Goal: Task Accomplishment & Management: Complete application form

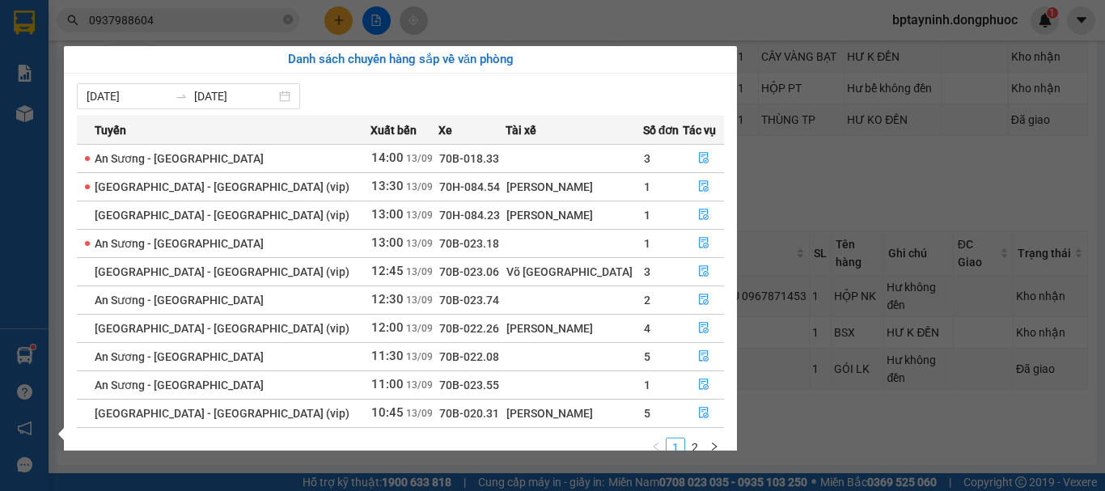
scroll to position [26, 0]
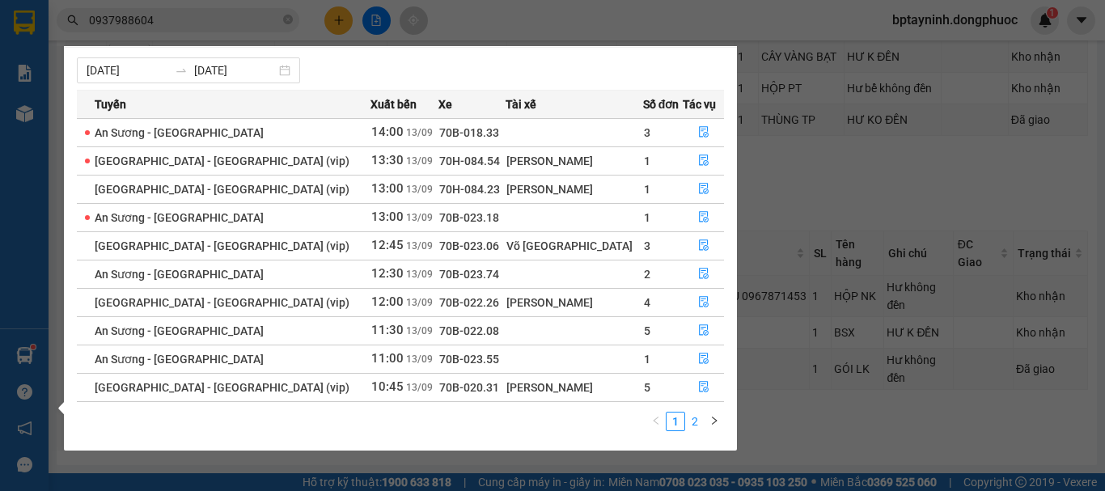
click at [692, 420] on link "2" at bounding box center [695, 422] width 18 height 18
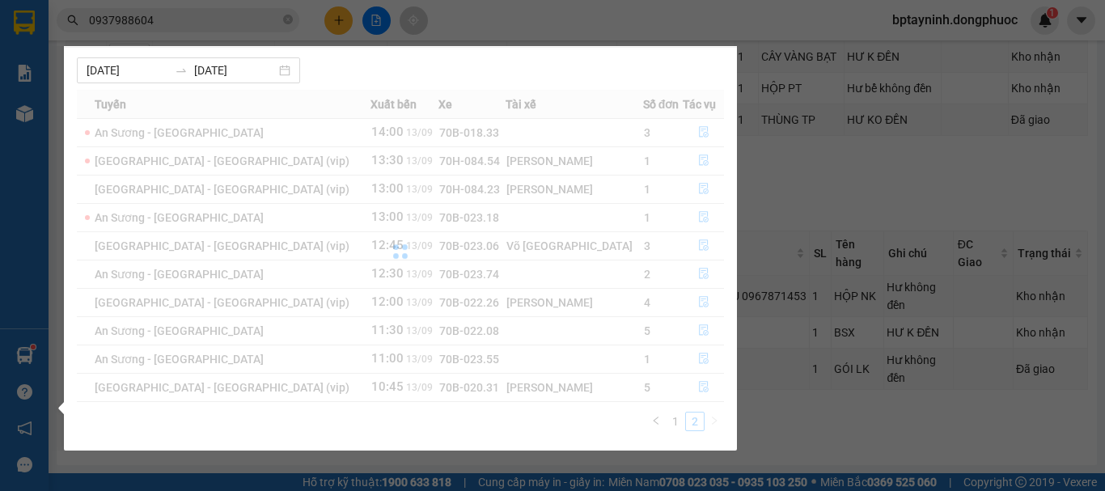
scroll to position [0, 0]
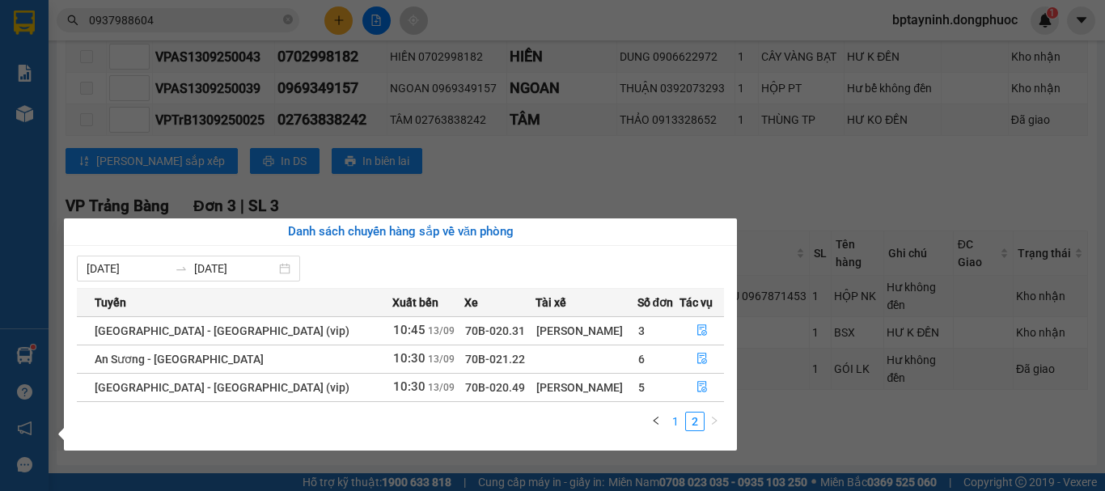
click at [671, 425] on link "1" at bounding box center [676, 422] width 18 height 18
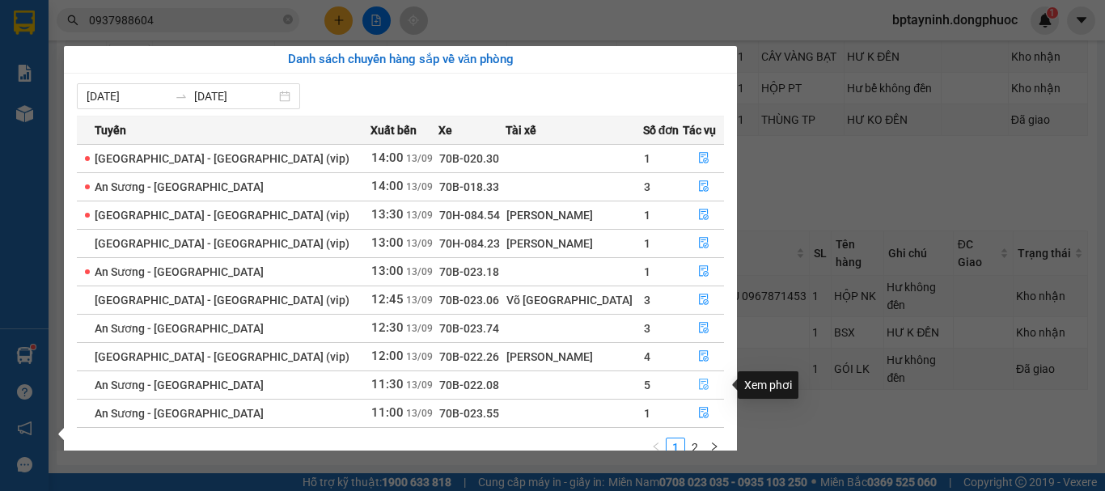
click at [698, 379] on icon "file-done" at bounding box center [703, 384] width 11 height 11
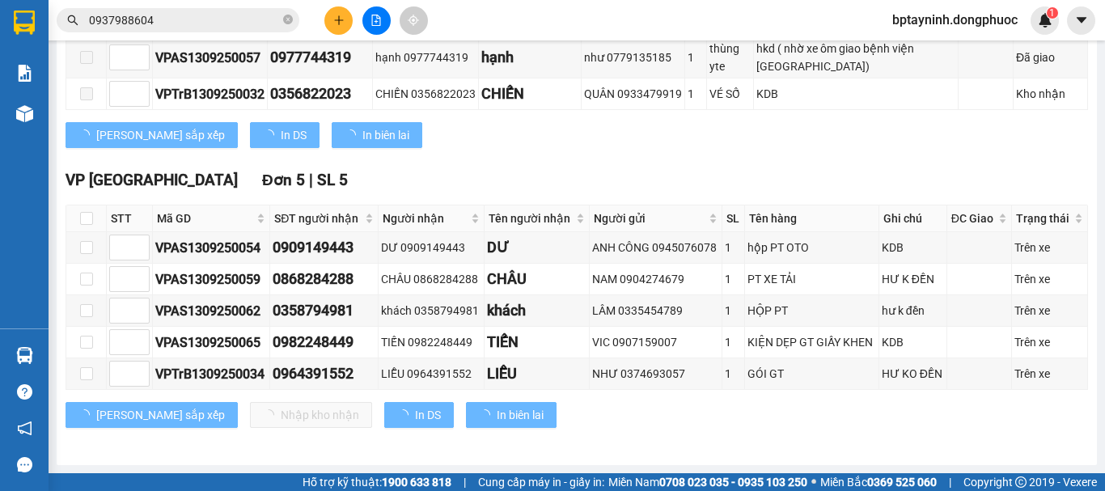
scroll to position [346, 0]
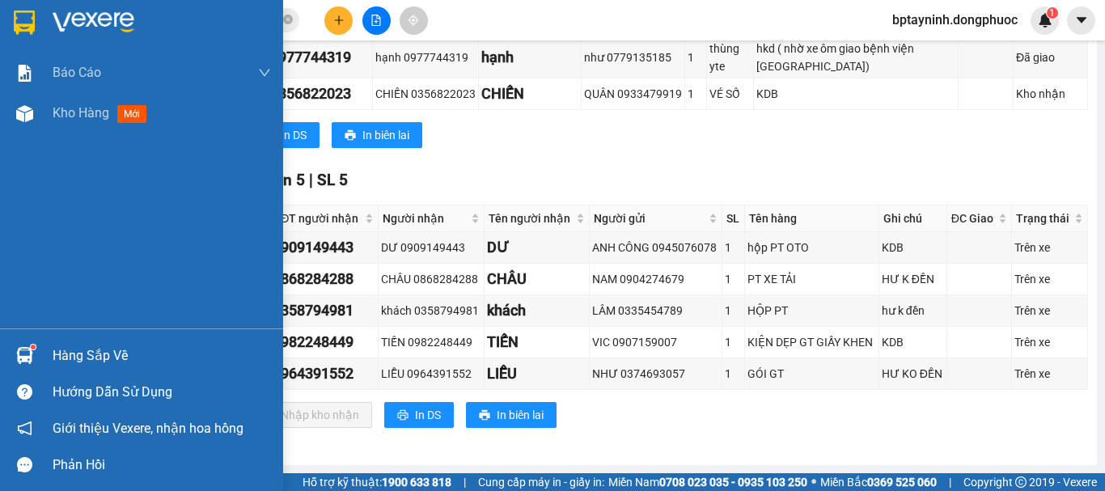
click at [57, 365] on div "Hàng sắp về" at bounding box center [162, 356] width 218 height 24
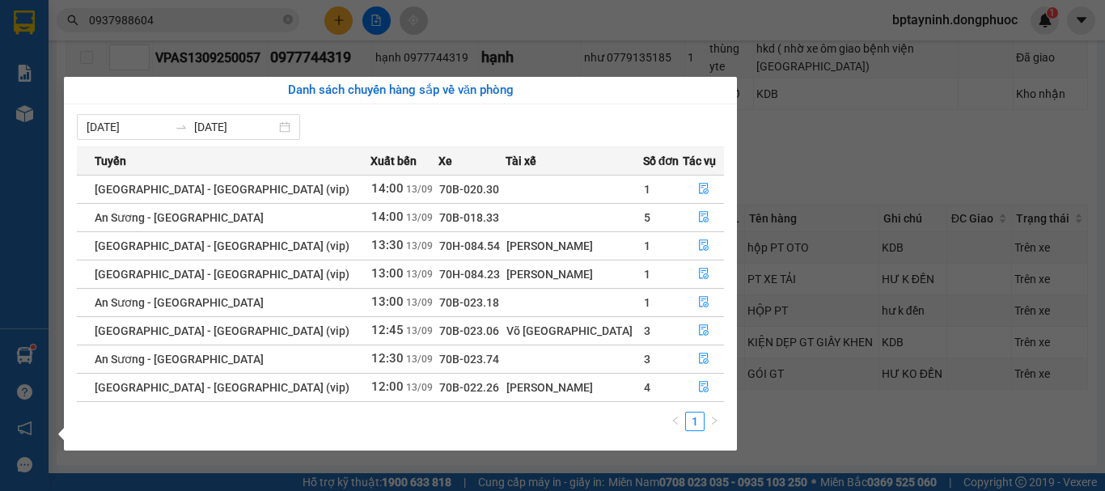
click at [203, 18] on section "Kết quả tìm kiếm ( 244 ) Bộ lọc Mã ĐH Trạng thái Món hàng Tổng cước Chưa cước N…" at bounding box center [552, 245] width 1105 height 491
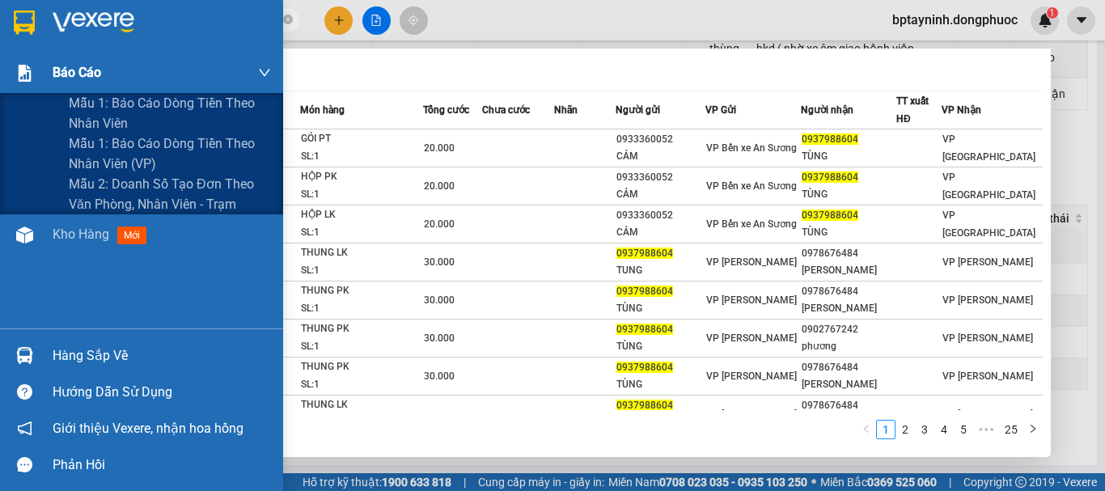
drag, startPoint x: 71, startPoint y: 44, endPoint x: 66, endPoint y: 66, distance: 22.4
click at [0, 66] on section "Kết quả tìm kiếm ( 244 ) Bộ lọc Mã ĐH Trạng thái Món hàng Tổng cước Chưa cước N…" at bounding box center [552, 245] width 1105 height 491
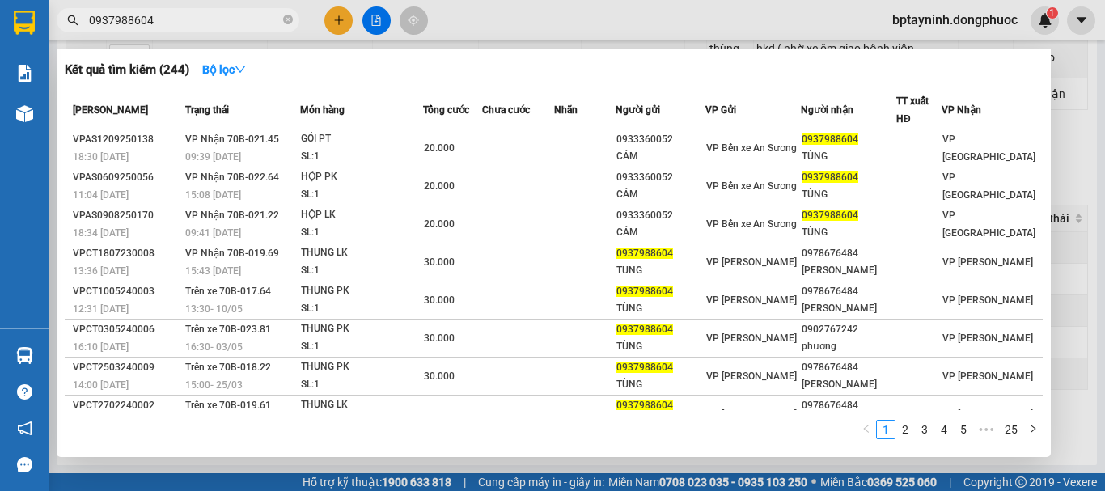
click at [332, 24] on div at bounding box center [552, 245] width 1105 height 491
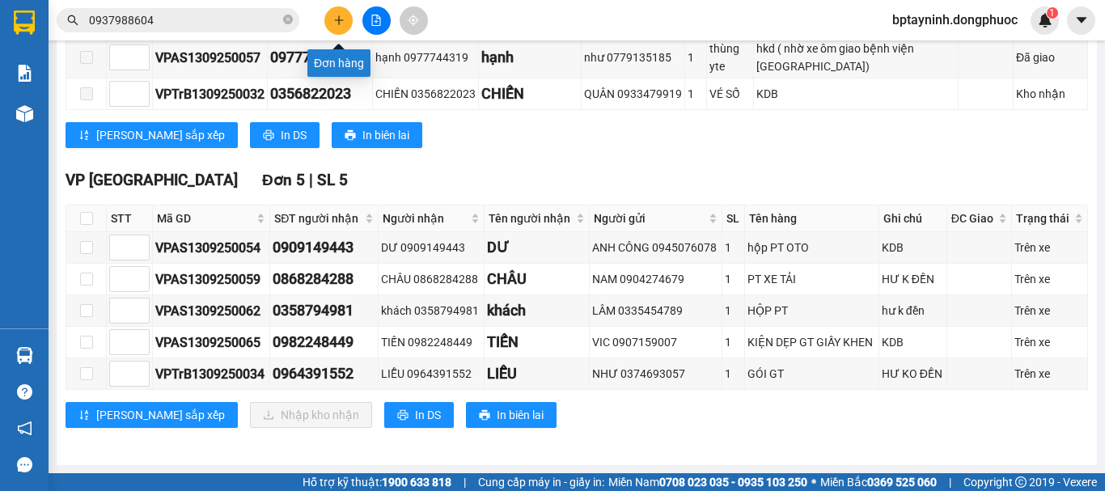
click at [332, 23] on button at bounding box center [338, 20] width 28 height 28
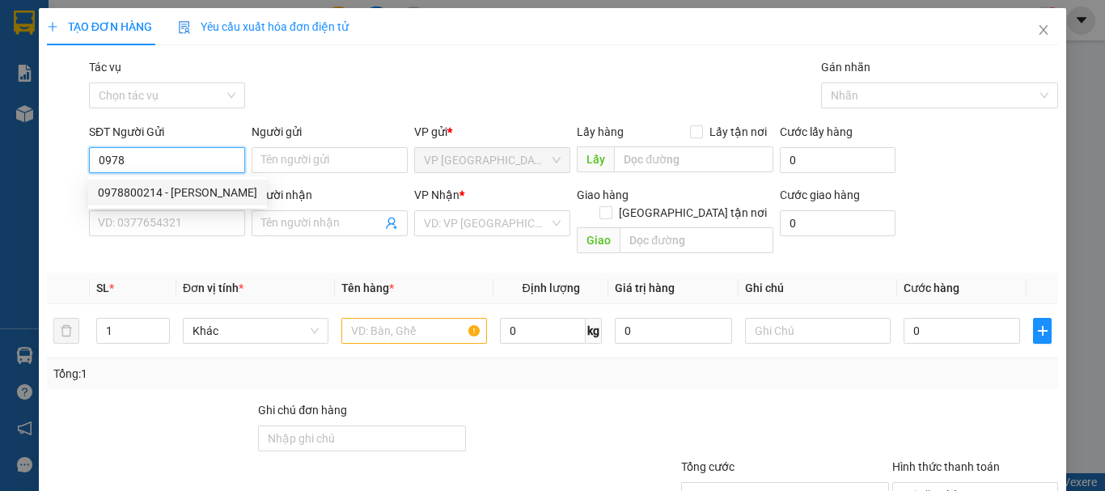
click at [180, 188] on div "0978800214 - [PERSON_NAME]" at bounding box center [177, 193] width 159 height 18
type input "0978800214"
type input "TUẤN ANH"
type input "0392062069"
type input "TUÂN"
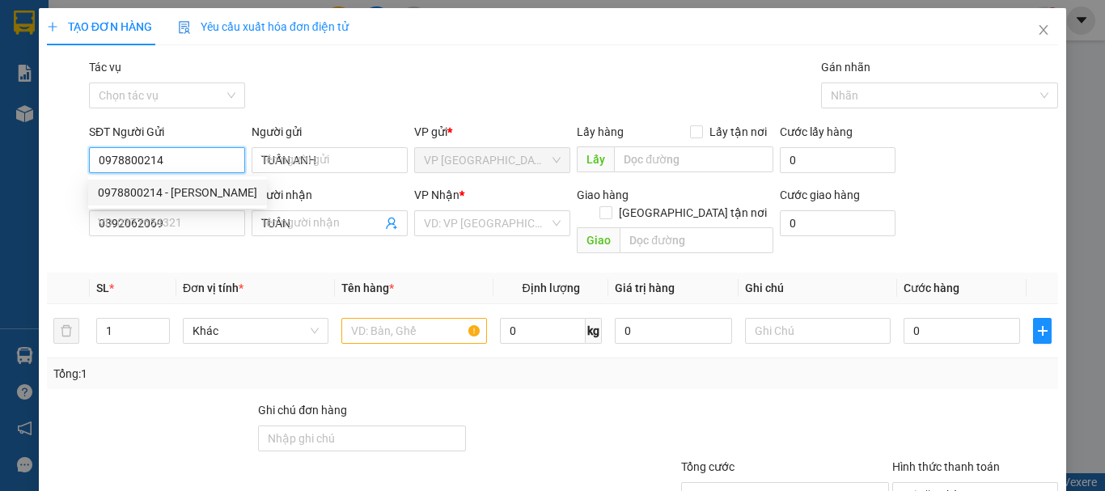
type input "25.000"
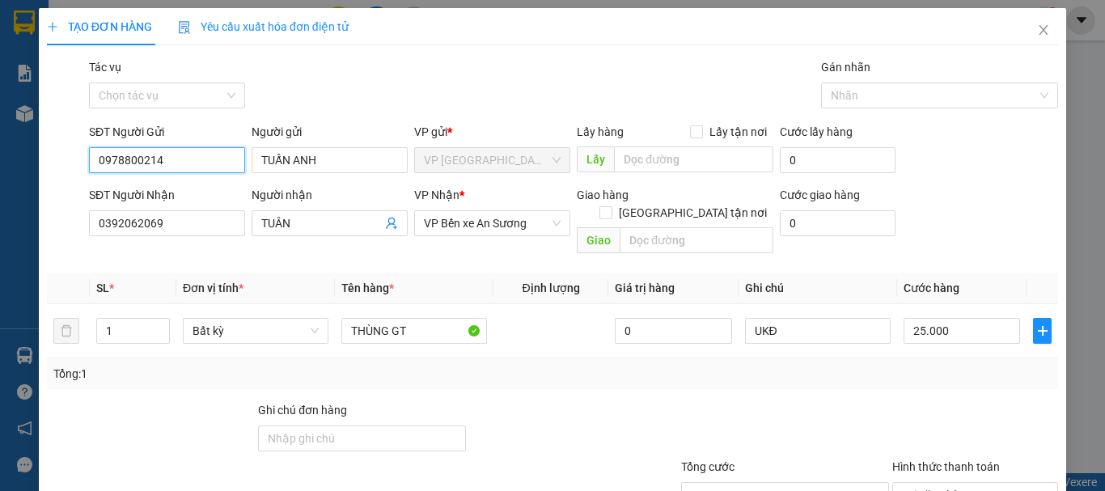
drag, startPoint x: 184, startPoint y: 167, endPoint x: 28, endPoint y: 197, distance: 158.8
click at [0, 203] on div "TẠO ĐƠN HÀNG Yêu cầu xuất hóa đơn điện tử Transit Pickup Surcharge Ids Transit …" at bounding box center [552, 245] width 1105 height 491
drag, startPoint x: 154, startPoint y: 186, endPoint x: 172, endPoint y: 182, distance: 19.0
click at [155, 186] on div "0978552552 - [PERSON_NAME]" at bounding box center [177, 193] width 159 height 18
type input "0978552552"
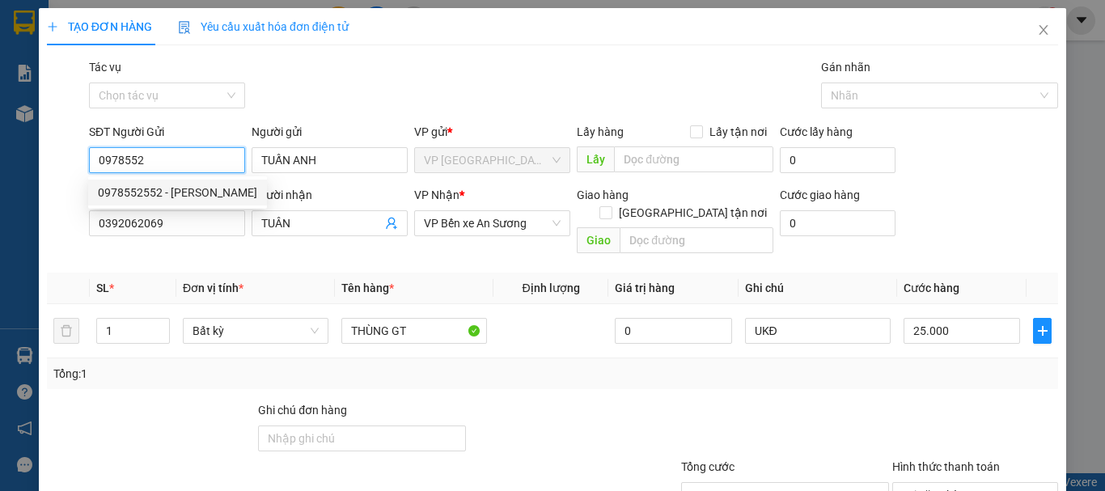
type input "[PERSON_NAME]"
type input "30.000"
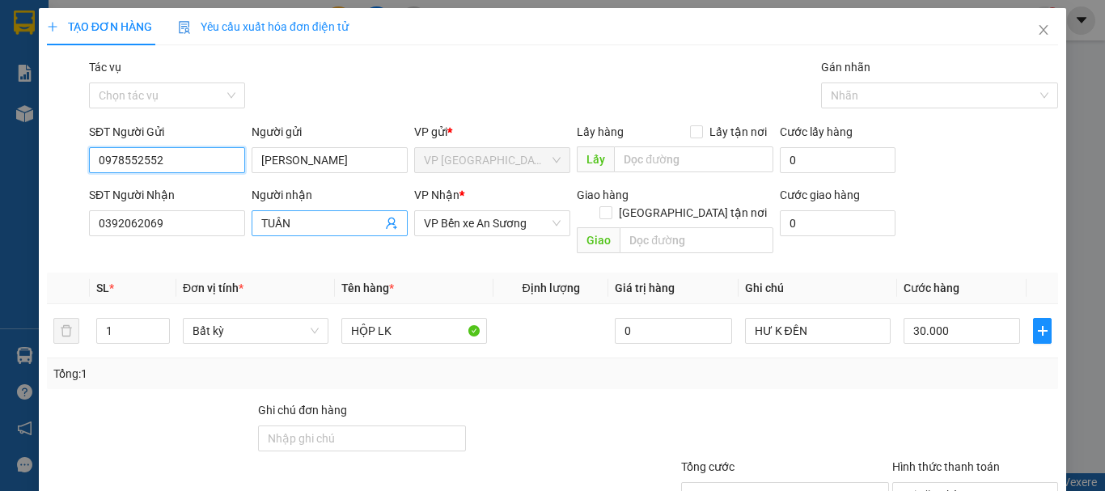
type input "0978552552"
click at [390, 224] on icon "user-add" at bounding box center [391, 223] width 13 height 13
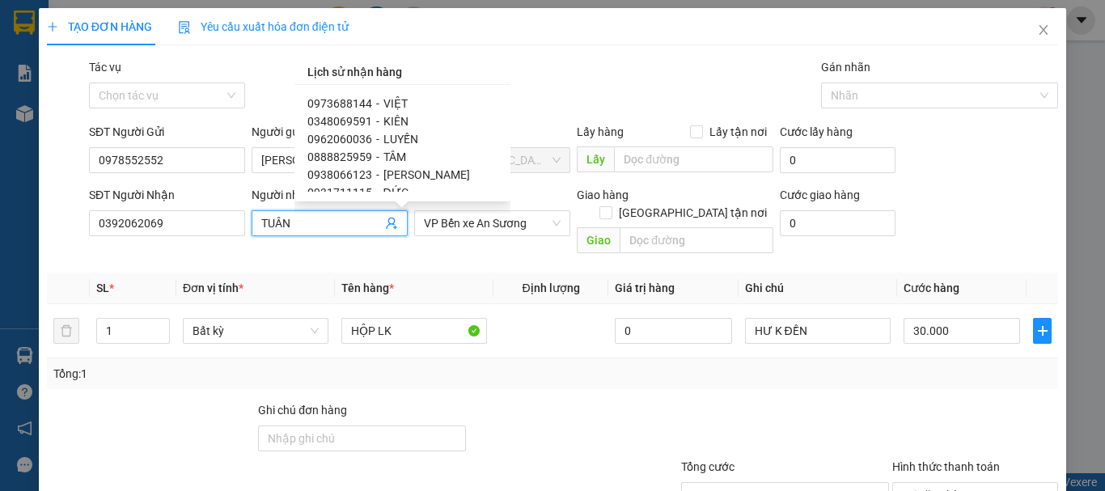
click at [388, 117] on span "KIÊN" at bounding box center [395, 121] width 25 height 13
type input "0348069591"
type input "KIÊN"
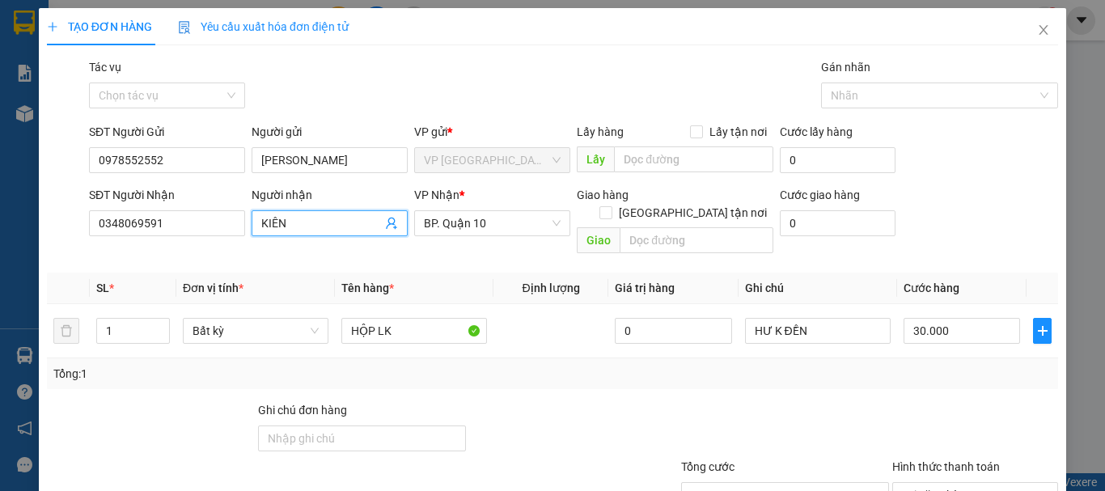
scroll to position [108, 0]
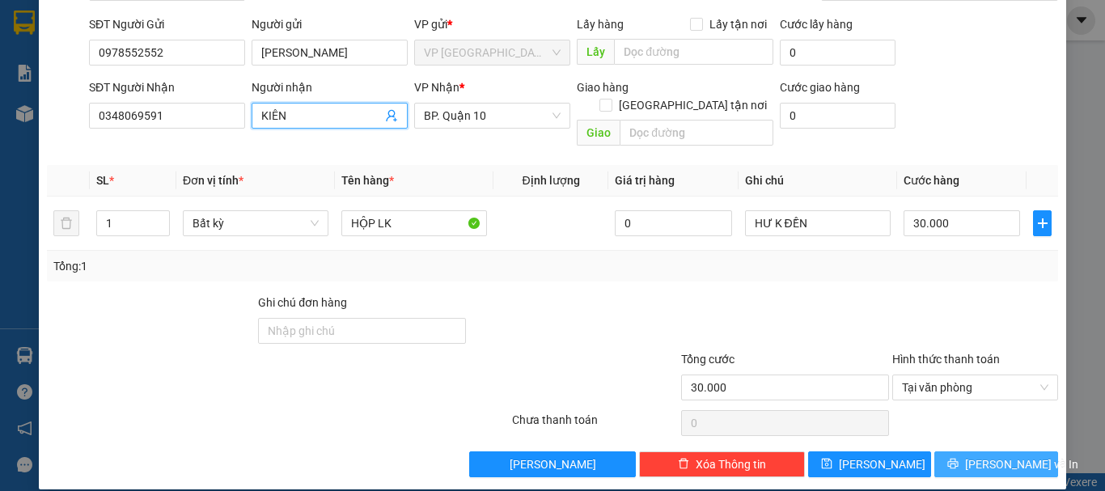
click at [993, 455] on span "[PERSON_NAME] và In" at bounding box center [1021, 464] width 113 height 18
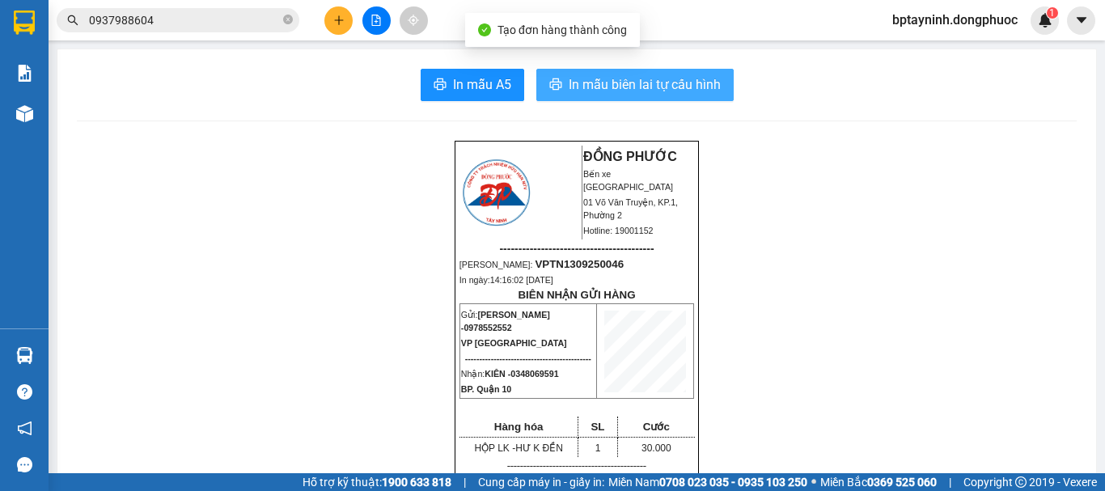
click at [620, 77] on span "In mẫu biên lai tự cấu hình" at bounding box center [645, 84] width 152 height 20
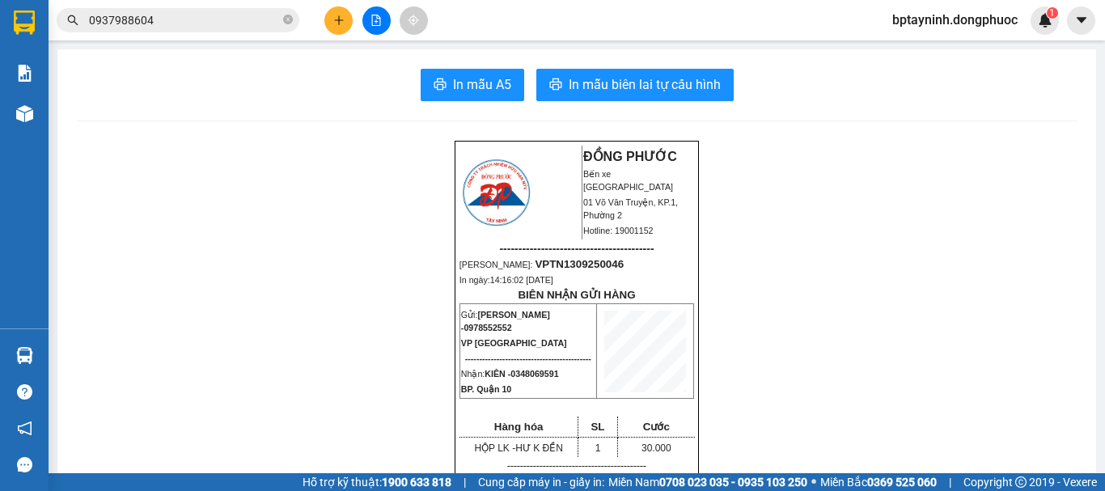
click at [330, 23] on button at bounding box center [338, 20] width 28 height 28
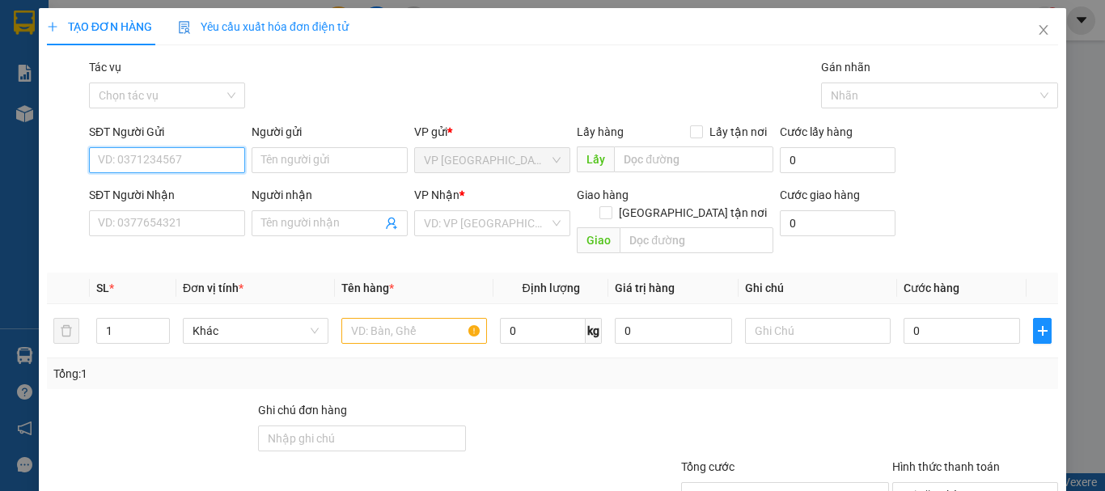
click at [160, 163] on input "SĐT Người Gửi" at bounding box center [167, 160] width 156 height 26
click at [171, 188] on div "0978552552 - [PERSON_NAME]" at bounding box center [177, 193] width 159 height 18
type input "0978552552"
type input "[PERSON_NAME]"
type input "0348069591"
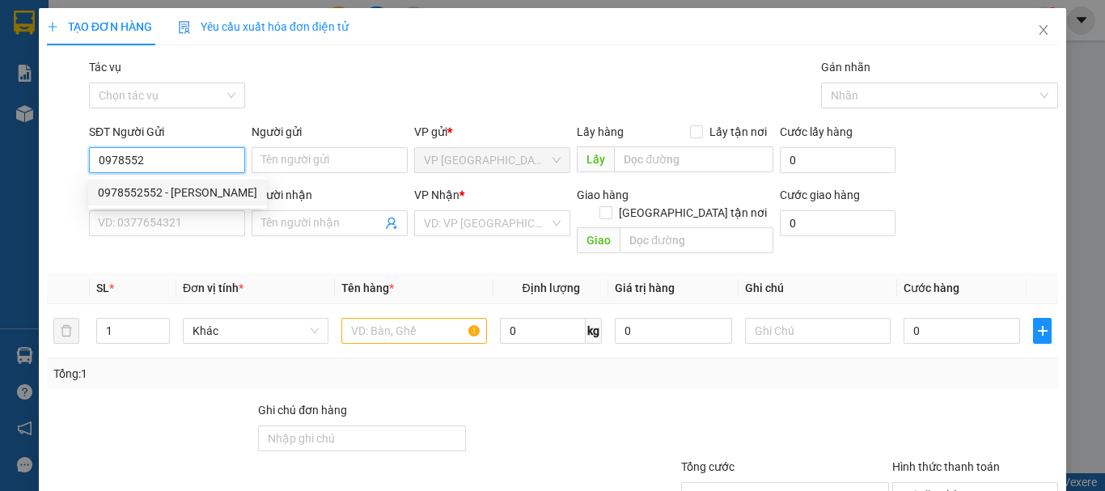
type input "KIÊN"
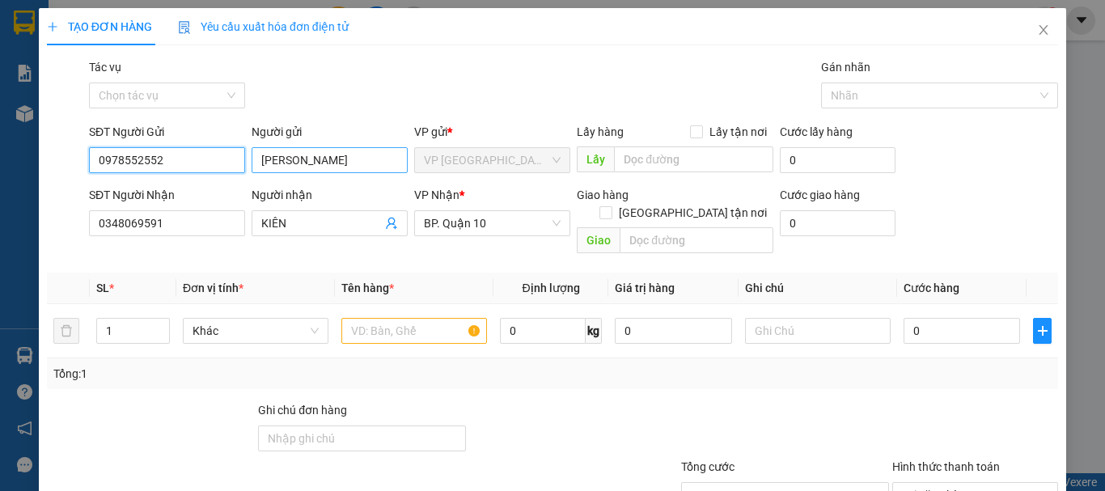
type input "30.000"
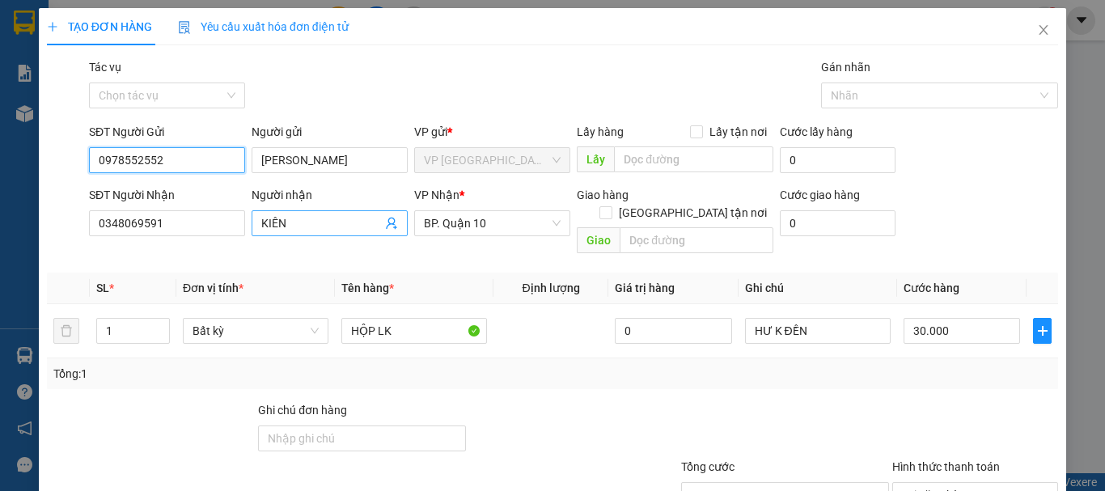
type input "0978552552"
click at [387, 225] on icon "user-add" at bounding box center [391, 223] width 13 height 13
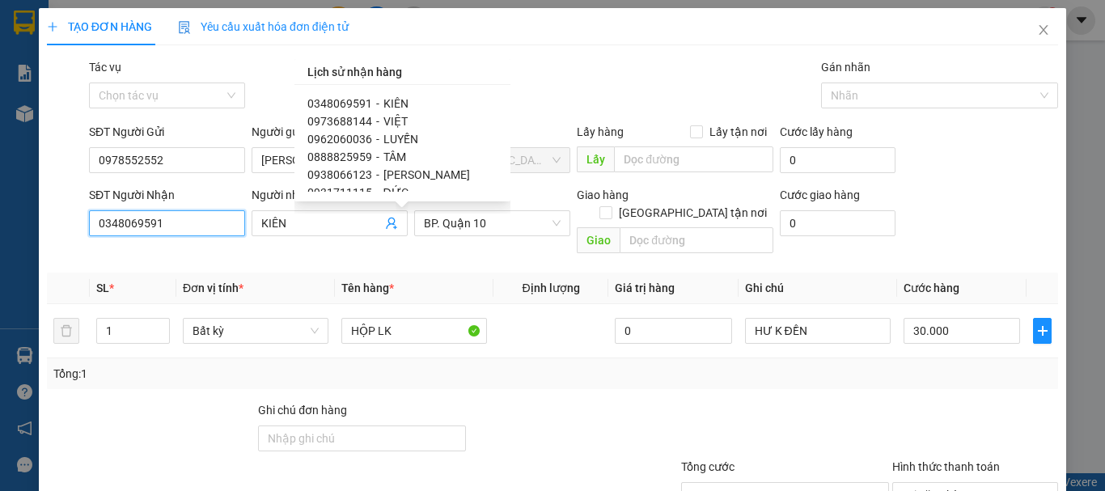
drag, startPoint x: 145, startPoint y: 240, endPoint x: 40, endPoint y: 277, distance: 111.3
click at [0, 289] on div "TẠO ĐƠN HÀNG Yêu cầu xuất hóa đơn điện tử Transit Pickup Surcharge Ids Transit …" at bounding box center [552, 245] width 1105 height 491
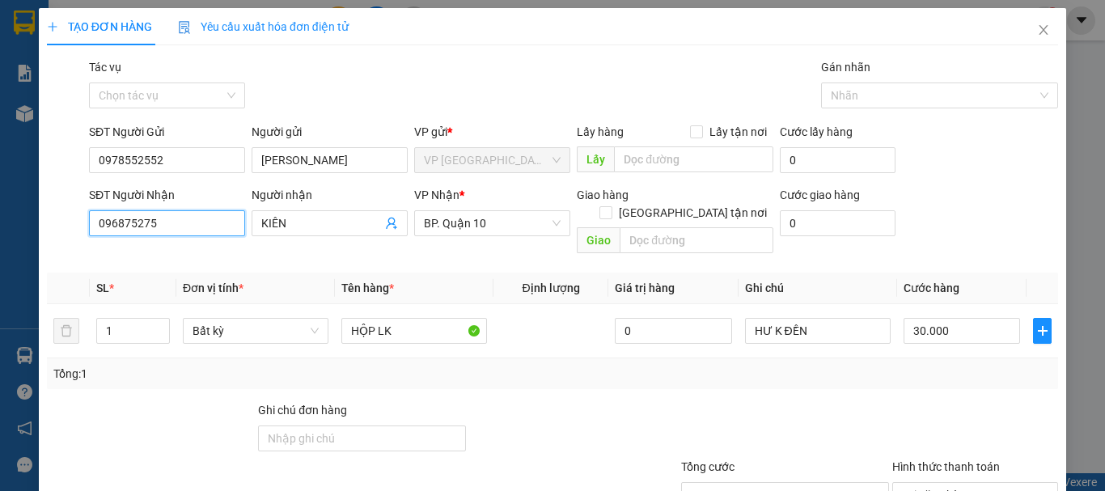
type input "0968752752"
click at [195, 252] on div "0968752752 - THOẠI" at bounding box center [165, 256] width 135 height 18
type input "THOẠI"
type input "20.000"
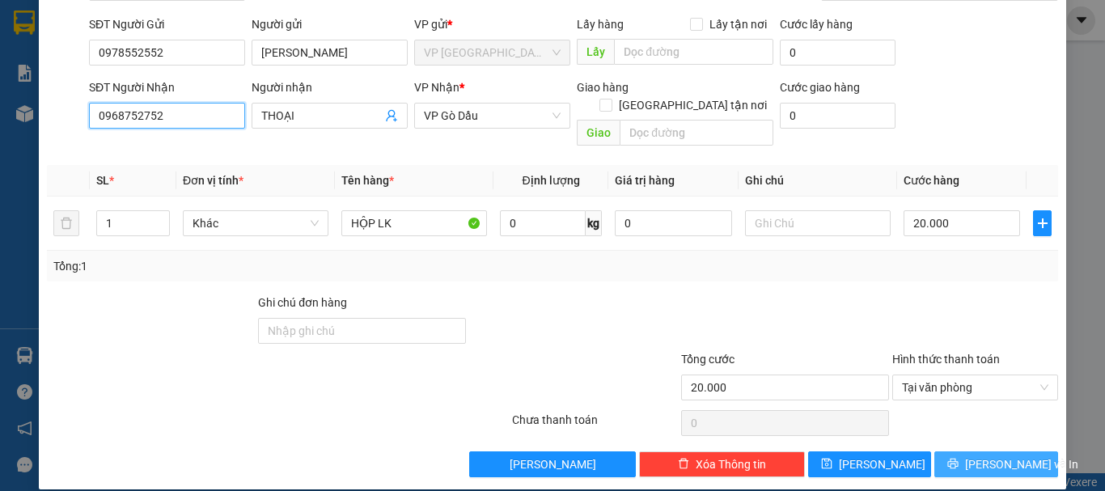
type input "0968752752"
click at [1003, 455] on span "[PERSON_NAME] và In" at bounding box center [1021, 464] width 113 height 18
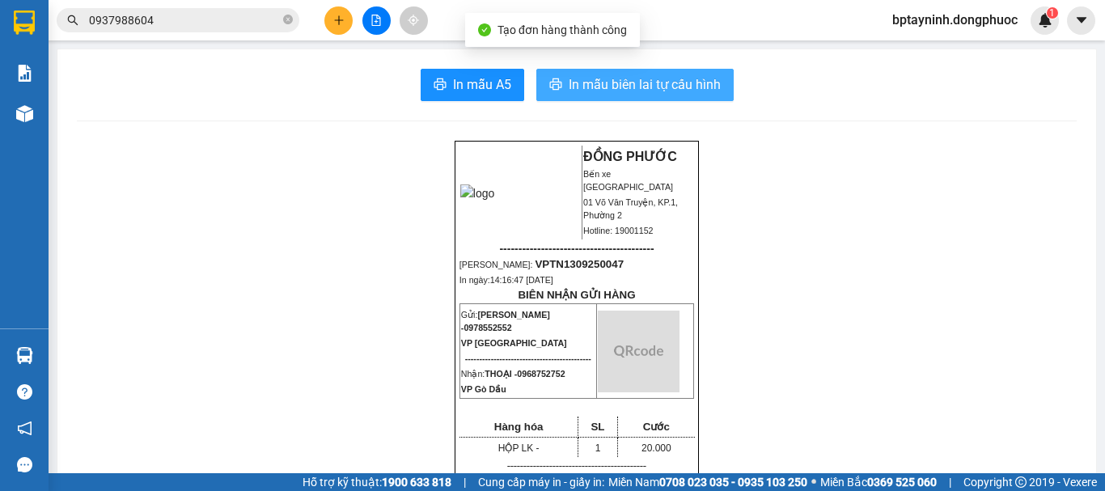
click at [690, 87] on span "In mẫu biên lai tự cấu hình" at bounding box center [645, 84] width 152 height 20
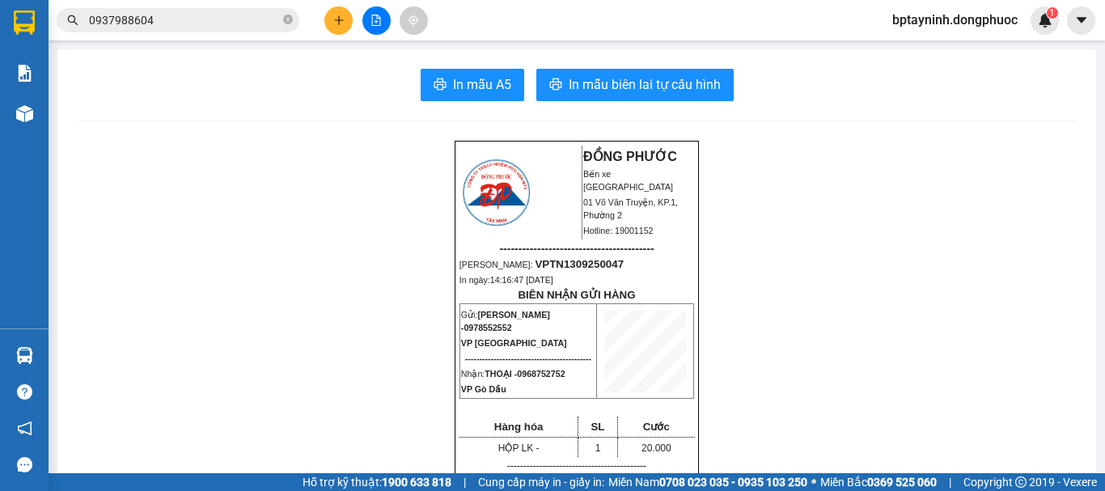
click at [176, 18] on input "0937988604" at bounding box center [184, 20] width 191 height 18
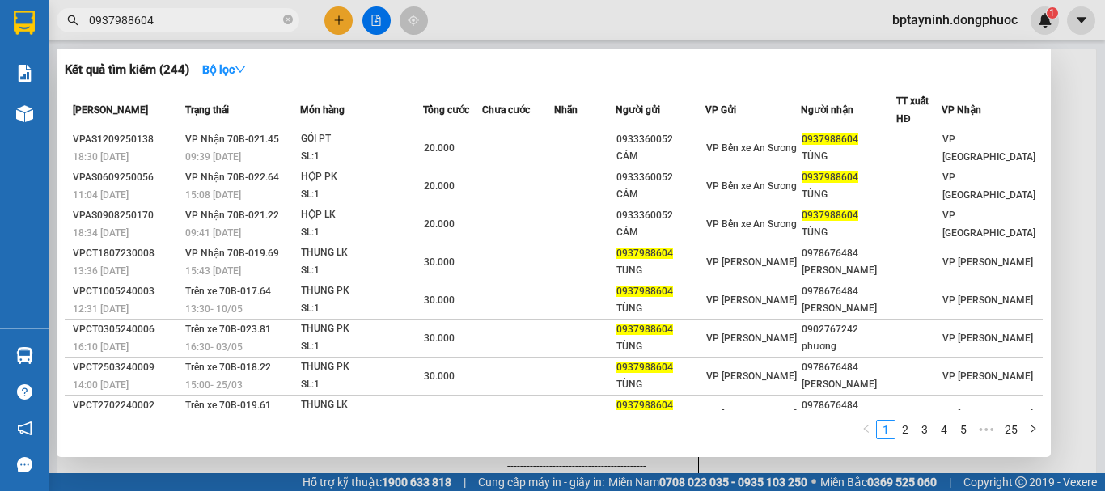
click at [0, 88] on section "Kết quả tìm kiếm ( 244 ) Bộ lọc Mã ĐH Trạng thái Món hàng Tổng cước Chưa cước N…" at bounding box center [552, 245] width 1105 height 491
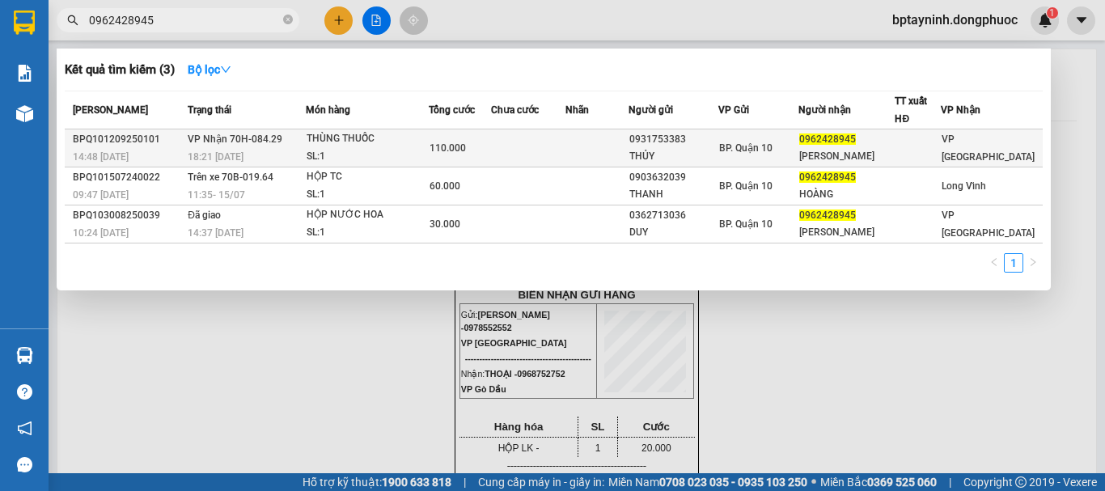
type input "0962428945"
click at [287, 143] on td "VP Nhận 70H-084.29 18:21 [DATE]" at bounding box center [245, 148] width 122 height 38
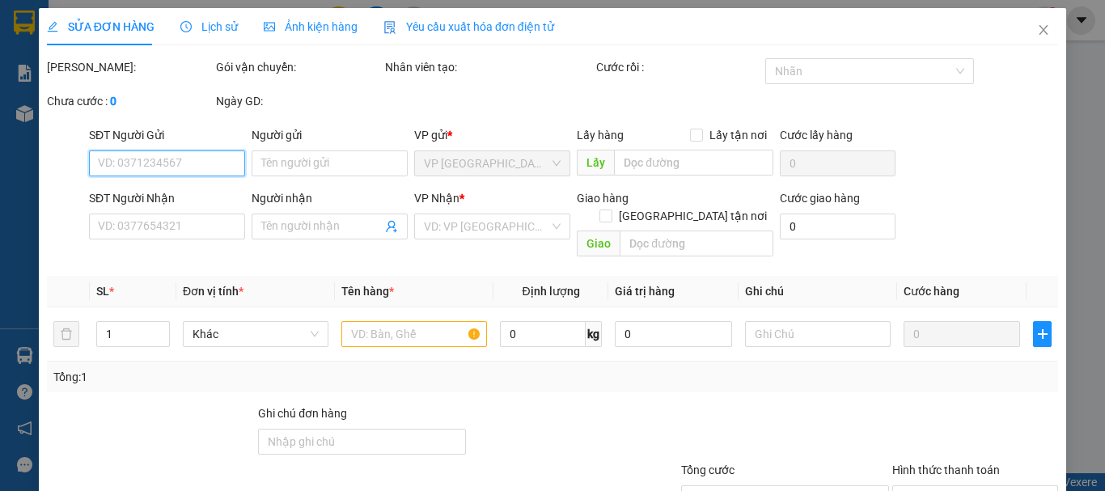
type input "0931753383"
type input "THỦY"
type input "0962428945"
type input "[PERSON_NAME]"
type input "110.000"
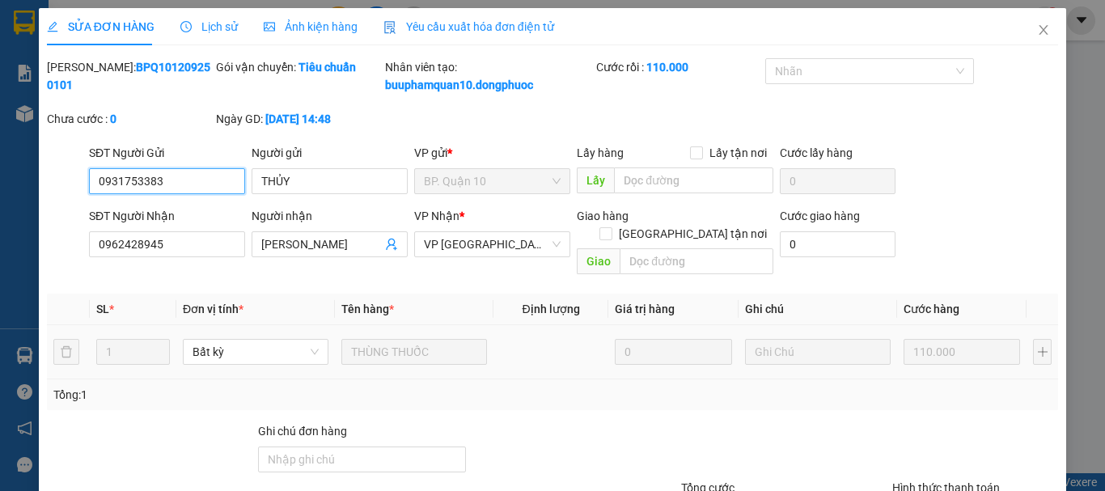
scroll to position [129, 0]
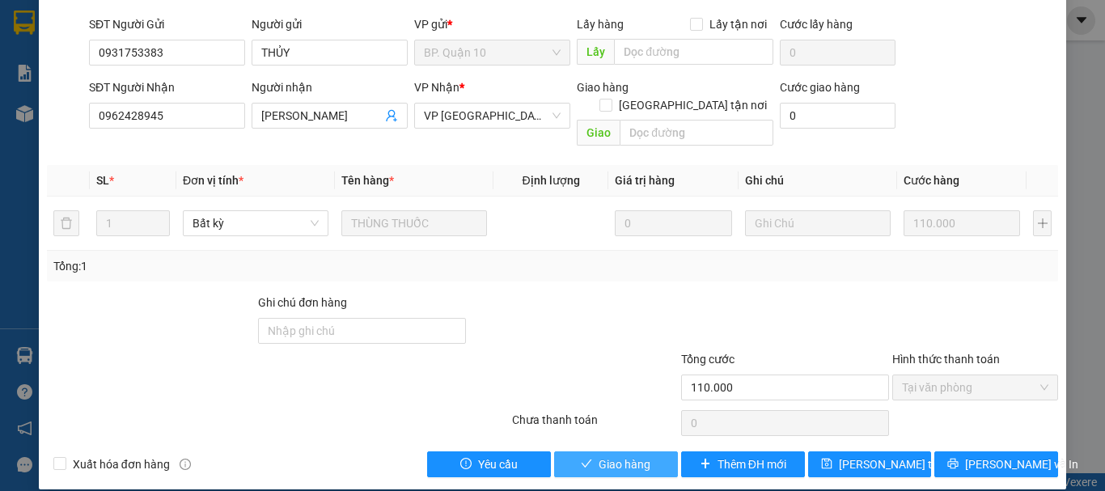
click at [599, 455] on span "Giao hàng" at bounding box center [625, 464] width 52 height 18
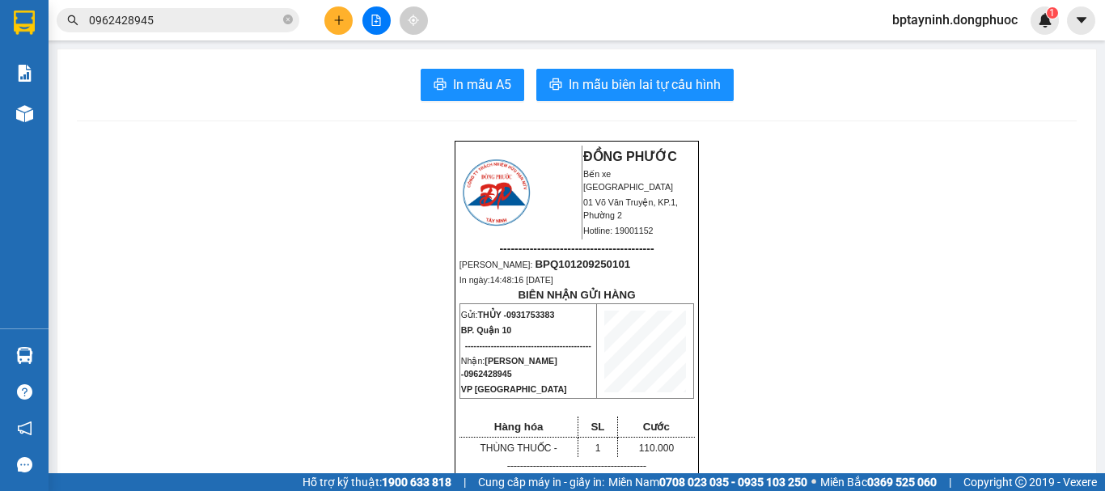
click at [343, 23] on icon "plus" at bounding box center [338, 20] width 11 height 11
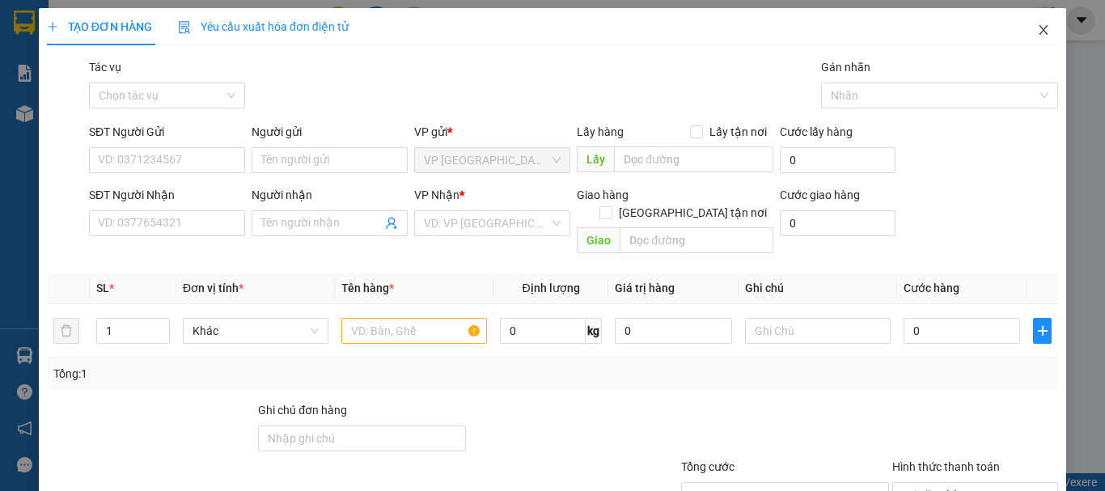
click at [1043, 30] on span "Close" at bounding box center [1043, 30] width 45 height 45
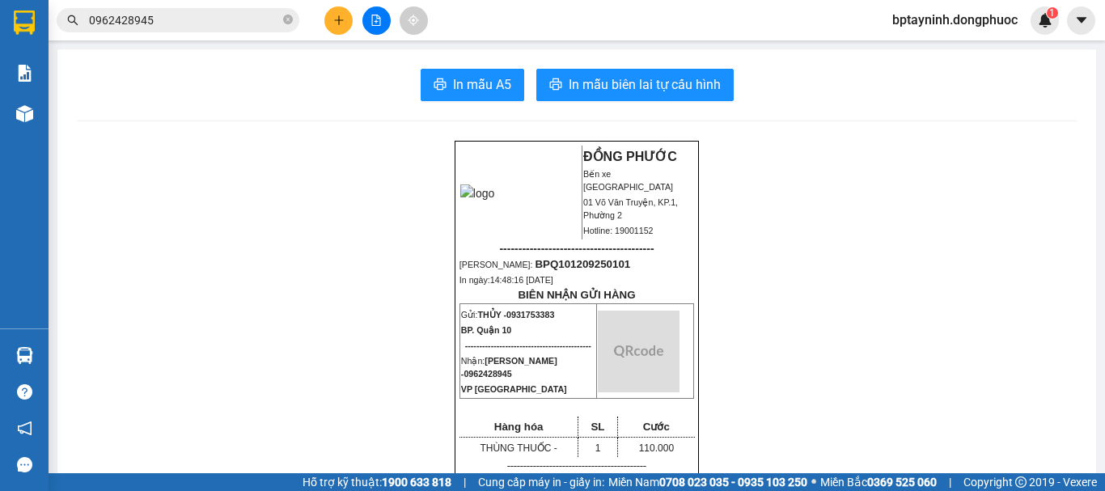
click at [373, 18] on icon "file-add" at bounding box center [376, 20] width 11 height 11
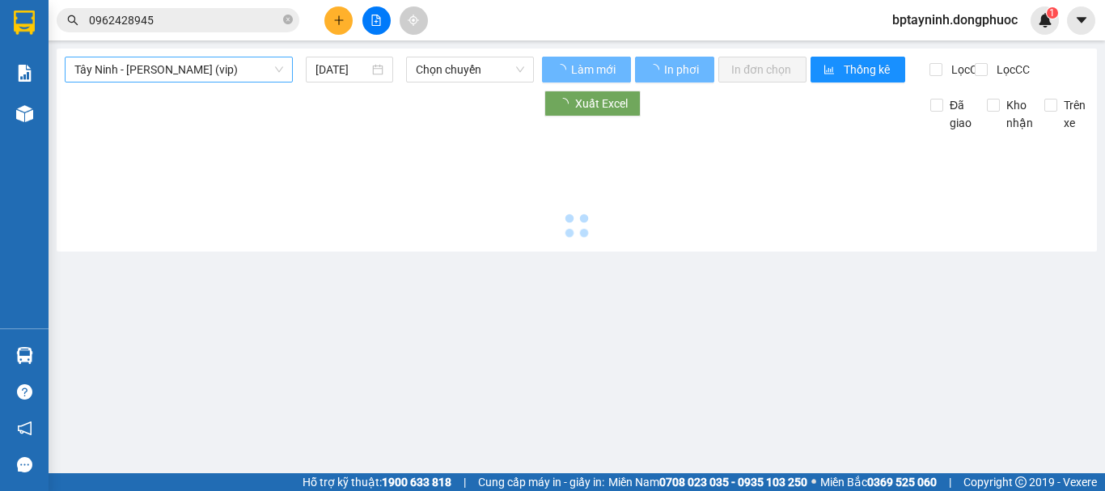
click at [220, 81] on span "Tây Ninh - [PERSON_NAME] (vip)" at bounding box center [178, 69] width 209 height 24
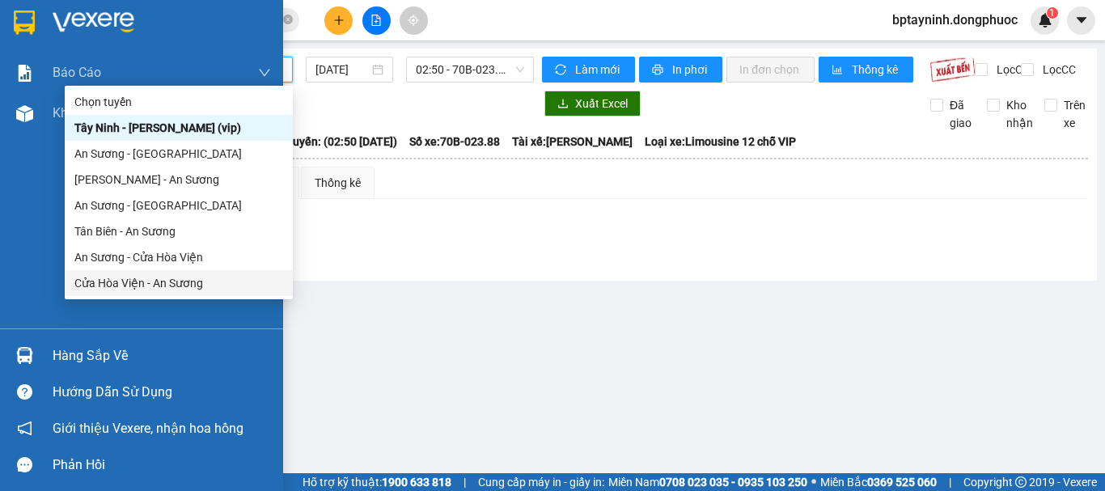
click at [39, 348] on div "Hàng sắp về" at bounding box center [141, 355] width 283 height 36
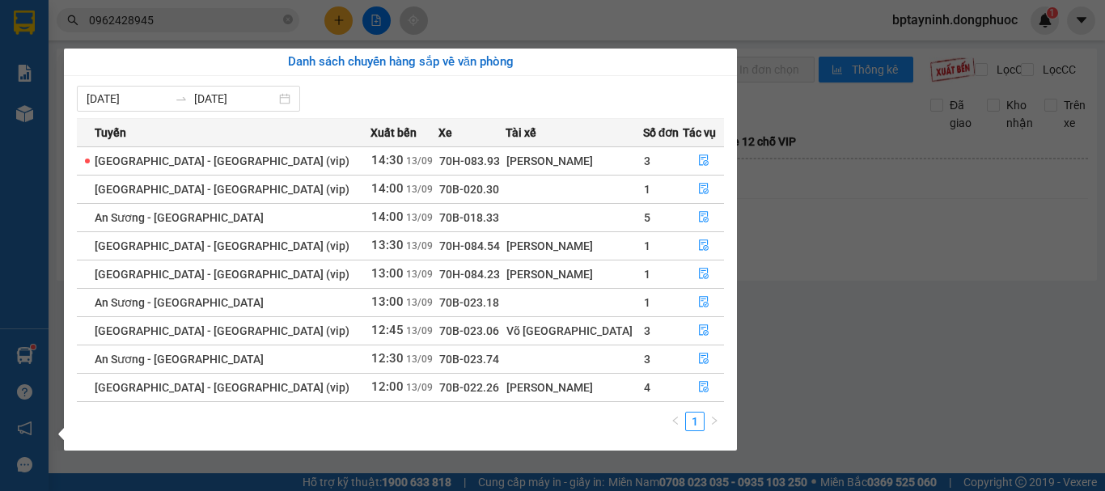
click at [856, 263] on section "Kết quả tìm kiếm ( 3 ) Bộ lọc Mã ĐH Trạng thái Món hàng Tổng cước Chưa cước Nhã…" at bounding box center [552, 245] width 1105 height 491
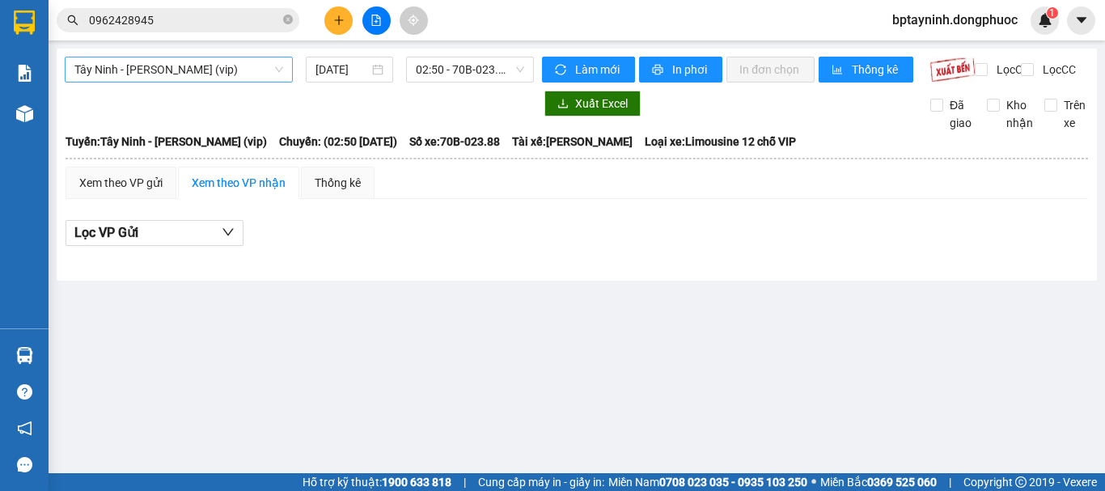
click at [256, 68] on span "Tây Ninh - [PERSON_NAME] (vip)" at bounding box center [178, 69] width 209 height 24
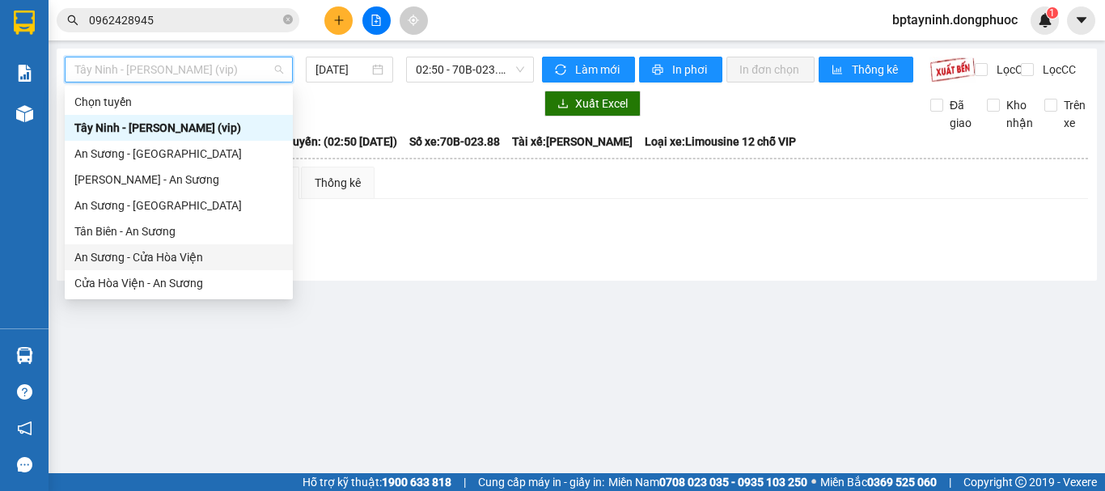
scroll to position [181, 0]
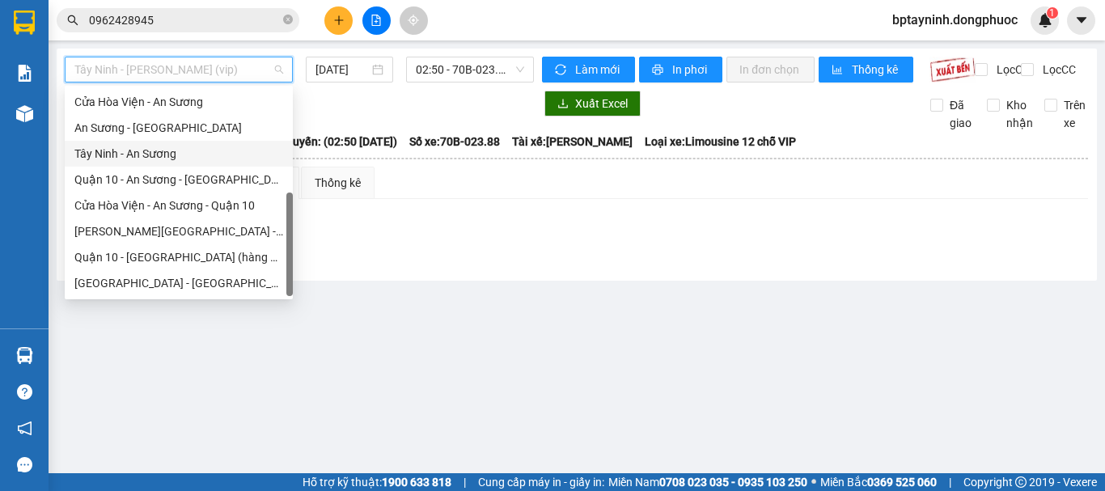
click at [175, 154] on div "Tây Ninh - An Sương" at bounding box center [178, 154] width 209 height 18
type input "[DATE]"
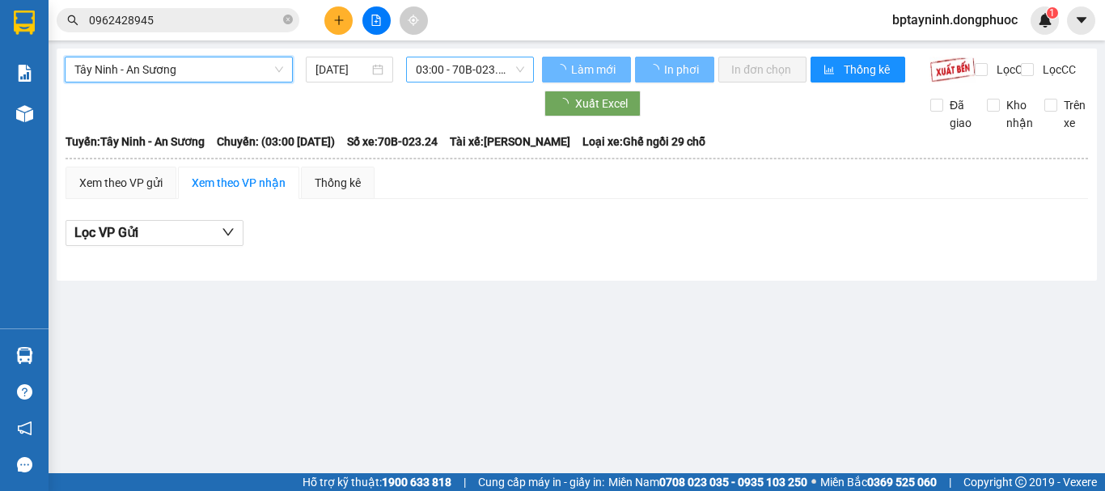
click at [486, 66] on span "03:00 - 70B-023.24" at bounding box center [470, 69] width 108 height 24
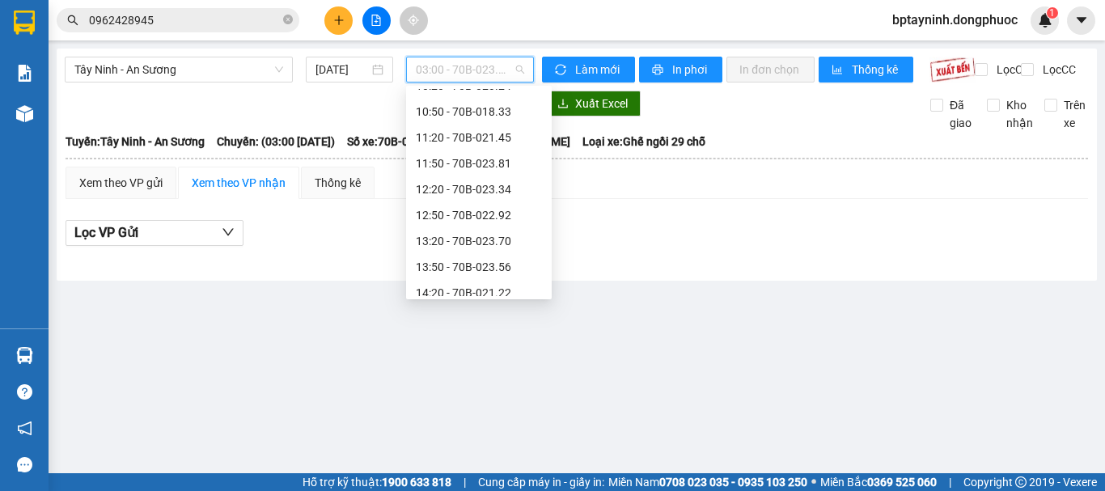
scroll to position [540, 0]
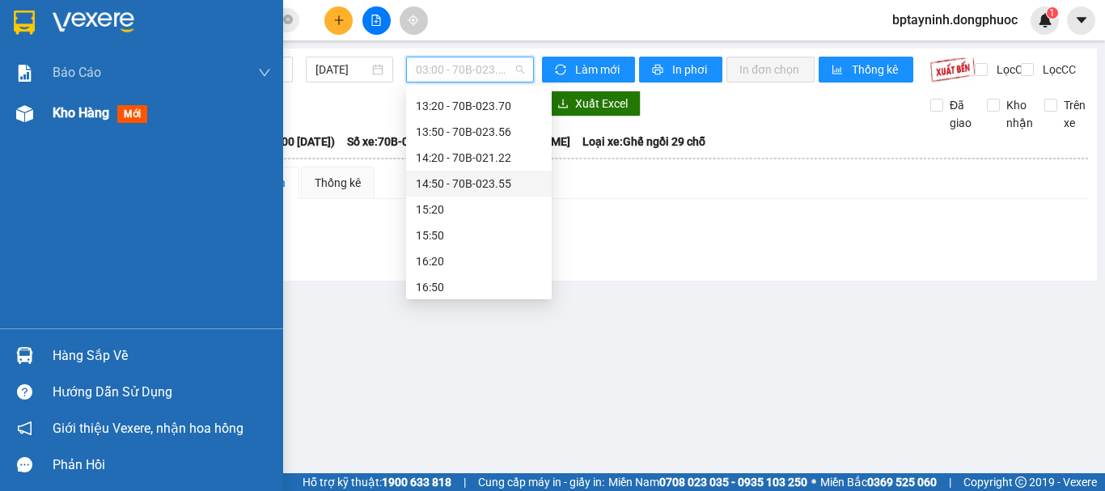
click at [37, 103] on div at bounding box center [25, 114] width 28 height 28
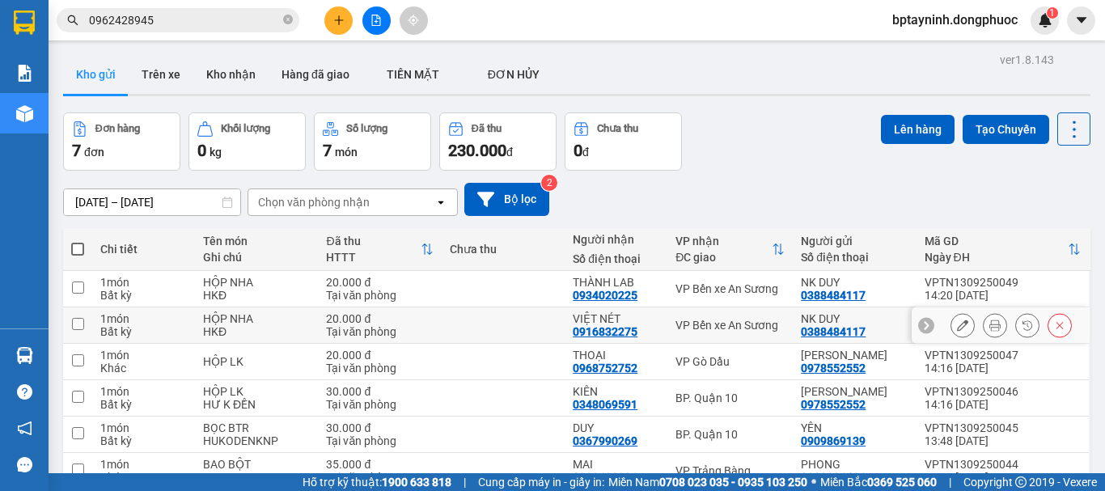
scroll to position [119, 0]
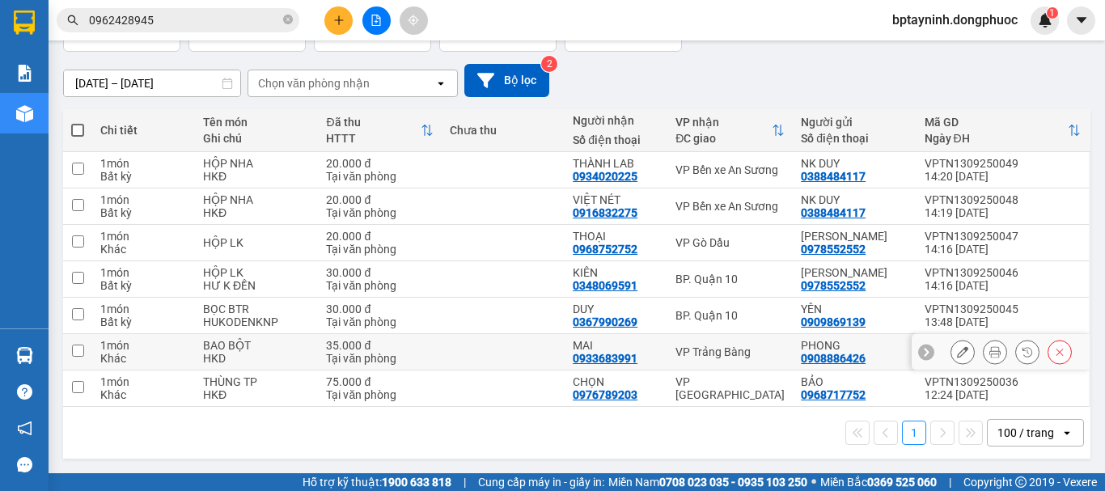
click at [739, 359] on td "VP Trảng Bàng" at bounding box center [729, 352] width 125 height 36
checkbox input "true"
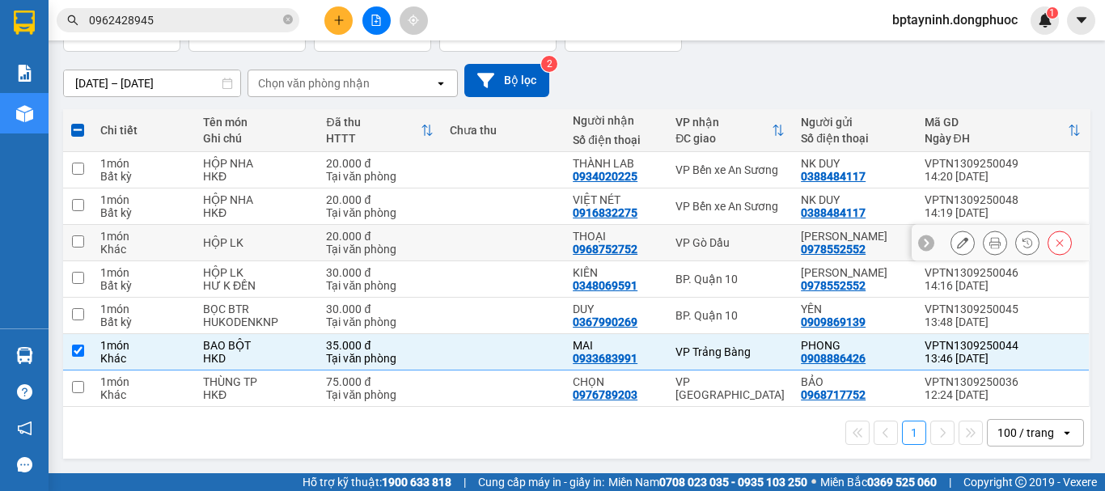
click at [748, 238] on div "VP Gò Dầu" at bounding box center [730, 242] width 109 height 13
checkbox input "true"
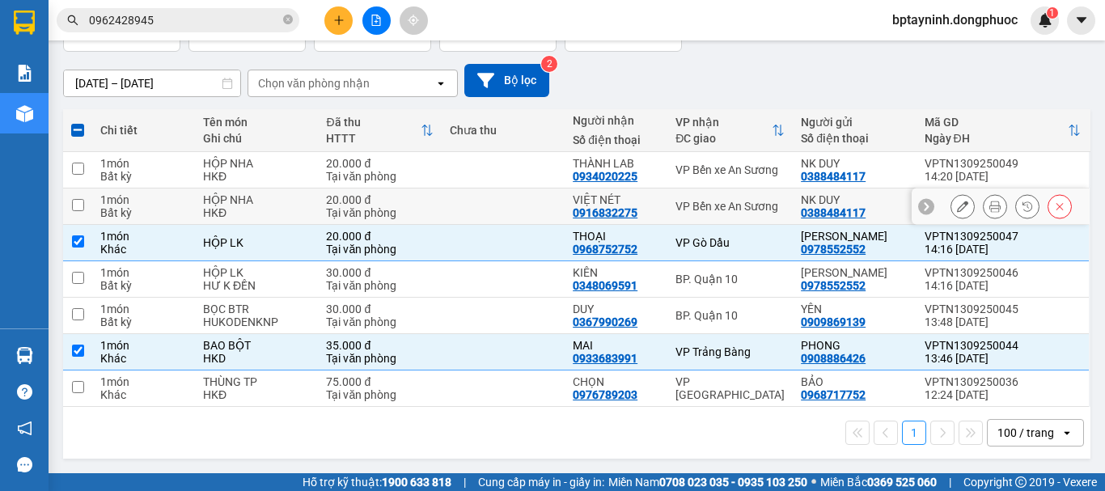
click at [742, 205] on div "VP Bến xe An Sương" at bounding box center [730, 206] width 109 height 13
checkbox input "true"
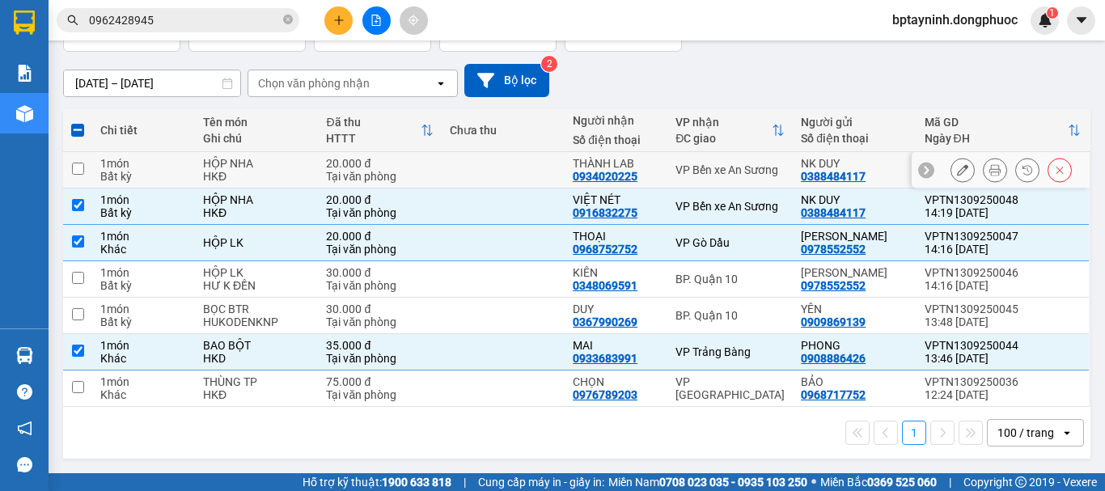
click at [752, 178] on td "VP Bến xe An Sương" at bounding box center [729, 170] width 125 height 36
checkbox input "true"
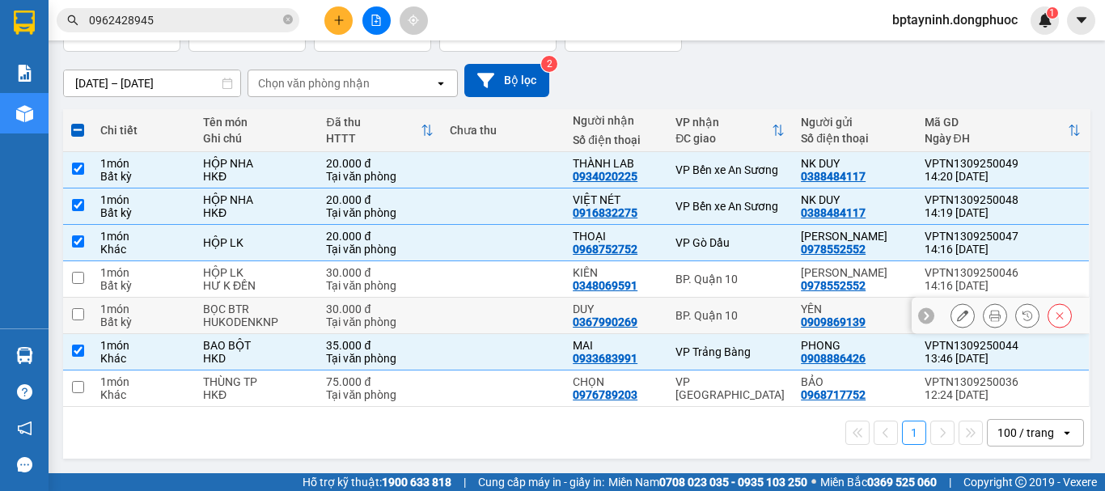
scroll to position [0, 0]
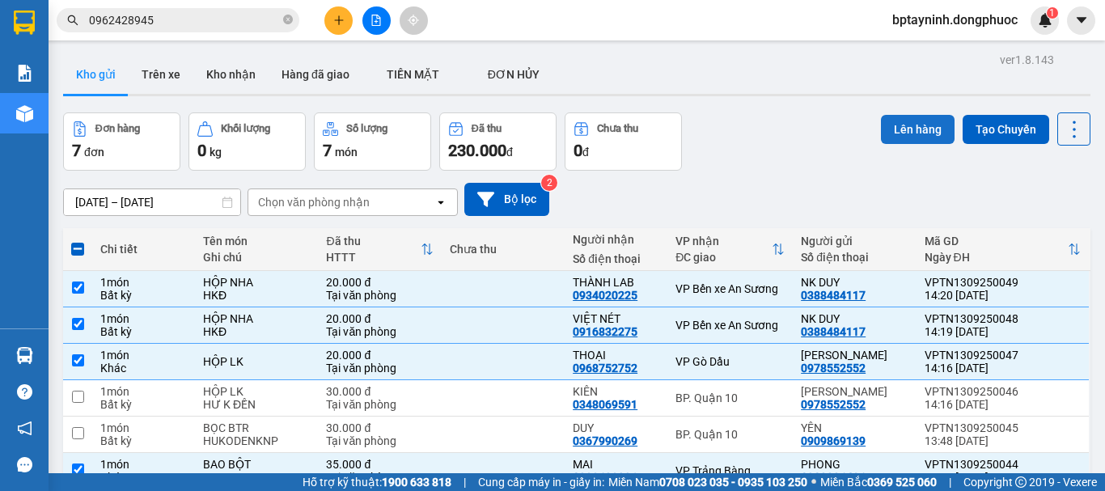
click at [898, 128] on button "Lên hàng" at bounding box center [918, 129] width 74 height 29
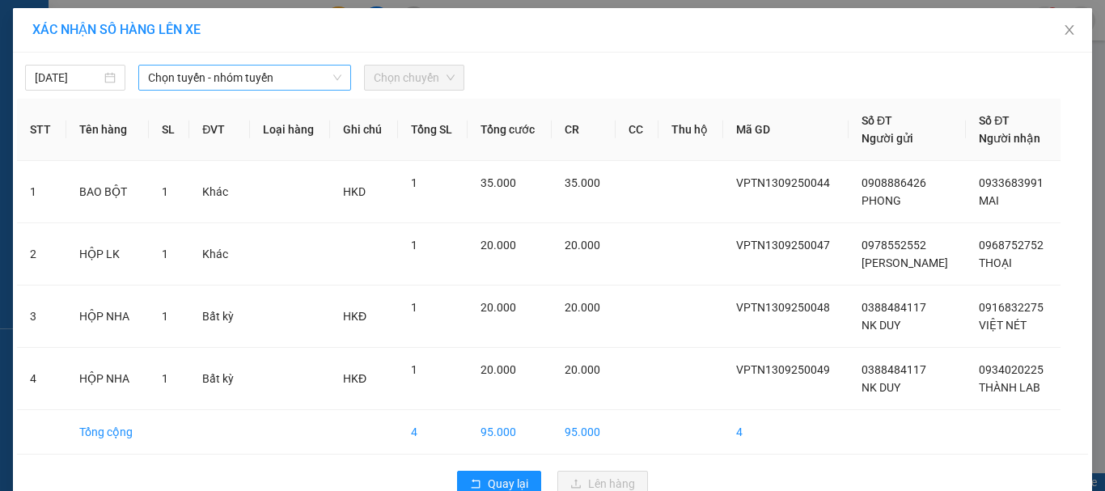
drag, startPoint x: 179, startPoint y: 83, endPoint x: 185, endPoint y: 90, distance: 9.2
click at [180, 83] on span "Chọn tuyến - nhóm tuyến" at bounding box center [244, 78] width 193 height 24
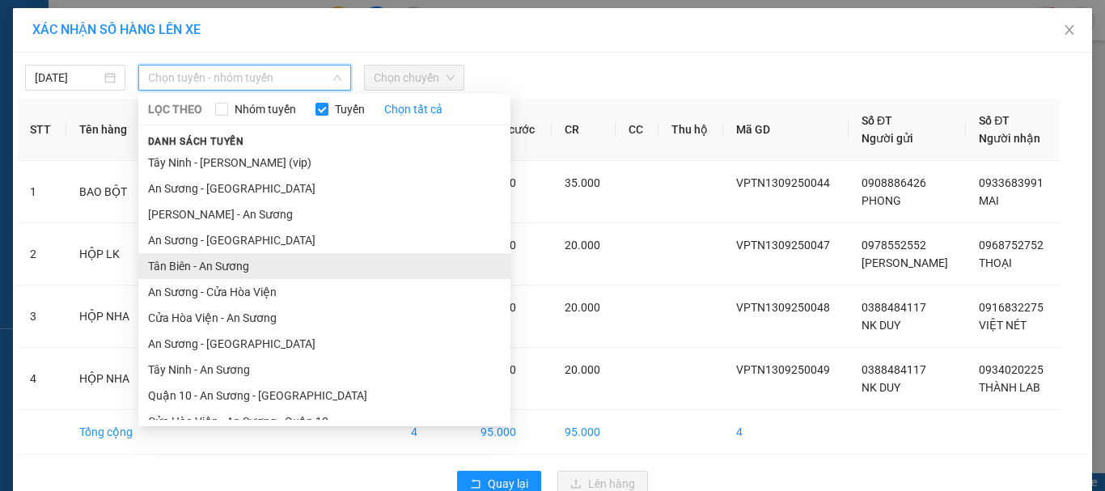
scroll to position [92, 0]
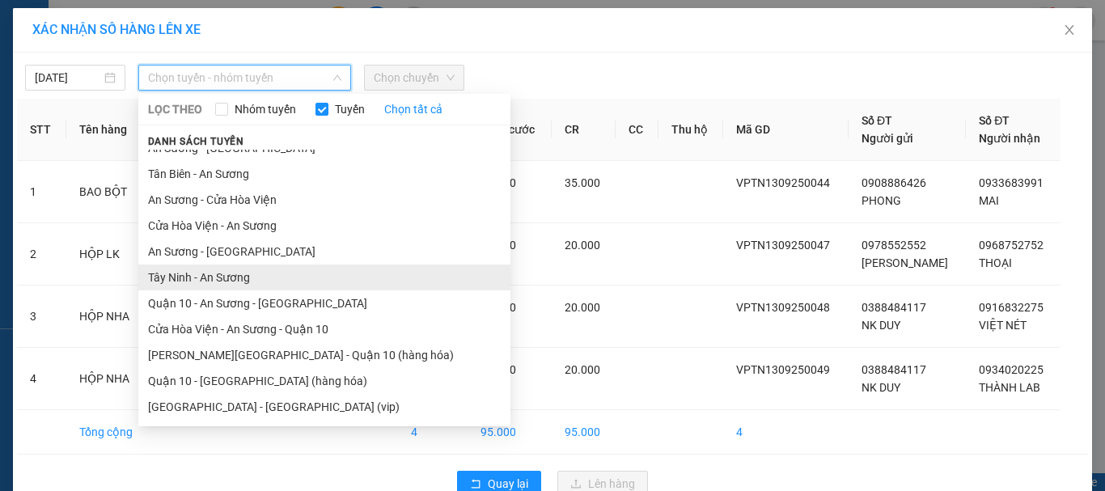
drag, startPoint x: 255, startPoint y: 273, endPoint x: 379, endPoint y: 137, distance: 184.4
click at [256, 274] on li "Tây Ninh - An Sương" at bounding box center [324, 278] width 372 height 26
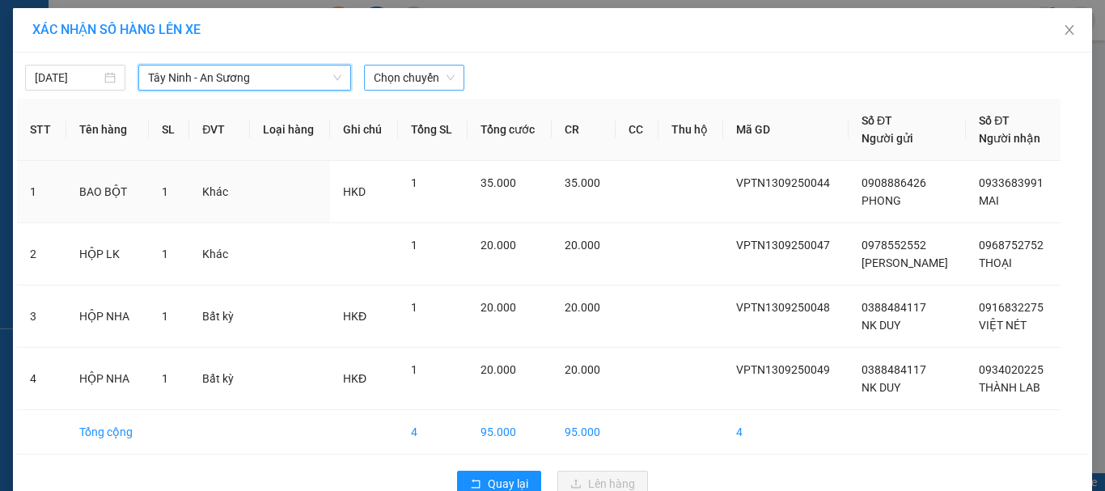
click at [421, 84] on span "Chọn chuyến" at bounding box center [414, 78] width 81 height 24
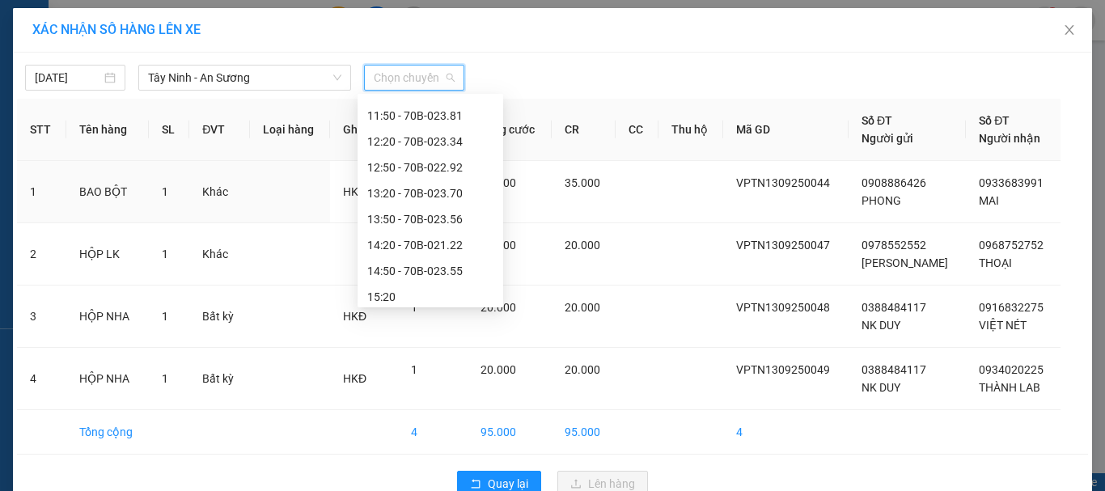
scroll to position [595, 0]
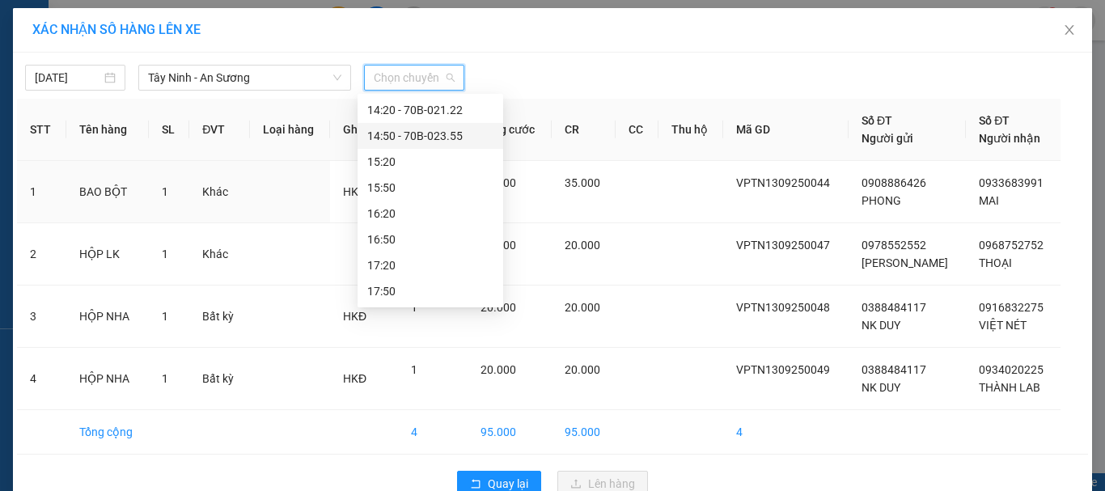
click at [457, 139] on div "14:50 - 70B-023.55" at bounding box center [430, 136] width 126 height 18
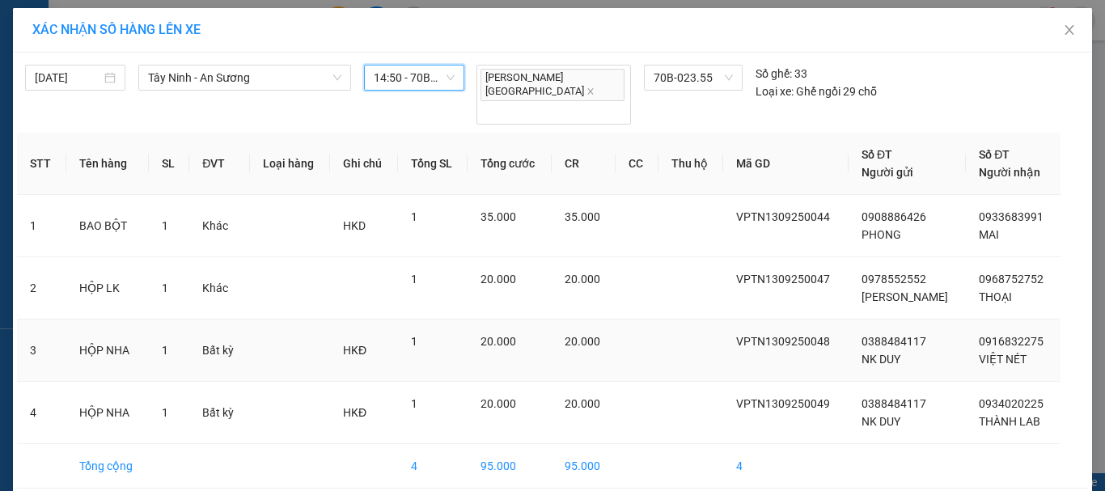
scroll to position [47, 0]
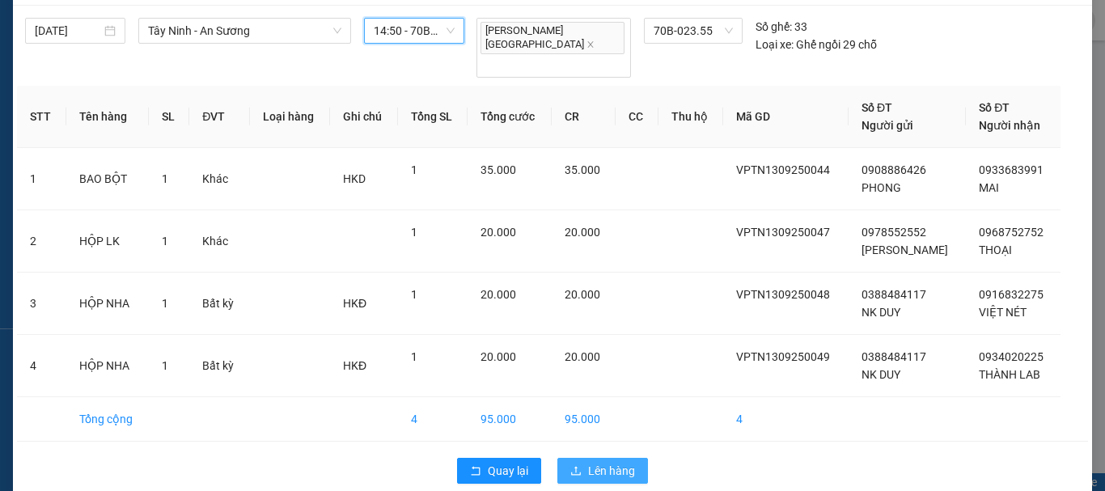
drag, startPoint x: 602, startPoint y: 440, endPoint x: 608, endPoint y: 425, distance: 16.7
click at [604, 462] on span "Lên hàng" at bounding box center [611, 471] width 47 height 18
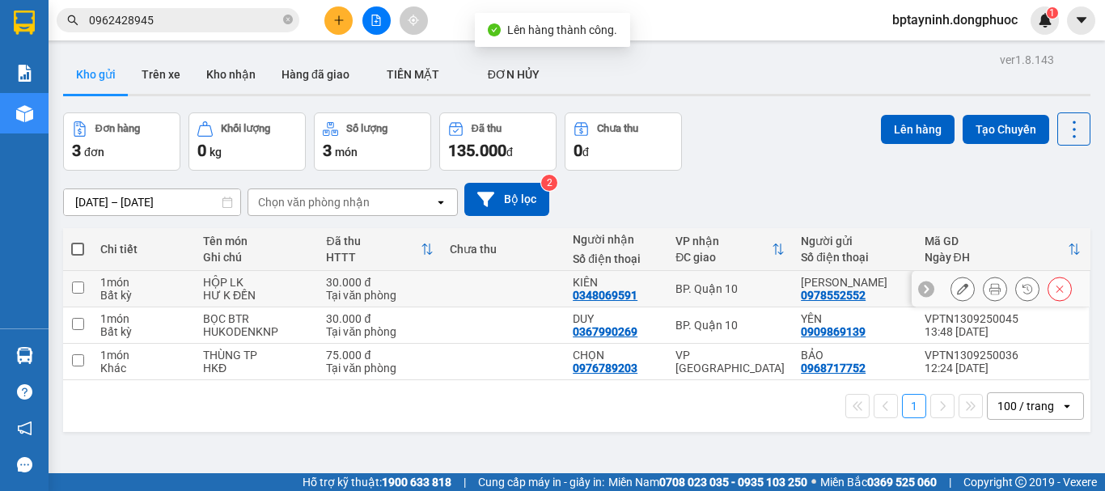
click at [621, 276] on div "KIÊN" at bounding box center [616, 282] width 87 height 13
checkbox input "true"
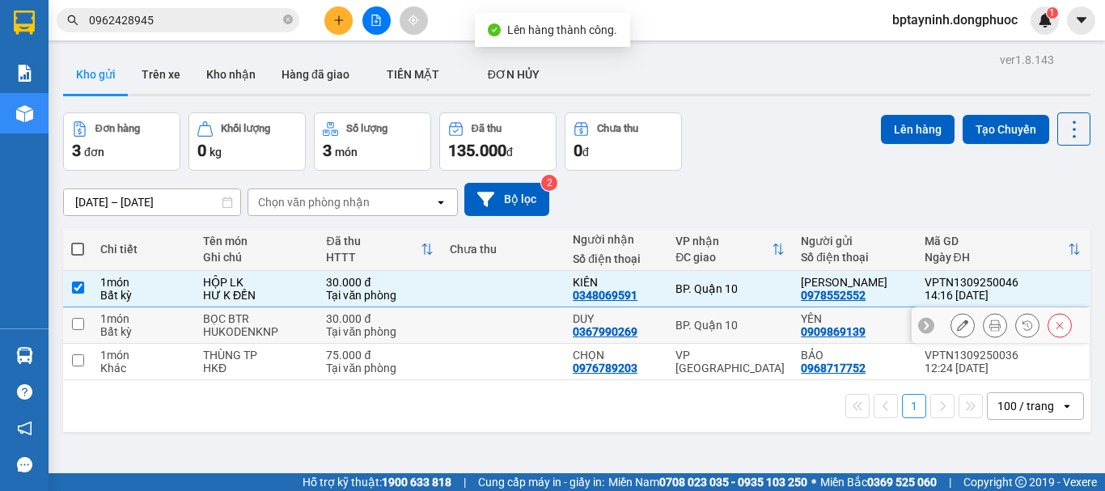
click at [633, 320] on div "DUY" at bounding box center [616, 318] width 87 height 13
checkbox input "true"
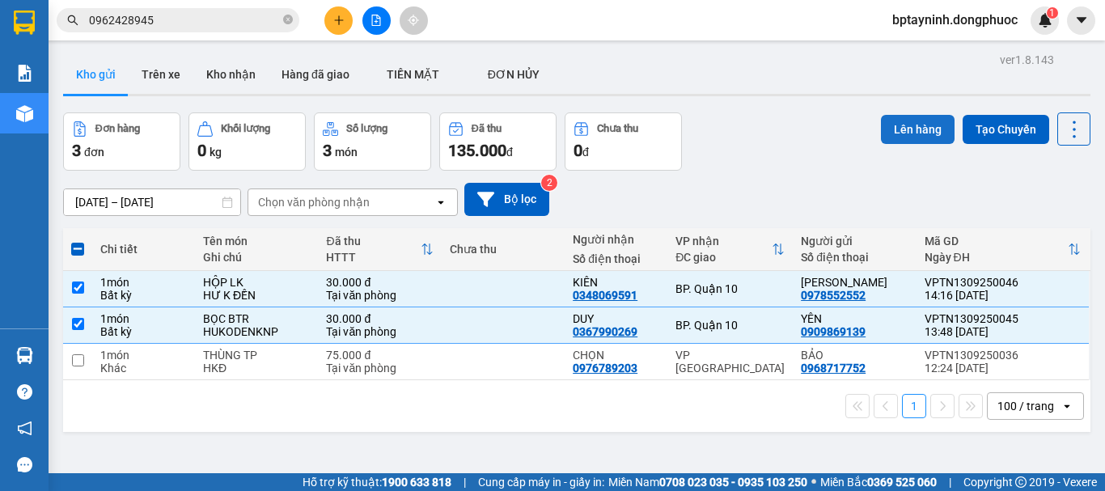
click at [914, 128] on button "Lên hàng" at bounding box center [918, 129] width 74 height 29
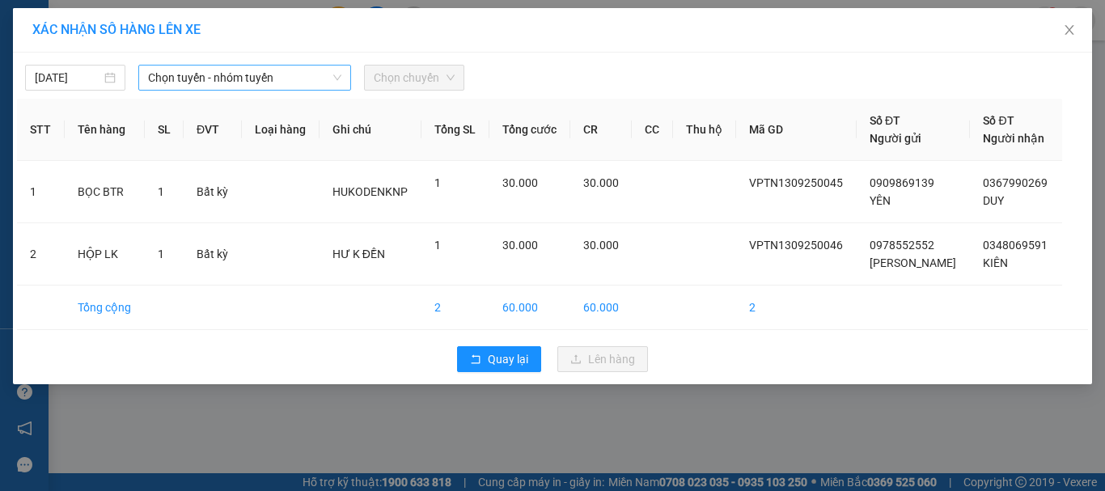
click at [226, 87] on span "Chọn tuyến - nhóm tuyến" at bounding box center [244, 78] width 193 height 24
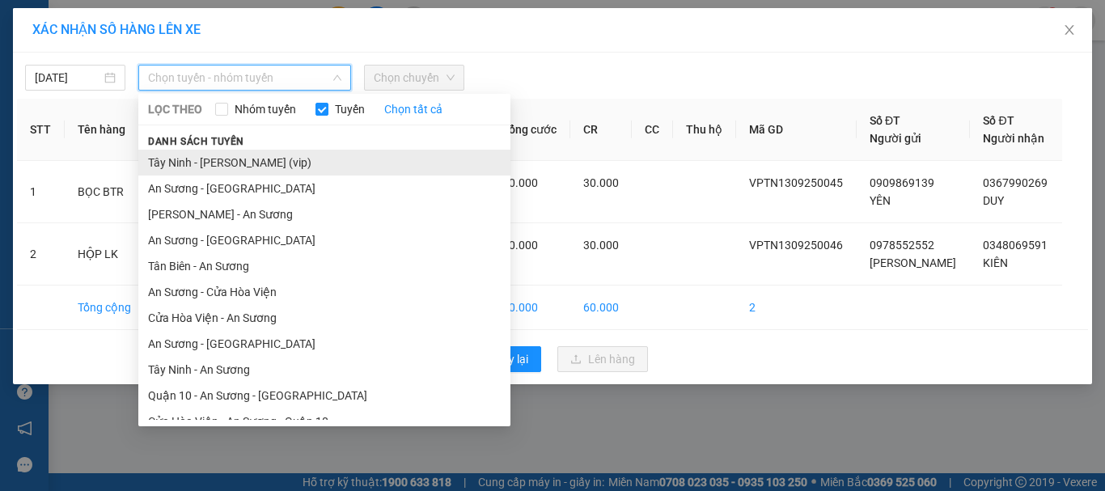
click at [317, 160] on li "Tây Ninh - [PERSON_NAME] (vip)" at bounding box center [324, 163] width 372 height 26
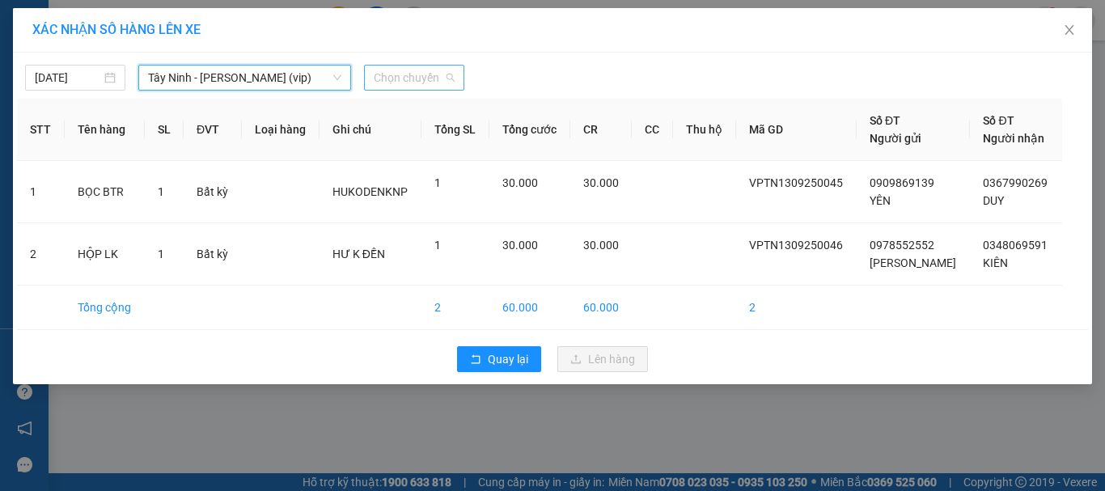
click at [440, 80] on span "Chọn chuyến" at bounding box center [414, 78] width 81 height 24
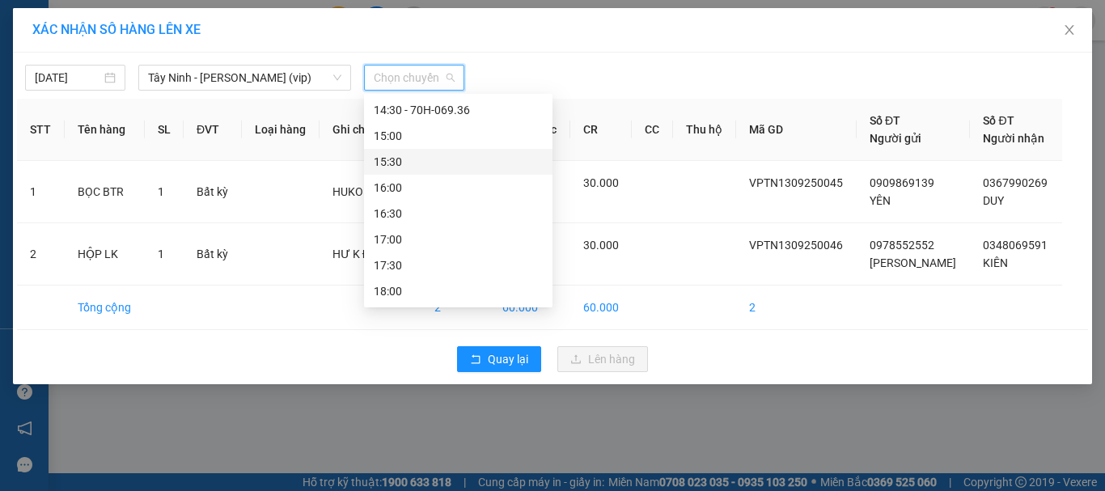
scroll to position [745, 0]
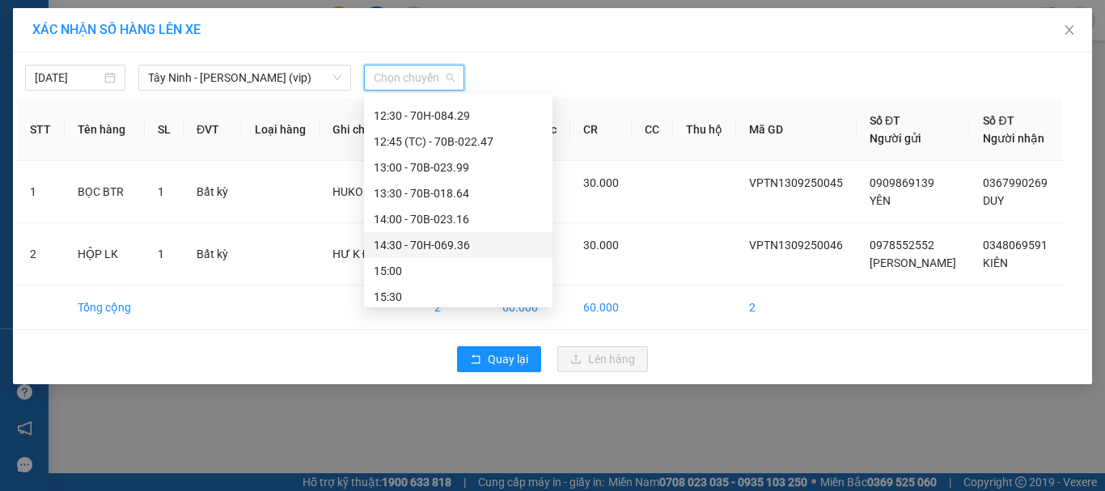
click at [472, 243] on div "14:30 - 70H-069.36" at bounding box center [458, 245] width 169 height 18
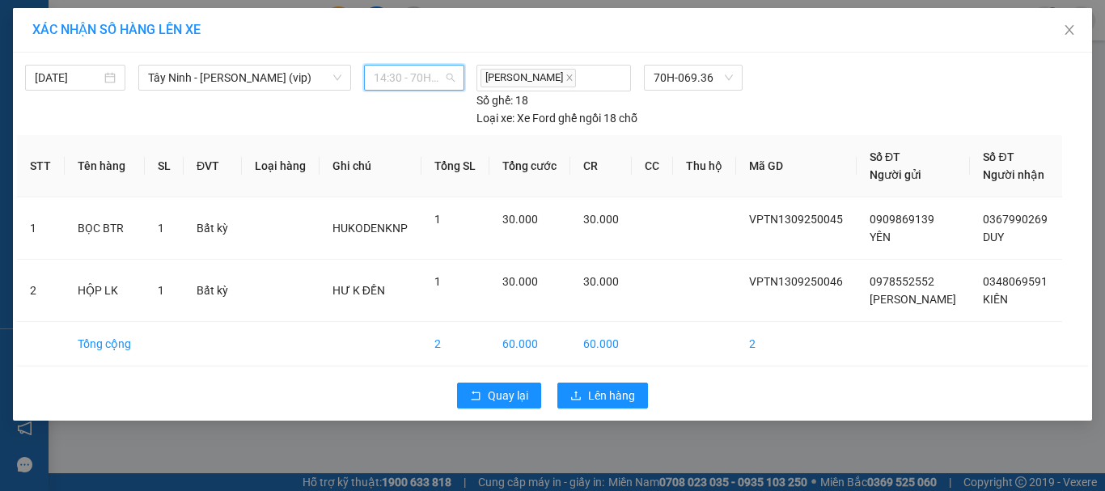
click at [417, 74] on span "14:30 - 70H-069.36" at bounding box center [414, 78] width 81 height 24
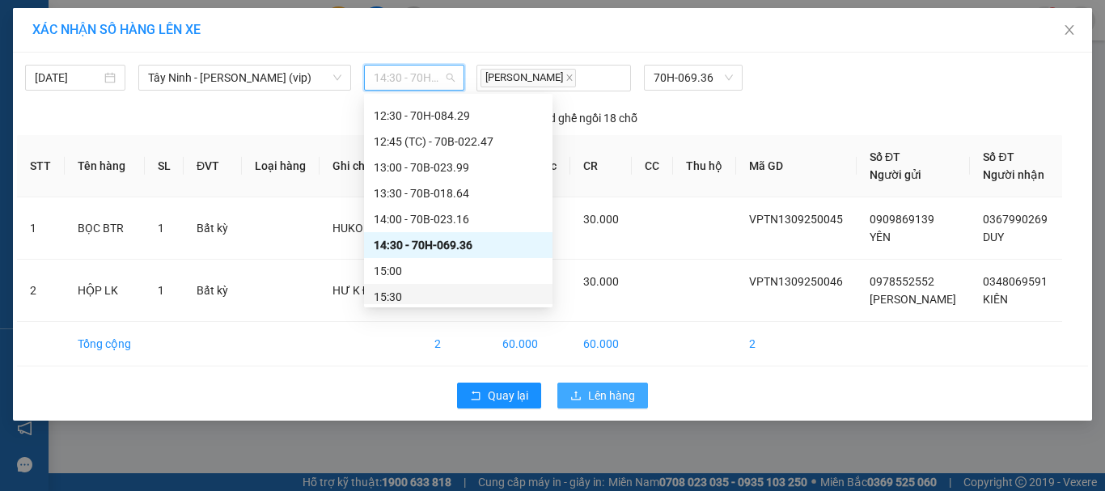
drag, startPoint x: 603, startPoint y: 397, endPoint x: 592, endPoint y: 390, distance: 12.8
click at [605, 397] on span "Lên hàng" at bounding box center [611, 396] width 47 height 18
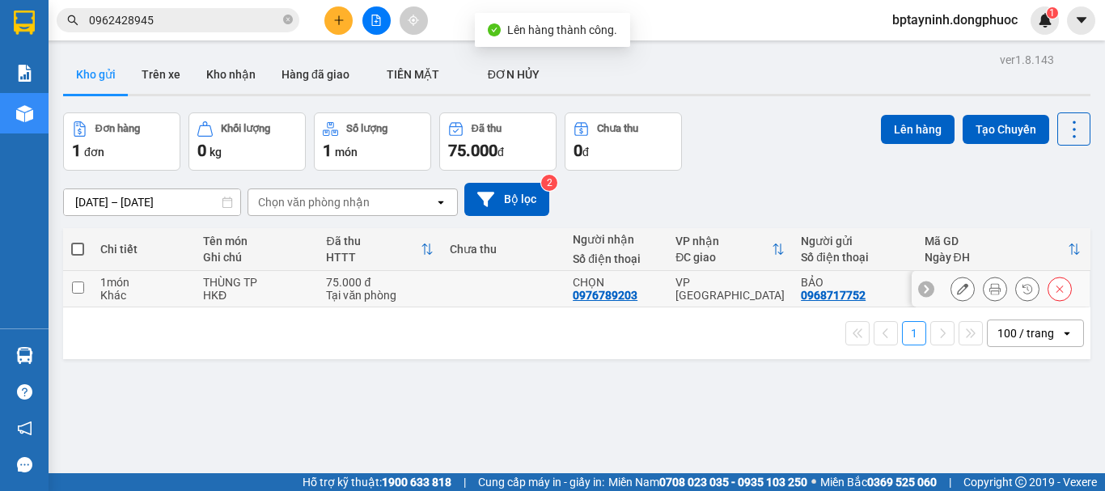
click at [653, 285] on td "CHỌN 0976789203" at bounding box center [616, 289] width 103 height 36
checkbox input "true"
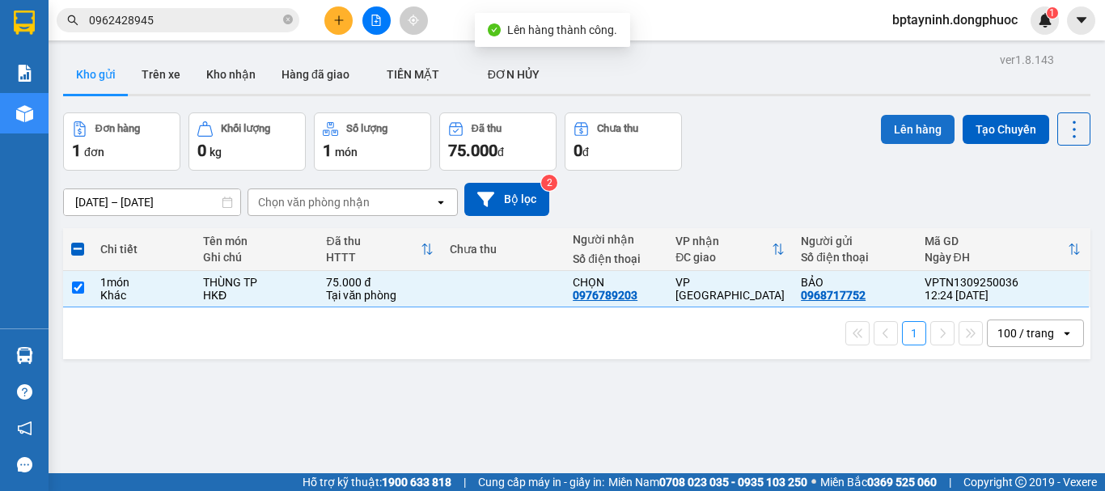
click at [890, 133] on button "Lên hàng" at bounding box center [918, 129] width 74 height 29
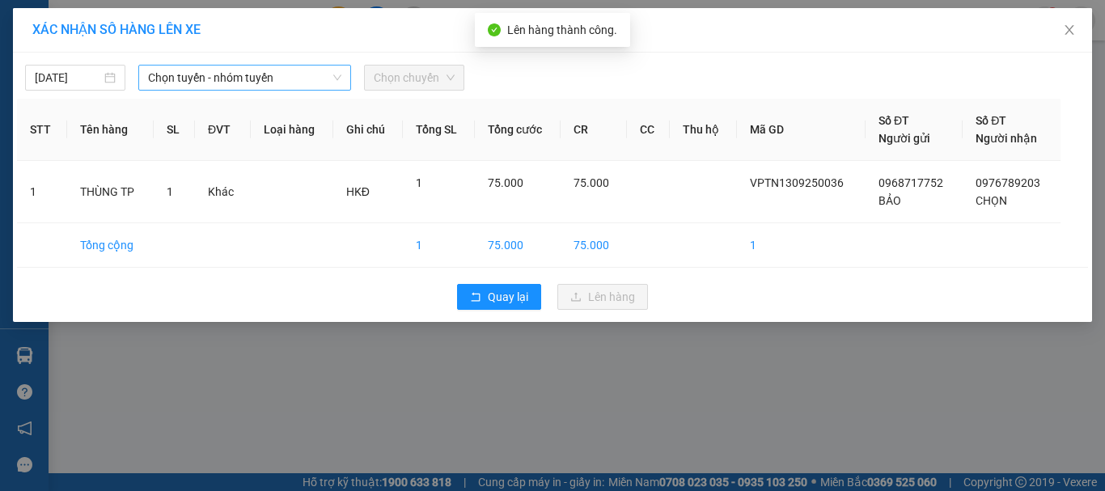
click at [274, 83] on span "Chọn tuyến - nhóm tuyến" at bounding box center [244, 78] width 193 height 24
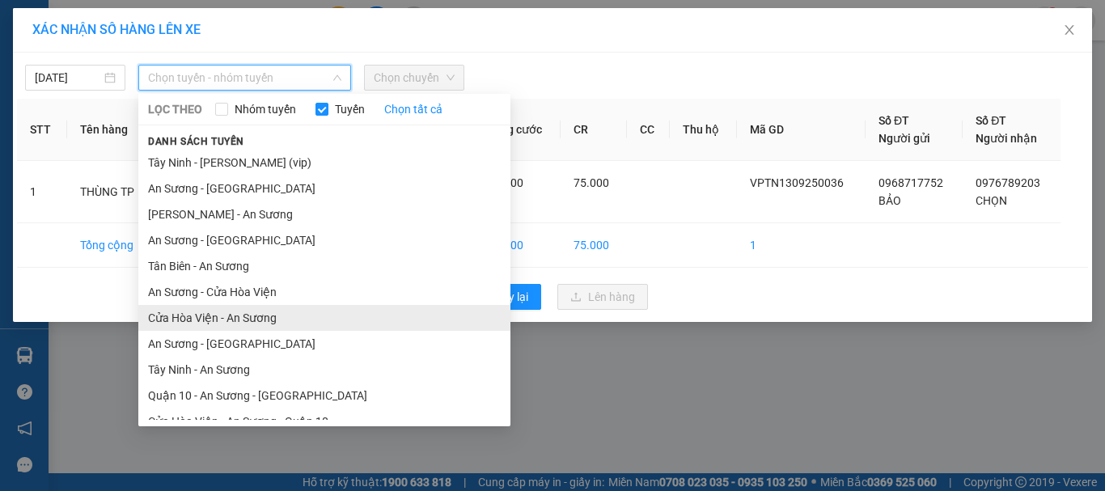
click at [257, 316] on li "Cửa Hòa Viện - An Sương" at bounding box center [324, 318] width 372 height 26
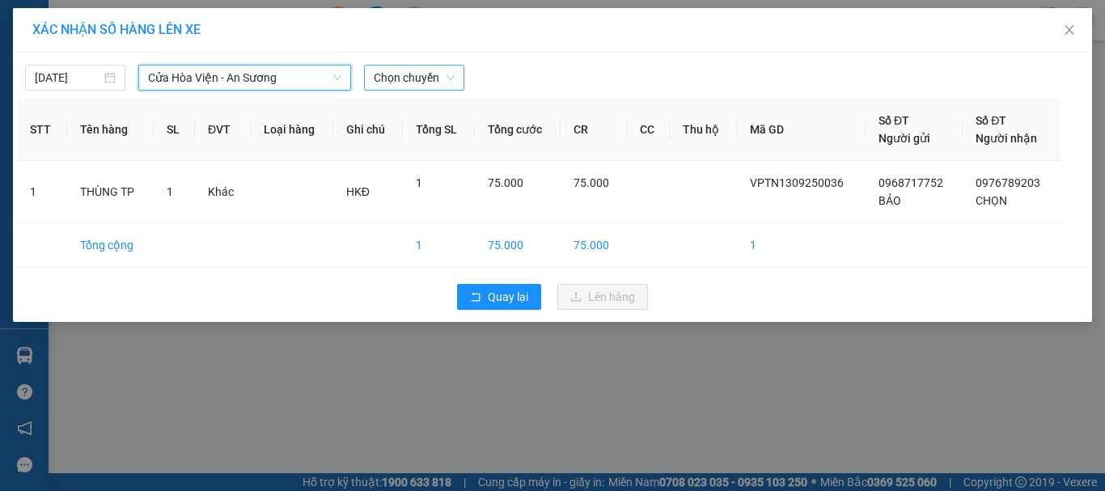
click at [440, 78] on span "Chọn chuyến" at bounding box center [414, 78] width 81 height 24
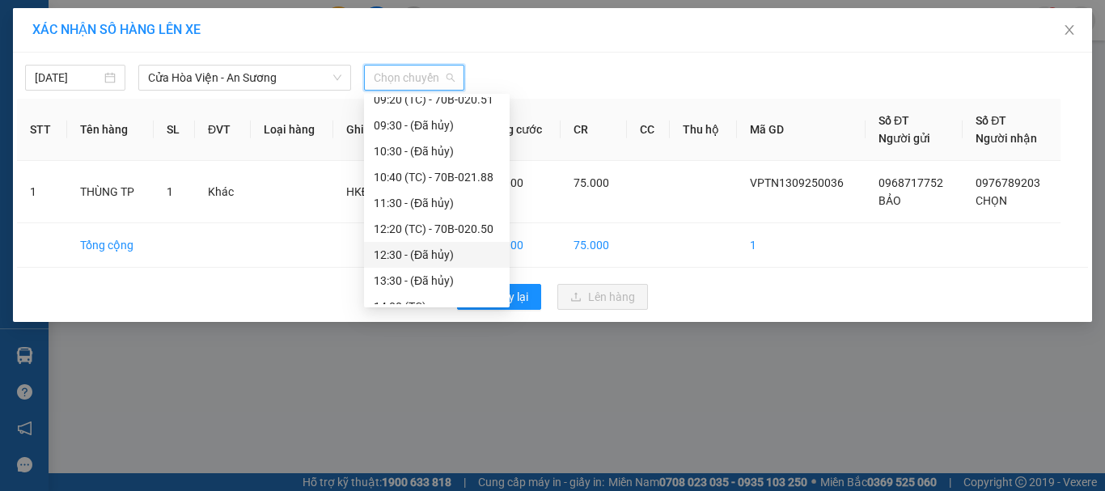
scroll to position [404, 0]
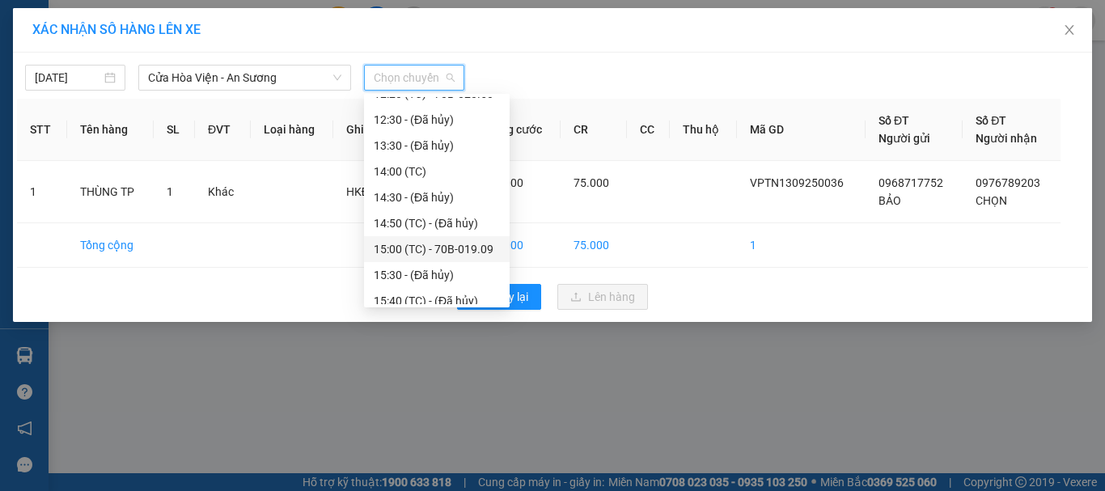
click at [471, 248] on div "15:00 (TC) - 70B-019.09" at bounding box center [437, 249] width 126 height 18
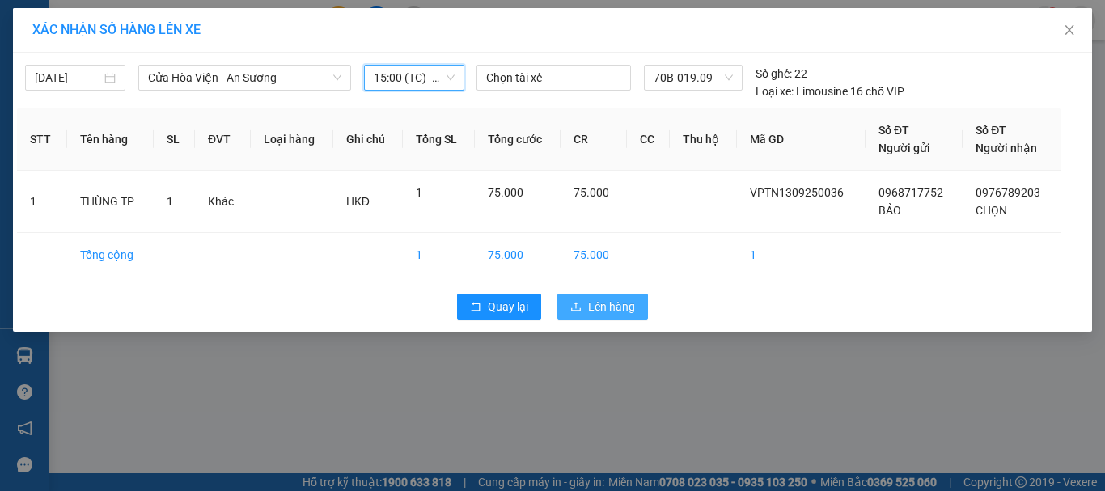
click at [595, 304] on span "Lên hàng" at bounding box center [611, 307] width 47 height 18
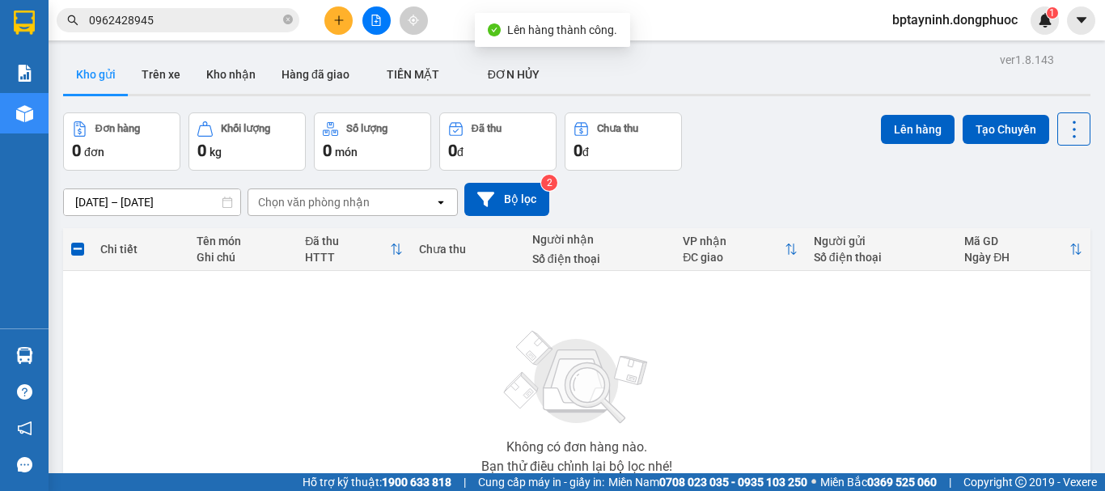
click at [764, 173] on div "[DATE] – [DATE] Press the down arrow key to interact with the calendar and sele…" at bounding box center [576, 199] width 1027 height 57
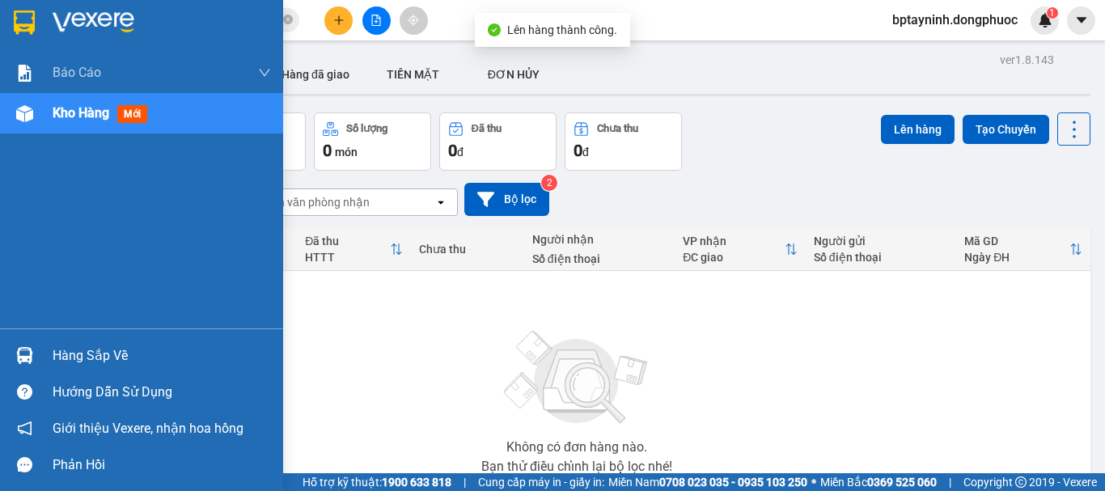
click at [22, 356] on img at bounding box center [24, 355] width 17 height 17
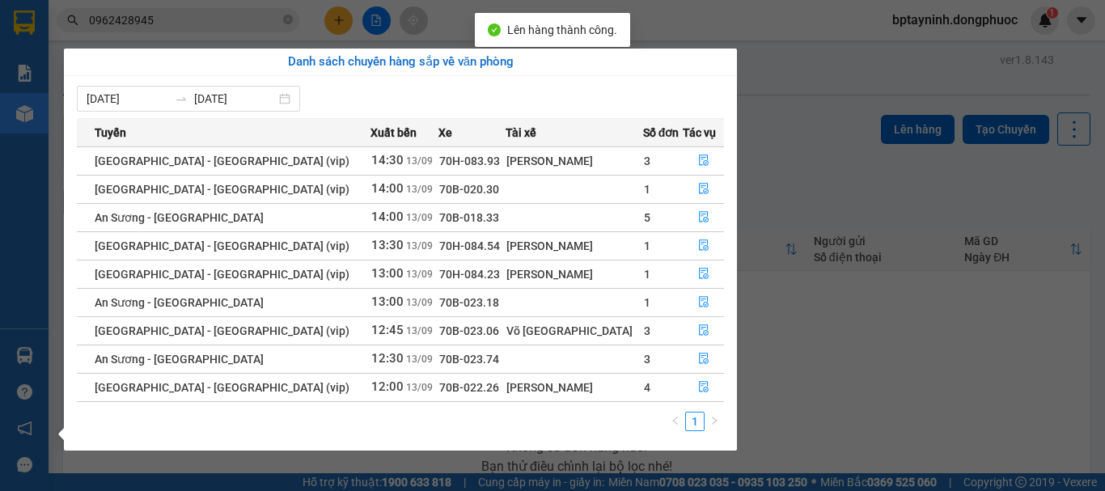
click at [772, 116] on section "Kết quả tìm kiếm ( 3 ) Bộ lọc Mã ĐH Trạng thái Món hàng Tổng cước Chưa cước Nhã…" at bounding box center [552, 245] width 1105 height 491
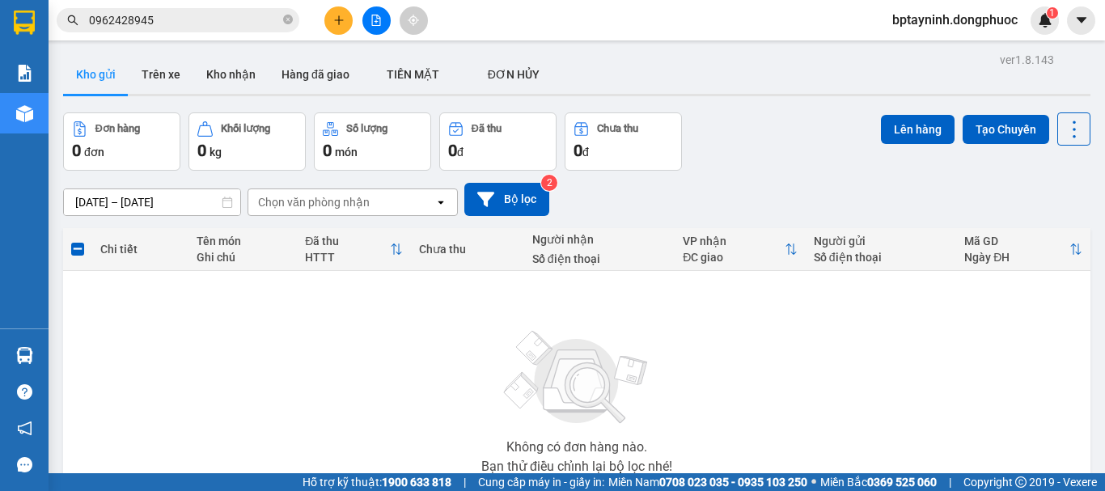
click at [368, 22] on button at bounding box center [376, 20] width 28 height 28
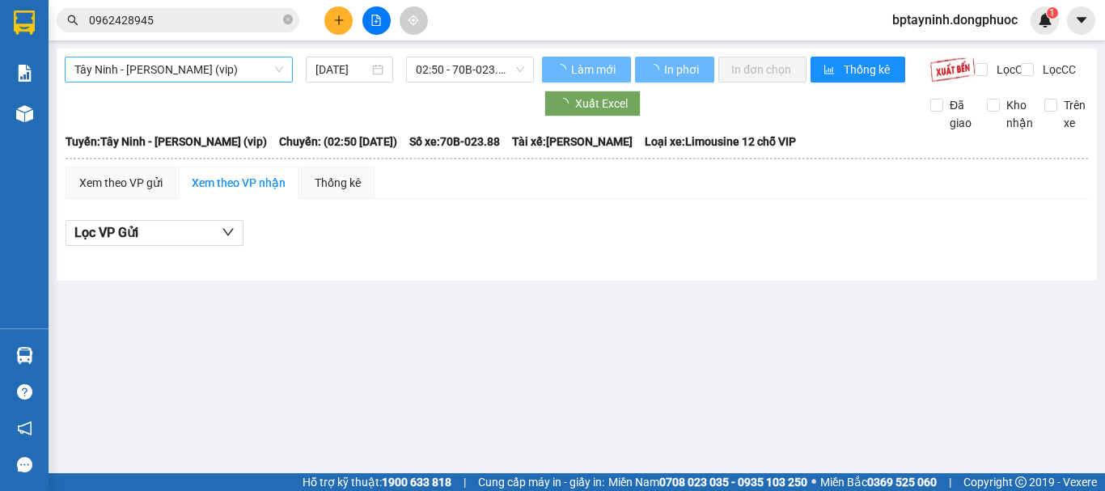
click at [235, 69] on span "Tây Ninh - [PERSON_NAME] (vip)" at bounding box center [178, 69] width 209 height 24
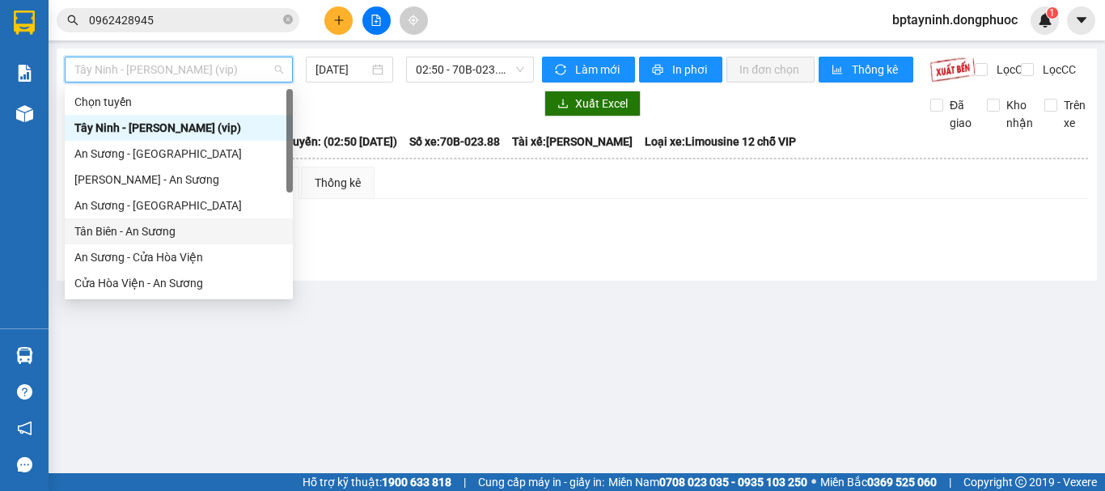
scroll to position [181, 0]
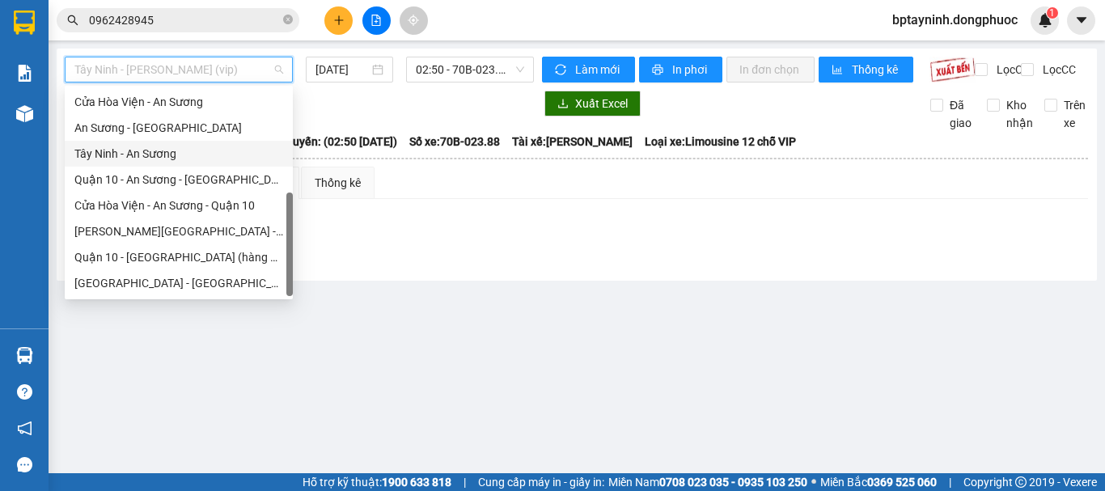
click at [175, 149] on div "Tây Ninh - An Sương" at bounding box center [178, 154] width 209 height 18
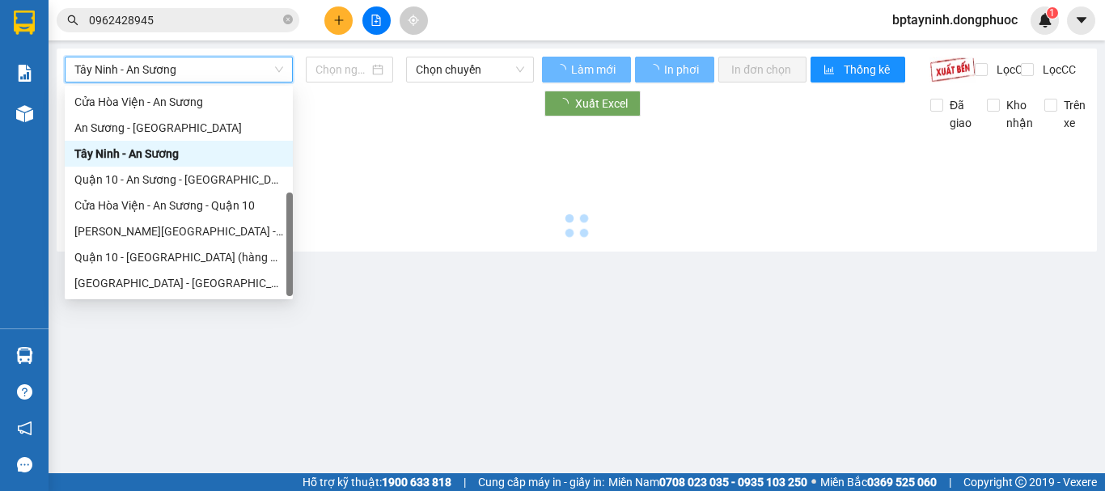
type input "[DATE]"
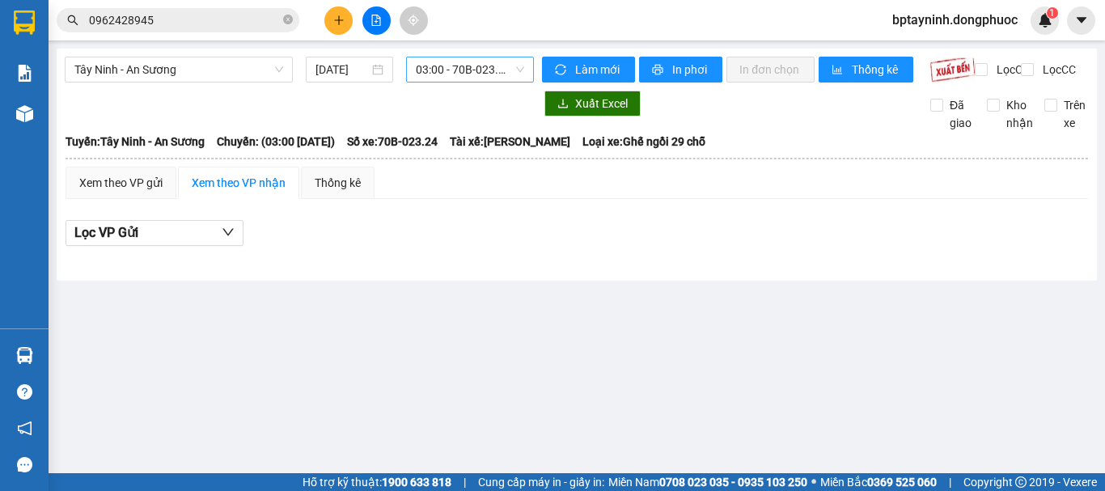
click at [491, 81] on div "Tây Ninh - An Sương [DATE] 03:00 - 70B-023.24" at bounding box center [299, 70] width 469 height 26
click at [491, 75] on span "03:00 - 70B-023.24" at bounding box center [470, 69] width 108 height 24
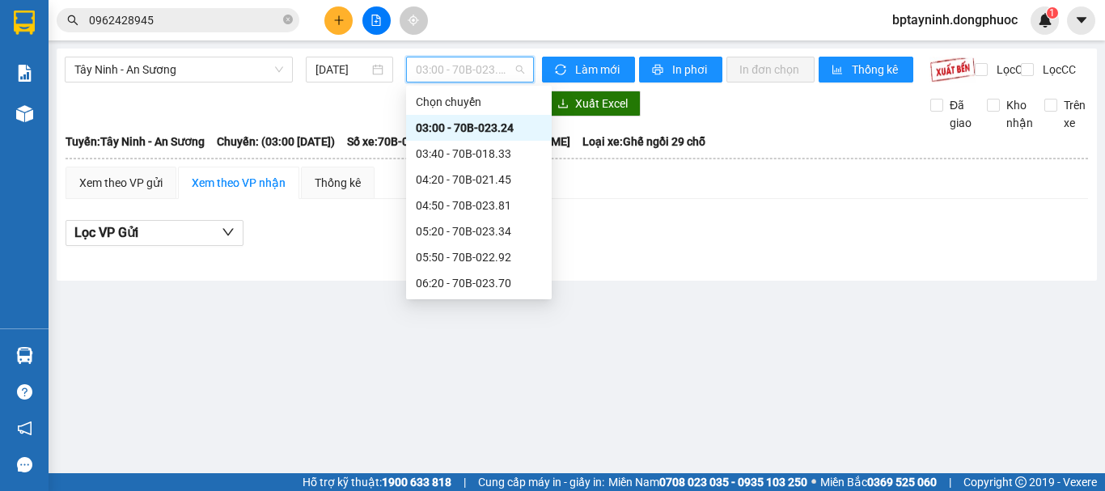
scroll to position [595, 0]
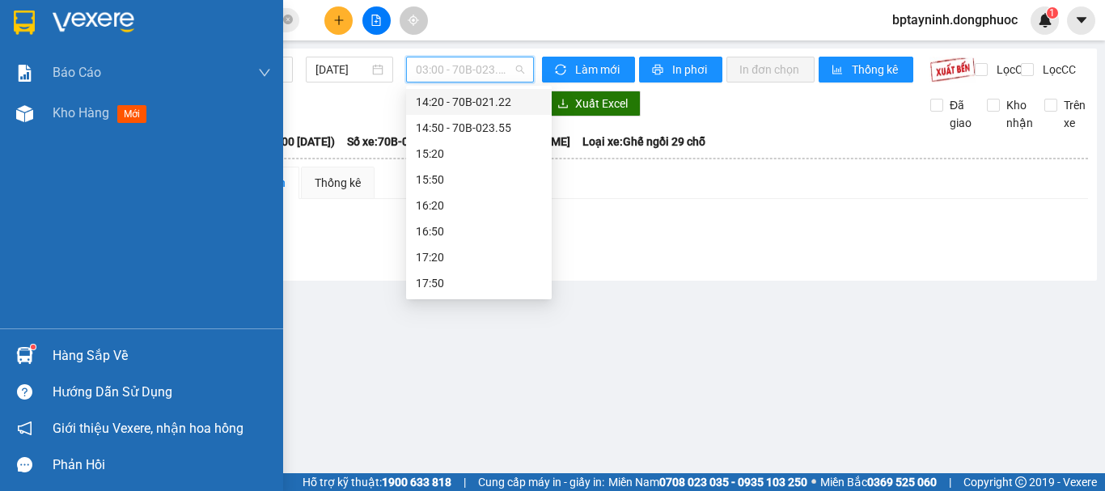
click at [92, 328] on div "Báo cáo Mẫu 1: Báo cáo dòng tiền theo nhân viên Mẫu 1: Báo cáo dòng tiền theo n…" at bounding box center [141, 191] width 283 height 276
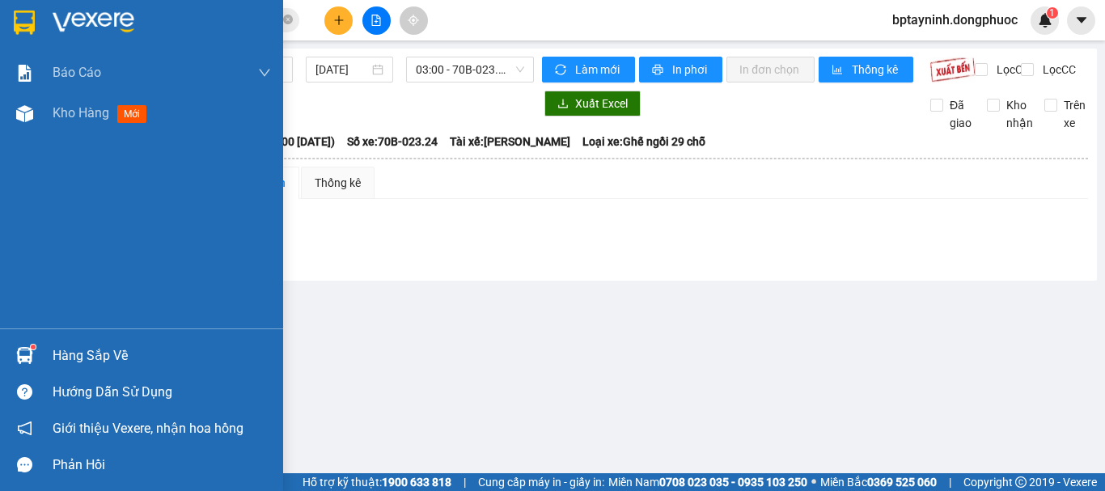
click at [84, 350] on div "Hàng sắp về" at bounding box center [162, 356] width 218 height 24
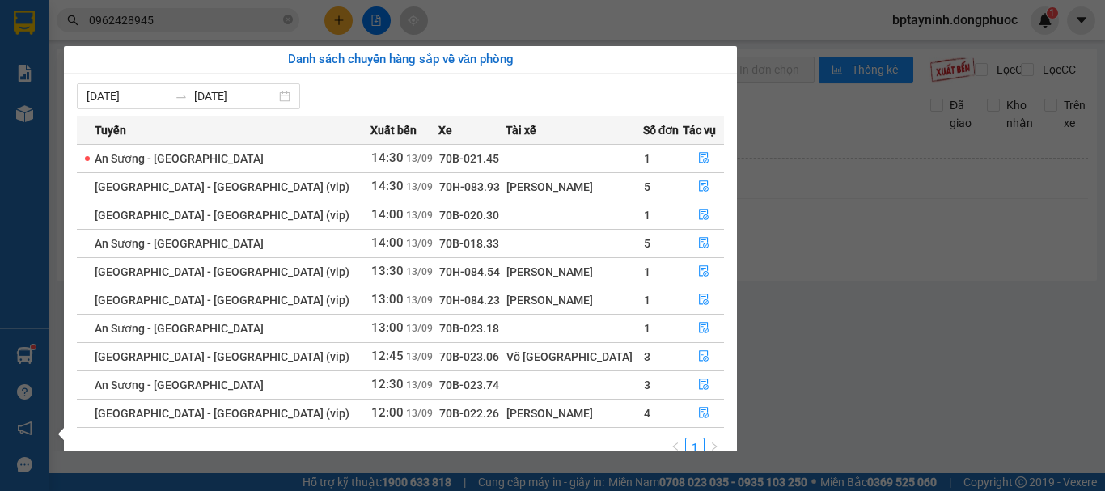
scroll to position [26, 0]
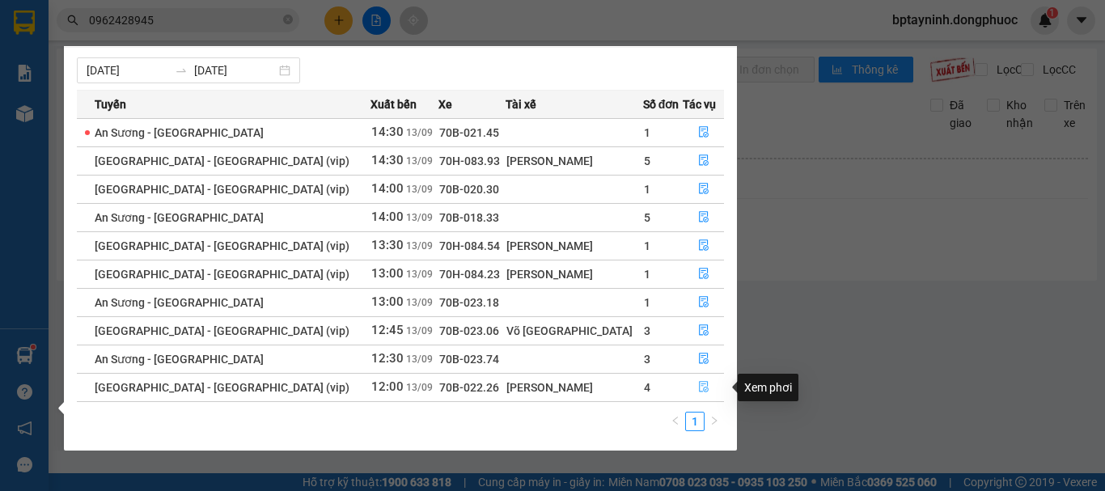
click at [698, 385] on icon "file-done" at bounding box center [703, 386] width 11 height 11
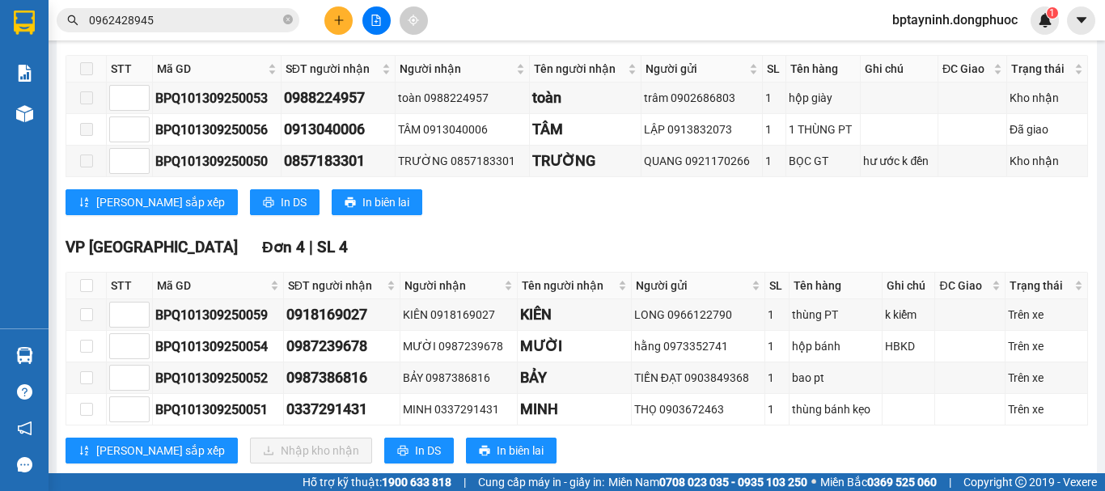
scroll to position [319, 0]
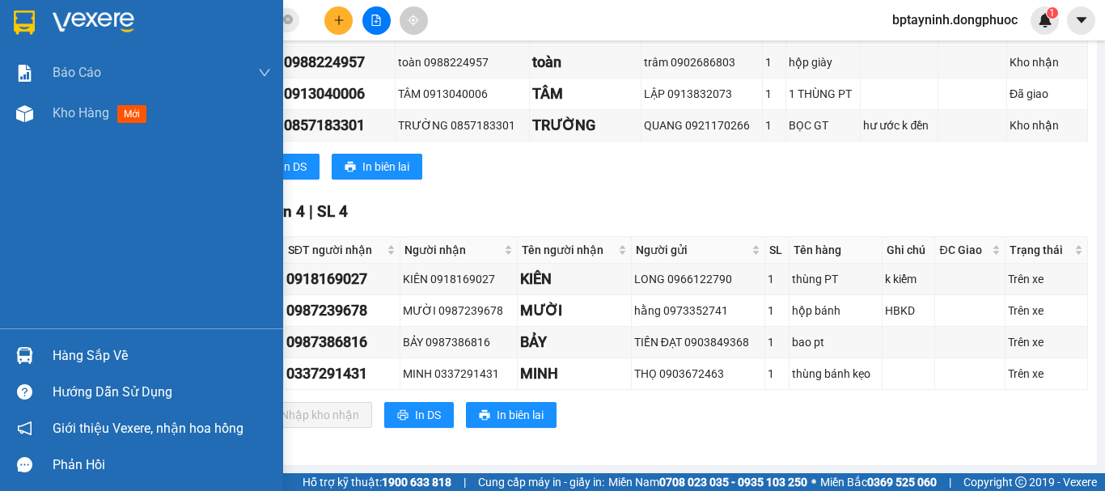
click at [37, 357] on div at bounding box center [25, 355] width 28 height 28
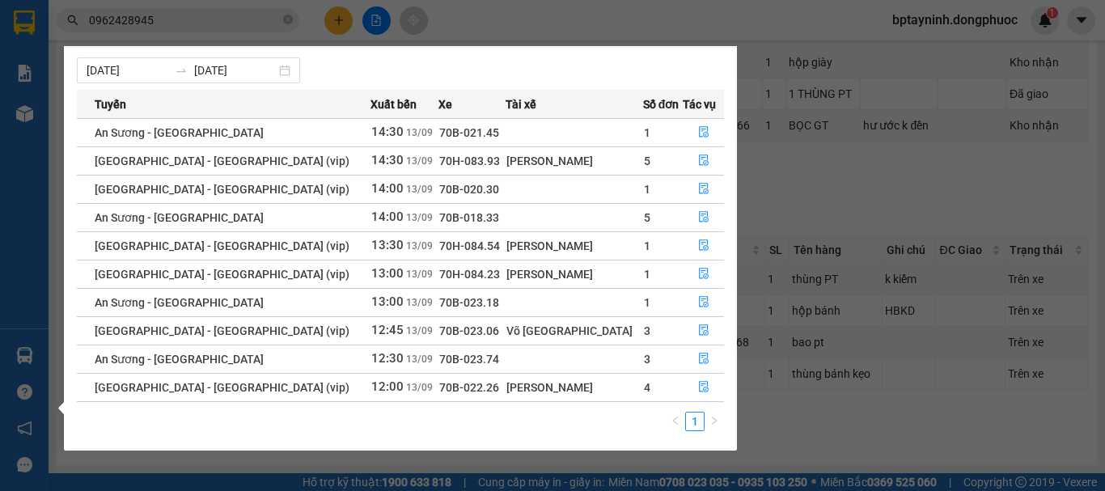
click at [379, 19] on section "Kết quả tìm kiếm ( 3 ) Bộ lọc Mã ĐH Trạng thái Món hàng Tổng cước Chưa cước Nhã…" at bounding box center [552, 245] width 1105 height 491
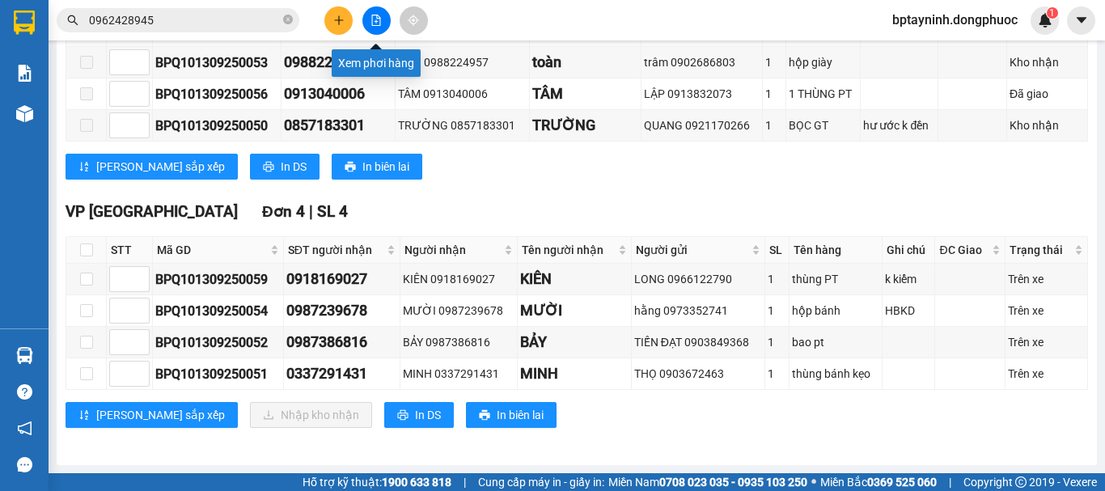
click at [379, 19] on icon "file-add" at bounding box center [376, 20] width 11 height 11
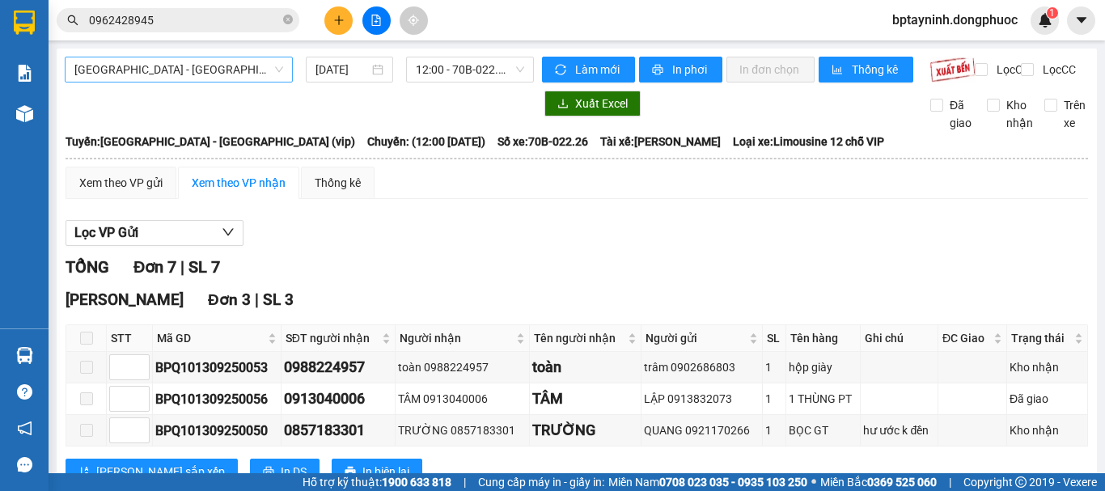
click at [217, 60] on span "[GEOGRAPHIC_DATA] - [GEOGRAPHIC_DATA] (vip)" at bounding box center [178, 69] width 209 height 24
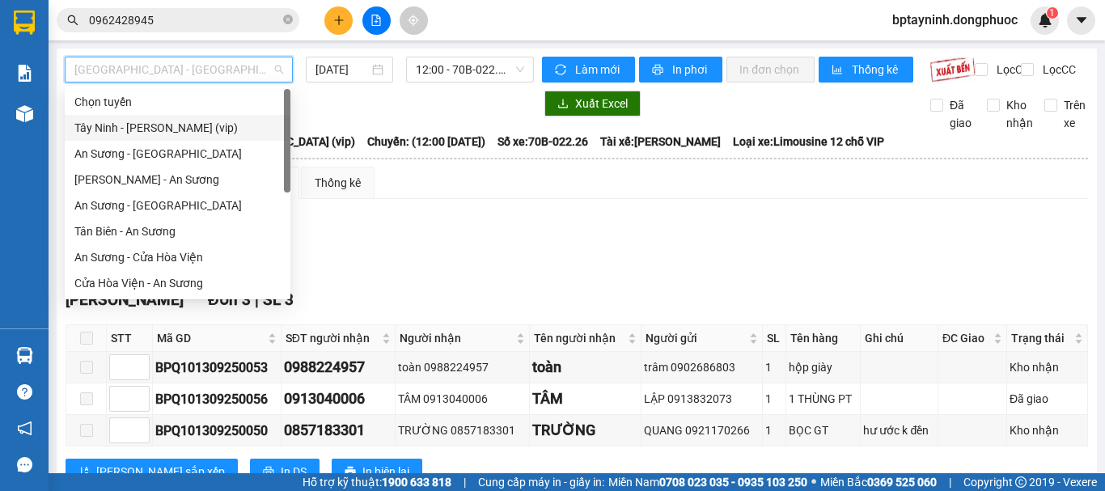
click at [211, 129] on div "Tây Ninh - [PERSON_NAME] (vip)" at bounding box center [177, 128] width 206 height 18
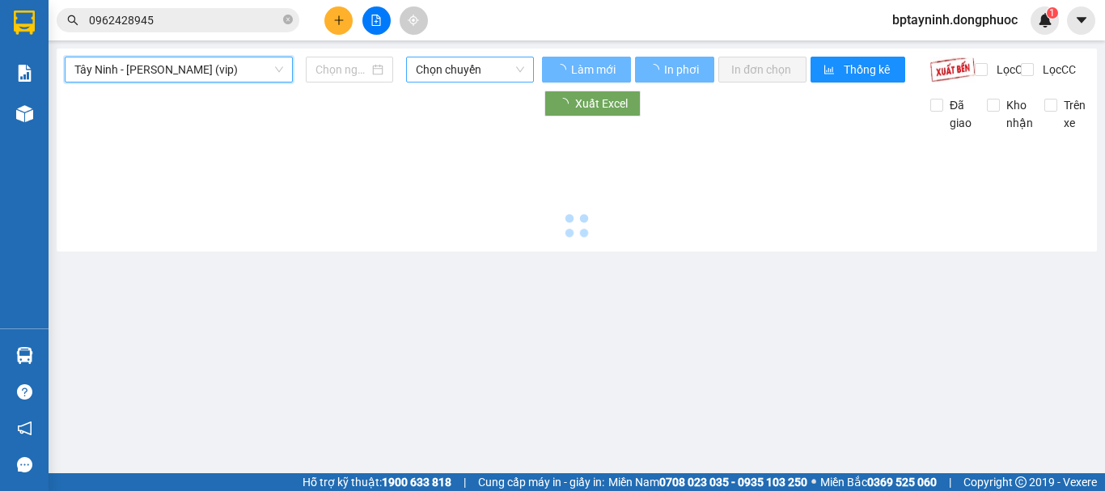
type input "[DATE]"
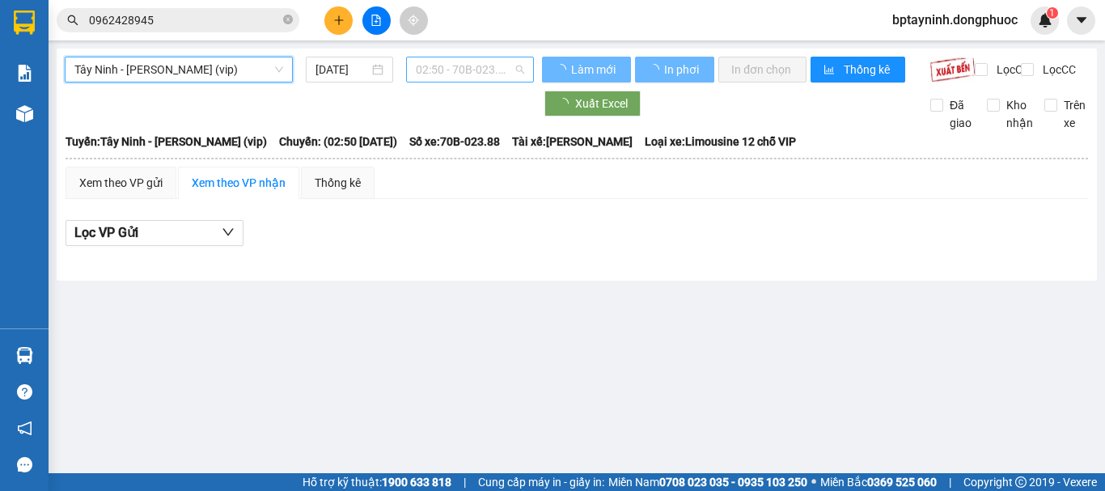
drag, startPoint x: 464, startPoint y: 70, endPoint x: 468, endPoint y: 79, distance: 10.9
click at [464, 70] on span "02:50 - 70B-023.88" at bounding box center [470, 69] width 108 height 24
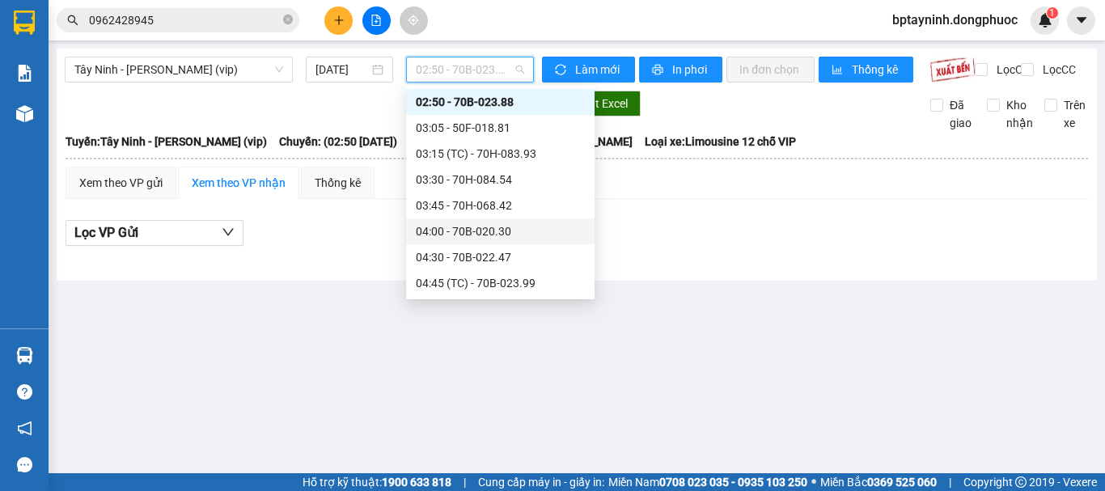
scroll to position [880, 0]
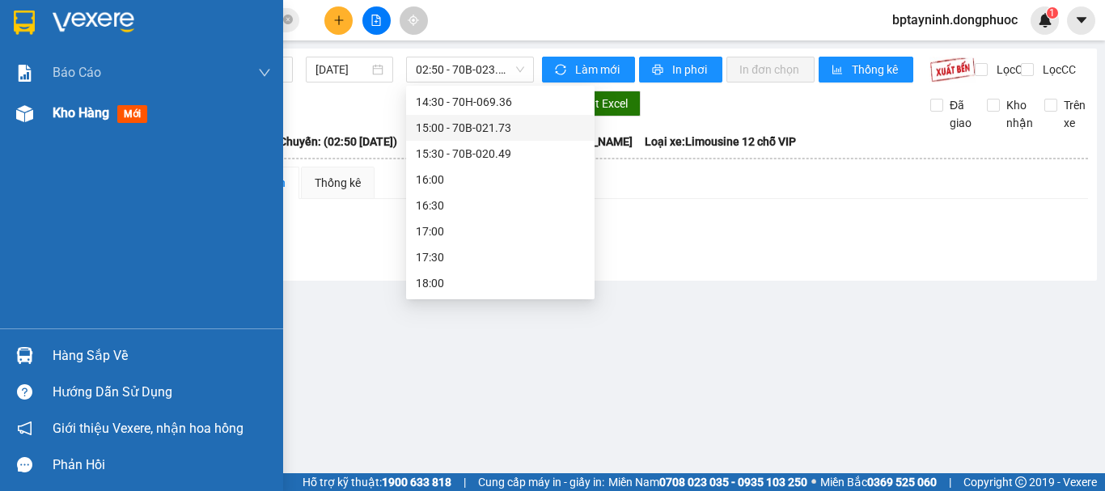
click at [74, 117] on span "Kho hàng" at bounding box center [81, 112] width 57 height 15
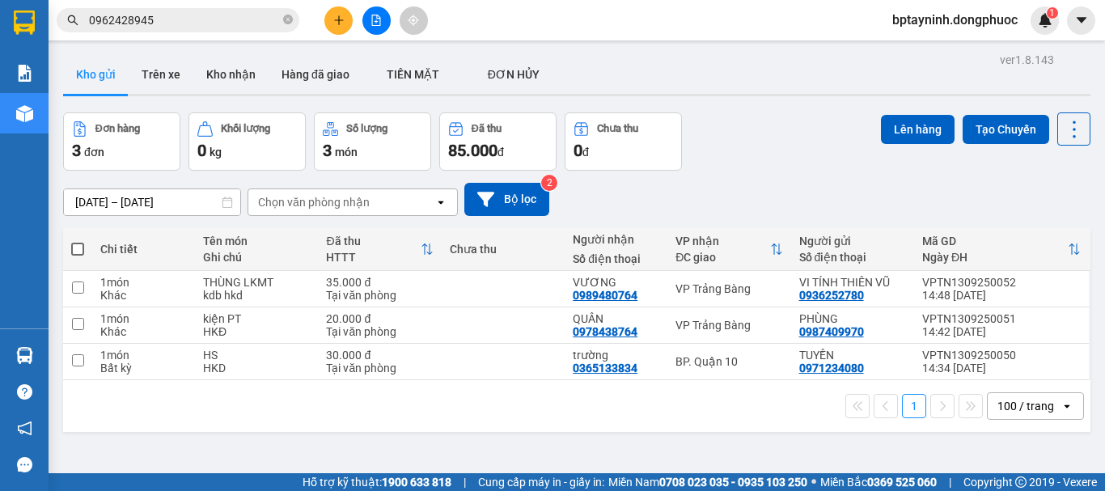
click at [32, 345] on div at bounding box center [25, 355] width 28 height 28
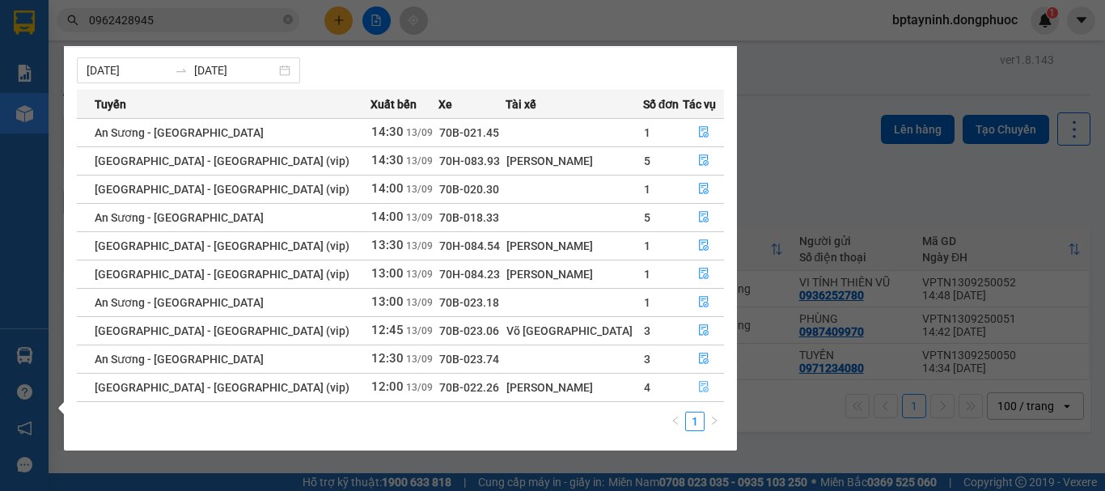
click at [700, 388] on icon "file-done" at bounding box center [703, 386] width 11 height 11
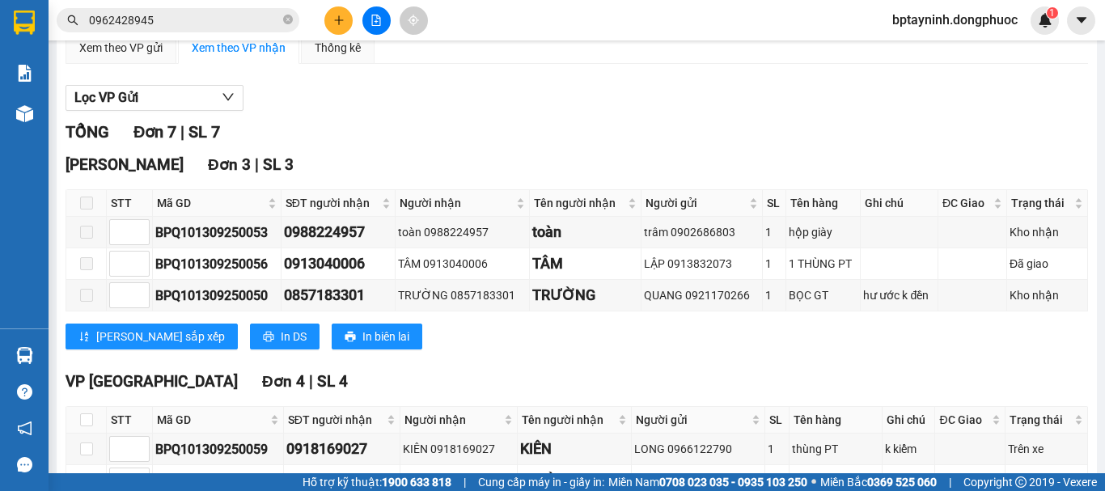
scroll to position [319, 0]
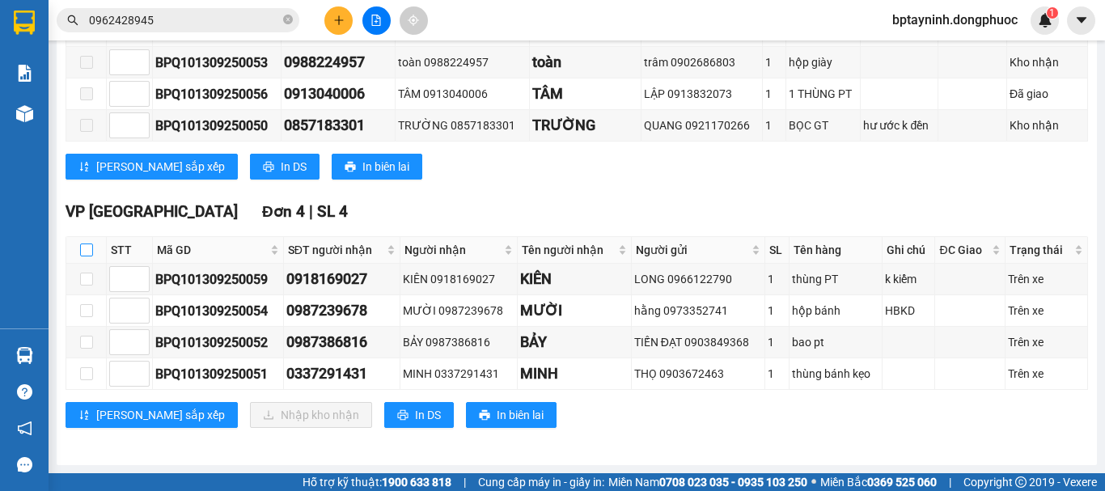
click at [84, 251] on input "checkbox" at bounding box center [86, 250] width 13 height 13
checkbox input "true"
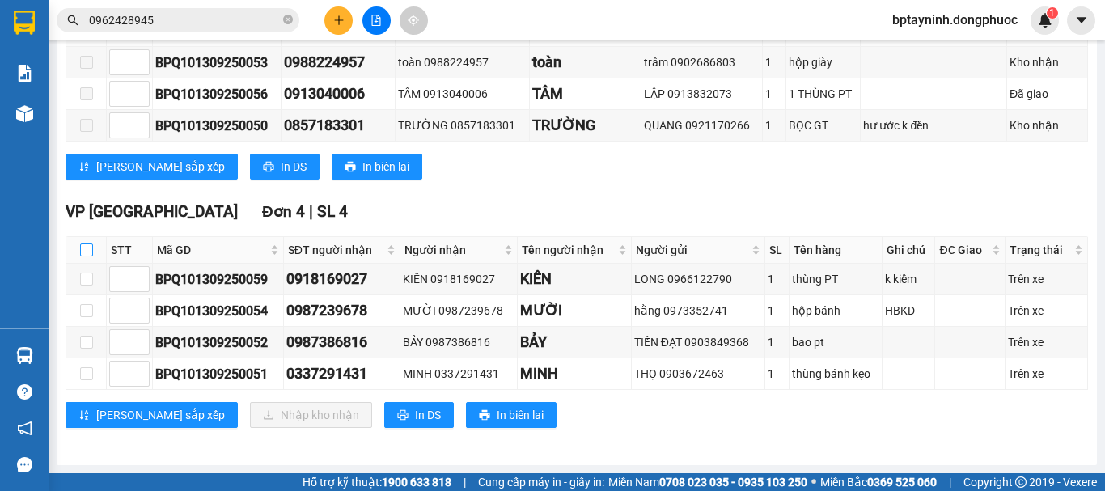
checkbox input "true"
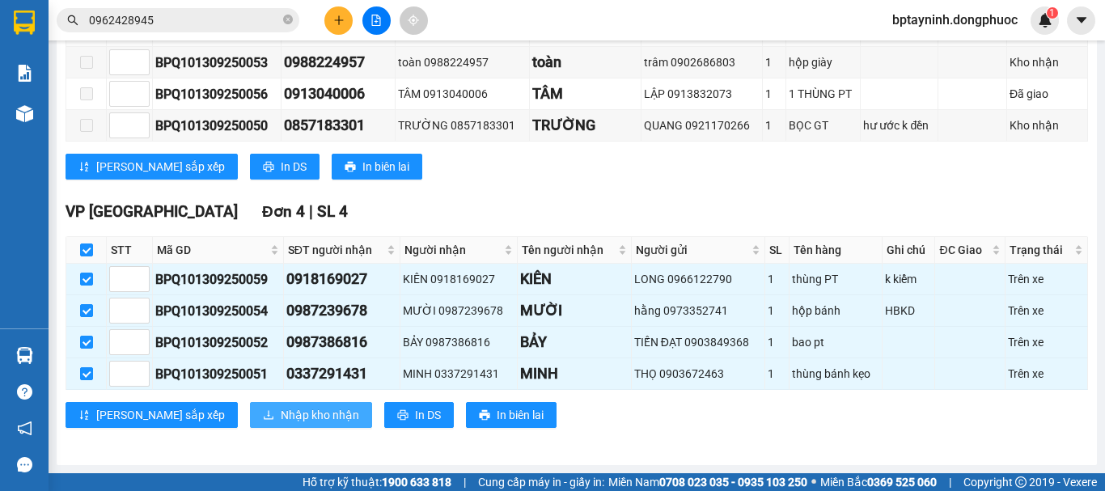
click at [256, 402] on button "Nhập kho nhận" at bounding box center [311, 415] width 122 height 26
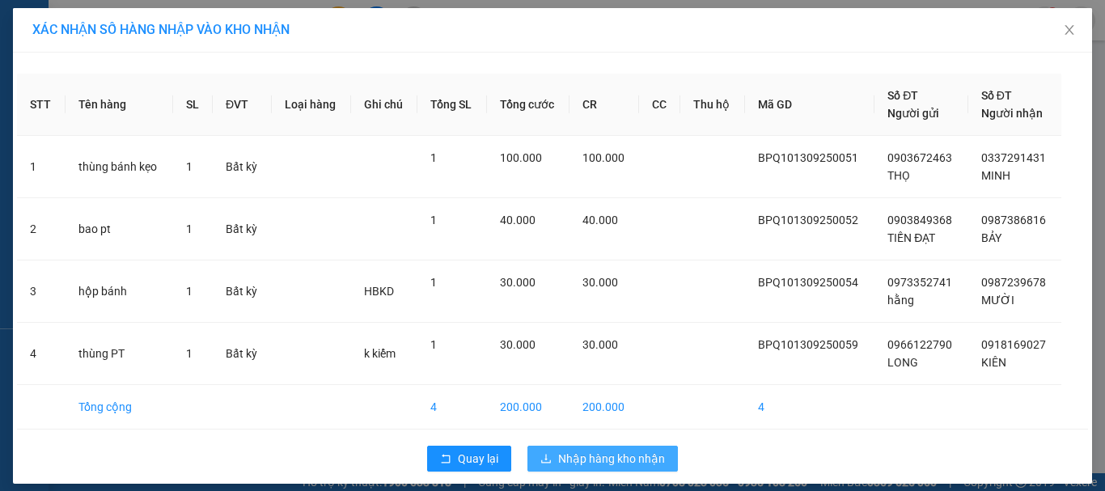
click at [634, 447] on button "Nhập hàng kho nhận" at bounding box center [602, 459] width 150 height 26
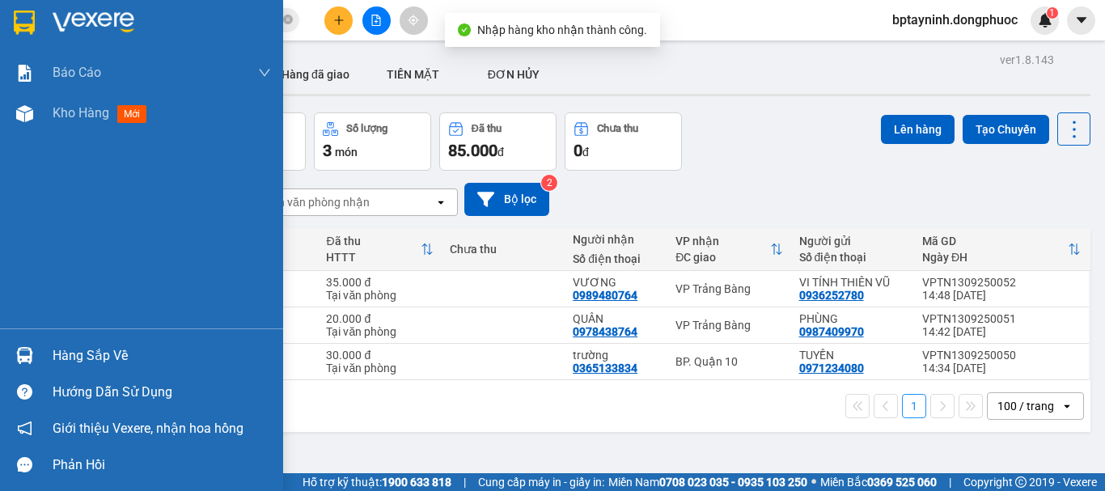
drag, startPoint x: 40, startPoint y: 358, endPoint x: 63, endPoint y: 350, distance: 24.8
click at [40, 358] on div "Hàng sắp về" at bounding box center [141, 355] width 283 height 36
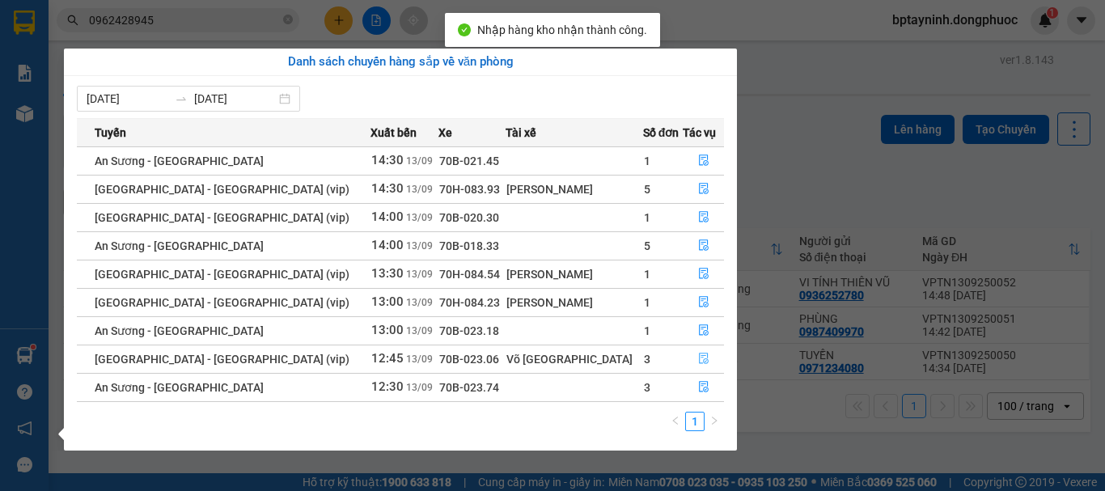
click at [698, 366] on span "file-done" at bounding box center [703, 359] width 11 height 13
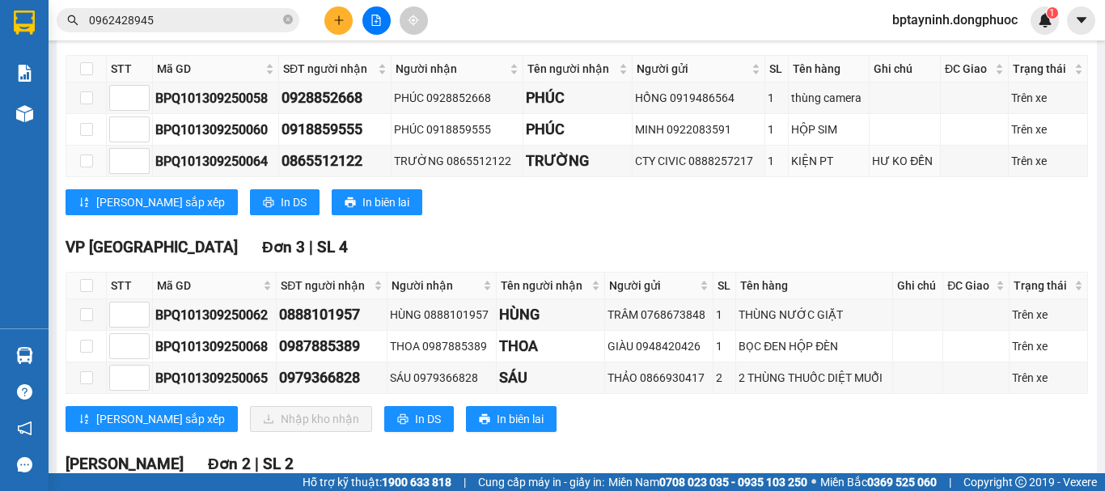
scroll to position [404, 0]
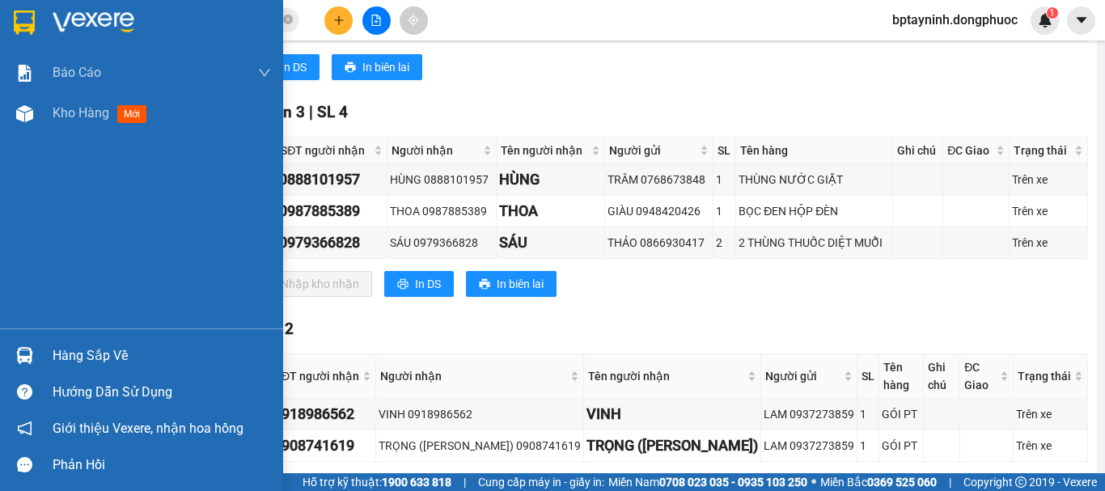
click at [49, 348] on div "Hàng sắp về" at bounding box center [141, 355] width 283 height 36
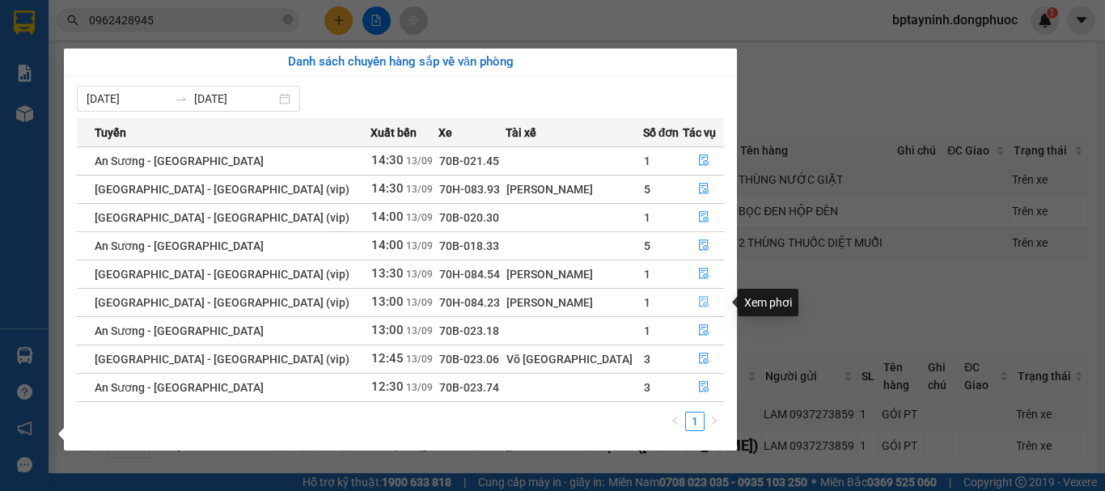
click at [698, 303] on icon "file-done" at bounding box center [703, 301] width 11 height 11
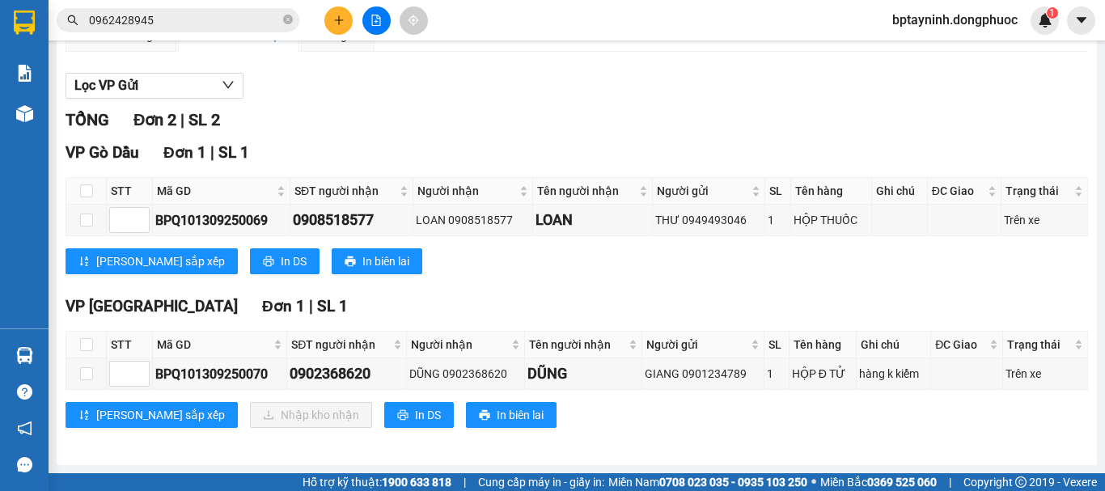
scroll to position [161, 0]
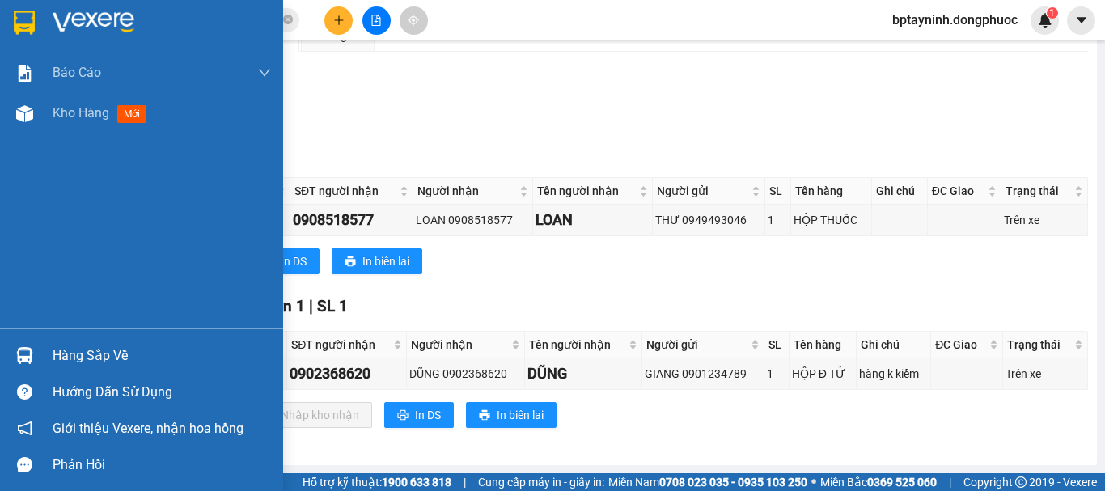
click at [78, 347] on div "Hàng sắp về" at bounding box center [162, 356] width 218 height 24
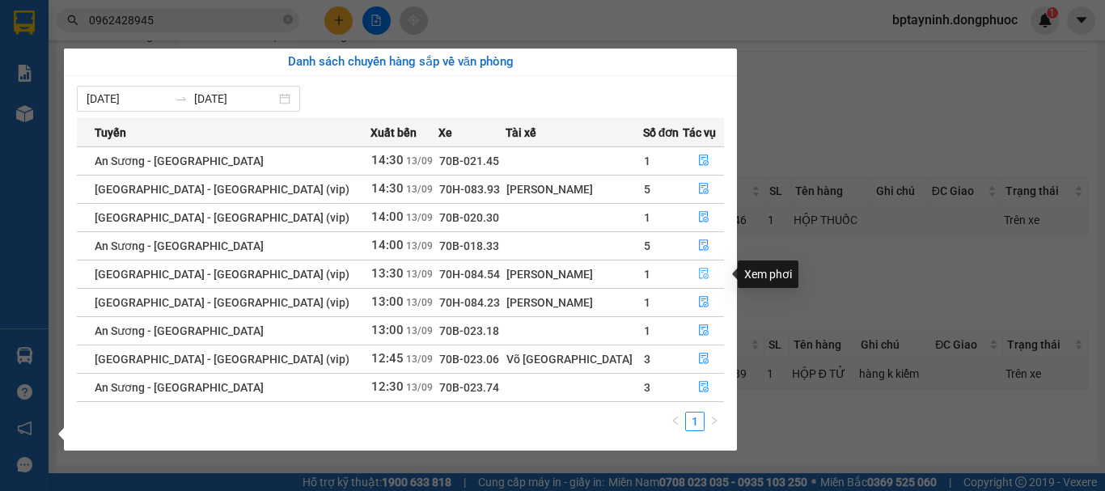
click at [699, 276] on icon "file-done" at bounding box center [704, 274] width 10 height 11
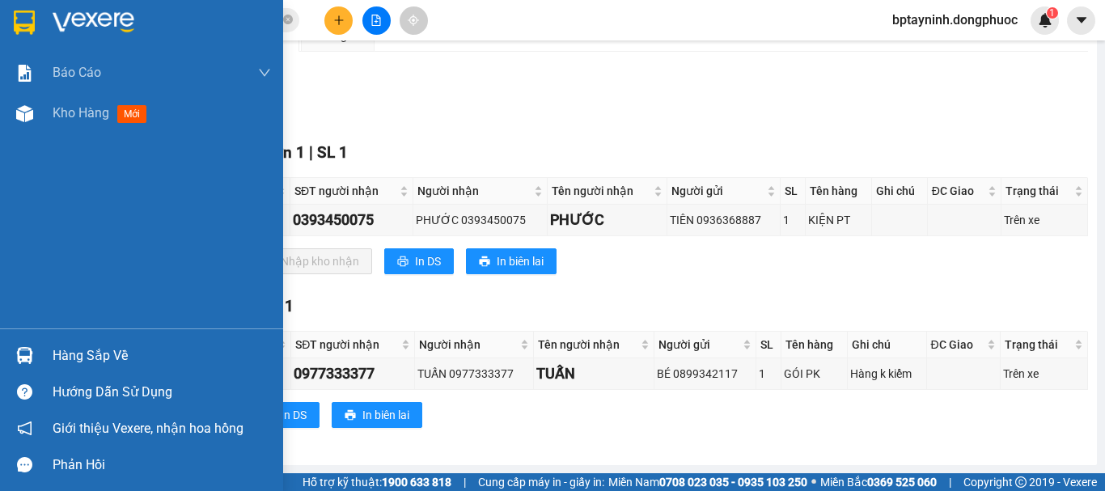
drag, startPoint x: 47, startPoint y: 349, endPoint x: 66, endPoint y: 345, distance: 19.7
click at [48, 349] on div "Hàng sắp về" at bounding box center [141, 355] width 283 height 36
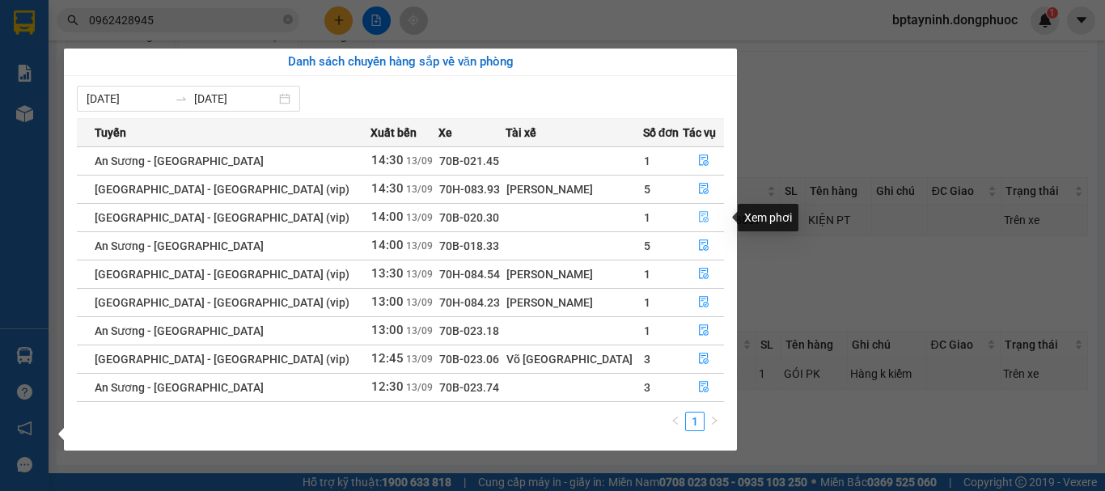
click at [699, 218] on icon "file-done" at bounding box center [704, 217] width 10 height 11
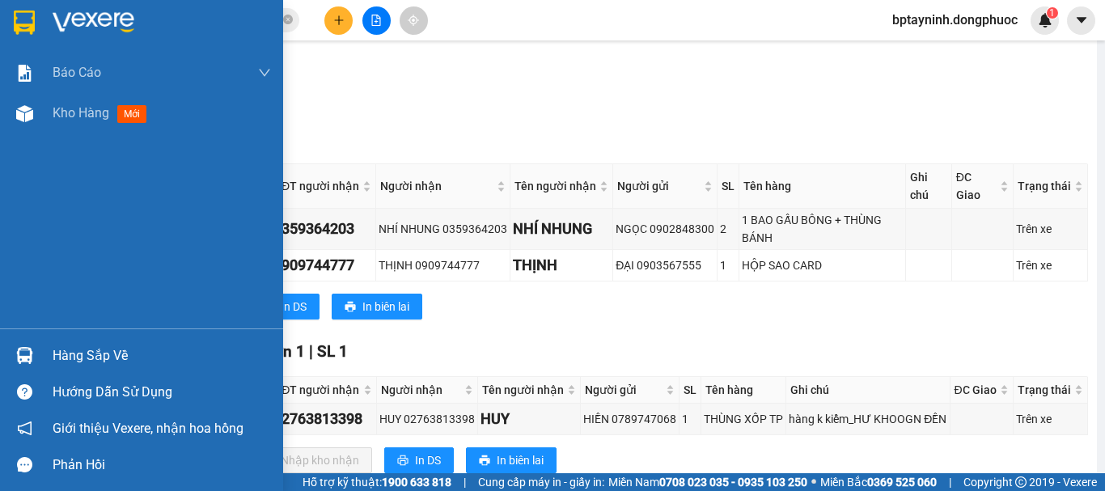
click at [59, 346] on div "Hàng sắp về" at bounding box center [162, 356] width 218 height 24
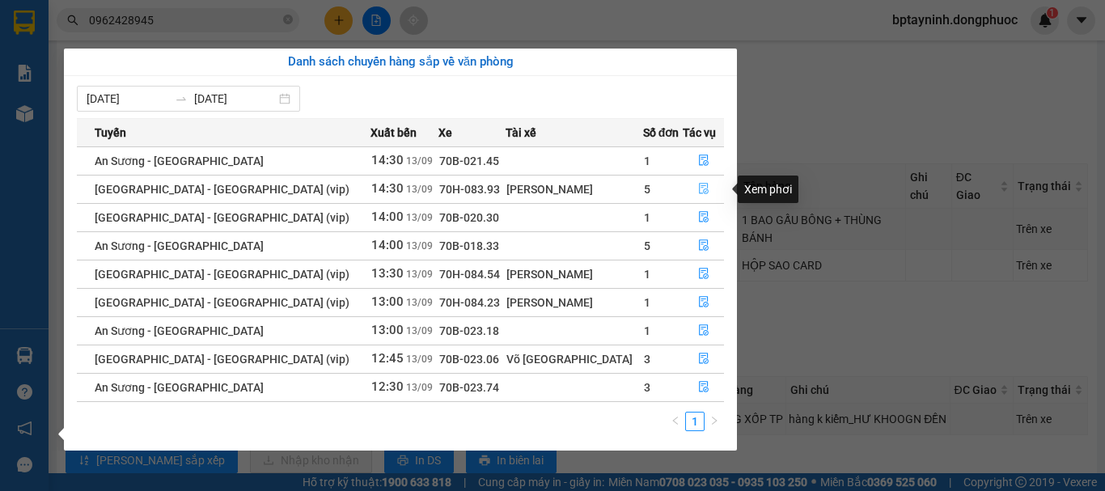
click at [698, 187] on icon "file-done" at bounding box center [703, 188] width 11 height 11
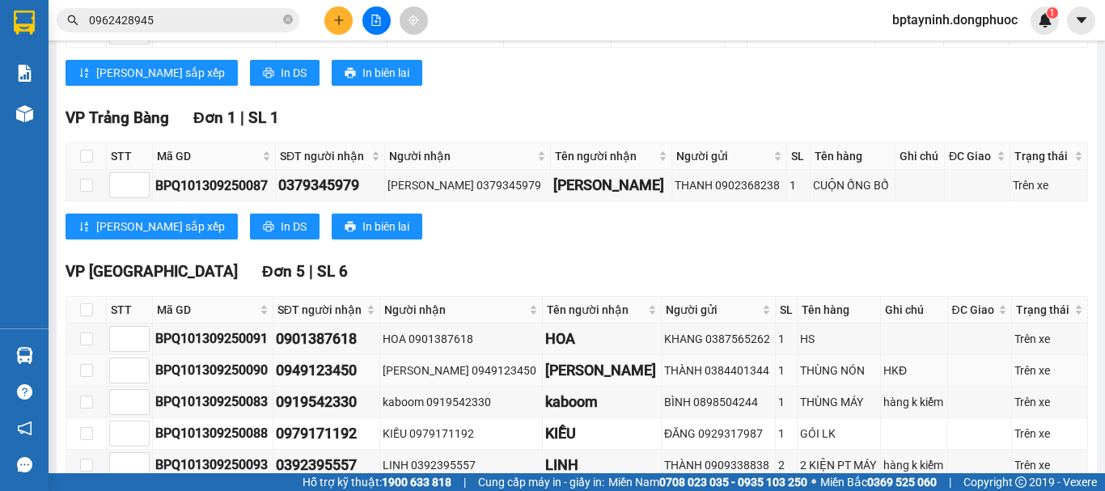
scroll to position [536, 0]
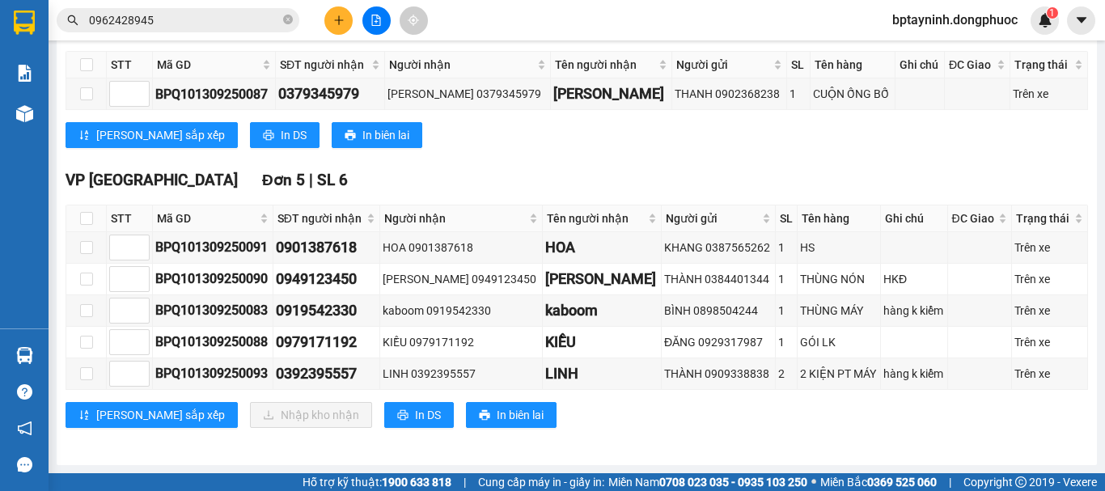
click at [372, 22] on icon "file-add" at bounding box center [376, 20] width 9 height 11
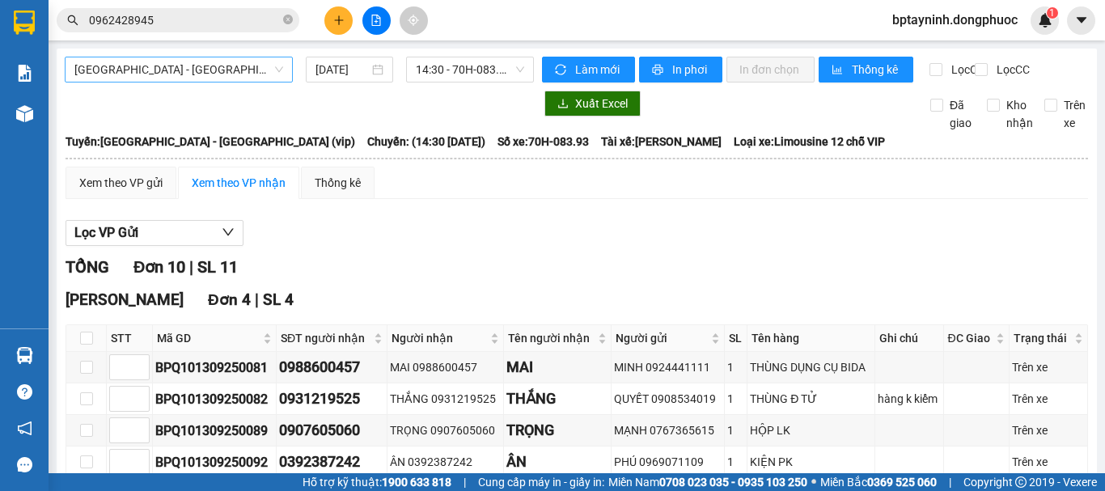
click at [223, 66] on span "[GEOGRAPHIC_DATA] - [GEOGRAPHIC_DATA] (vip)" at bounding box center [178, 69] width 209 height 24
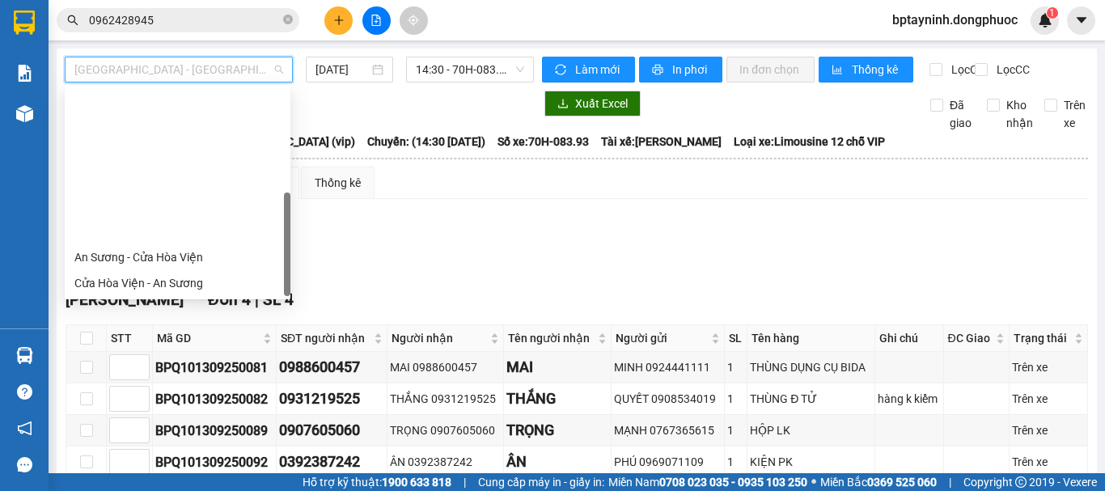
scroll to position [181, 0]
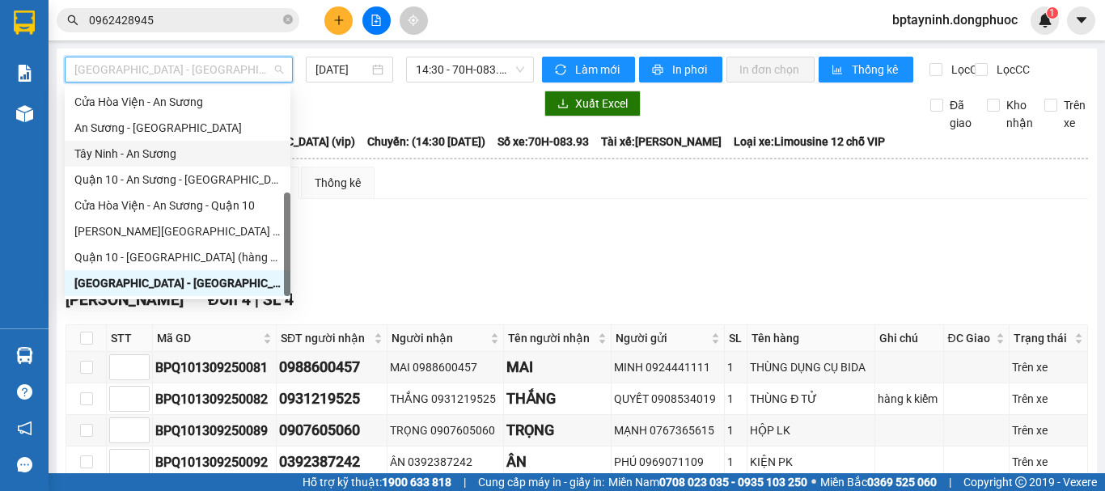
click at [207, 157] on div "Tây Ninh - An Sương" at bounding box center [177, 154] width 206 height 18
type input "[DATE]"
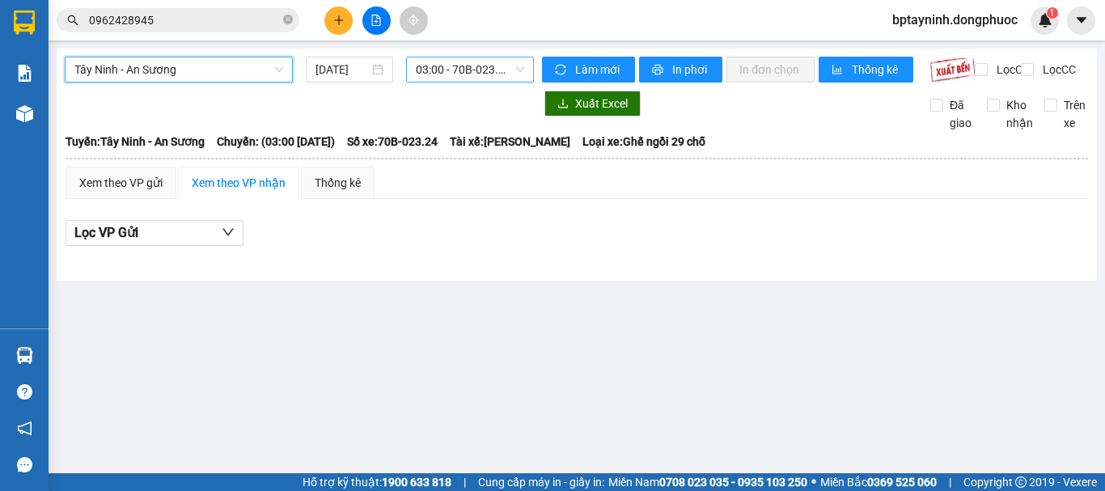
click at [471, 75] on span "03:00 - 70B-023.24" at bounding box center [470, 69] width 108 height 24
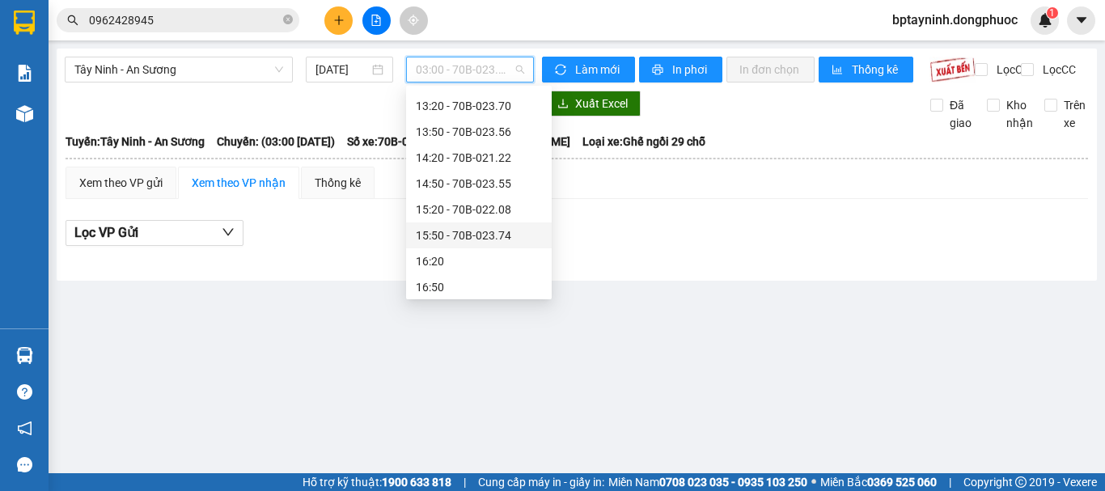
scroll to position [595, 0]
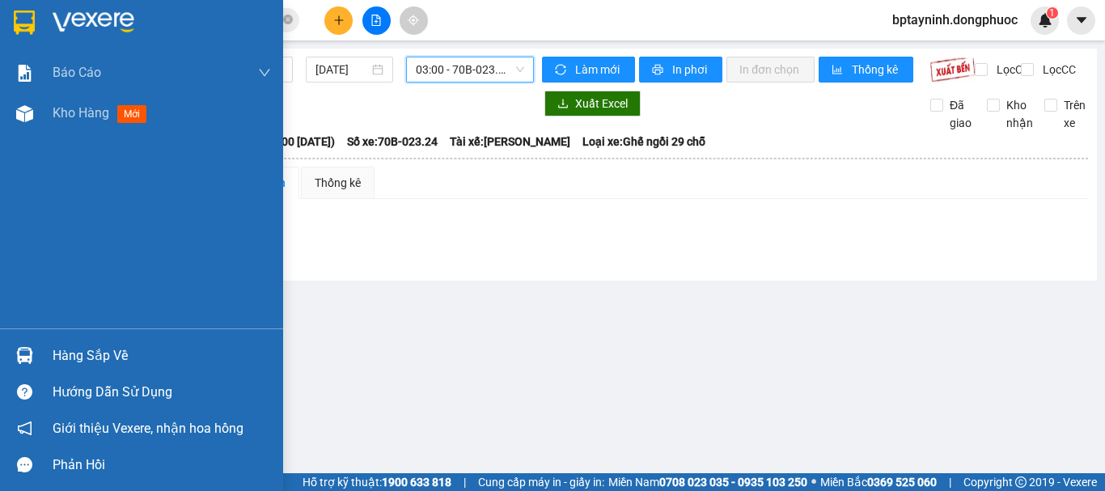
drag, startPoint x: 36, startPoint y: 351, endPoint x: 138, endPoint y: 348, distance: 102.8
click at [36, 352] on div at bounding box center [25, 355] width 28 height 28
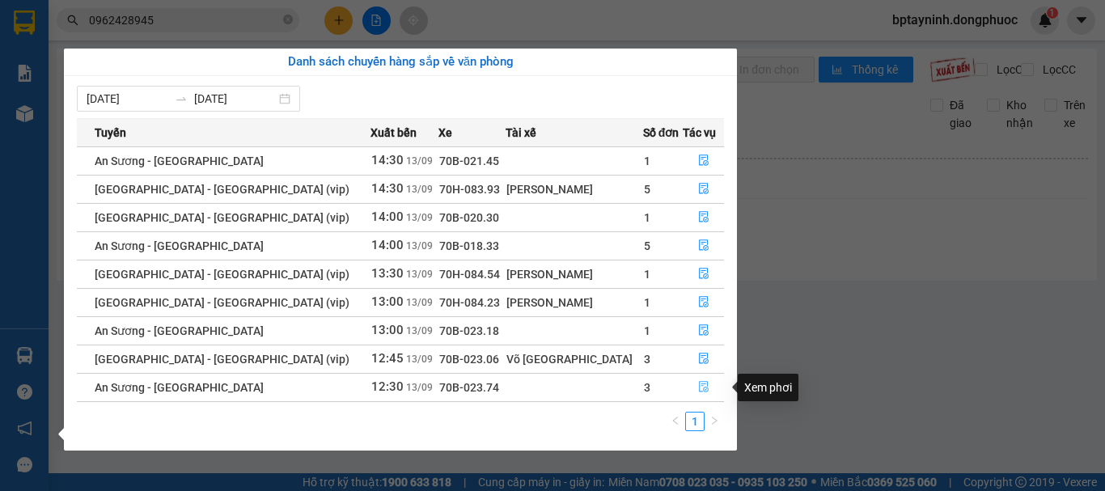
click at [698, 388] on icon "file-done" at bounding box center [703, 386] width 11 height 11
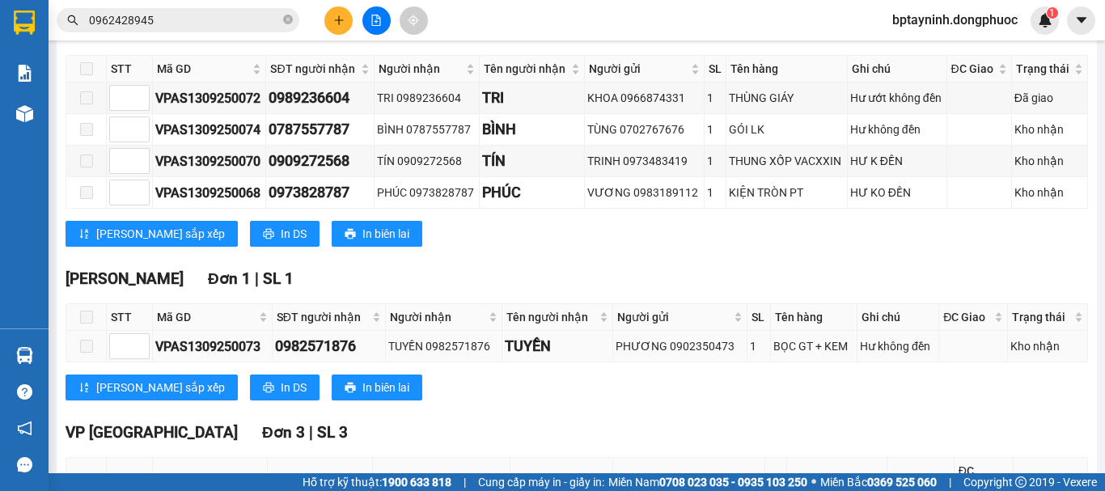
scroll to position [510, 0]
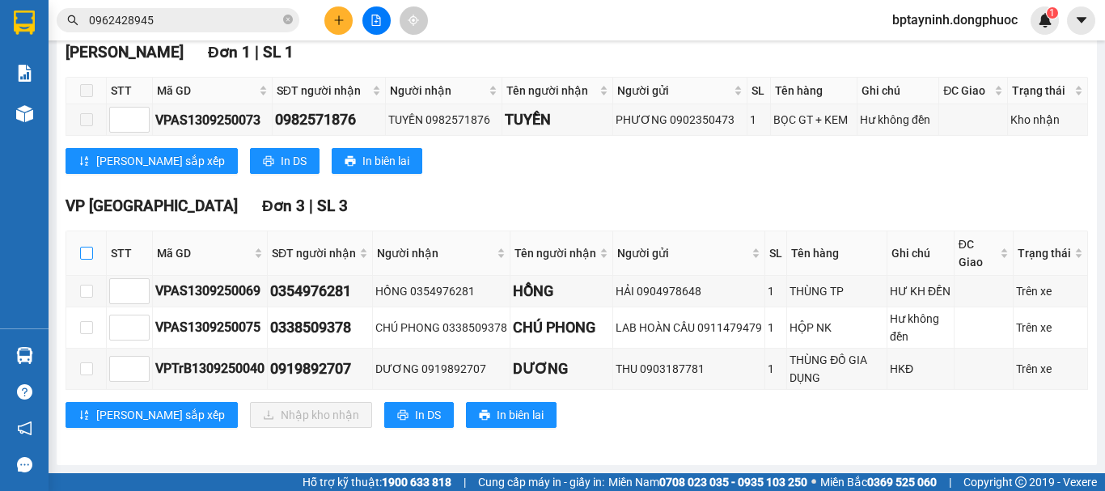
click at [85, 254] on input "checkbox" at bounding box center [86, 253] width 13 height 13
checkbox input "true"
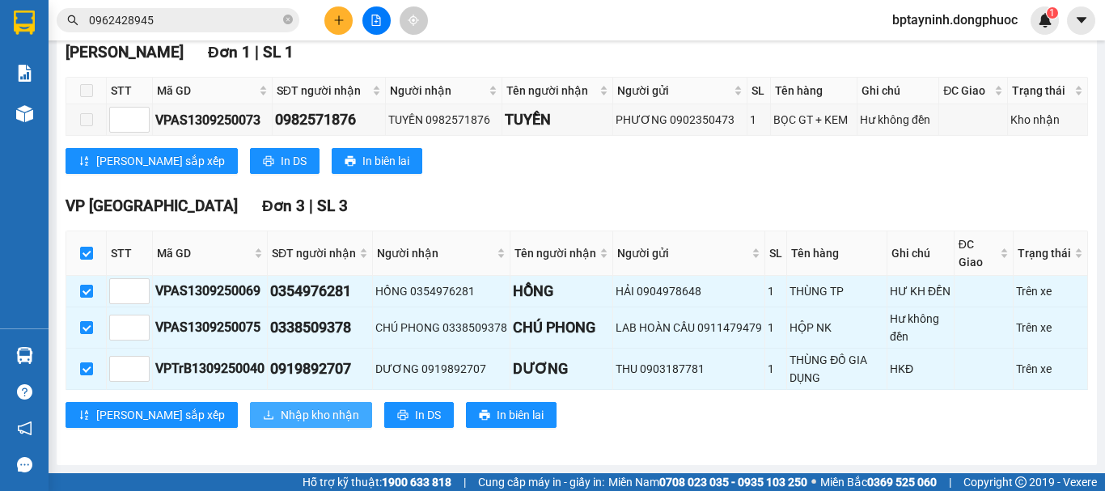
click at [281, 407] on span "Nhập kho nhận" at bounding box center [320, 415] width 78 height 18
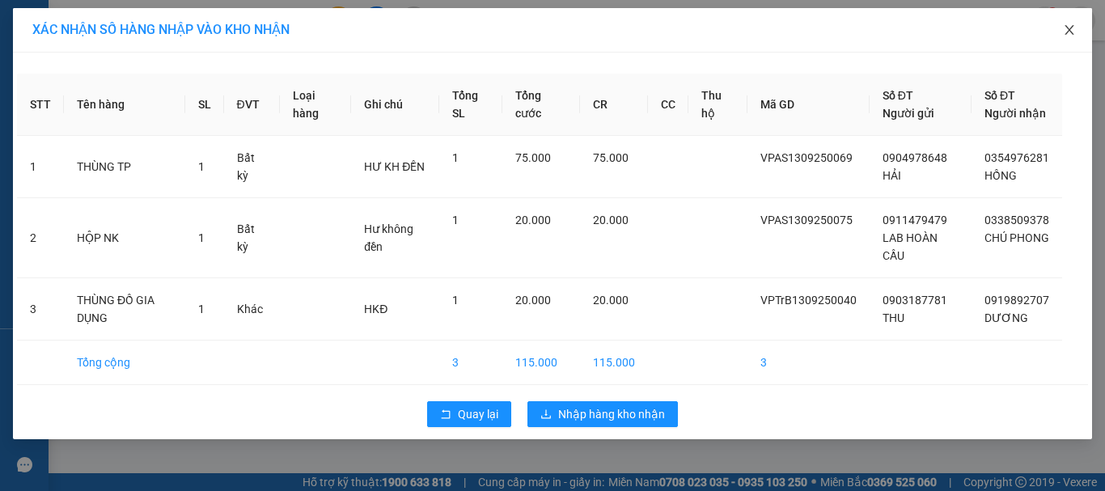
click at [1065, 26] on icon "close" at bounding box center [1069, 29] width 13 height 13
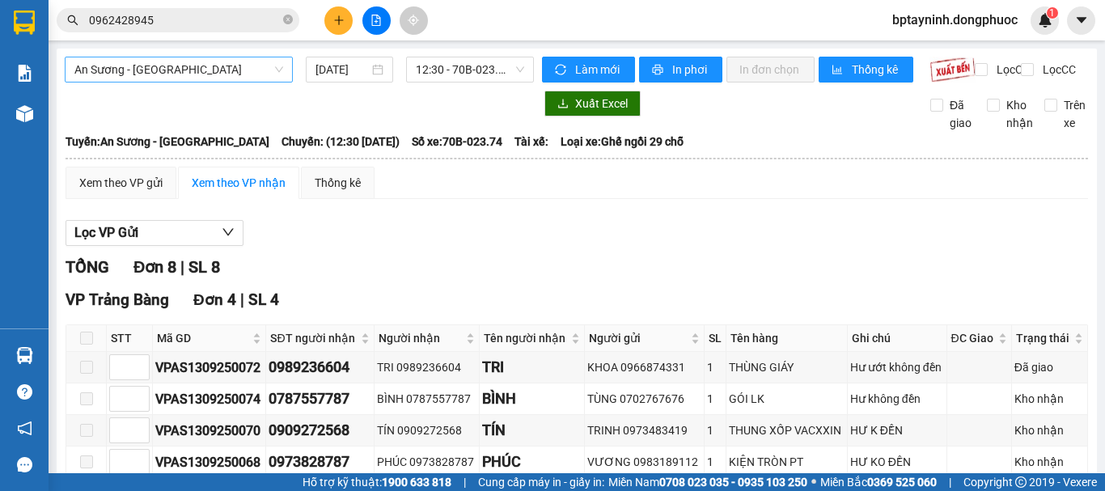
click at [221, 67] on span "An Sương - [GEOGRAPHIC_DATA]" at bounding box center [178, 69] width 209 height 24
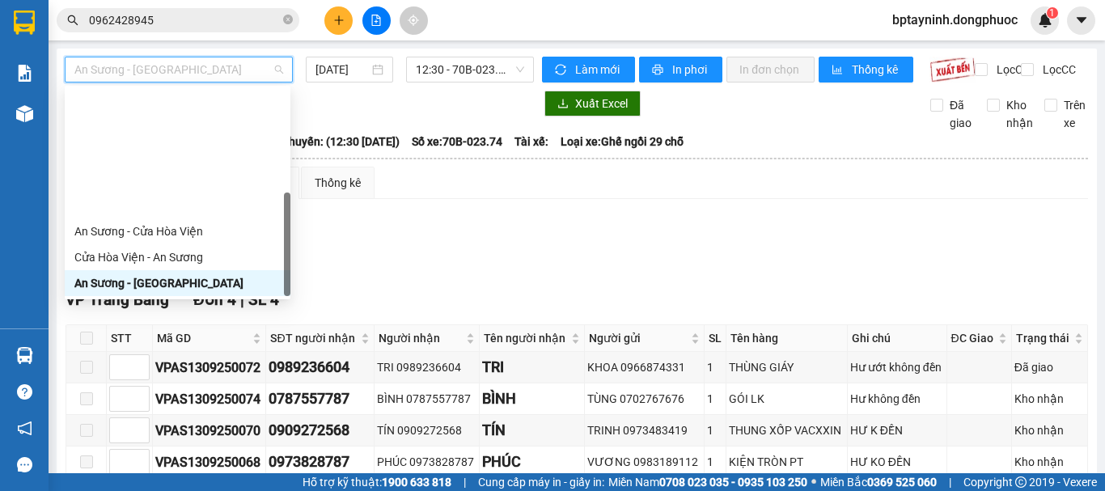
scroll to position [181, 0]
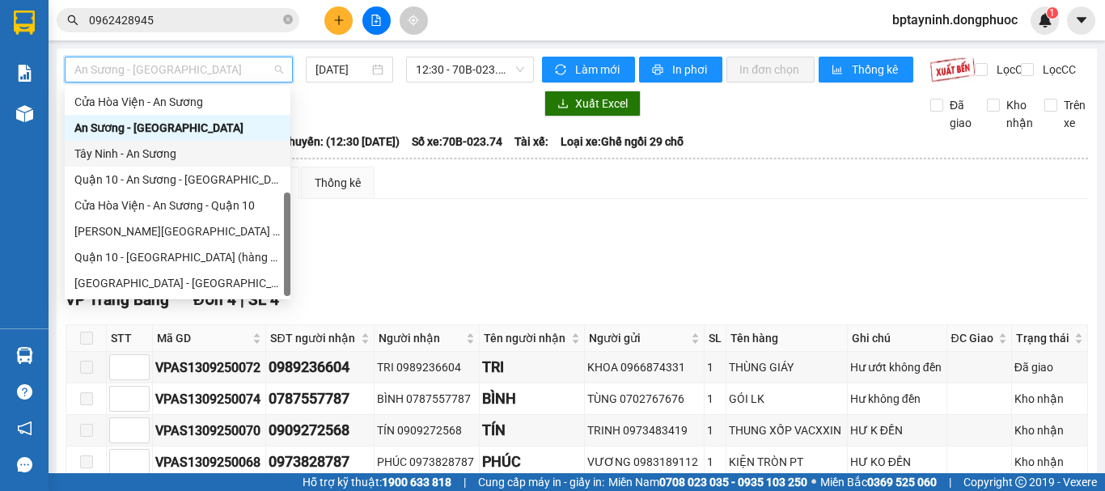
click at [168, 159] on div "Tây Ninh - An Sương" at bounding box center [177, 154] width 206 height 18
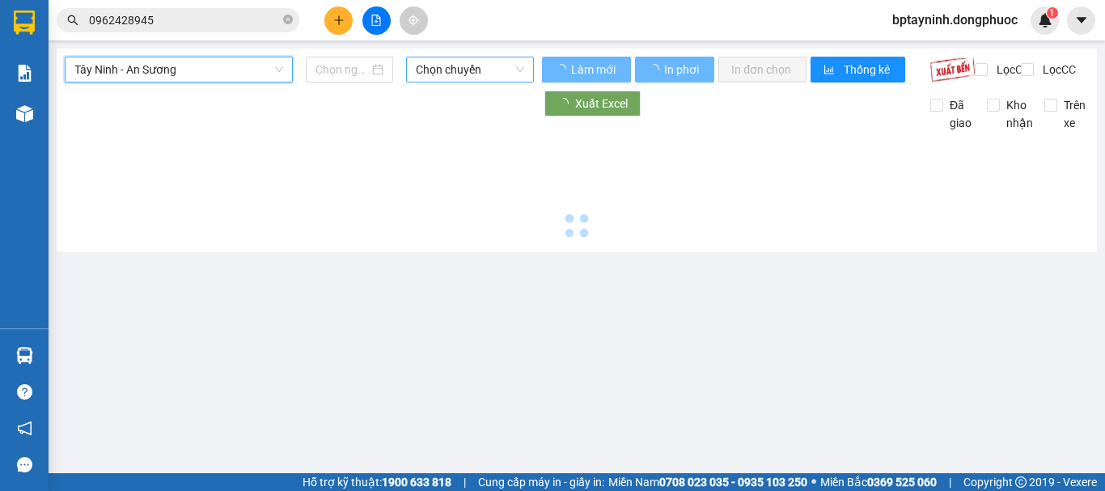
type input "[DATE]"
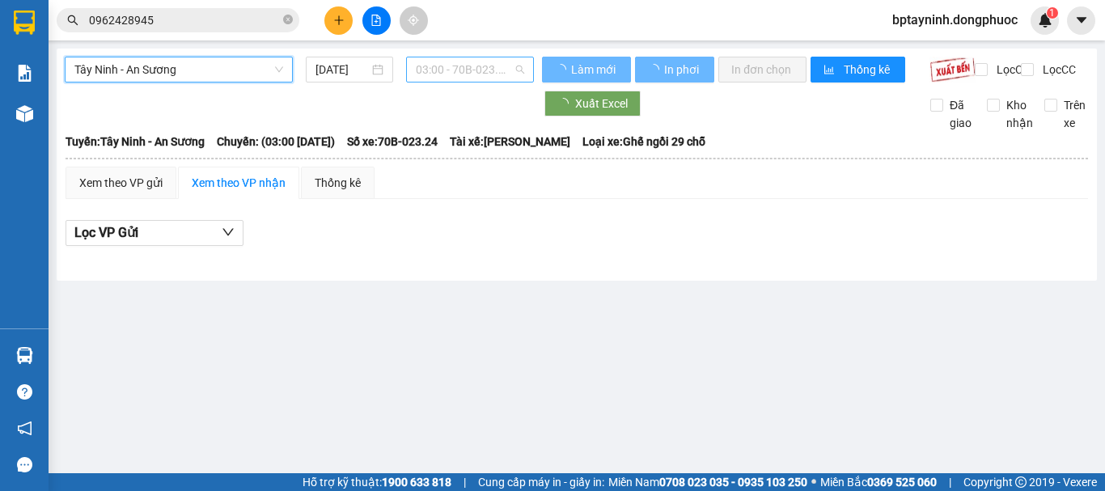
drag, startPoint x: 456, startPoint y: 65, endPoint x: 451, endPoint y: 74, distance: 10.9
click at [458, 65] on span "03:00 - 70B-023.24" at bounding box center [470, 69] width 108 height 24
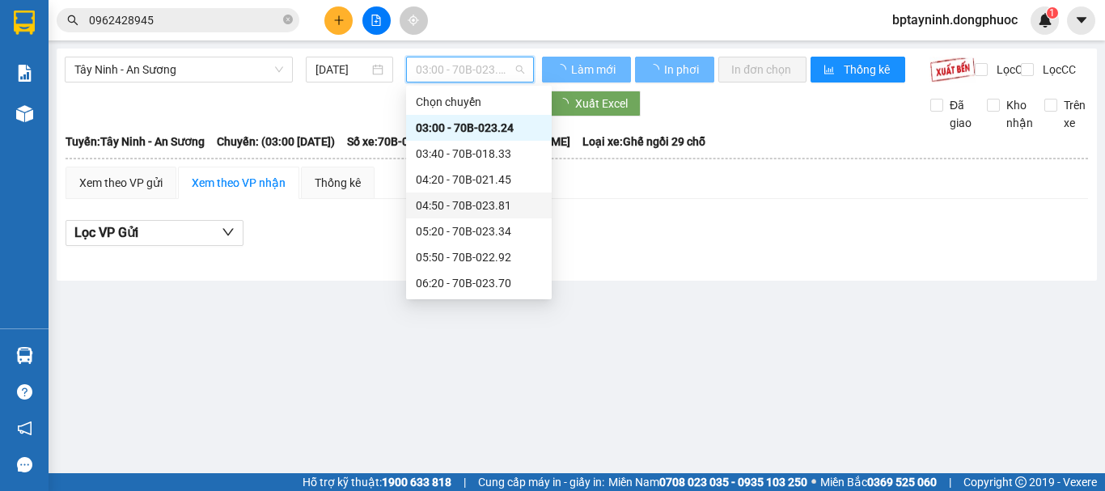
scroll to position [595, 0]
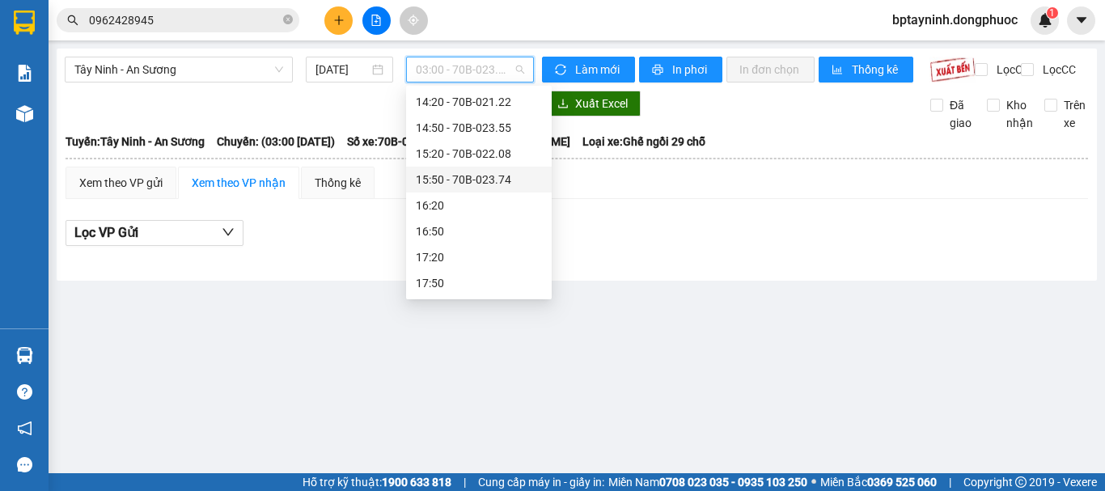
click at [606, 199] on div "Xem theo VP gửi Xem theo VP nhận Thống kê" at bounding box center [577, 183] width 1023 height 32
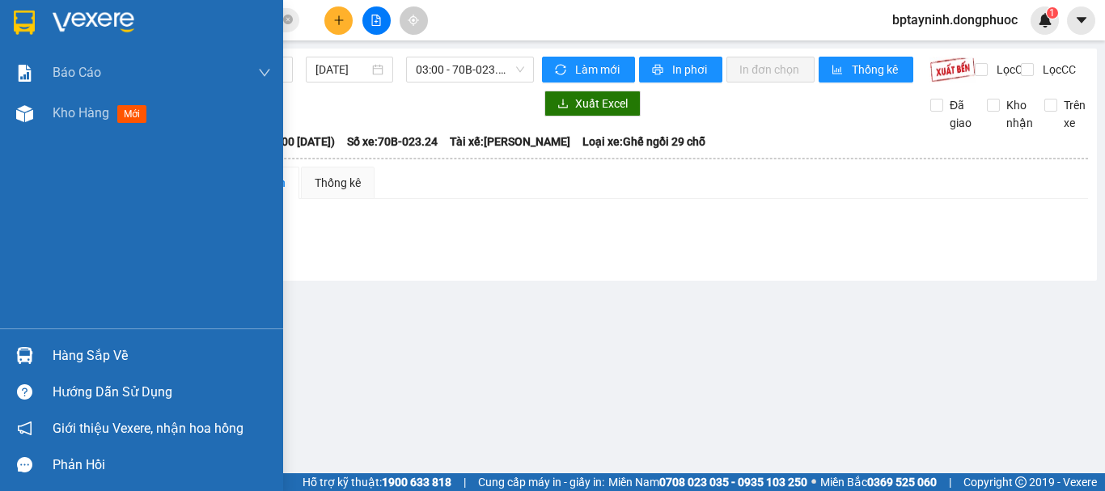
click at [35, 343] on div at bounding box center [25, 355] width 28 height 28
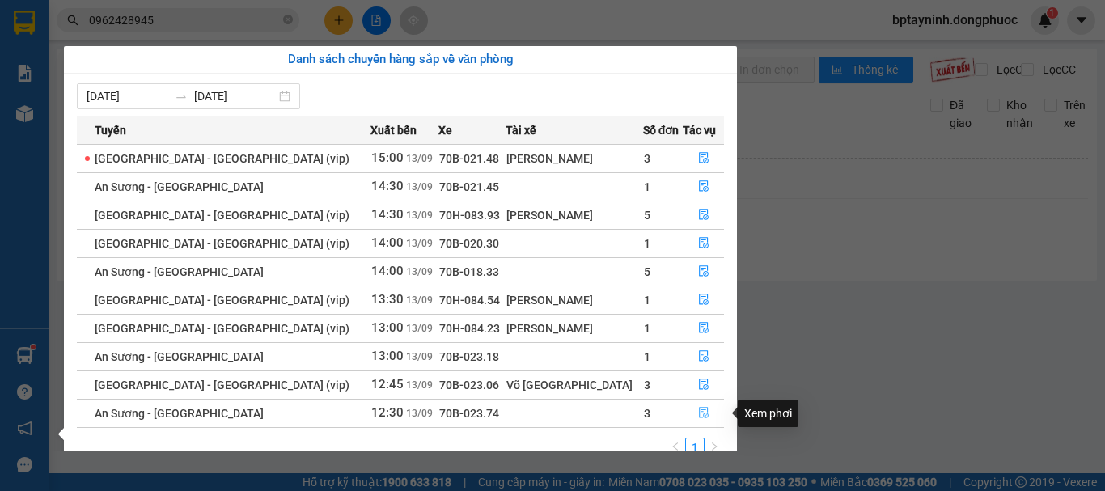
click at [698, 409] on icon "file-done" at bounding box center [703, 412] width 11 height 11
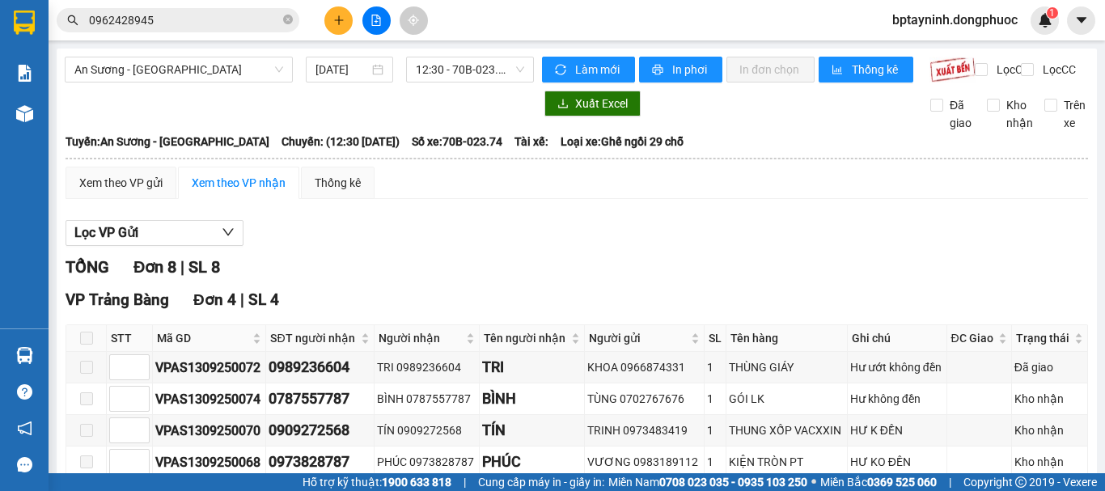
scroll to position [510, 0]
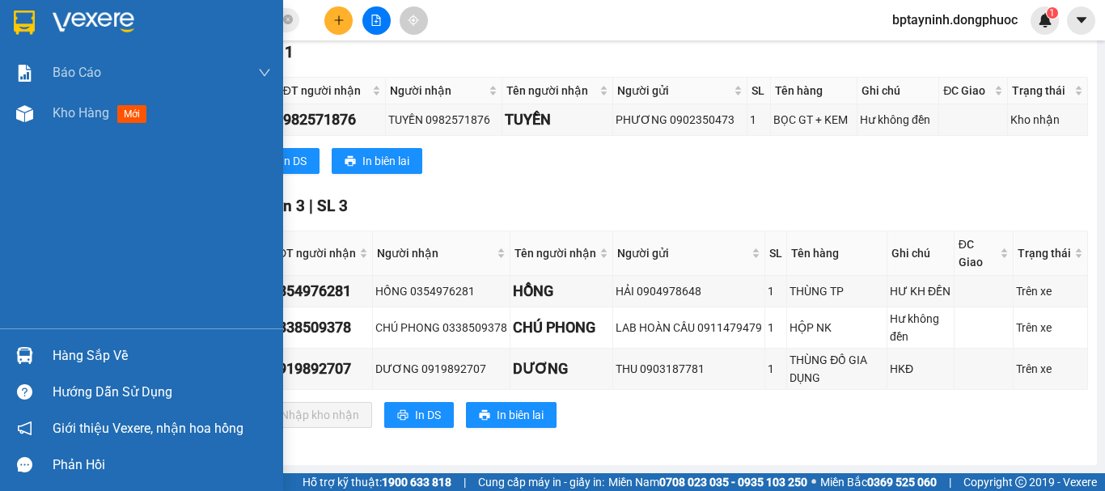
click at [53, 340] on div "Hàng sắp về" at bounding box center [141, 355] width 283 height 36
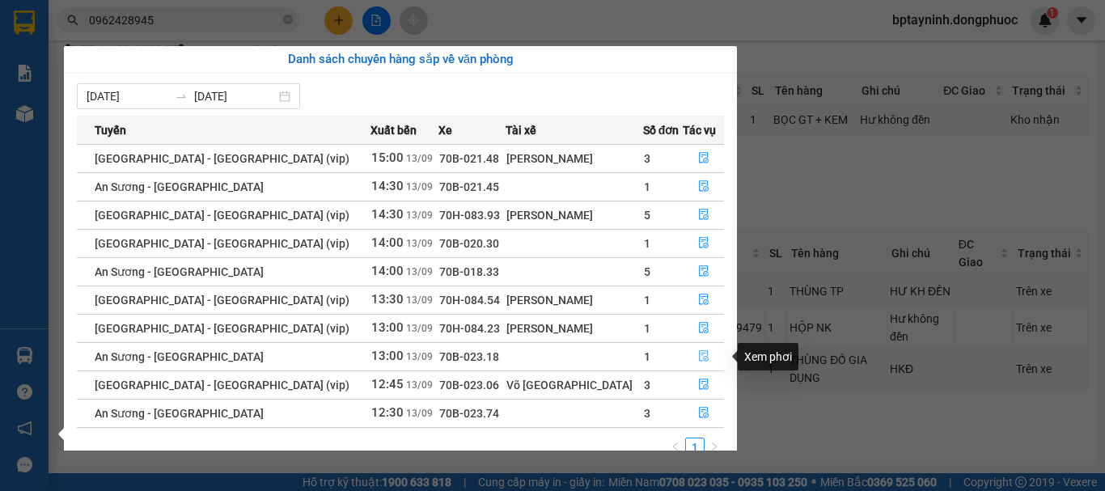
click at [699, 354] on icon "file-done" at bounding box center [704, 356] width 10 height 11
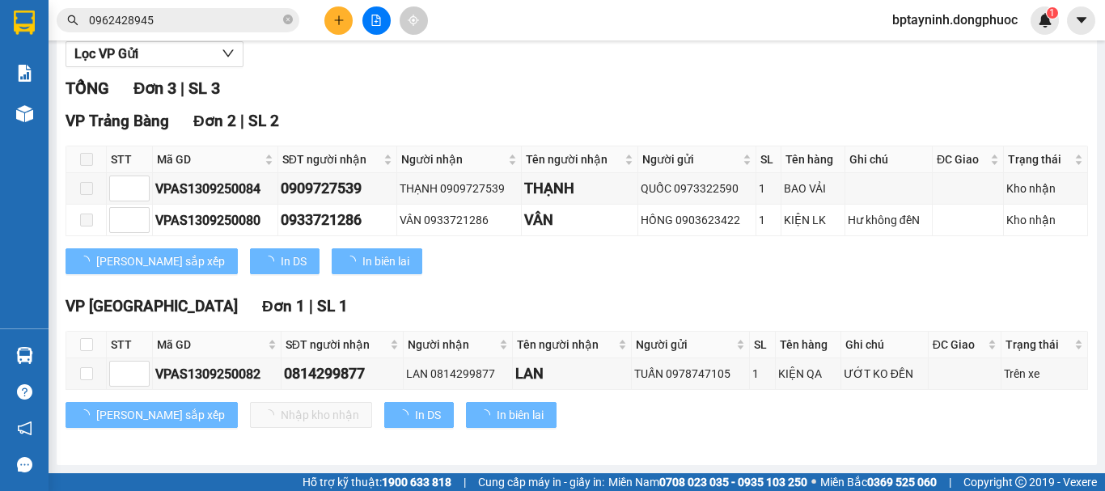
scroll to position [193, 0]
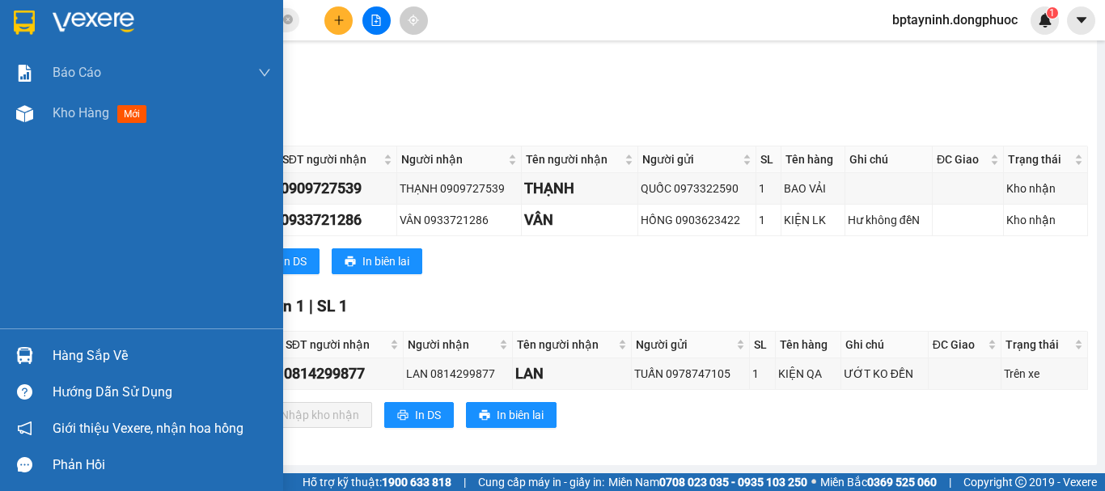
drag, startPoint x: 41, startPoint y: 353, endPoint x: 83, endPoint y: 345, distance: 41.9
click at [44, 351] on div "Hàng sắp về" at bounding box center [141, 355] width 283 height 36
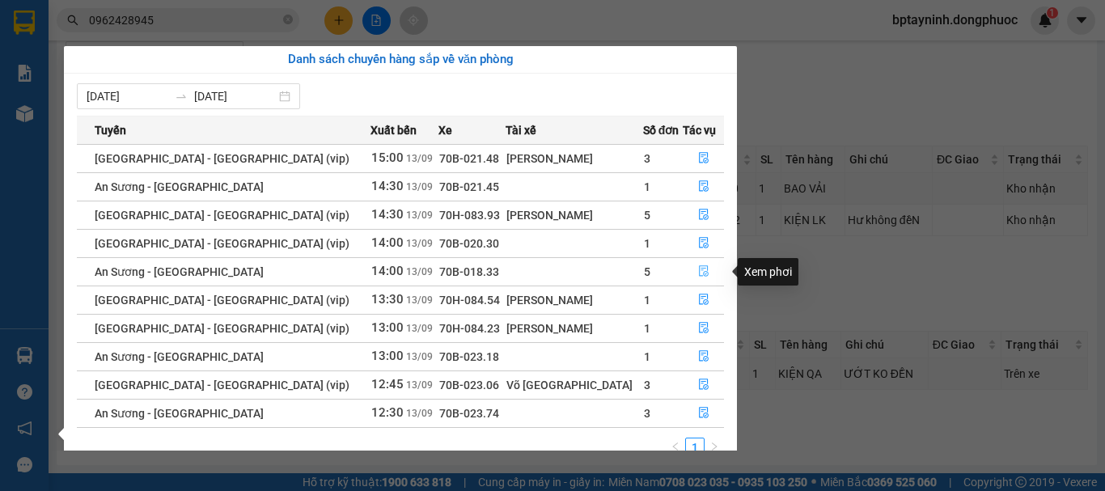
click at [700, 269] on icon "file-done" at bounding box center [703, 270] width 11 height 11
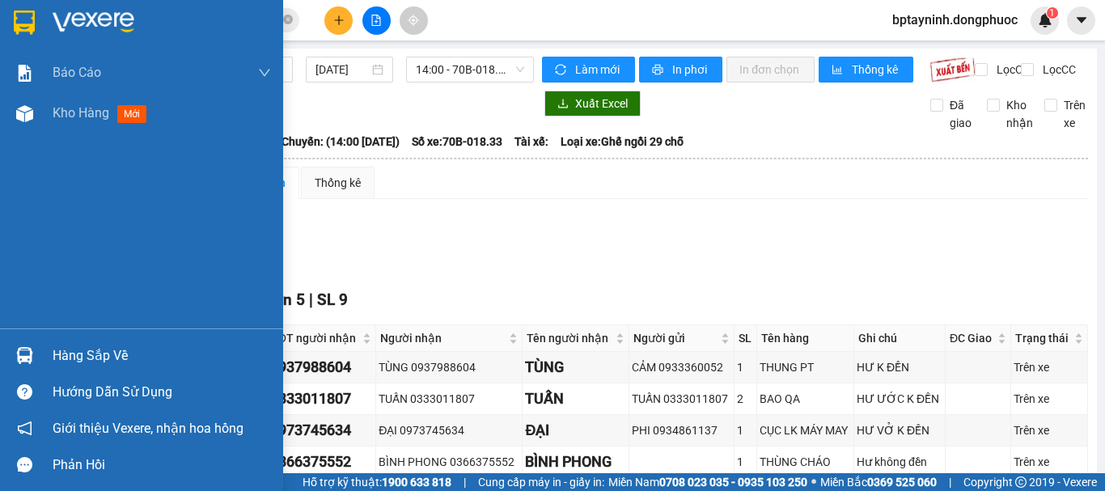
click at [46, 360] on div "Hàng sắp về" at bounding box center [141, 355] width 283 height 36
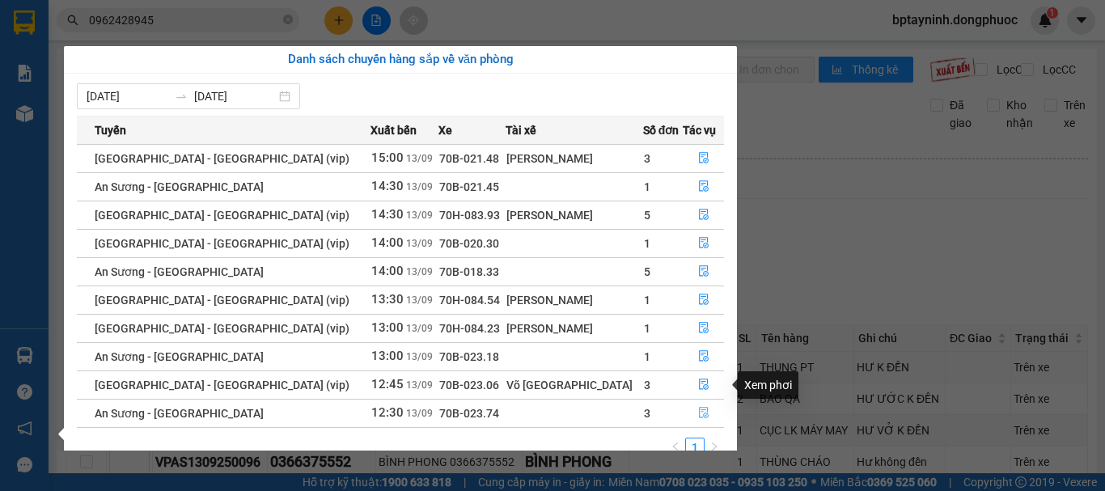
click at [689, 409] on button "button" at bounding box center [704, 413] width 40 height 26
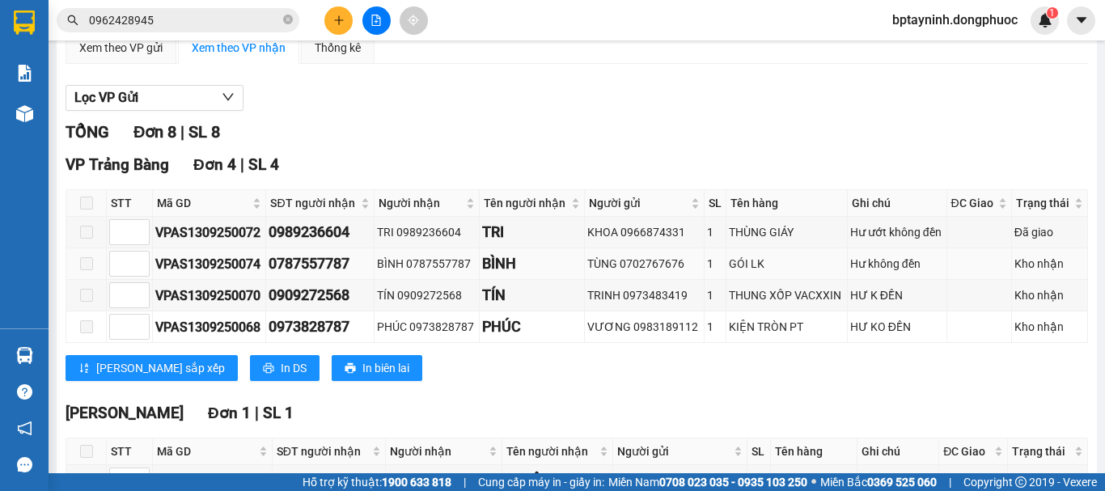
scroll to position [510, 0]
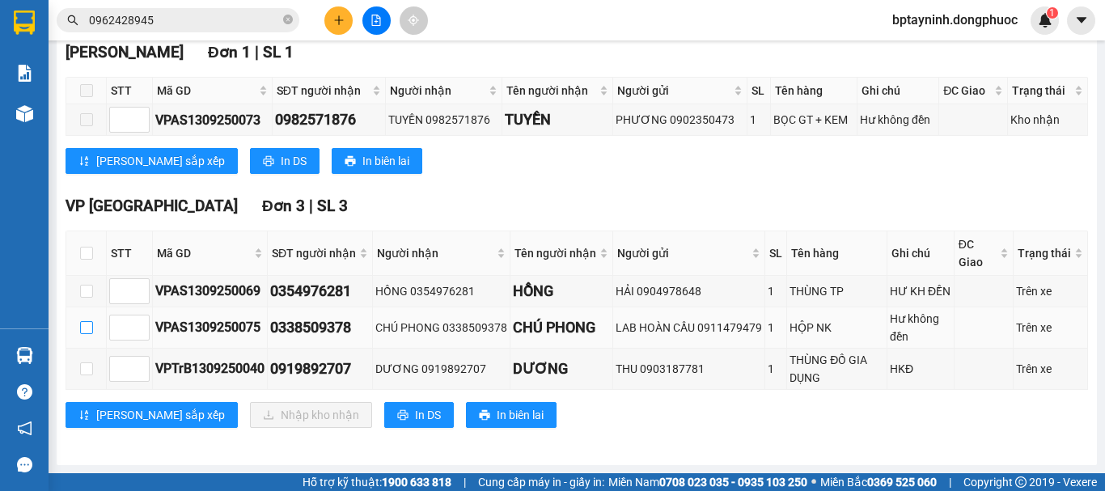
click at [83, 320] on label at bounding box center [86, 328] width 13 height 18
click at [83, 321] on input "checkbox" at bounding box center [86, 327] width 13 height 13
checkbox input "true"
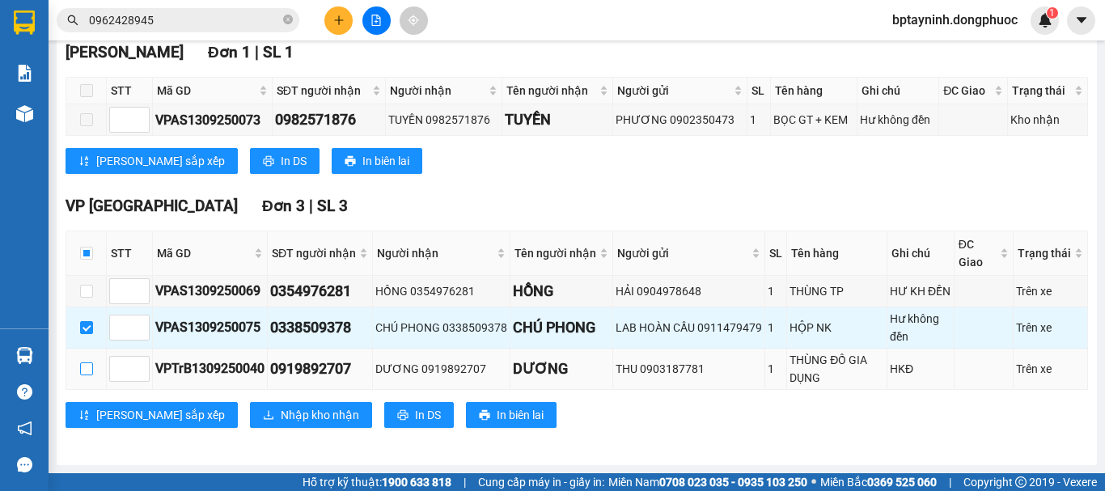
click at [83, 374] on input "checkbox" at bounding box center [86, 368] width 13 height 13
checkbox input "true"
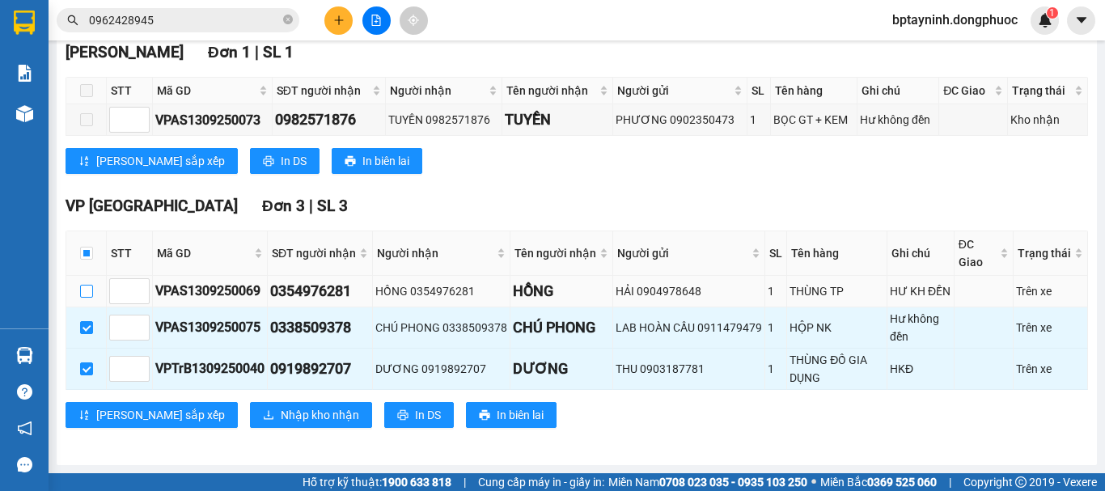
click at [87, 291] on input "checkbox" at bounding box center [86, 291] width 13 height 13
checkbox input "true"
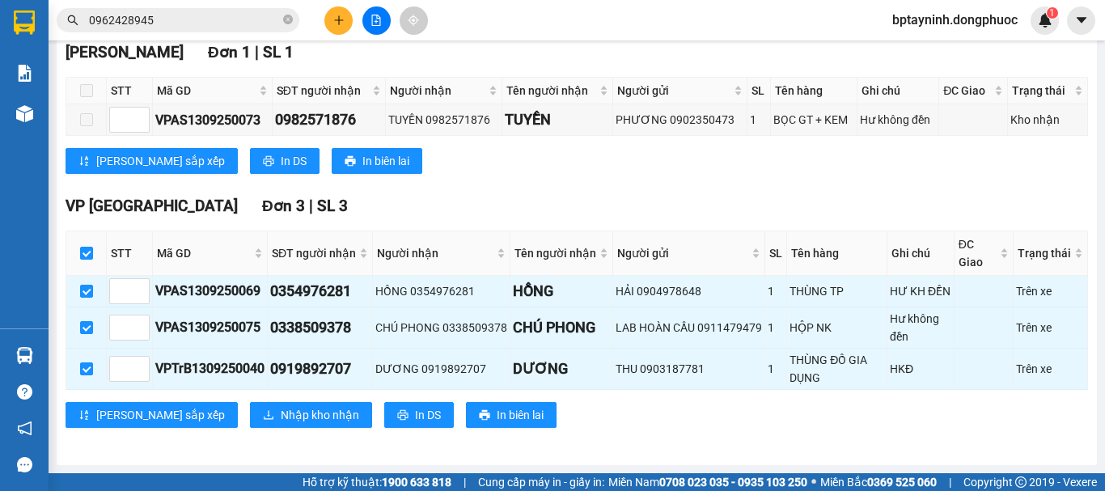
click at [548, 180] on div "[GEOGRAPHIC_DATA] 1 | SL 1 STT Mã GD SĐT người nhận Người nhận Tên người nhận N…" at bounding box center [577, 113] width 1023 height 146
click at [281, 411] on span "Nhập kho nhận" at bounding box center [320, 415] width 78 height 18
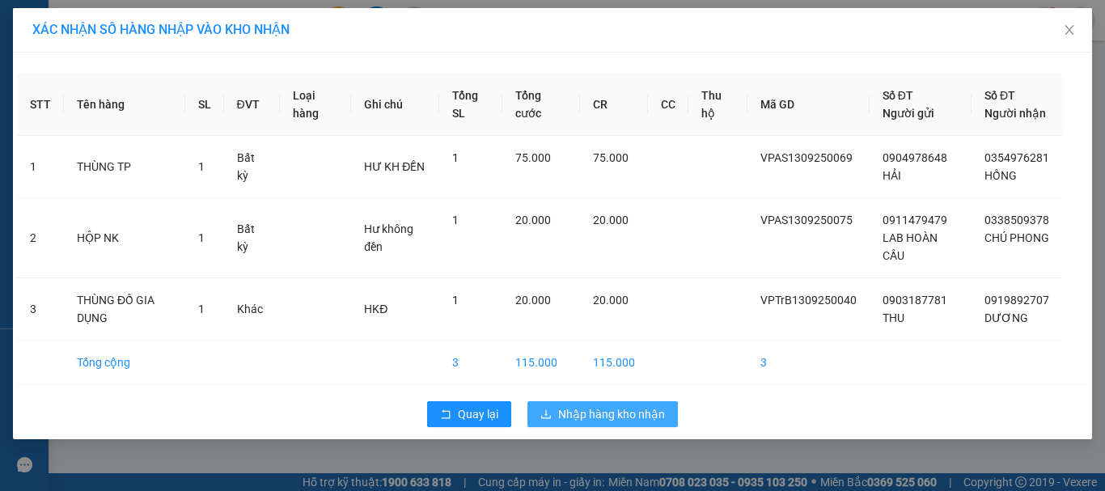
click at [646, 417] on span "Nhập hàng kho nhận" at bounding box center [611, 414] width 107 height 18
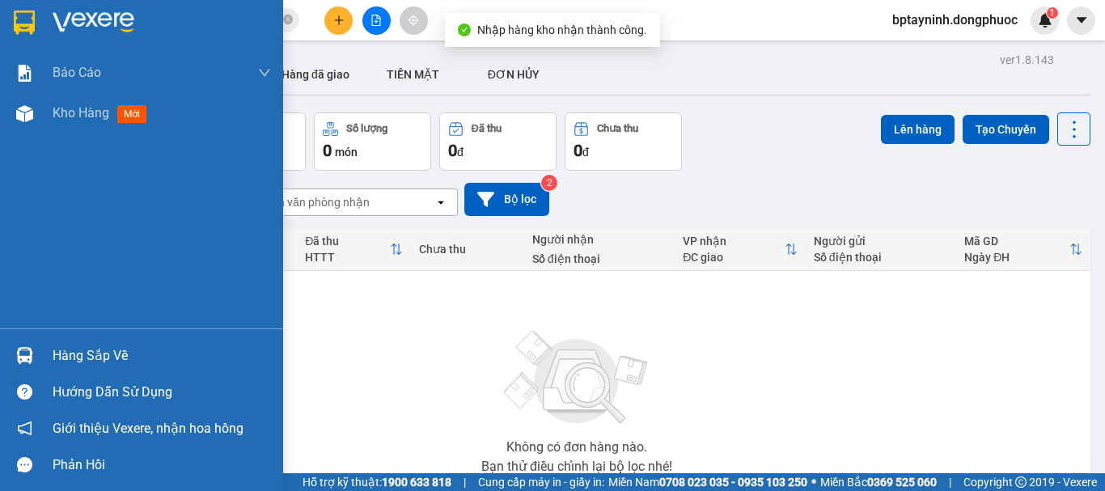
click at [87, 351] on div "Hàng sắp về" at bounding box center [162, 356] width 218 height 24
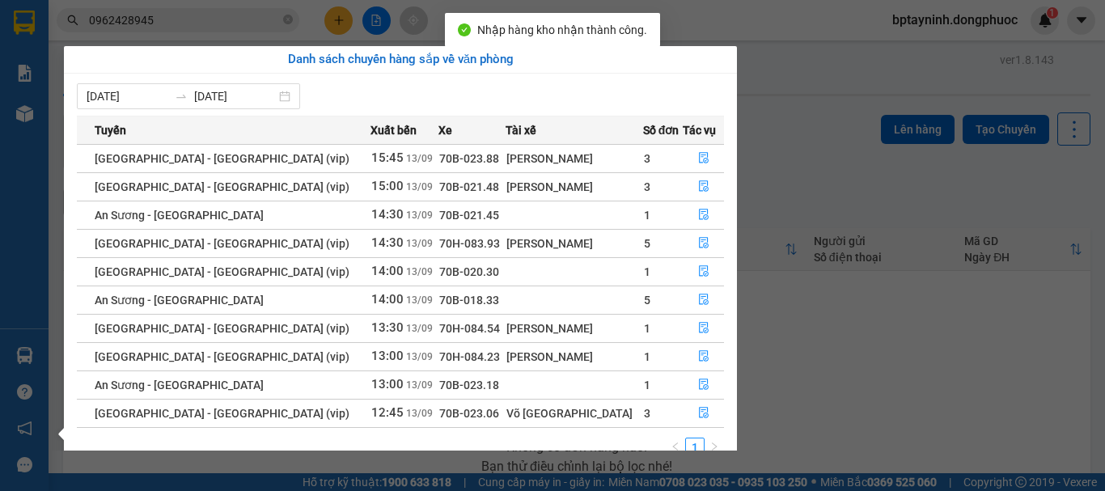
scroll to position [26, 0]
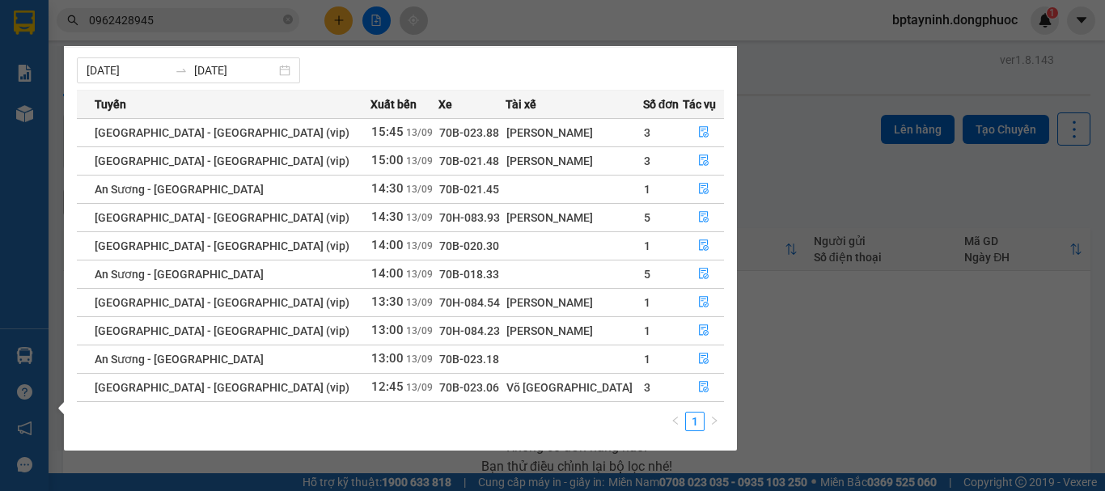
click at [812, 101] on section "Kết quả tìm kiếm ( 3 ) Bộ lọc Mã ĐH Trạng thái Món hàng Tổng cước Chưa cước Nhã…" at bounding box center [552, 245] width 1105 height 491
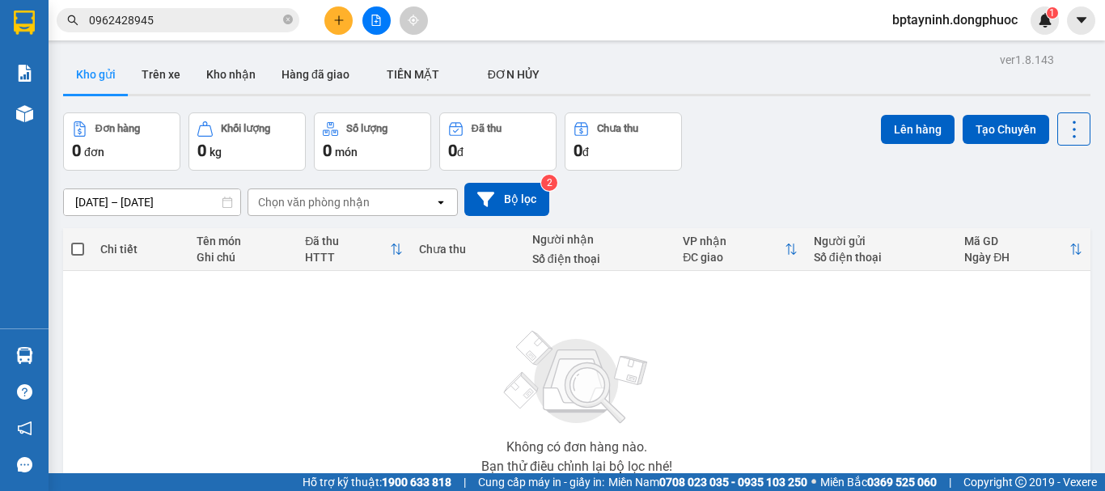
click at [375, 23] on icon "file-add" at bounding box center [376, 20] width 11 height 11
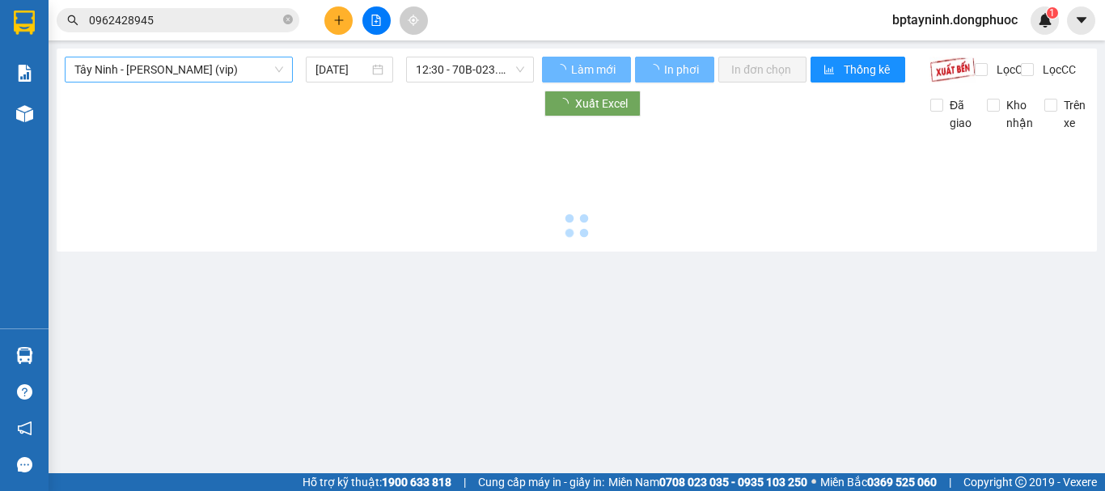
click at [193, 70] on span "Tây Ninh - [PERSON_NAME] (vip)" at bounding box center [178, 69] width 209 height 24
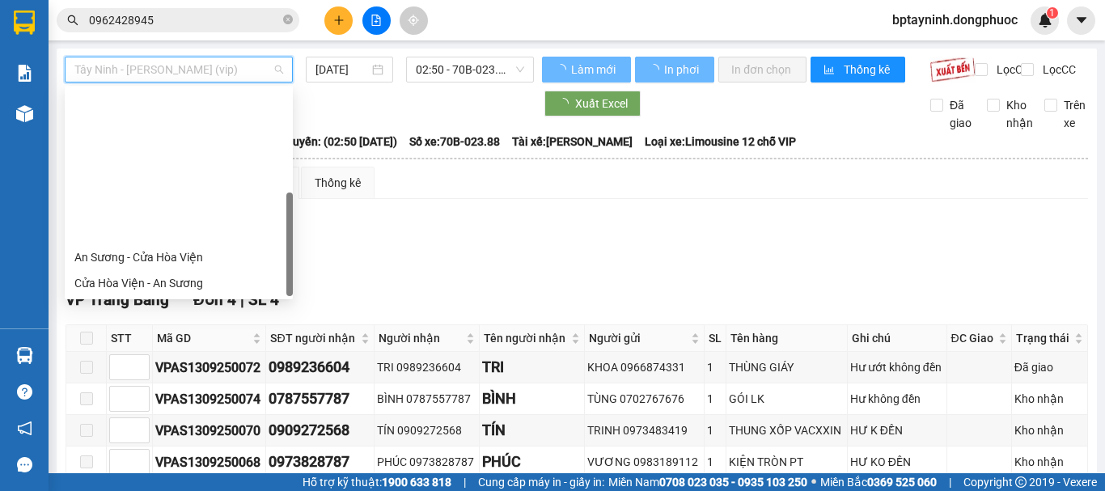
scroll to position [181, 0]
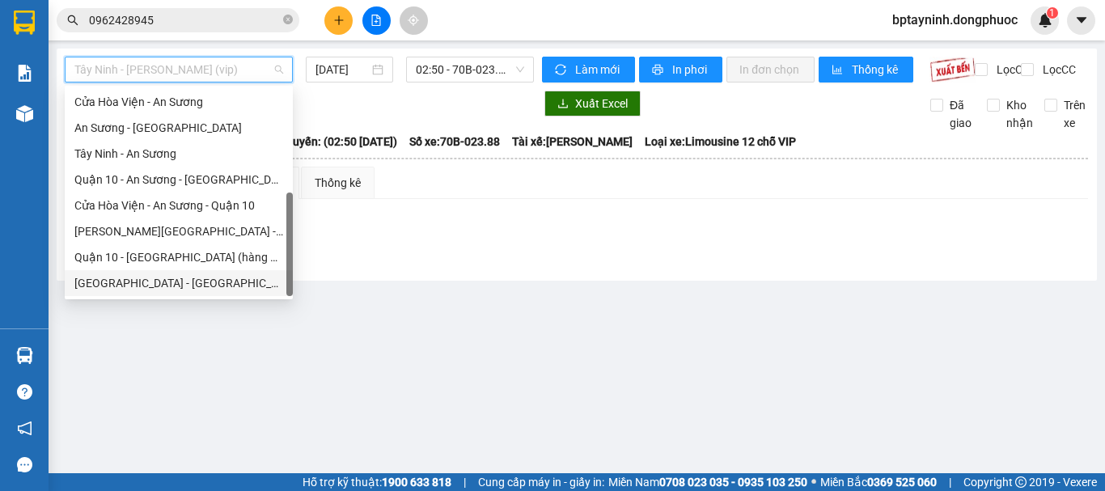
click at [192, 275] on div "[GEOGRAPHIC_DATA] - [GEOGRAPHIC_DATA] (vip)" at bounding box center [178, 283] width 209 height 18
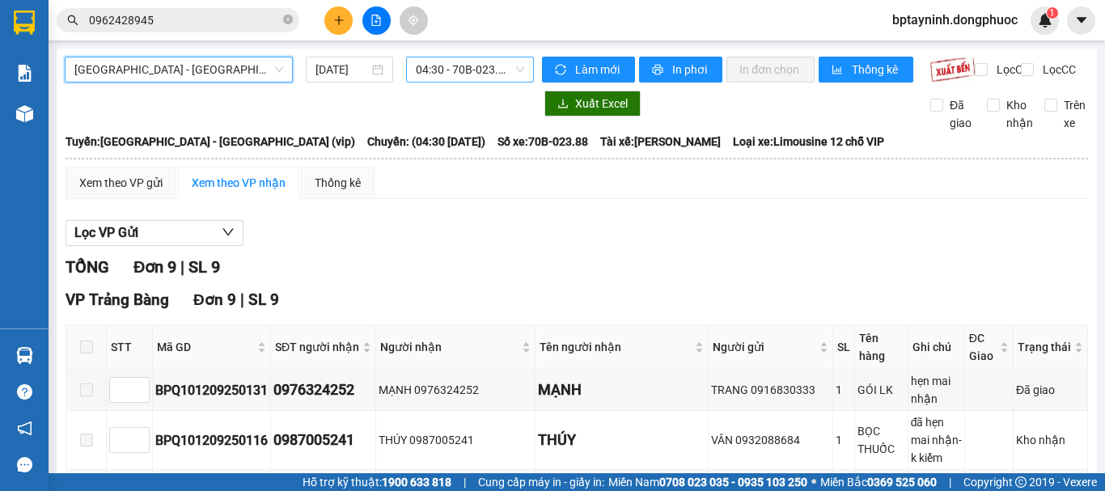
click at [440, 66] on span "04:30 - 70B-023.88" at bounding box center [470, 69] width 108 height 24
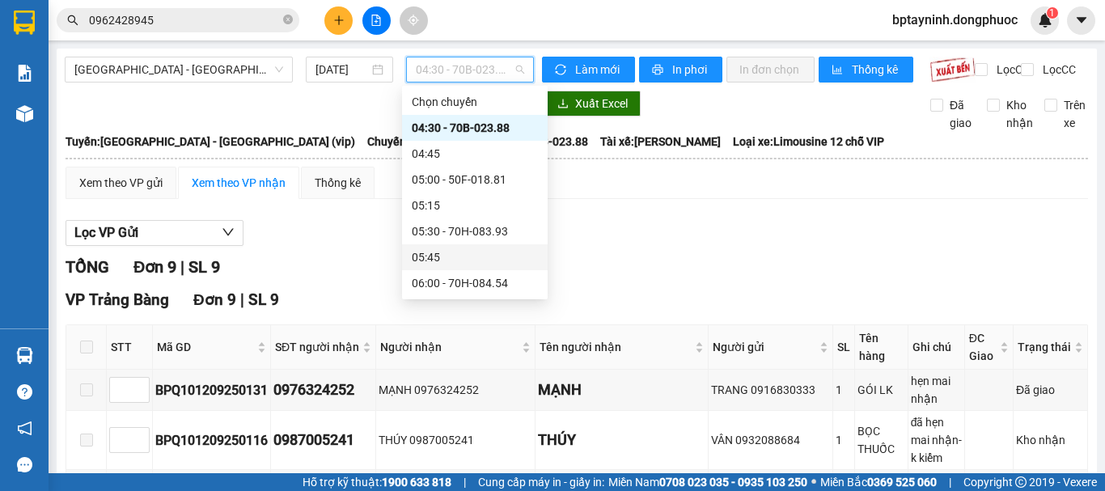
scroll to position [540, 0]
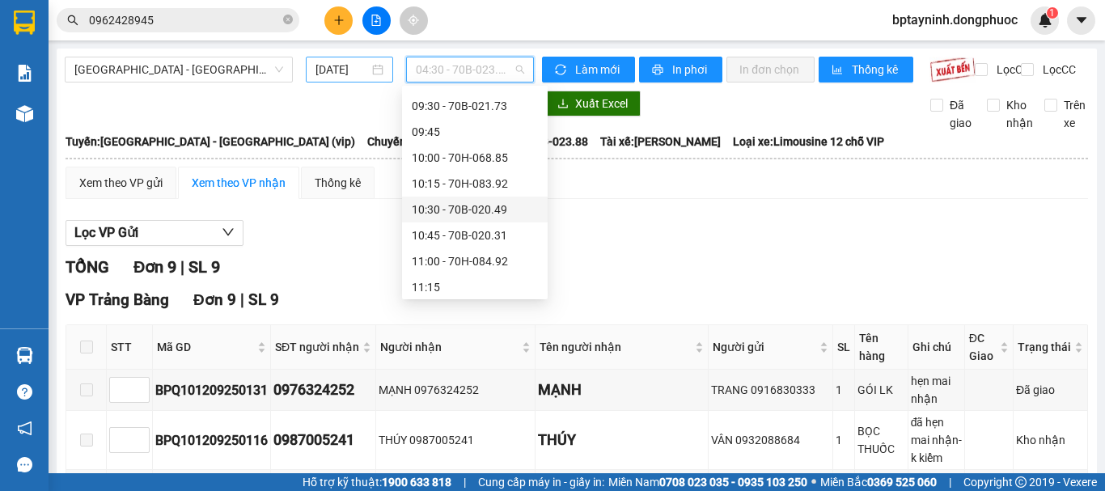
click at [355, 60] on div "[DATE]" at bounding box center [349, 70] width 87 height 26
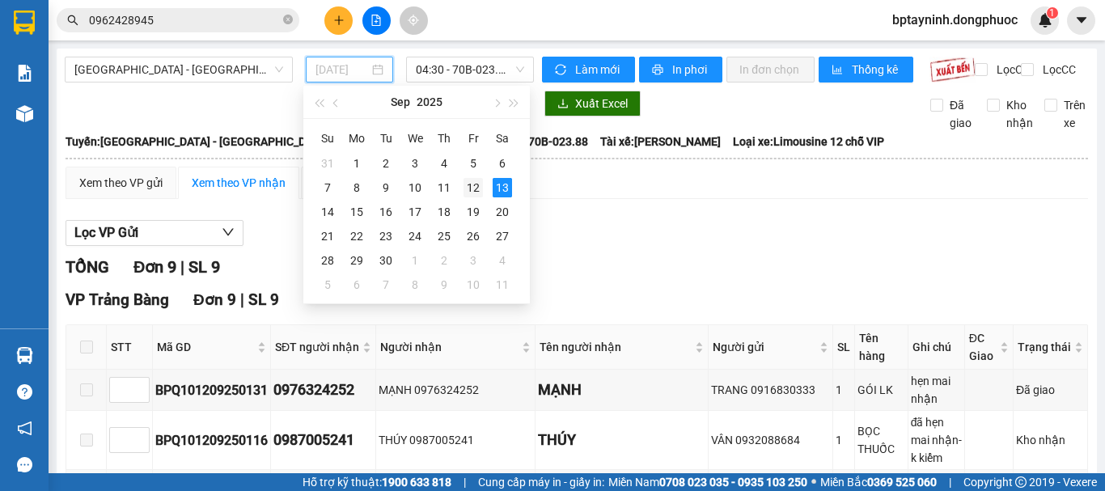
click at [478, 187] on div "12" at bounding box center [473, 187] width 19 height 19
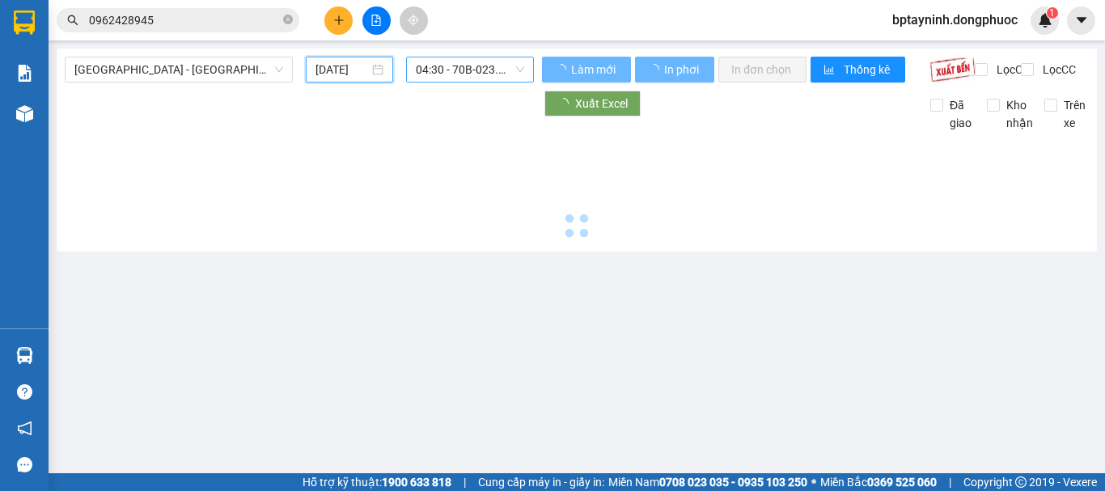
click at [468, 78] on span "04:30 - 70B-023.88" at bounding box center [470, 69] width 108 height 24
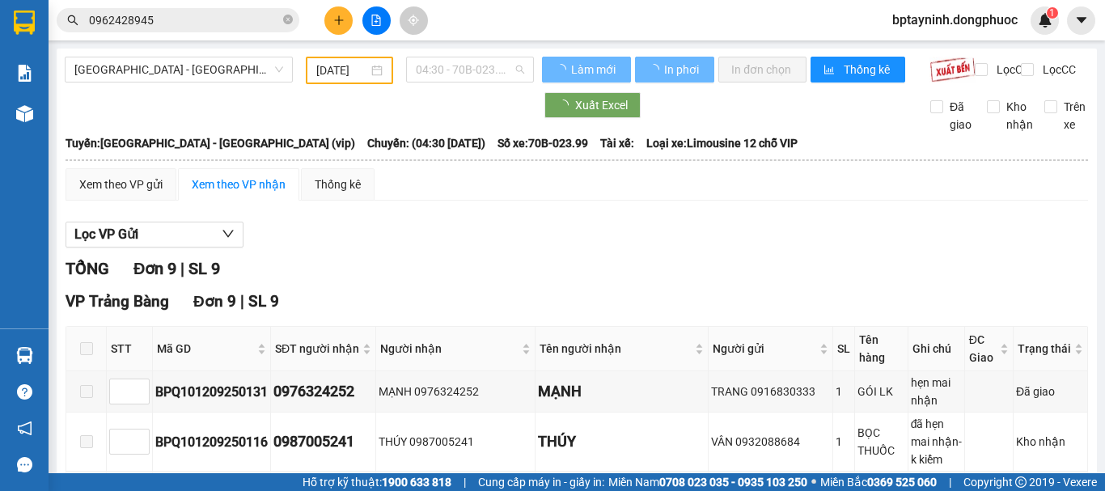
click at [474, 72] on span "04:30 - 70B-023.99" at bounding box center [470, 69] width 108 height 24
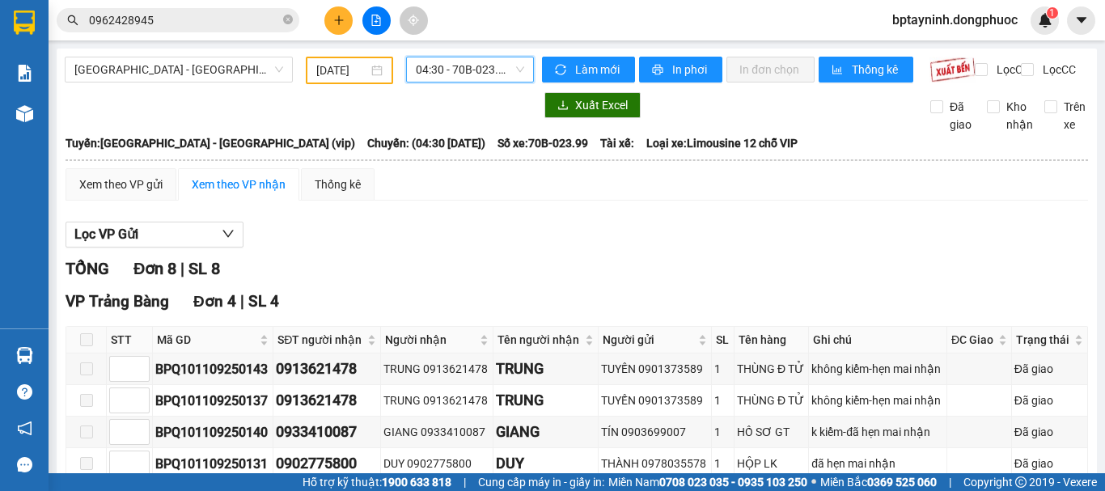
click at [434, 70] on span "04:30 - 70B-023.99" at bounding box center [470, 69] width 108 height 24
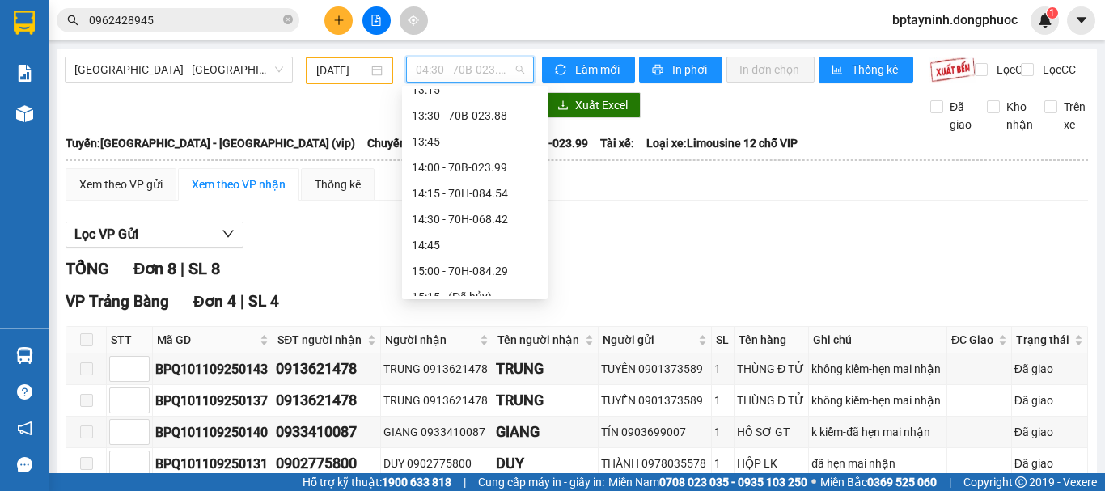
scroll to position [1104, 0]
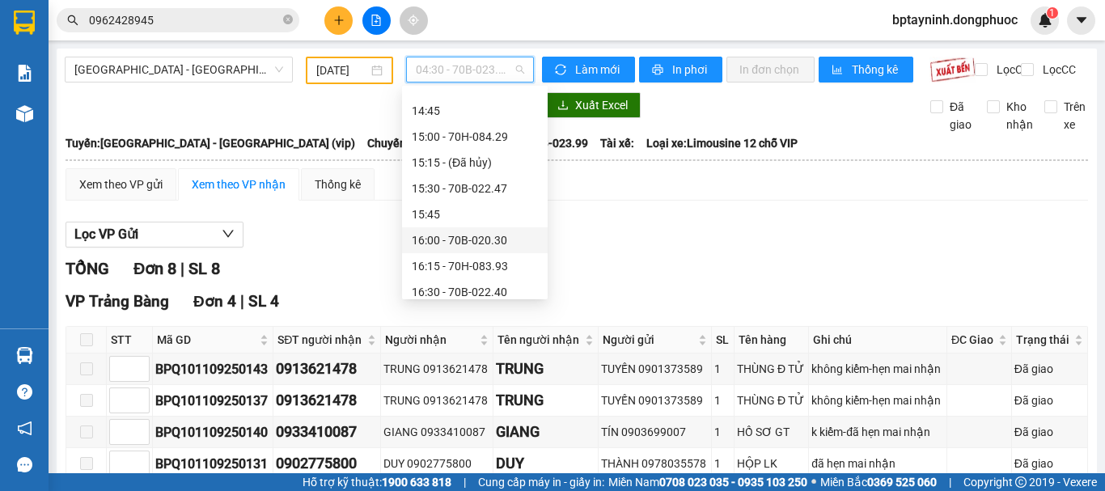
click at [502, 239] on div "16:00 - 70B-020.30" at bounding box center [475, 240] width 126 height 18
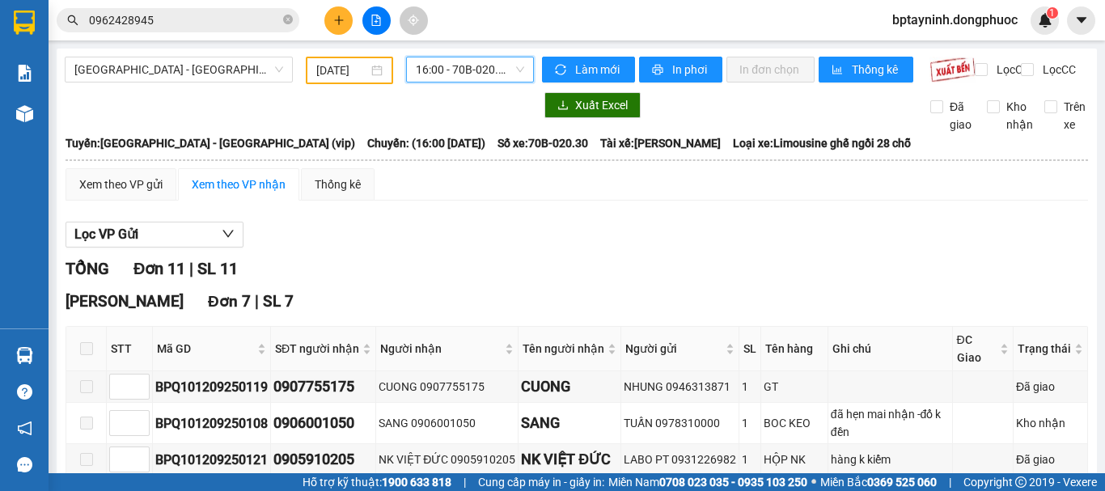
click at [480, 67] on span "16:00 - 70B-020.30" at bounding box center [470, 69] width 108 height 24
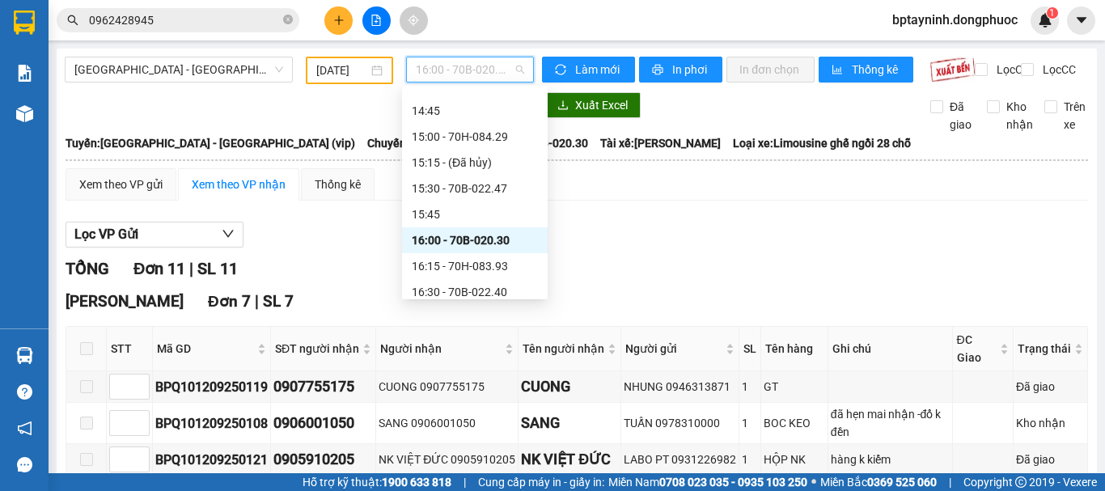
click at [518, 238] on div "16:00 - 70B-020.30" at bounding box center [475, 240] width 126 height 18
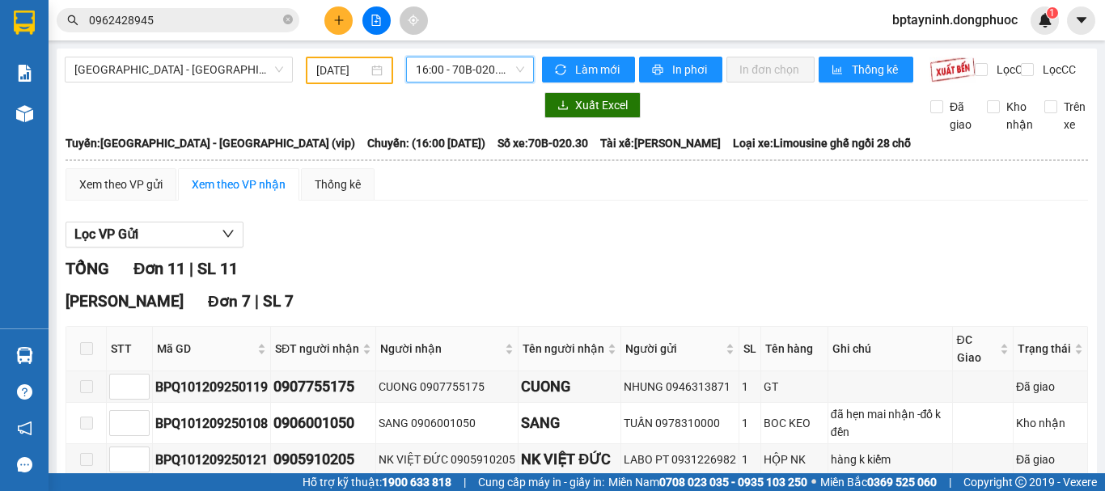
click at [496, 66] on span "16:00 - 70B-020.30" at bounding box center [470, 69] width 108 height 24
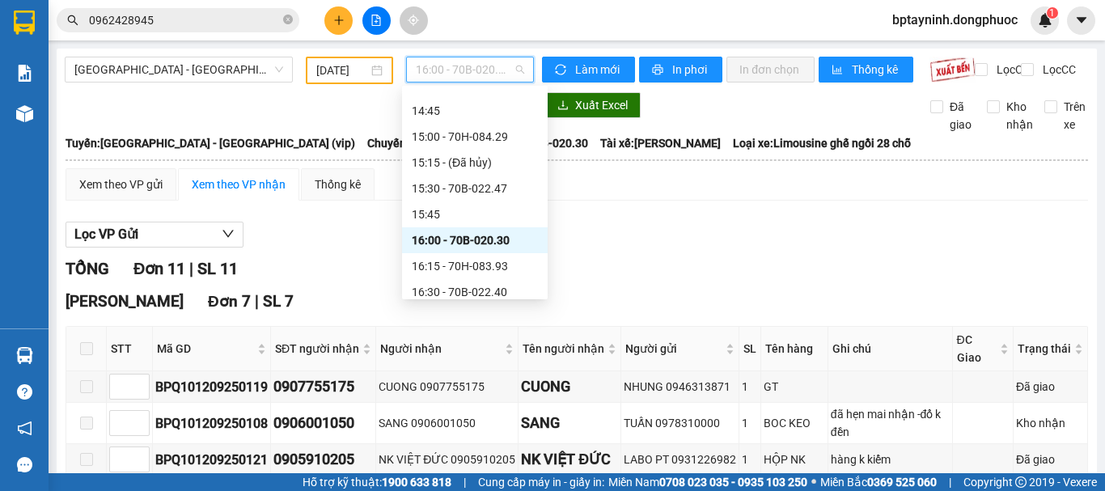
click at [514, 238] on div "16:00 - 70B-020.30" at bounding box center [475, 240] width 126 height 18
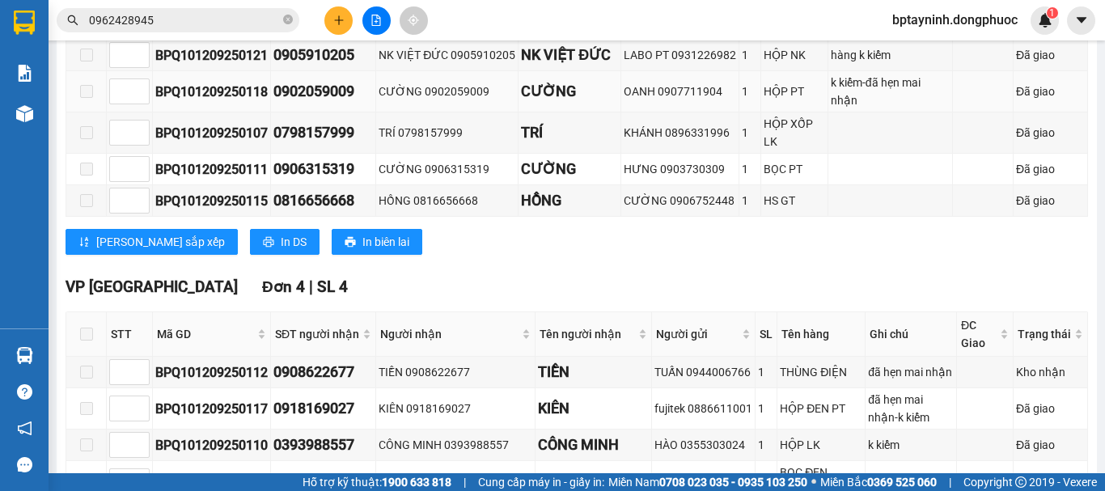
scroll to position [519, 0]
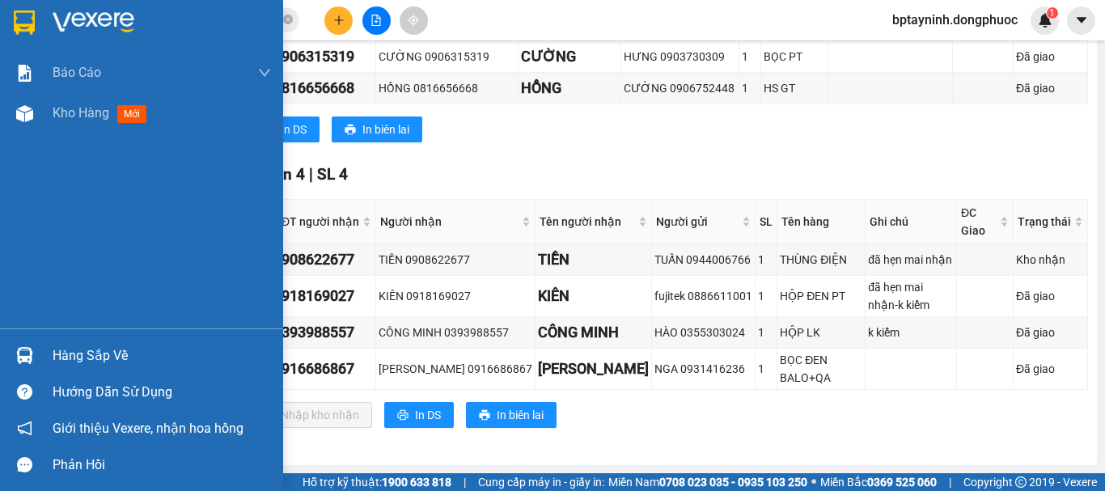
click at [61, 358] on div "Hàng sắp về" at bounding box center [162, 356] width 218 height 24
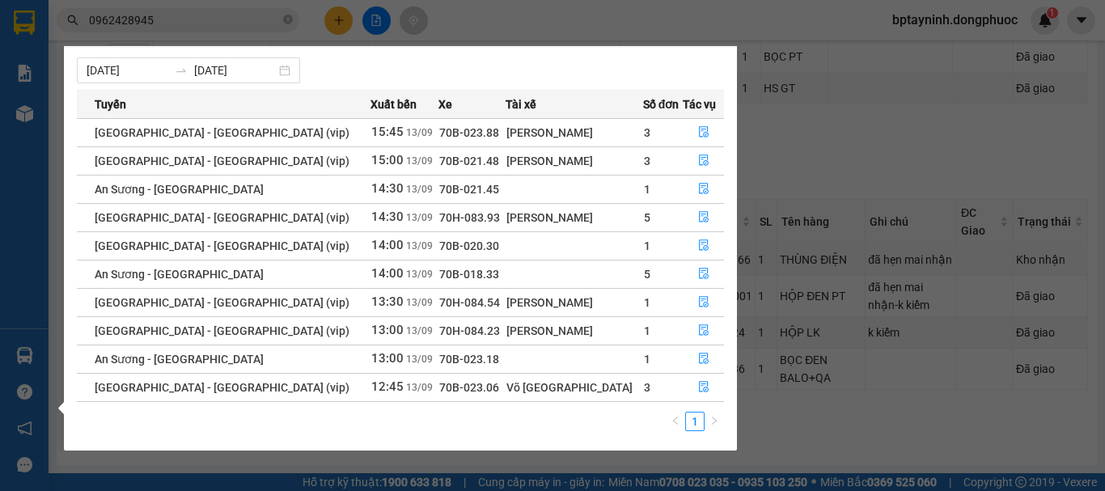
click at [499, 21] on section "Kết quả tìm kiếm ( 3 ) Bộ lọc Mã ĐH Trạng thái Món hàng Tổng cước Chưa cước Nhã…" at bounding box center [552, 245] width 1105 height 491
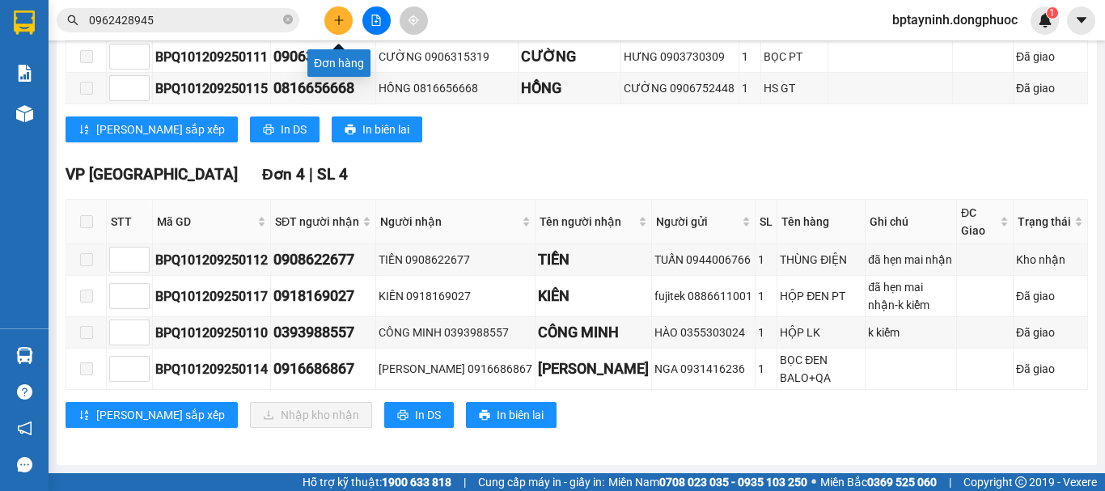
click at [381, 24] on icon "file-add" at bounding box center [376, 20] width 11 height 11
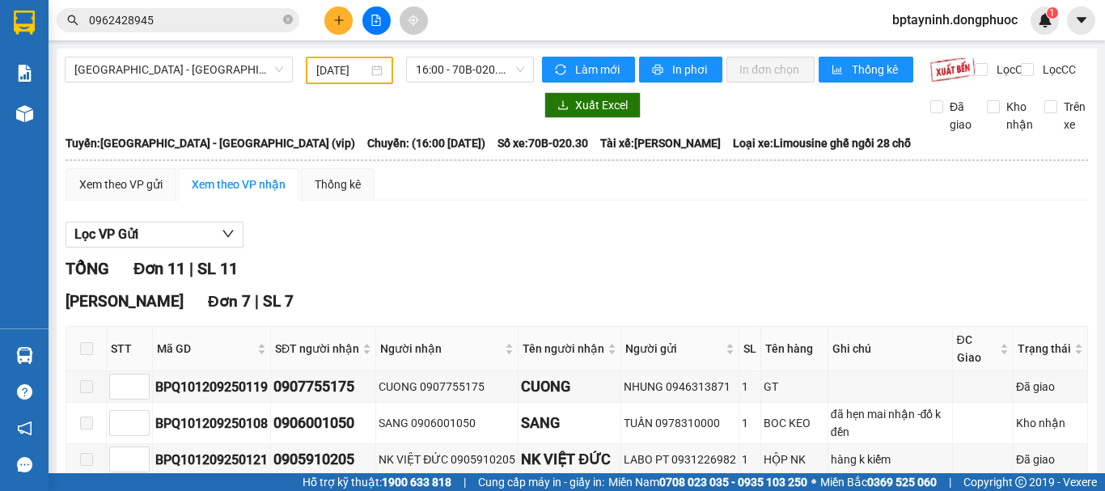
click at [306, 66] on div "[DATE]" at bounding box center [349, 71] width 87 height 28
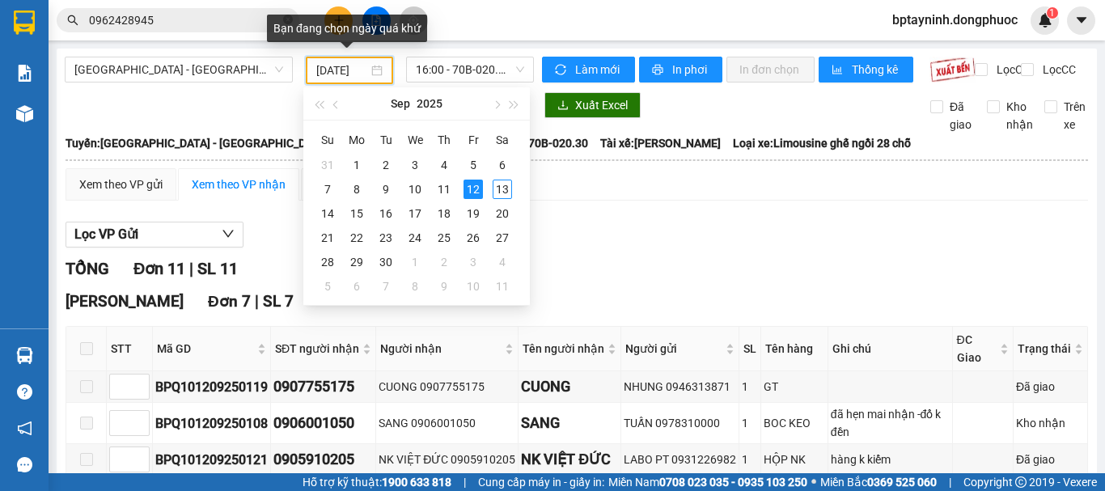
click at [344, 69] on input "[DATE]" at bounding box center [342, 70] width 52 height 18
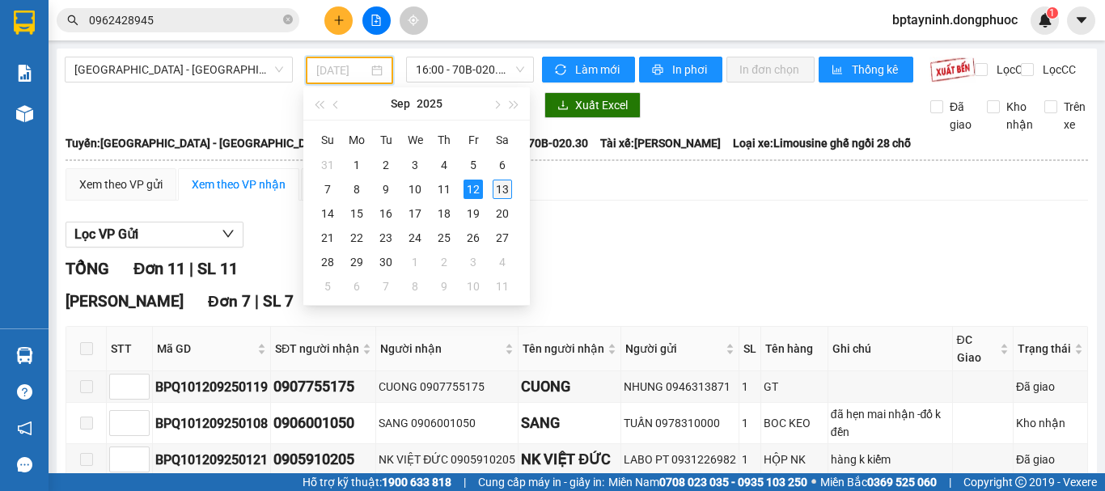
click at [502, 189] on div "13" at bounding box center [502, 189] width 19 height 19
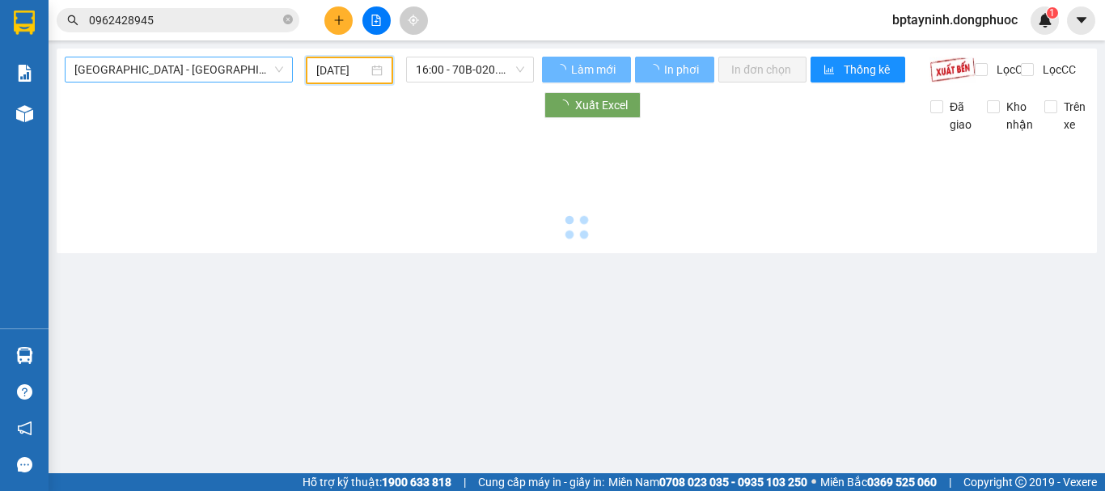
type input "[DATE]"
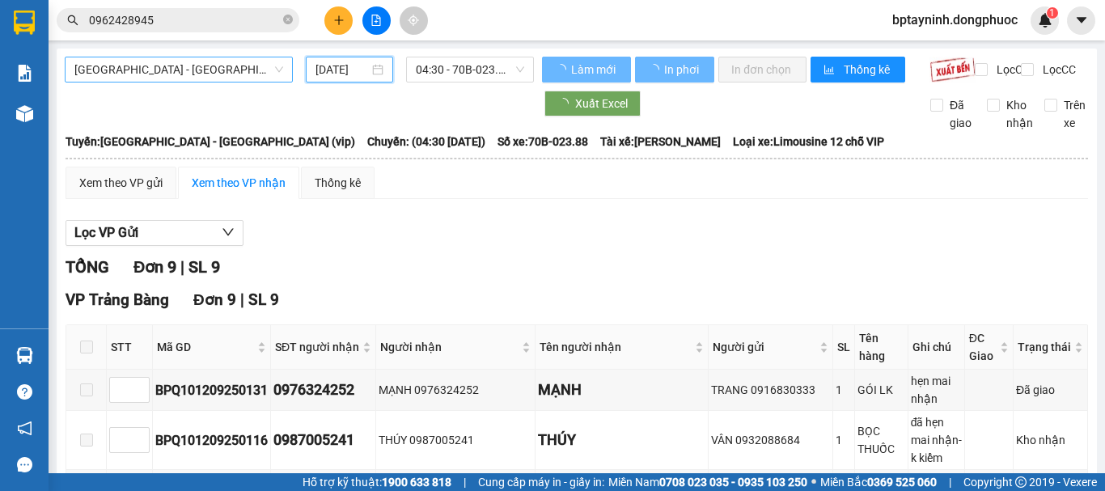
scroll to position [0, 5]
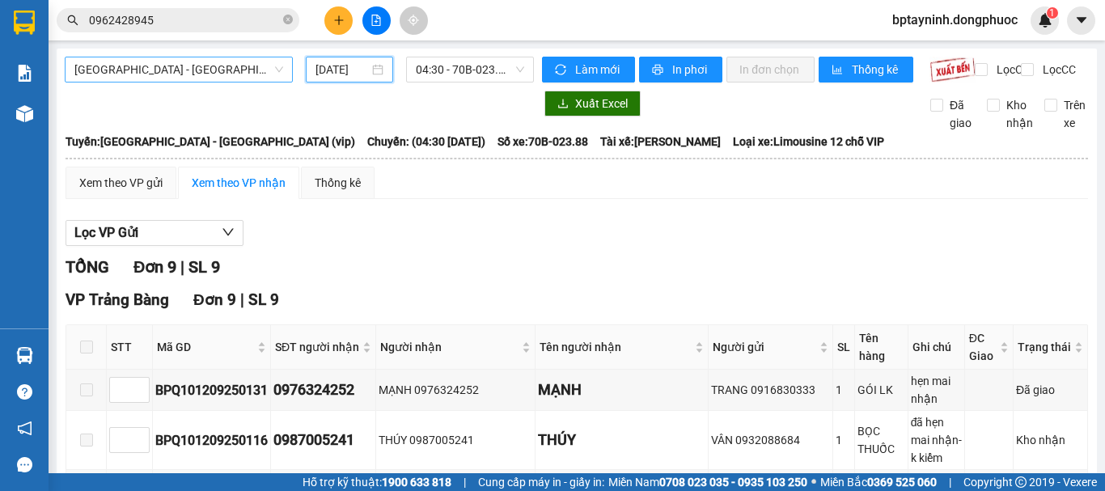
click at [244, 69] on span "[GEOGRAPHIC_DATA] - [GEOGRAPHIC_DATA] (vip)" at bounding box center [178, 69] width 209 height 24
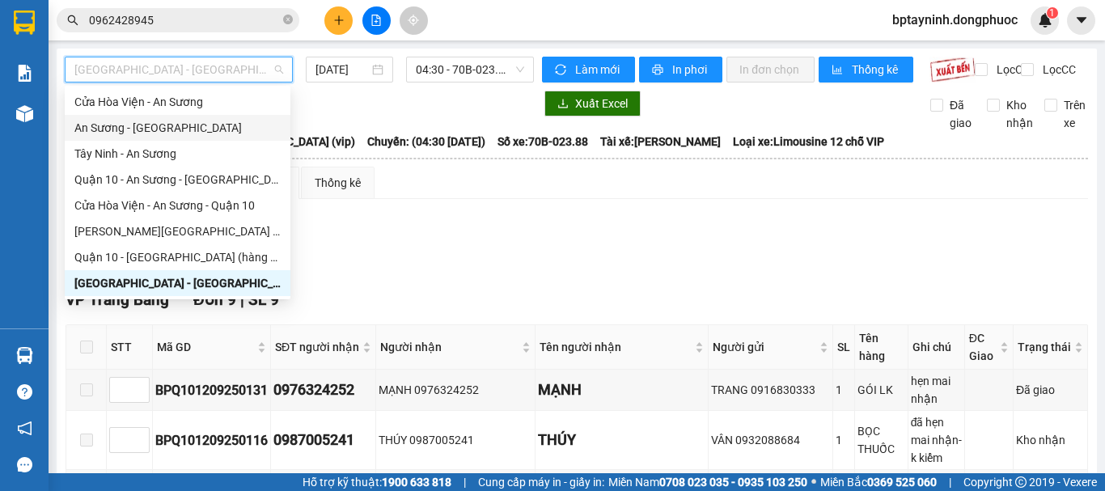
click at [182, 127] on div "An Sương - [GEOGRAPHIC_DATA]" at bounding box center [177, 128] width 206 height 18
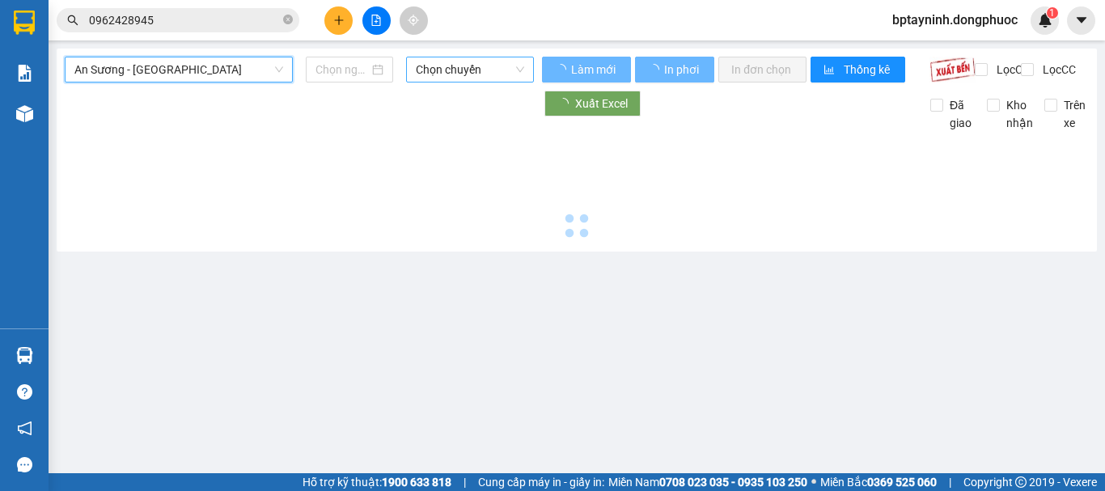
type input "[DATE]"
click at [472, 76] on div "An Sương - [GEOGRAPHIC_DATA] An Sương - [GEOGRAPHIC_DATA] [DATE] Chọn chuyến" at bounding box center [299, 70] width 469 height 26
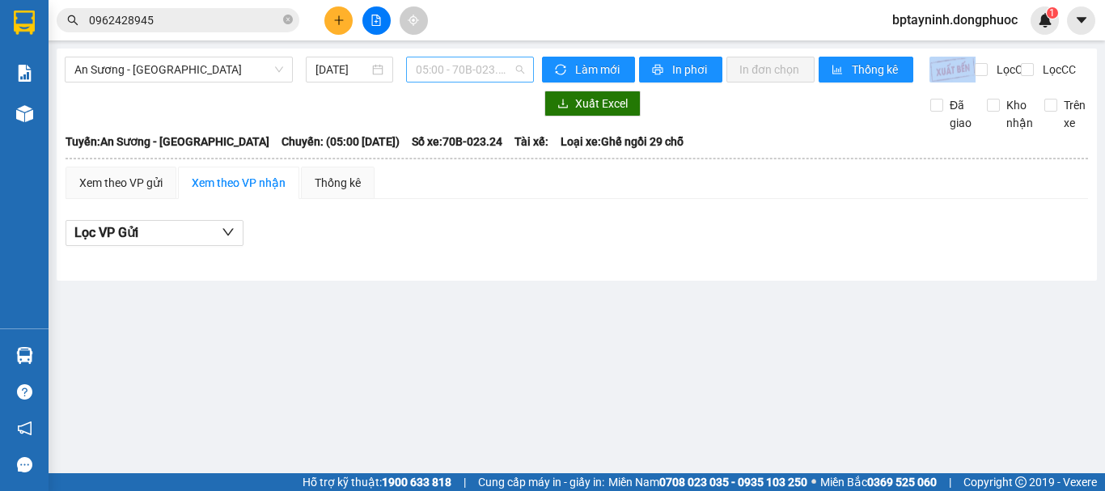
click at [484, 75] on span "05:00 - 70B-023.24" at bounding box center [470, 69] width 108 height 24
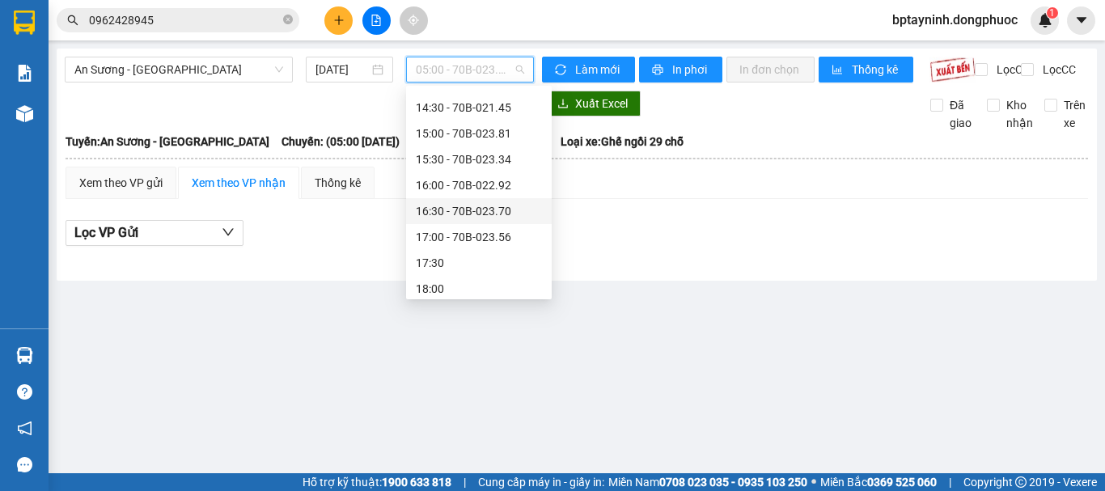
scroll to position [725, 0]
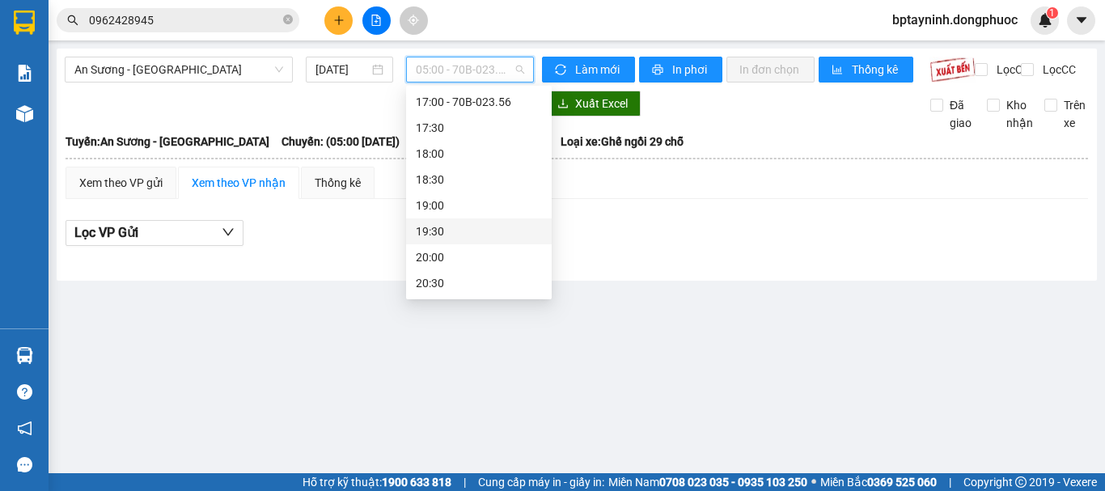
click at [703, 261] on div "Lọc VP Gửi" at bounding box center [577, 238] width 1023 height 52
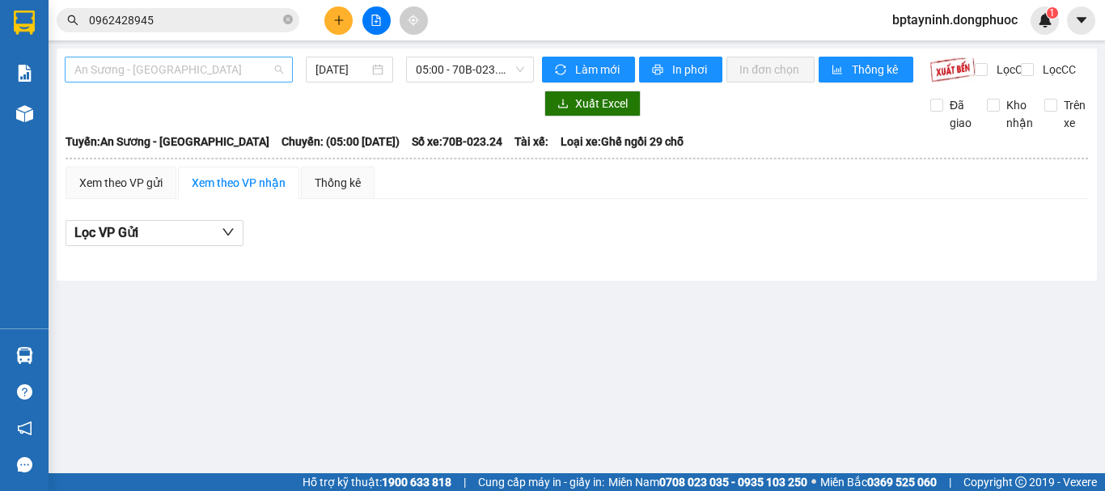
click at [214, 58] on span "An Sương - [GEOGRAPHIC_DATA]" at bounding box center [178, 69] width 209 height 24
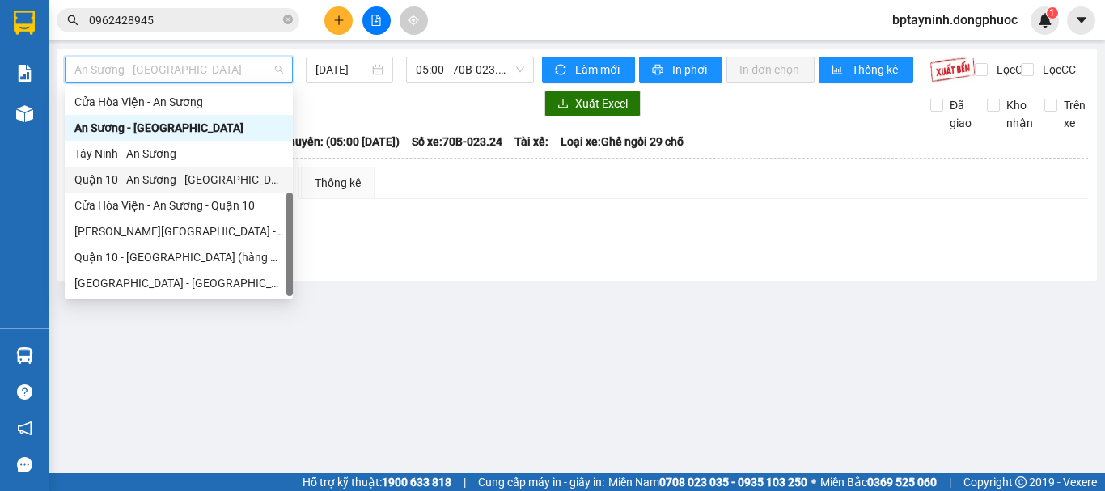
click at [185, 159] on div "Tây Ninh - An Sương" at bounding box center [178, 154] width 209 height 18
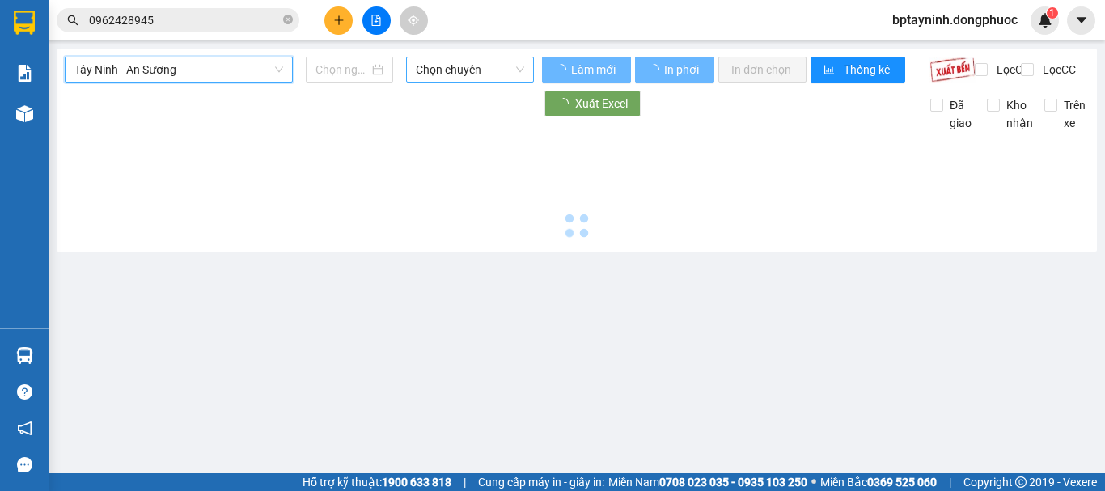
click at [486, 58] on span "Chọn chuyến" at bounding box center [470, 69] width 108 height 24
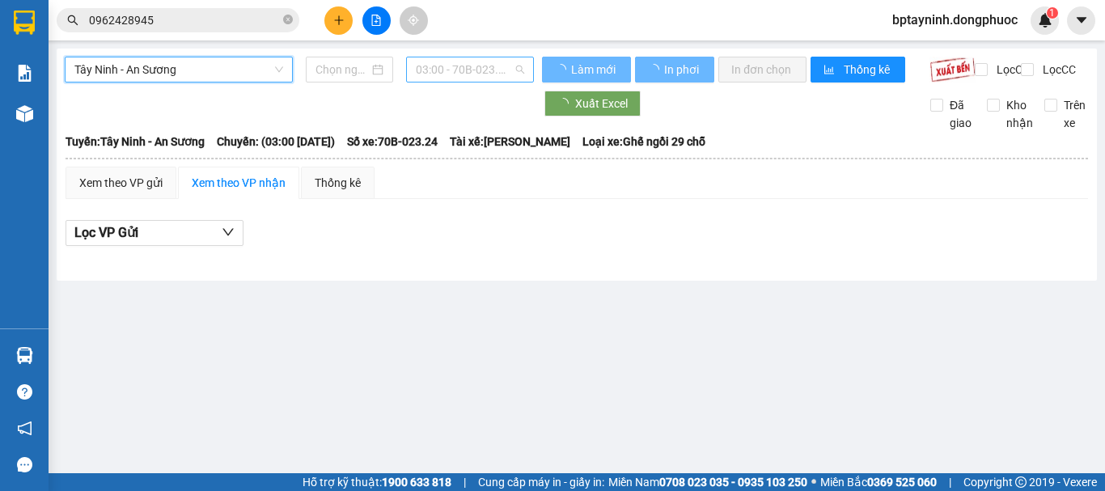
type input "[DATE]"
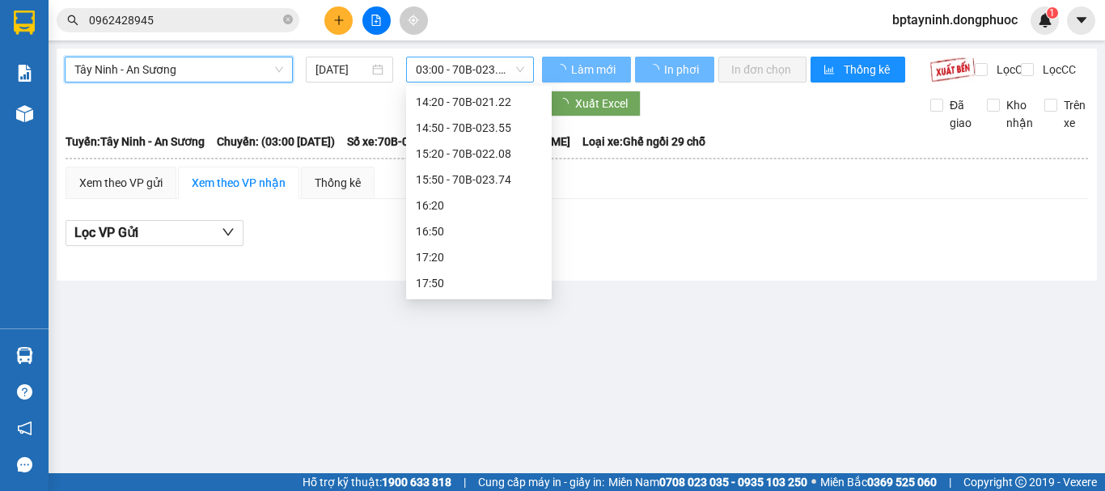
click at [486, 74] on span "03:00 - 70B-023.24" at bounding box center [470, 69] width 108 height 24
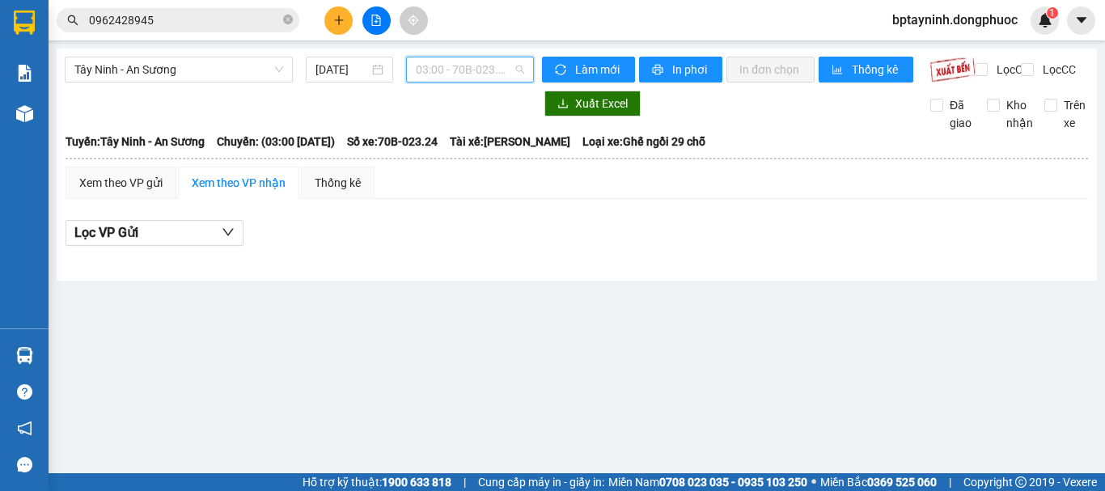
click at [496, 68] on span "03:00 - 70B-023.24" at bounding box center [470, 69] width 108 height 24
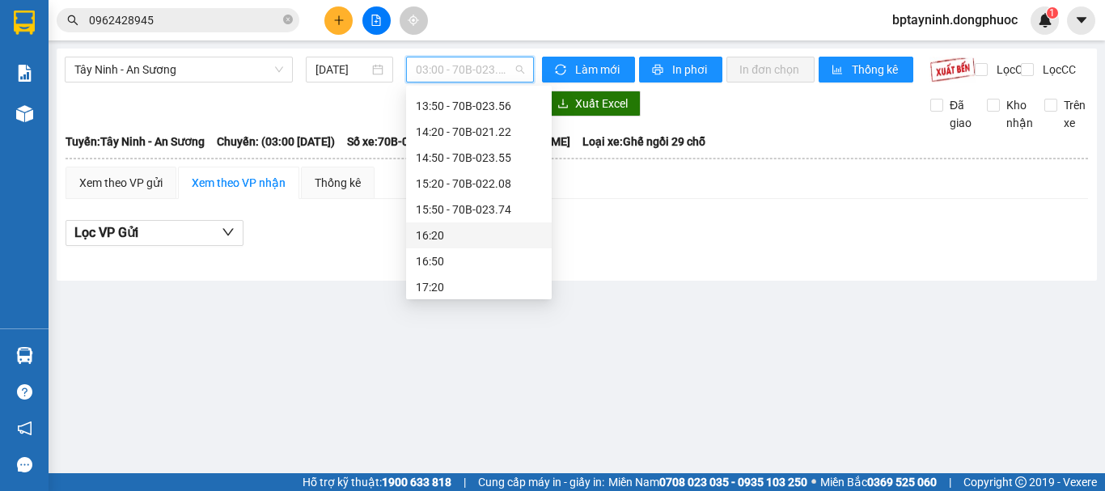
scroll to position [595, 0]
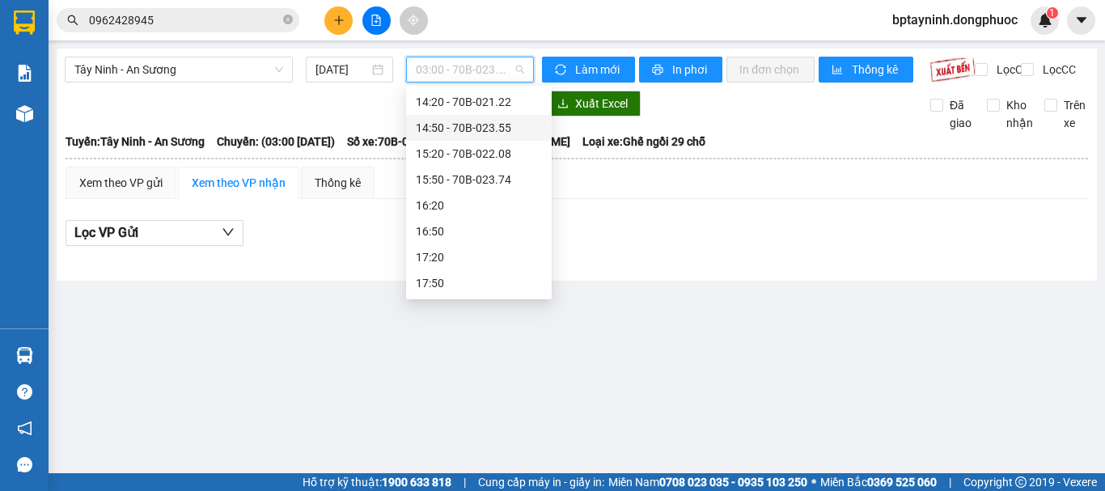
click at [507, 123] on div "14:50 - 70B-023.55" at bounding box center [479, 128] width 126 height 18
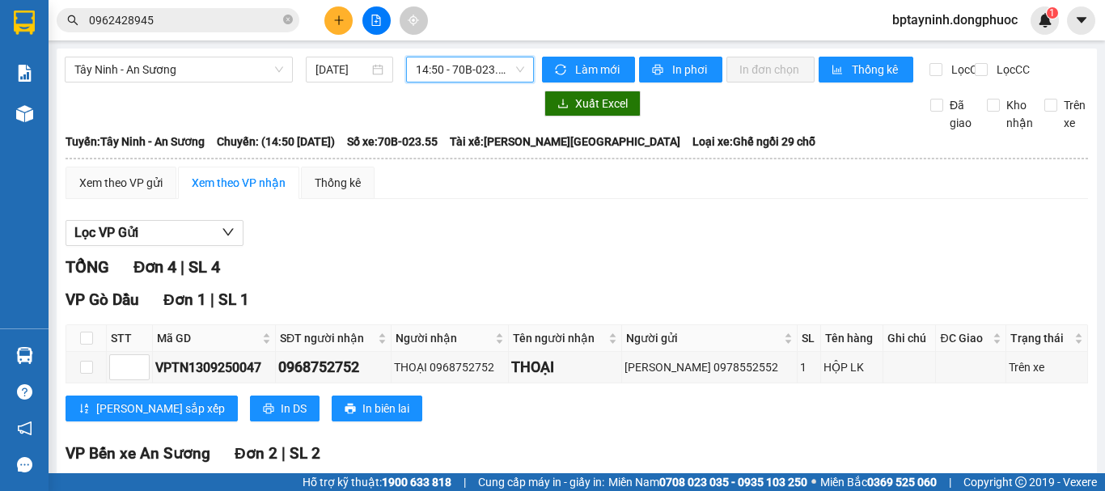
click at [40, 358] on div "Hàng sắp về" at bounding box center [24, 355] width 49 height 36
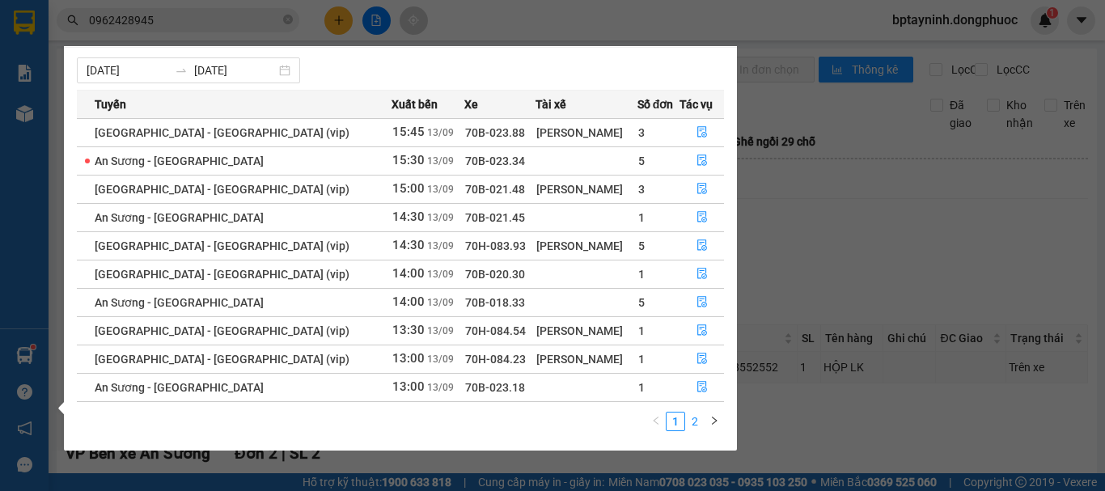
click at [696, 419] on link "2" at bounding box center [695, 422] width 18 height 18
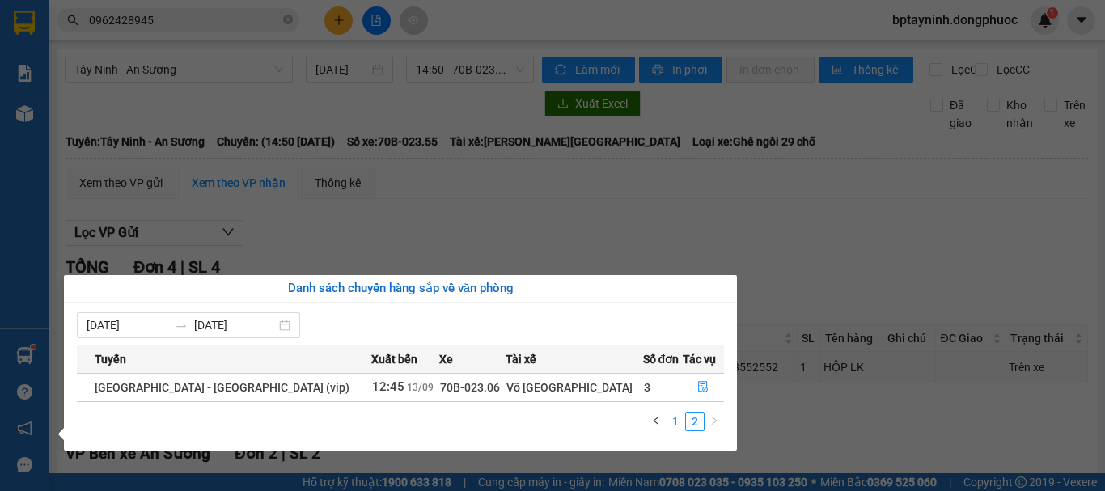
click at [676, 417] on link "1" at bounding box center [676, 422] width 18 height 18
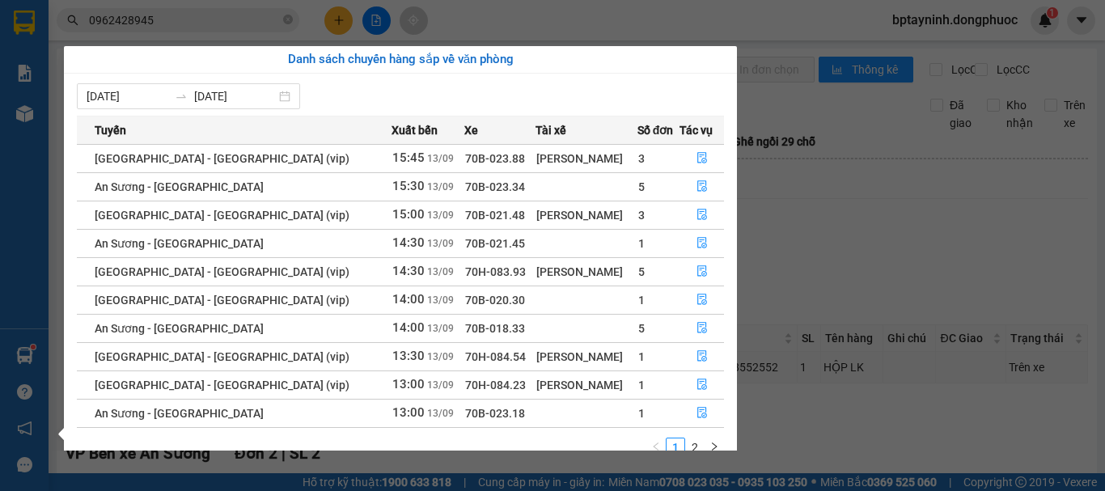
scroll to position [26, 0]
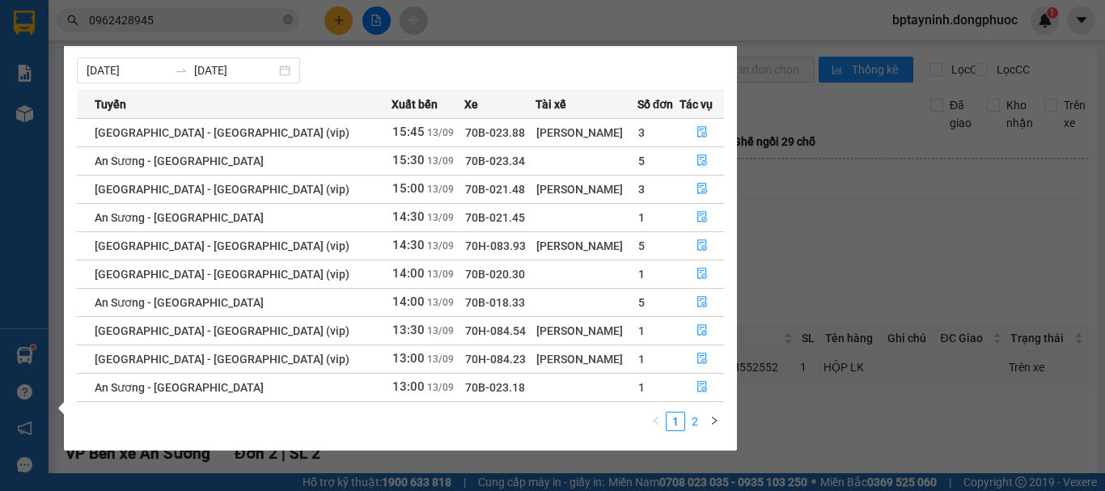
click at [690, 420] on link "2" at bounding box center [695, 422] width 18 height 18
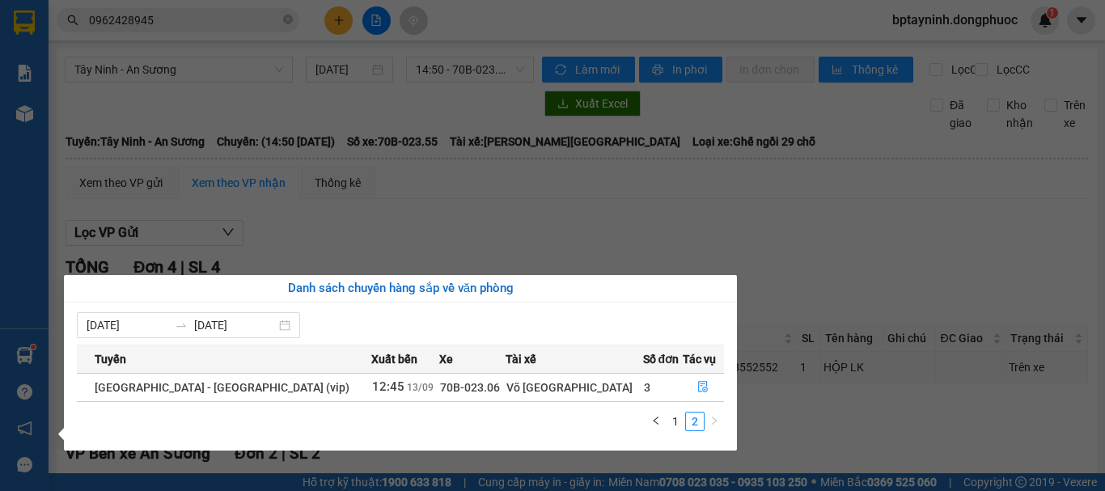
scroll to position [0, 0]
click at [679, 424] on link "1" at bounding box center [676, 422] width 18 height 18
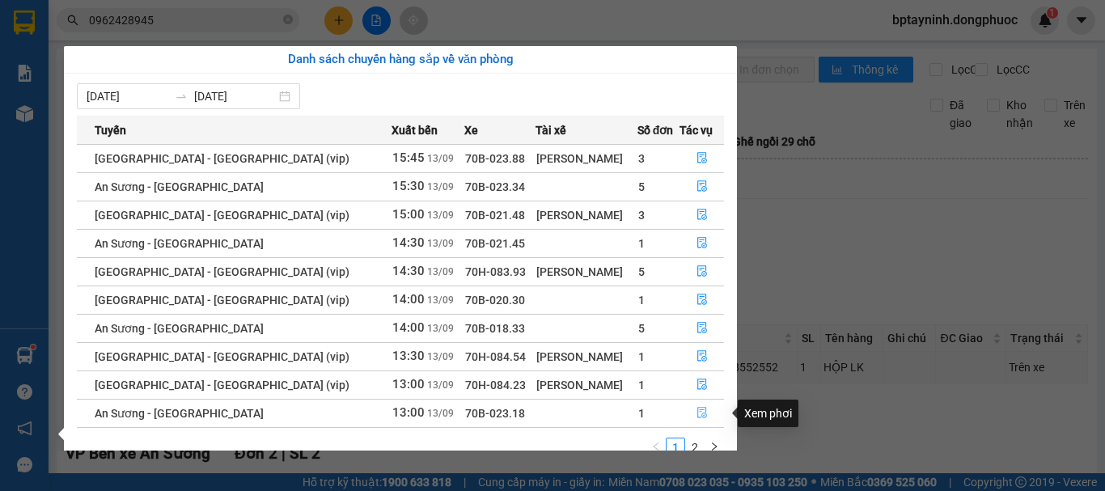
click at [699, 413] on icon "file-done" at bounding box center [702, 413] width 10 height 11
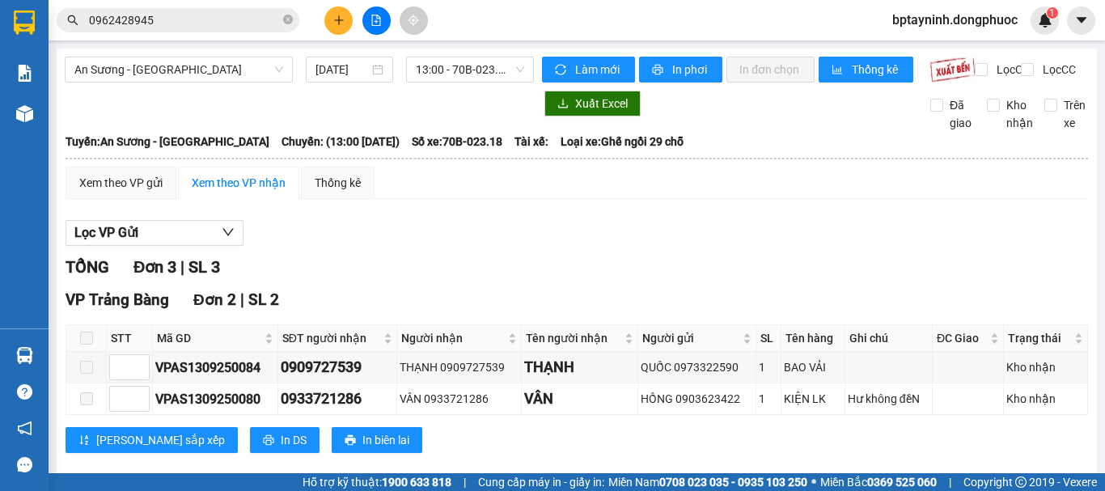
scroll to position [193, 0]
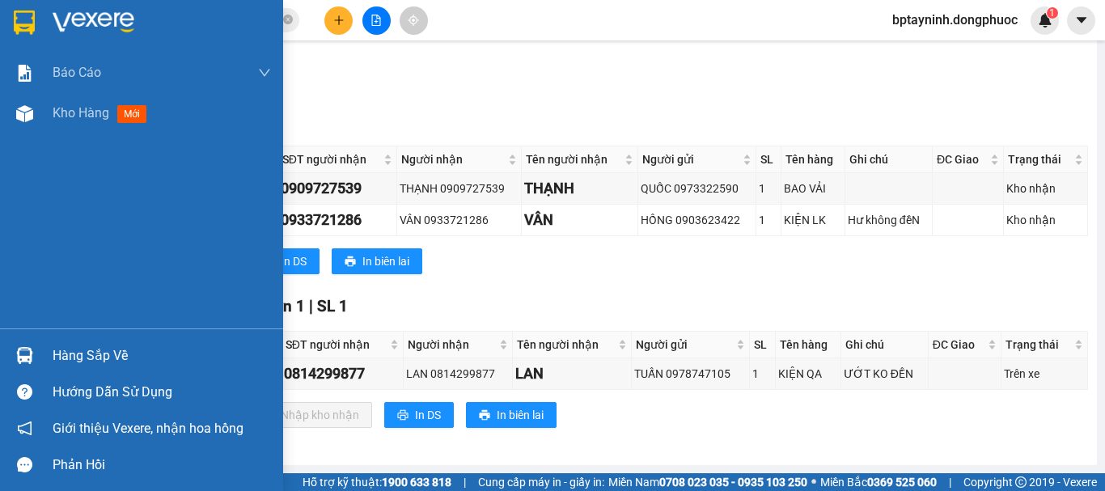
click at [34, 356] on div at bounding box center [25, 355] width 28 height 28
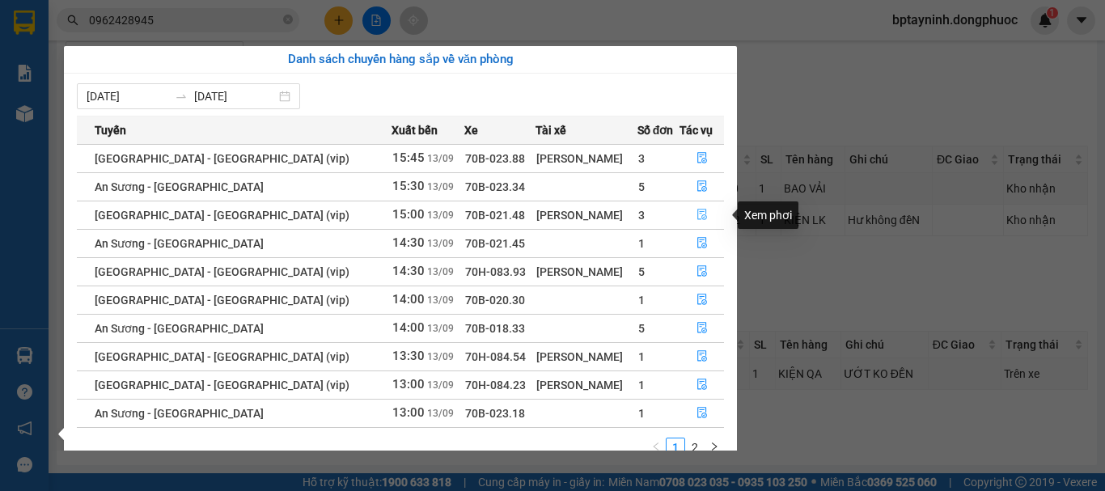
click at [701, 214] on icon "file-done" at bounding box center [702, 215] width 10 height 11
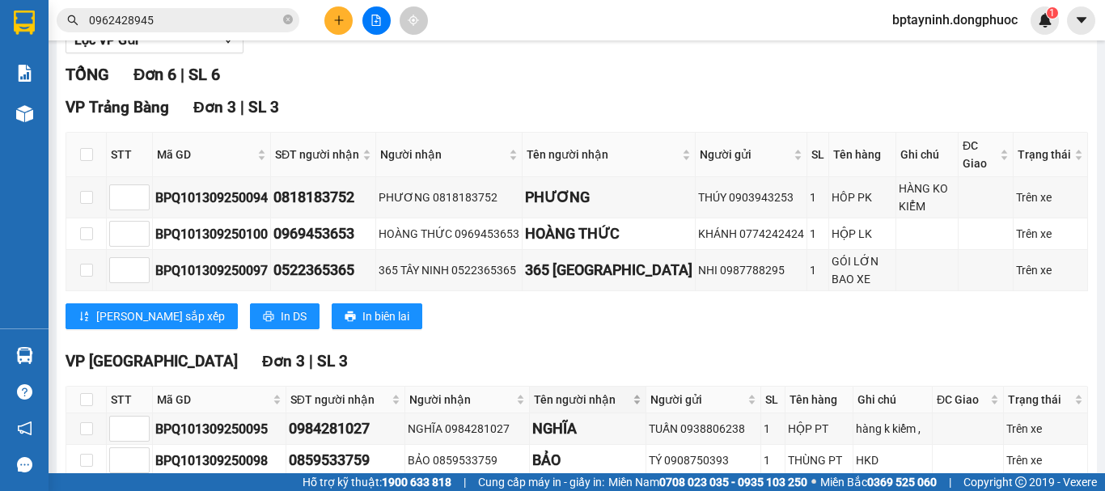
scroll to position [287, 0]
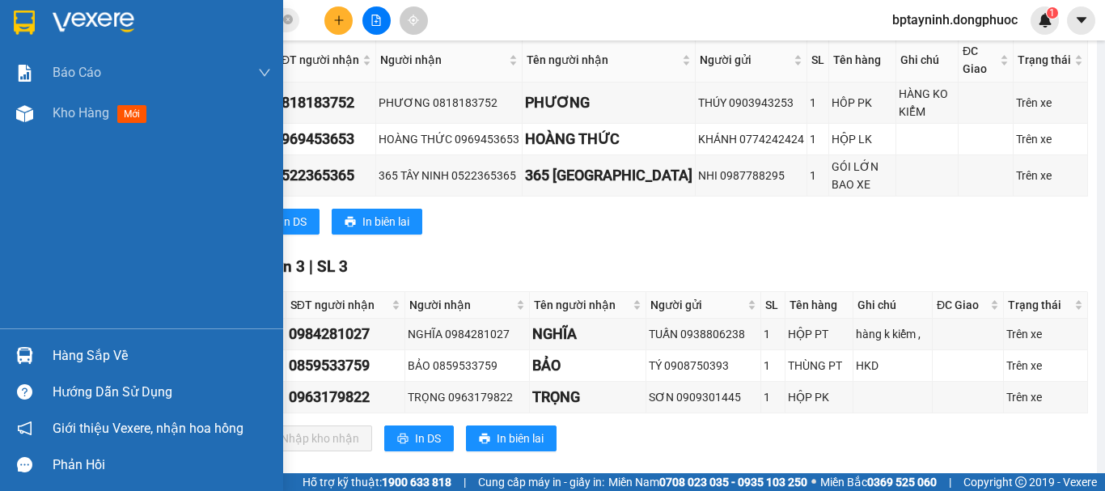
click at [36, 343] on div at bounding box center [25, 355] width 28 height 28
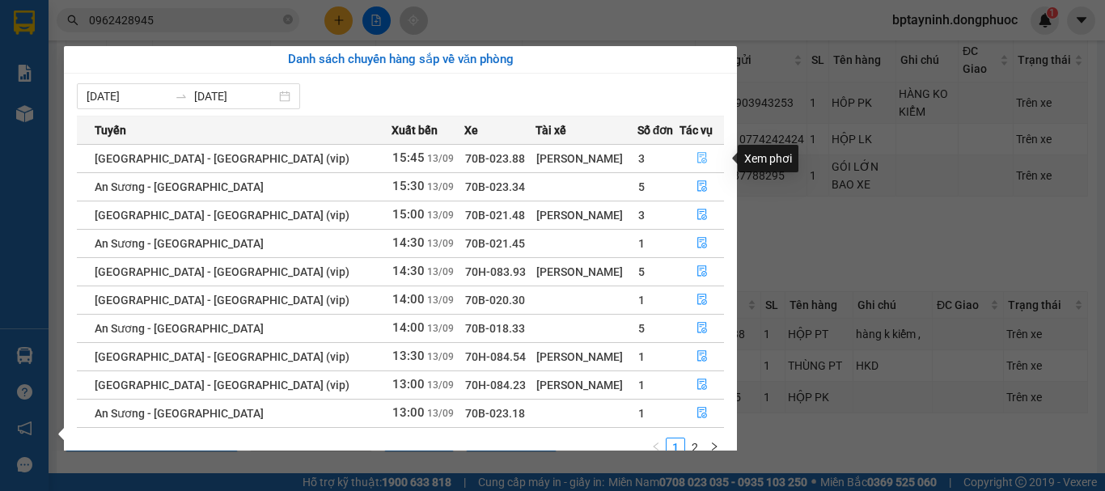
click at [697, 159] on icon "file-done" at bounding box center [702, 157] width 11 height 11
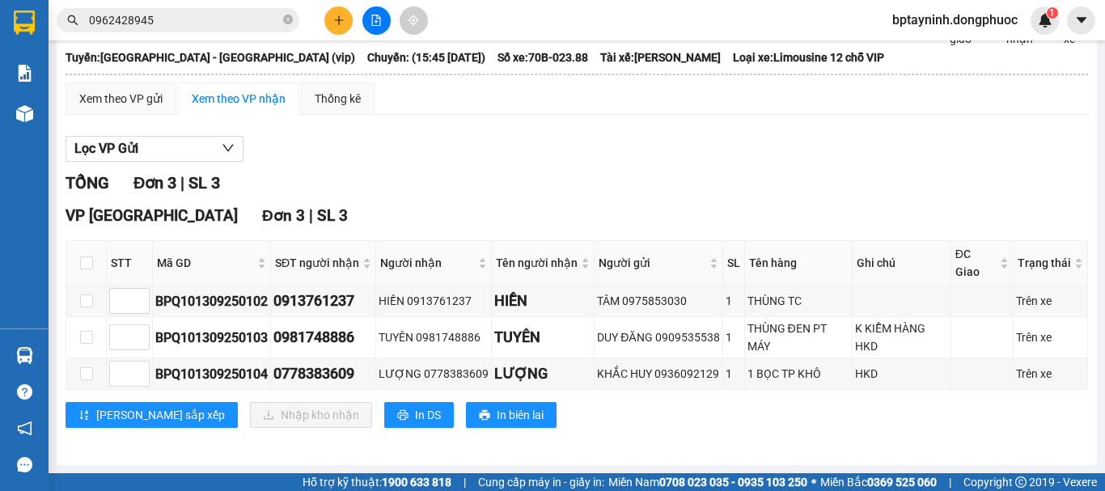
scroll to position [98, 0]
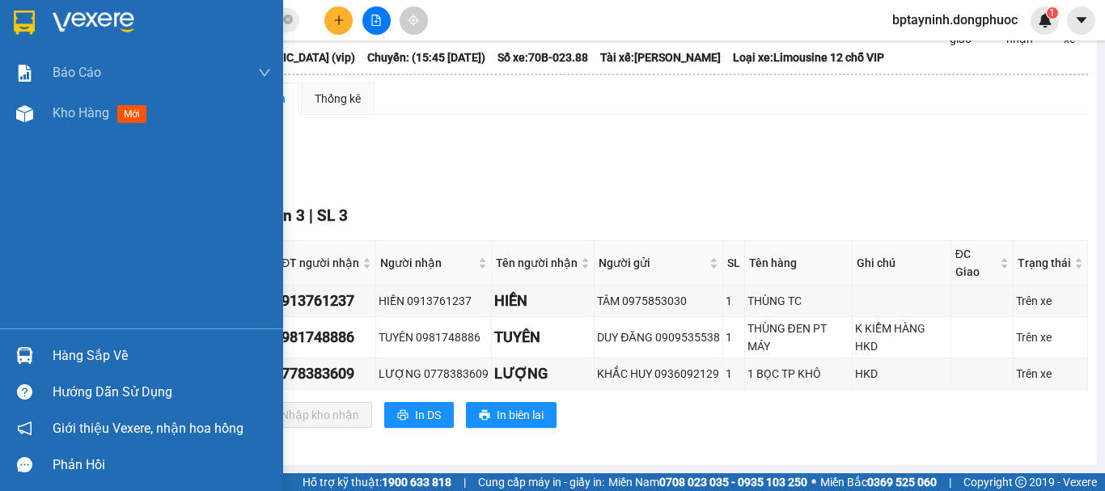
click at [91, 342] on div "Hàng sắp về" at bounding box center [141, 355] width 283 height 36
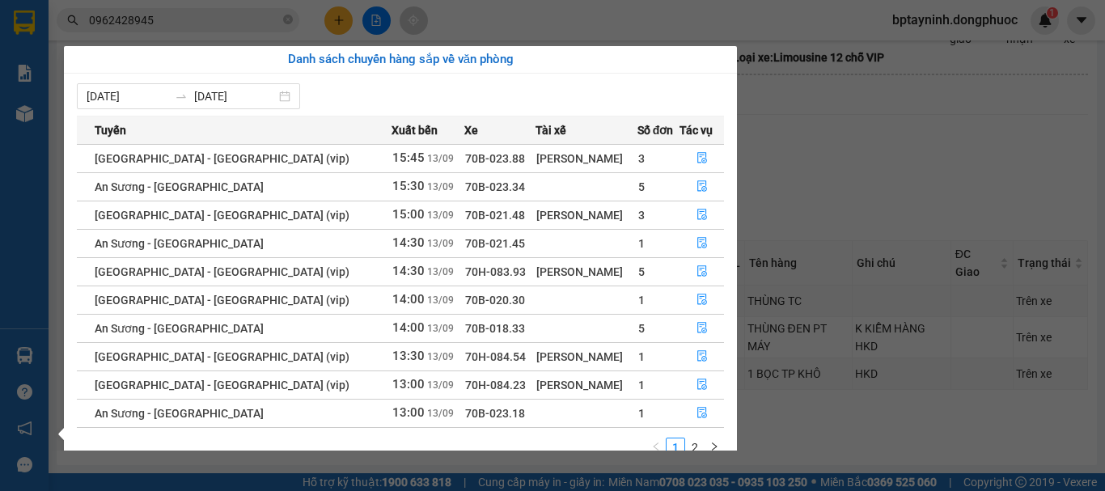
click at [800, 104] on section "Kết quả tìm kiếm ( 3 ) Bộ lọc Mã ĐH Trạng thái Món hàng Tổng cước Chưa cước Nhã…" at bounding box center [552, 245] width 1105 height 491
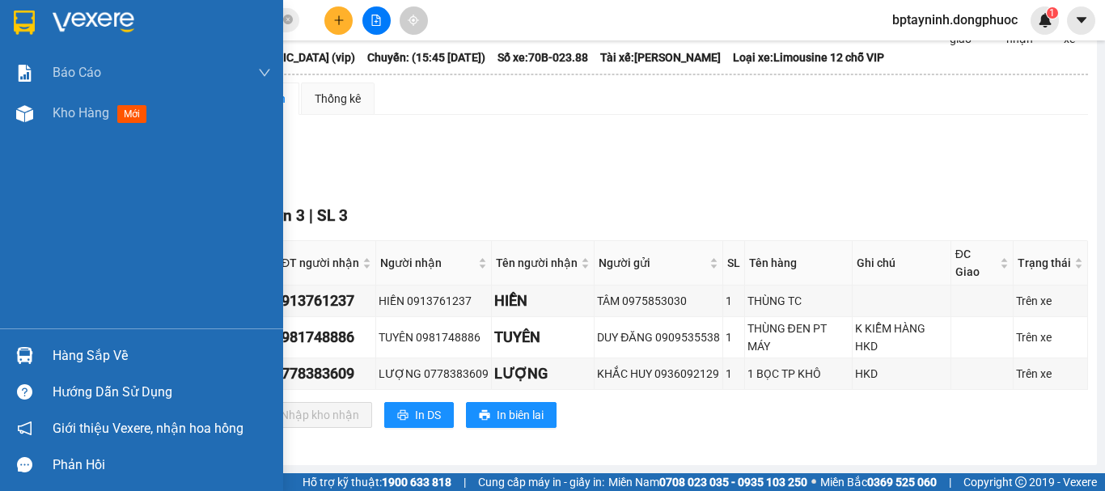
click at [87, 360] on div "Hàng sắp về" at bounding box center [162, 356] width 218 height 24
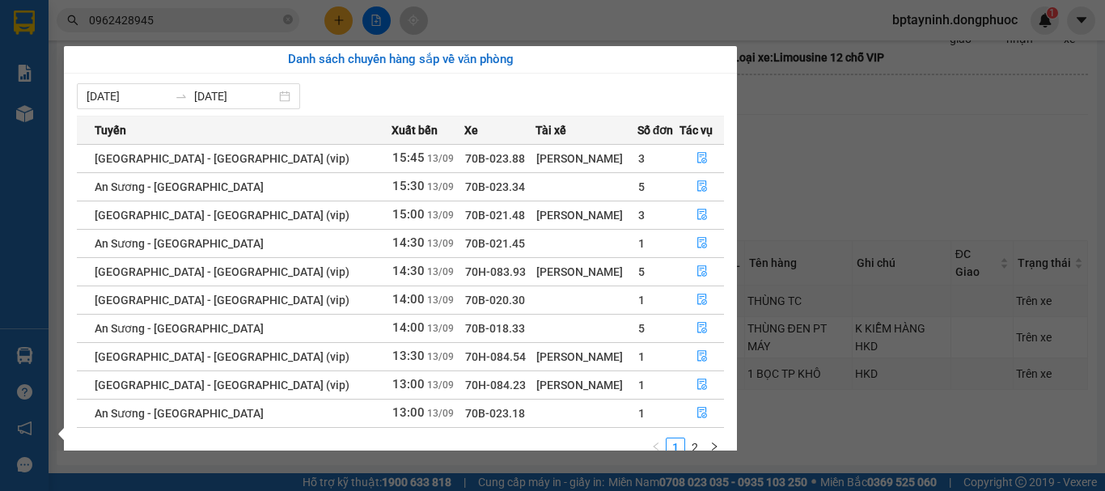
click at [882, 157] on section "Kết quả tìm kiếm ( 3 ) Bộ lọc Mã ĐH Trạng thái Món hàng Tổng cước Chưa cước Nhã…" at bounding box center [552, 245] width 1105 height 491
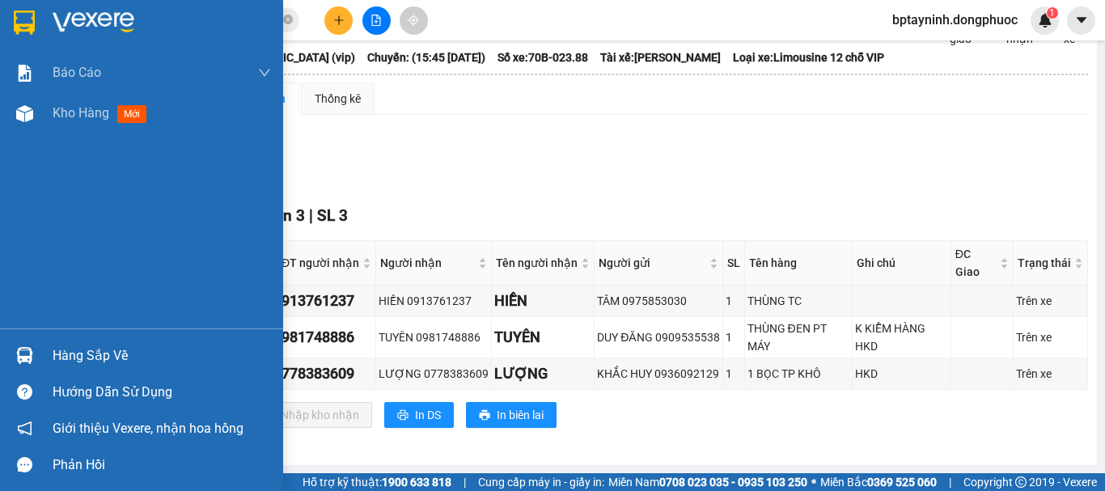
click at [48, 343] on div "Hàng sắp về" at bounding box center [141, 355] width 283 height 36
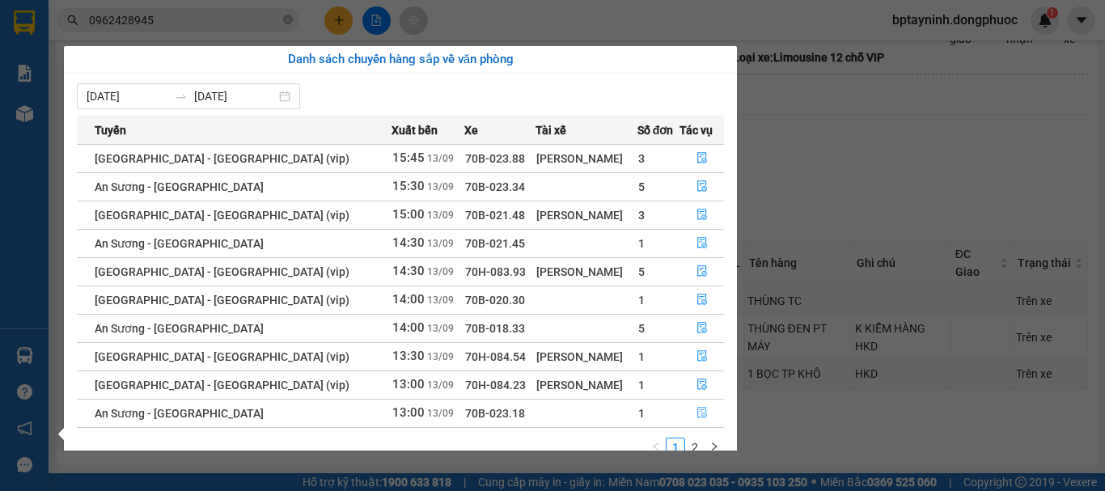
click at [697, 414] on icon "file-done" at bounding box center [702, 412] width 11 height 11
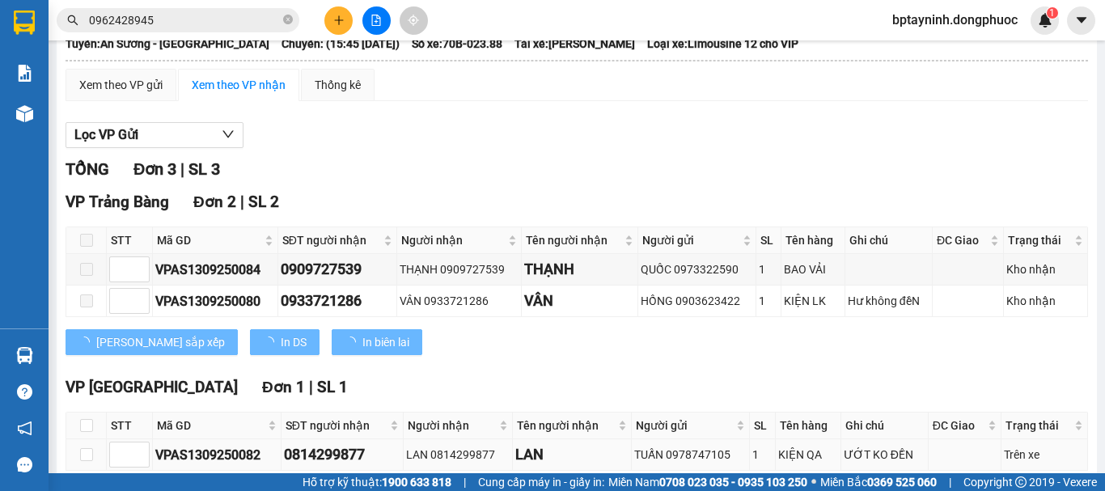
scroll to position [193, 0]
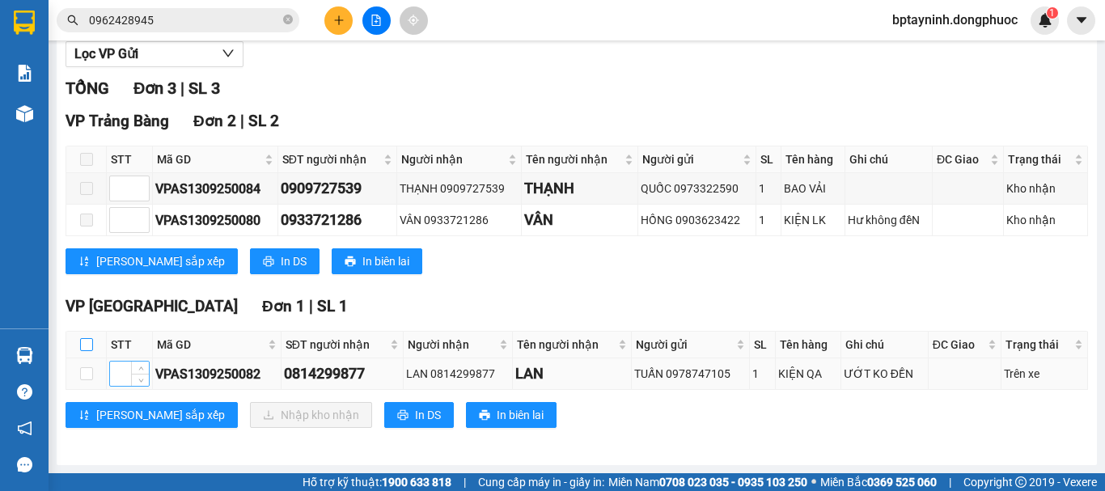
click at [83, 342] on input "checkbox" at bounding box center [86, 344] width 13 height 13
checkbox input "true"
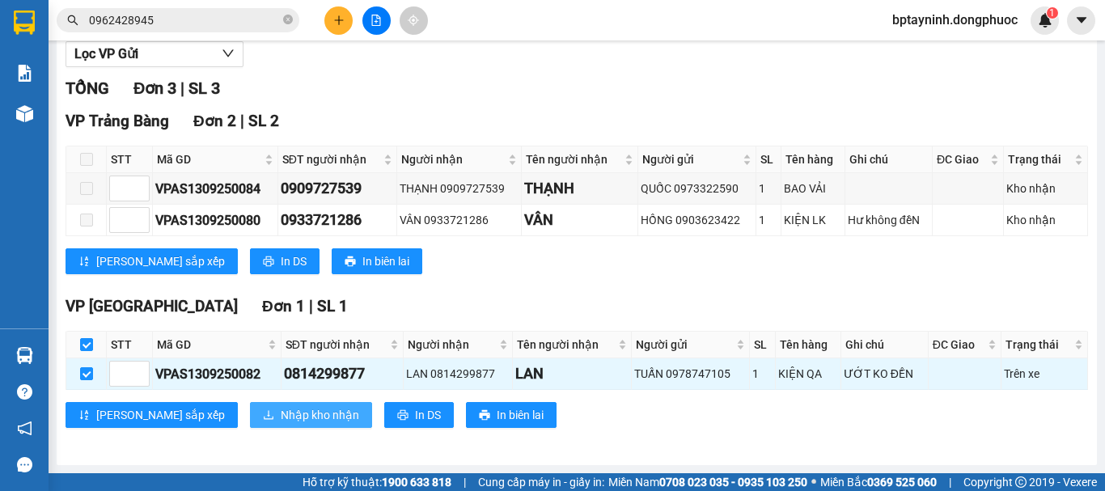
click at [250, 403] on button "Nhập kho nhận" at bounding box center [311, 415] width 122 height 26
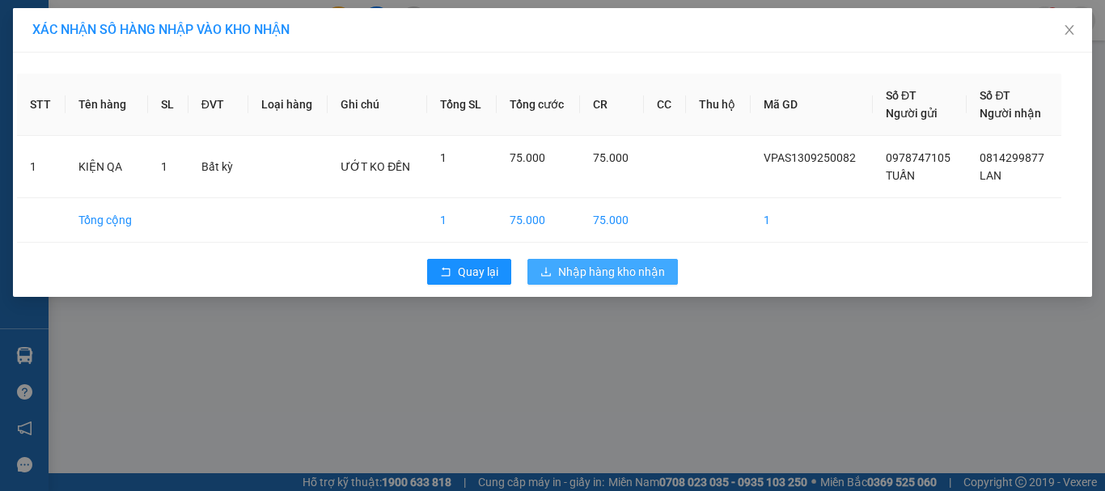
click at [650, 265] on span "Nhập hàng kho nhận" at bounding box center [611, 272] width 107 height 18
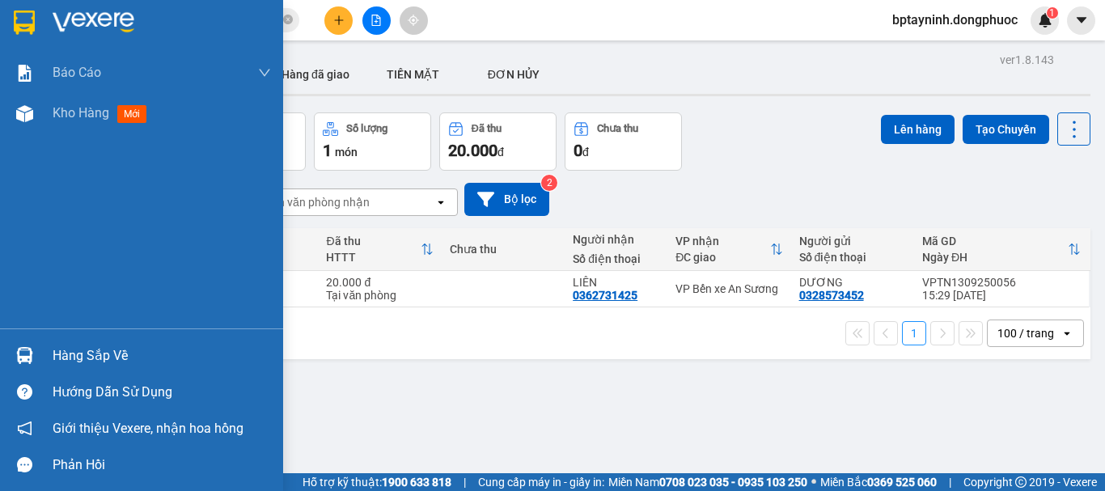
click at [48, 351] on div "Hàng sắp về" at bounding box center [141, 355] width 283 height 36
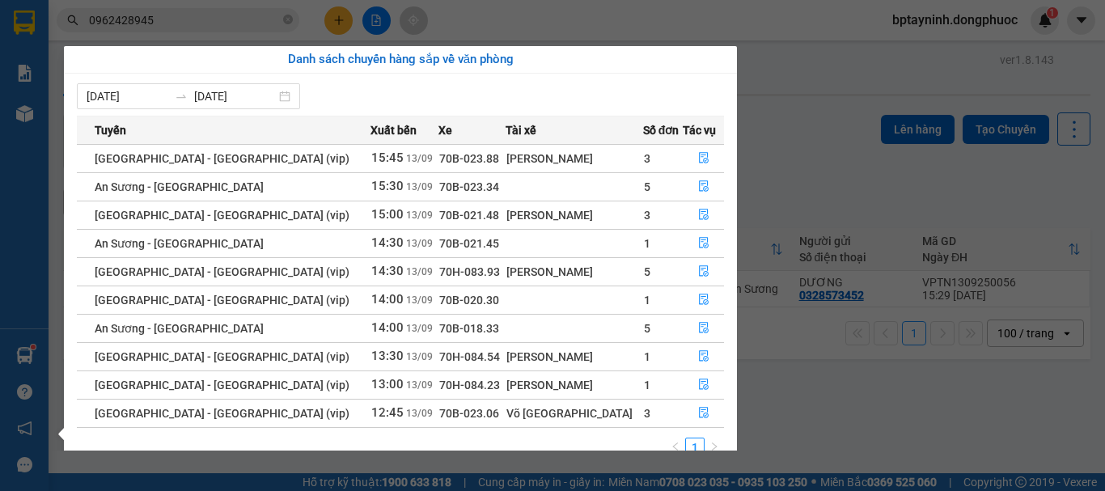
scroll to position [26, 0]
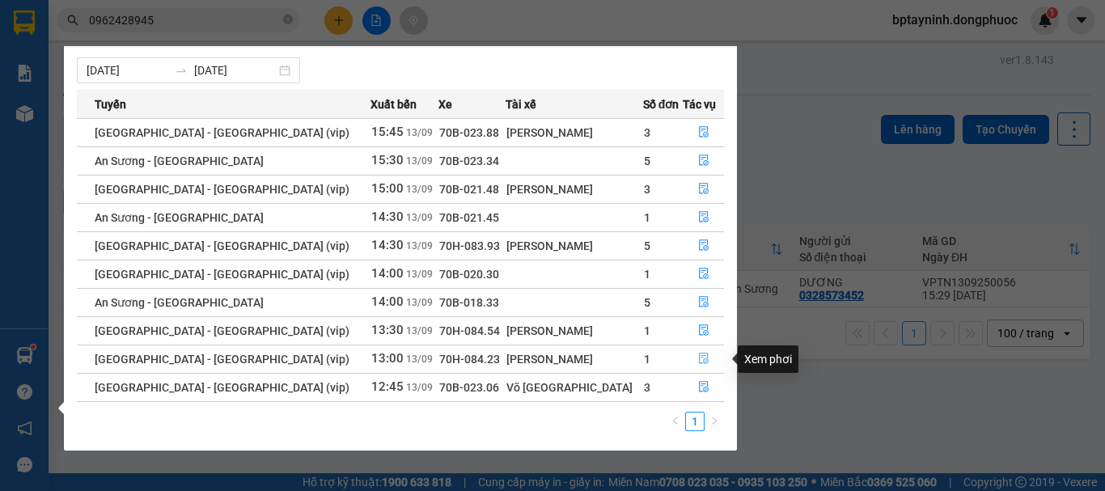
click at [705, 362] on button "button" at bounding box center [704, 359] width 40 height 26
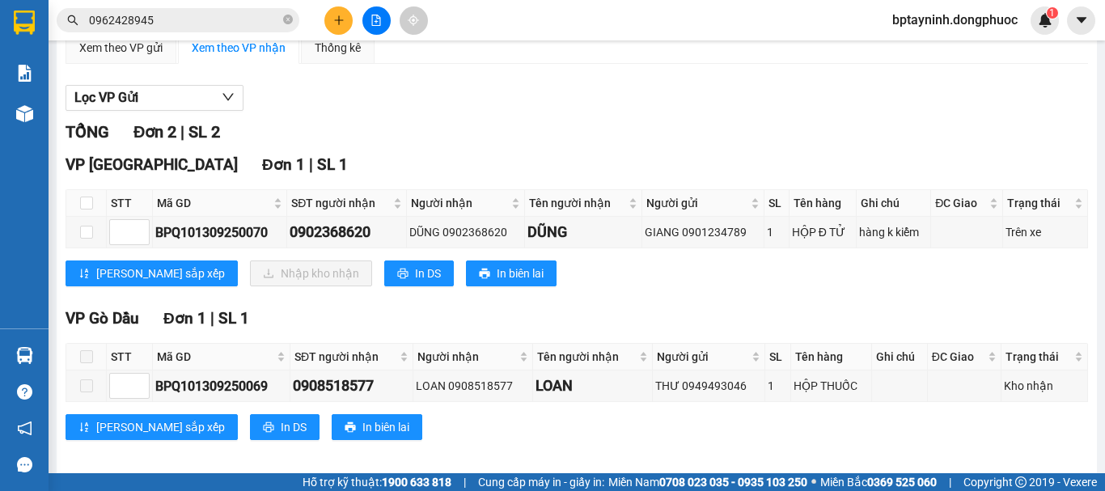
scroll to position [161, 0]
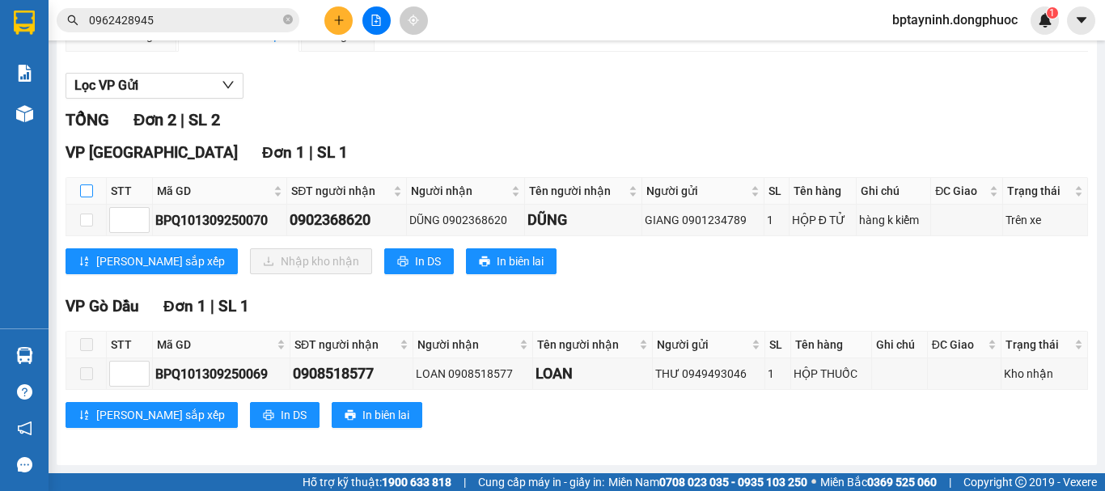
click at [91, 190] on input "checkbox" at bounding box center [86, 190] width 13 height 13
checkbox input "true"
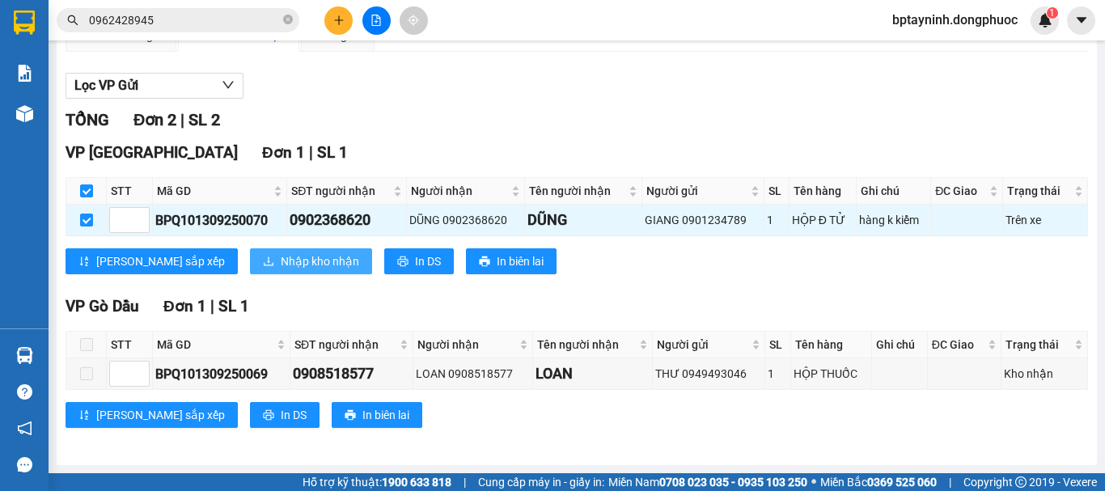
click at [250, 268] on button "Nhập kho nhận" at bounding box center [311, 261] width 122 height 26
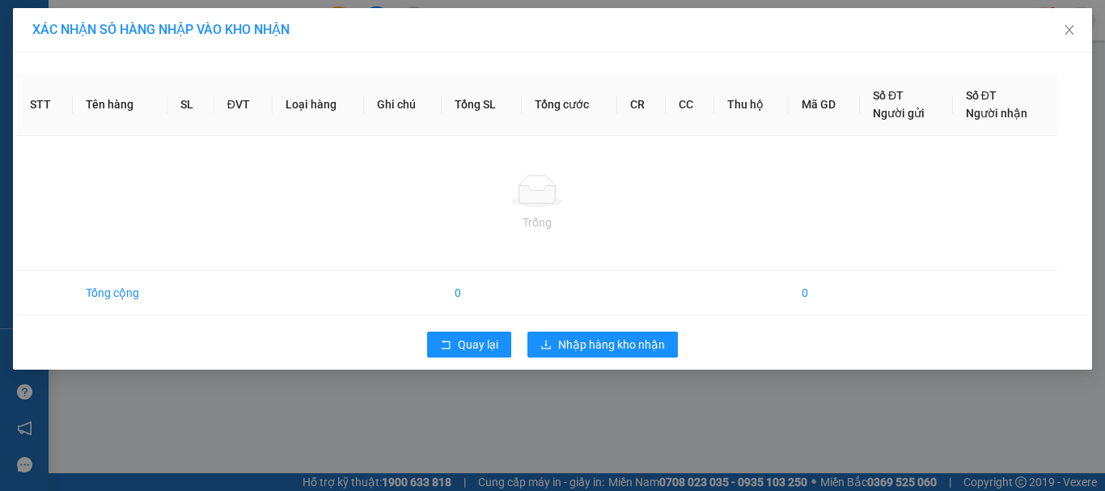
click at [594, 344] on div "XÁC NHẬN SỐ HÀNG NHẬP VÀO KHO NHẬN STT Tên hàng SL ĐVT Loại hàng Ghi chú Tổng S…" at bounding box center [552, 245] width 1105 height 491
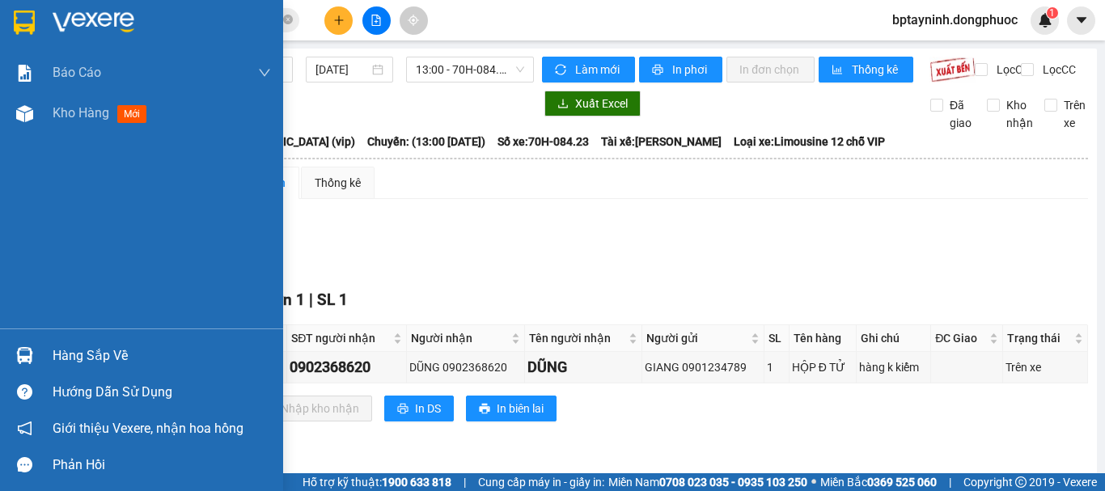
drag, startPoint x: 50, startPoint y: 353, endPoint x: 65, endPoint y: 359, distance: 15.9
click at [7, 359] on div "Hàng sắp về" at bounding box center [141, 355] width 283 height 36
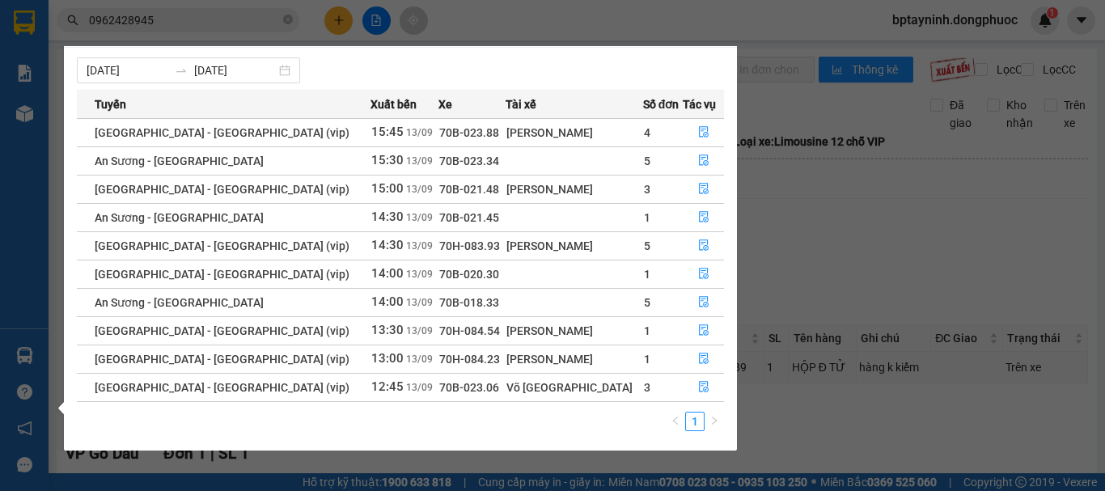
click at [878, 284] on section "Kết quả tìm kiếm ( 3 ) Bộ lọc Mã ĐH Trạng thái Món hàng Tổng cước Chưa cước Nhã…" at bounding box center [552, 245] width 1105 height 491
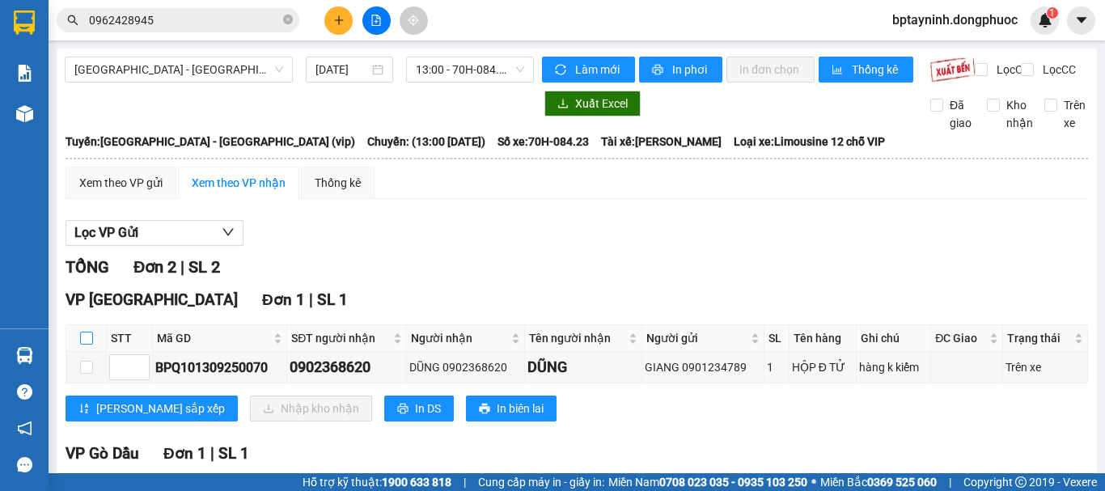
click at [87, 345] on input "checkbox" at bounding box center [86, 338] width 13 height 13
checkbox input "true"
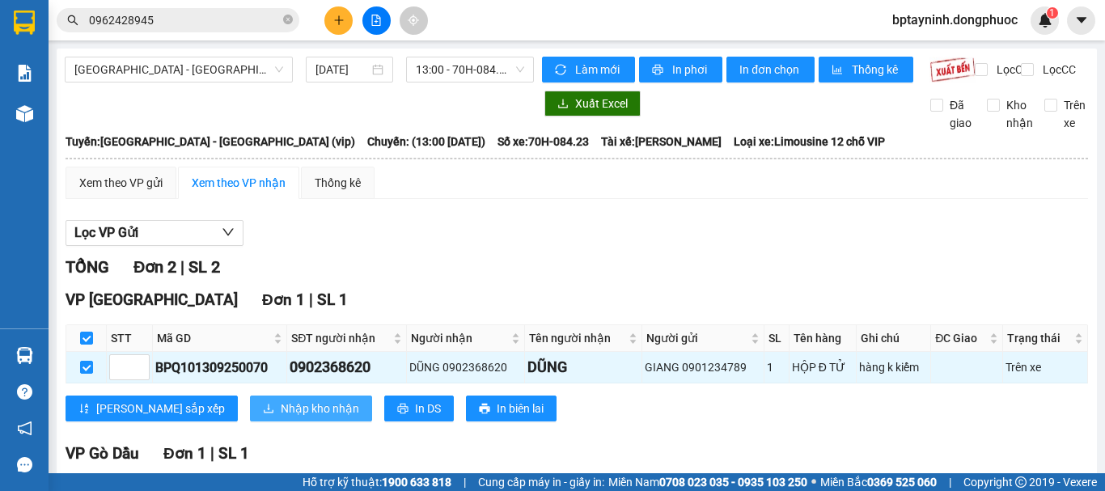
click at [281, 417] on span "Nhập kho nhận" at bounding box center [320, 409] width 78 height 18
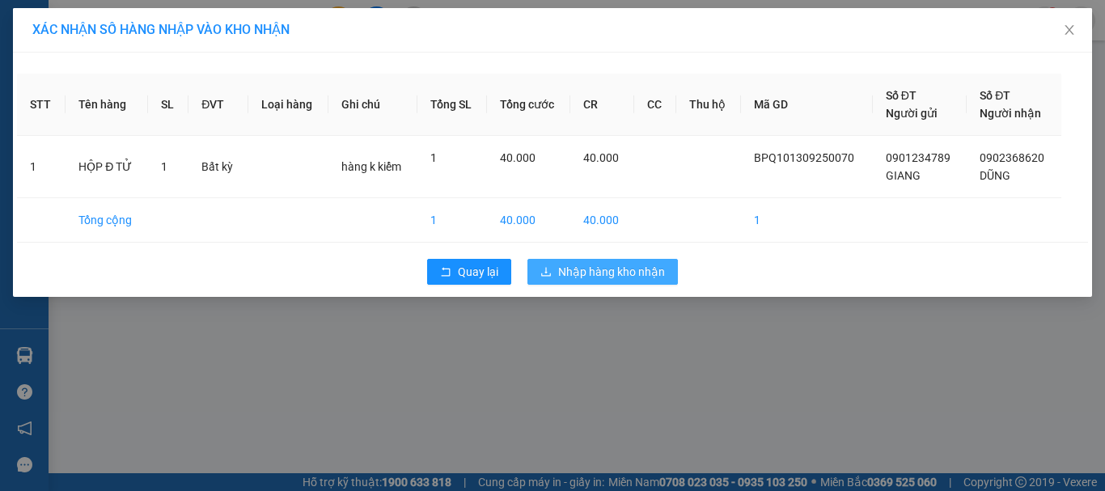
click at [642, 264] on span "Nhập hàng kho nhận" at bounding box center [611, 272] width 107 height 18
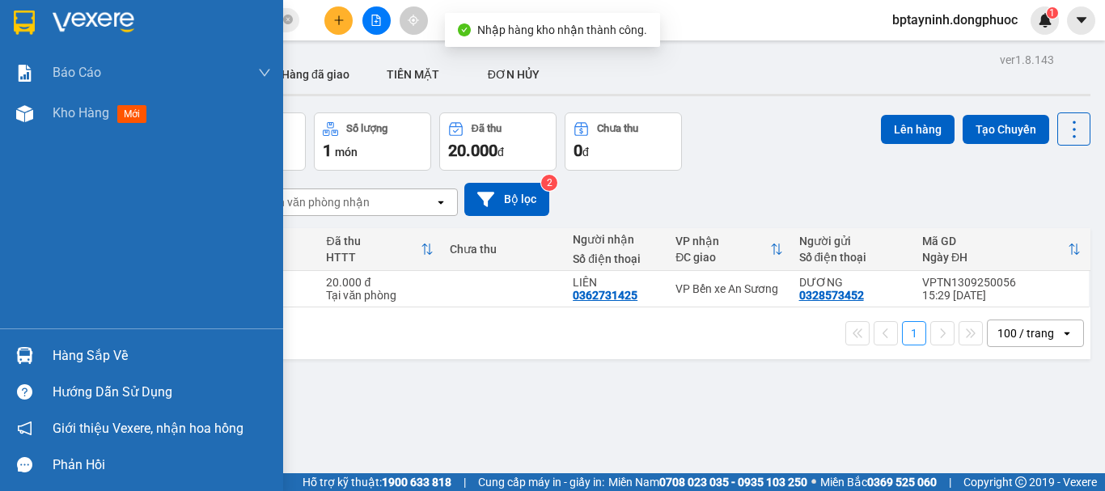
click at [34, 353] on div at bounding box center [25, 355] width 28 height 28
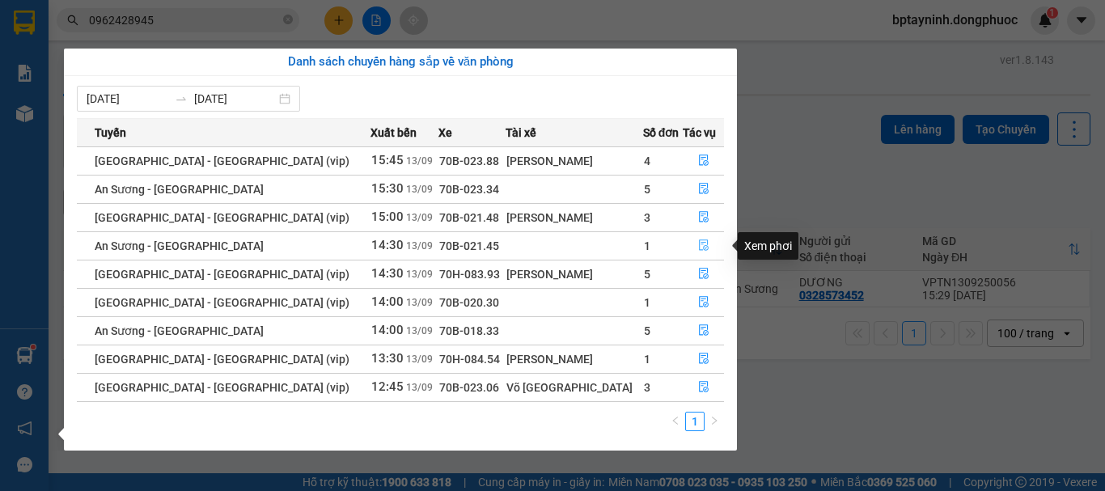
click at [701, 240] on icon "file-done" at bounding box center [703, 244] width 11 height 11
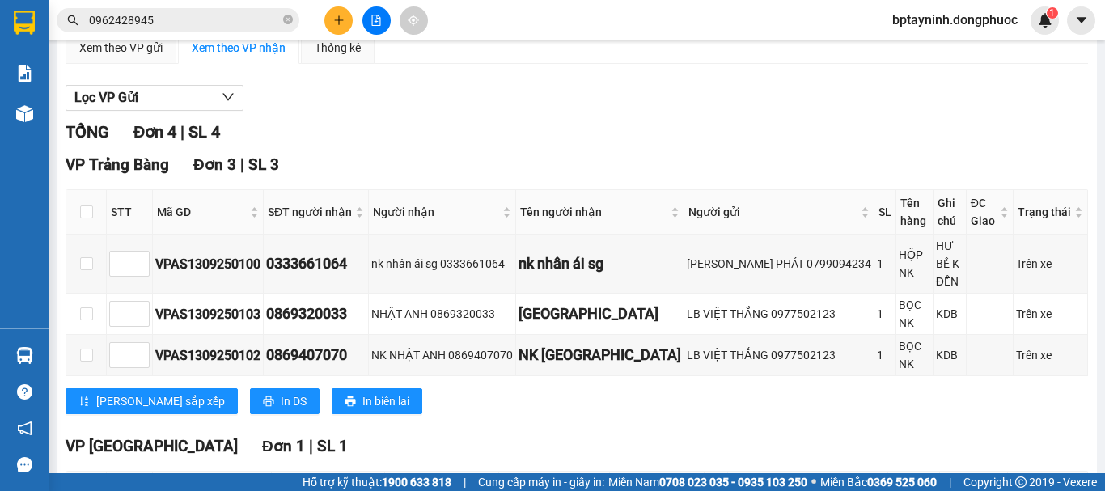
scroll to position [224, 0]
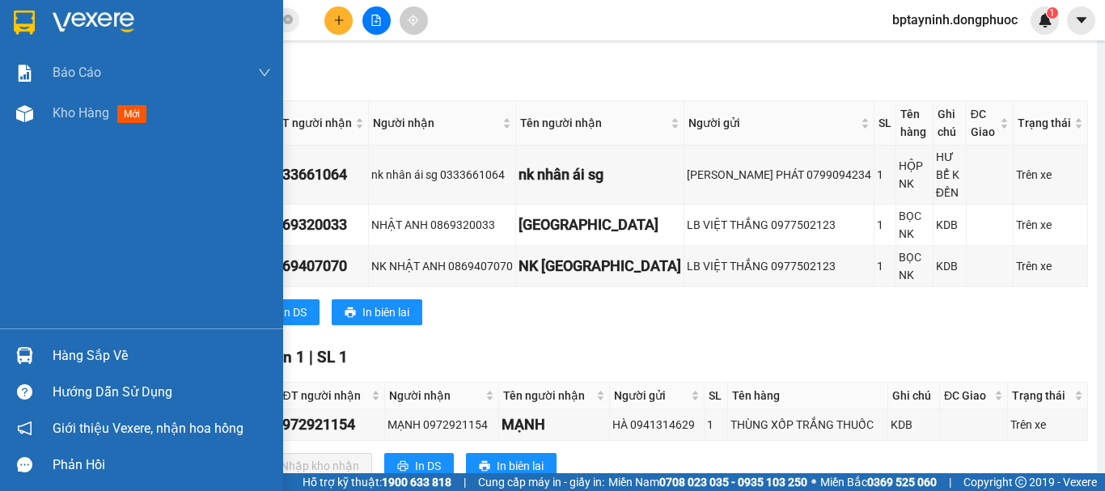
click at [44, 349] on div "Hàng sắp về" at bounding box center [141, 355] width 283 height 36
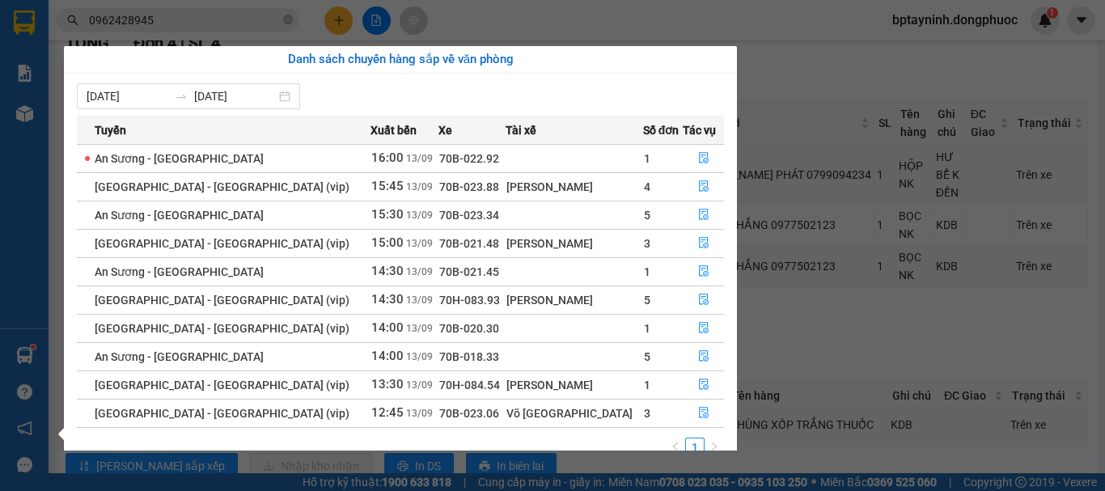
click at [192, 25] on section "Kết quả tìm kiếm ( 3 ) Bộ lọc Mã ĐH Trạng thái Món hàng Tổng cước Chưa cước Nhã…" at bounding box center [552, 245] width 1105 height 491
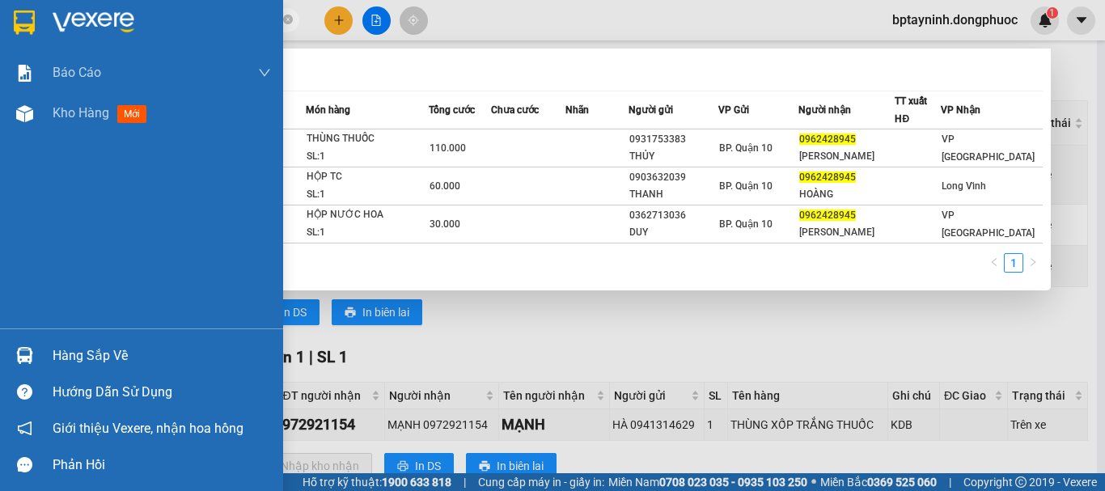
drag, startPoint x: 184, startPoint y: 18, endPoint x: 0, endPoint y: 39, distance: 185.6
click at [0, 37] on section "Kết quả tìm kiếm ( 3 ) Bộ lọc Mã ĐH Trạng thái Món hàng Tổng cước Chưa cước Nhã…" at bounding box center [552, 245] width 1105 height 491
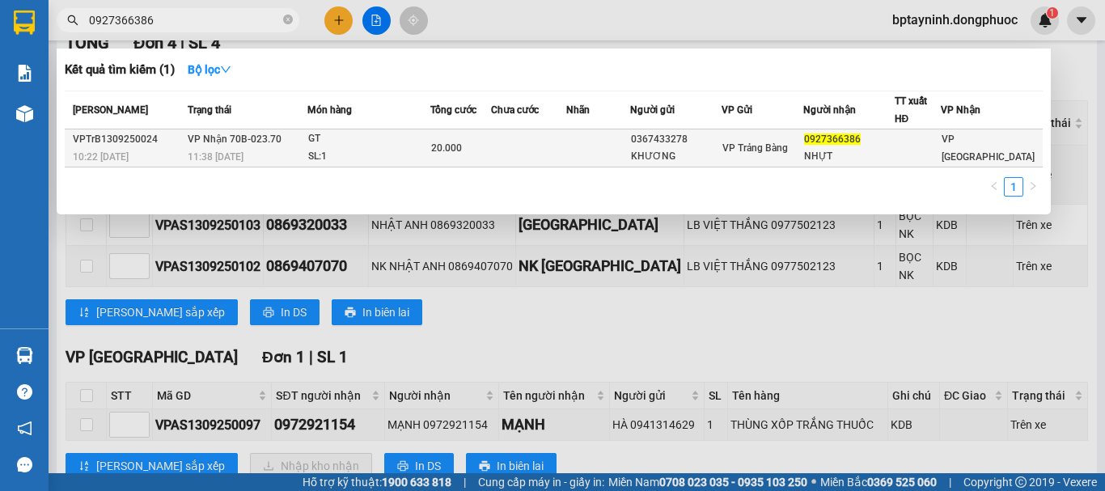
type input "0927366386"
click at [393, 150] on div "SL: 1" at bounding box center [368, 157] width 121 height 18
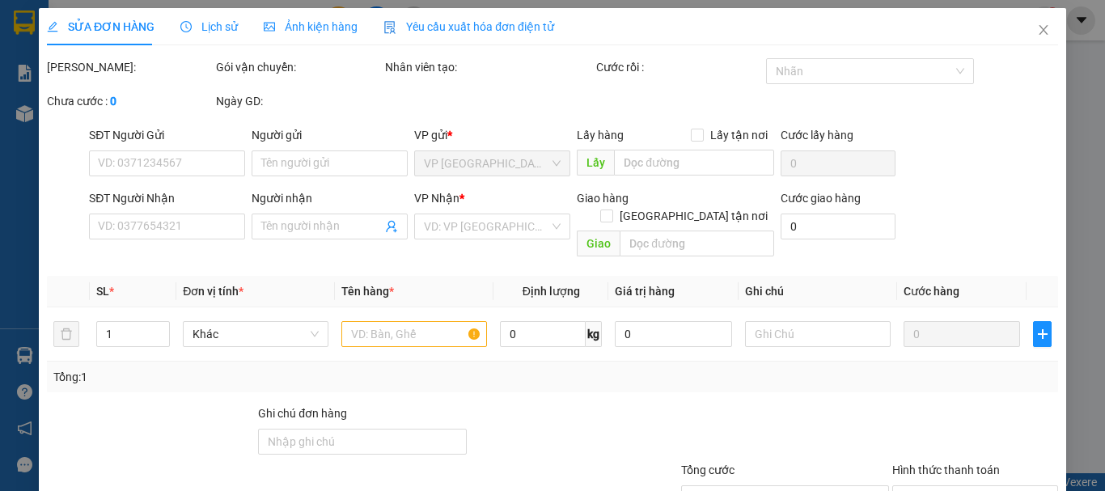
type input "0367433278"
type input "KHƯƠNG"
type input "0927366386"
type input "NHỰT"
type input "20.000"
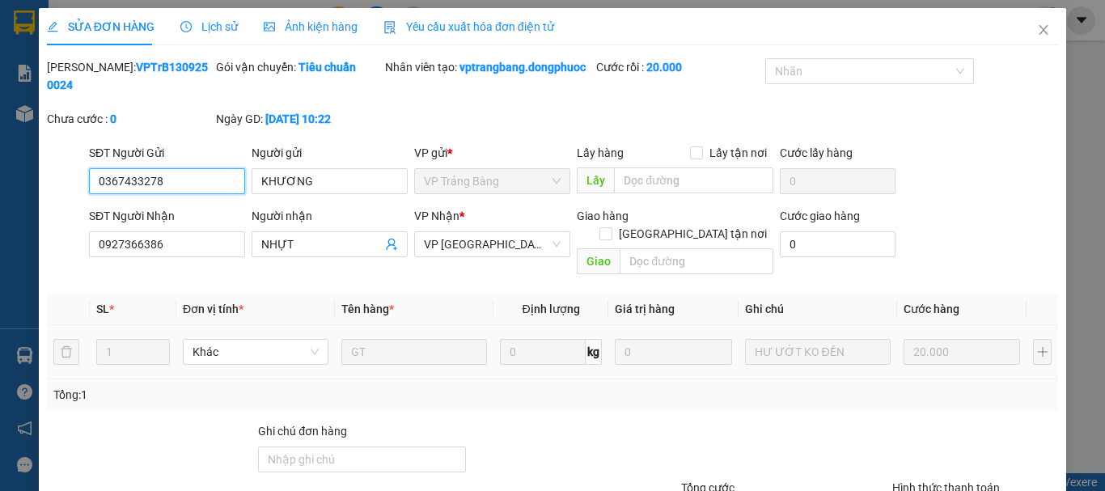
scroll to position [129, 0]
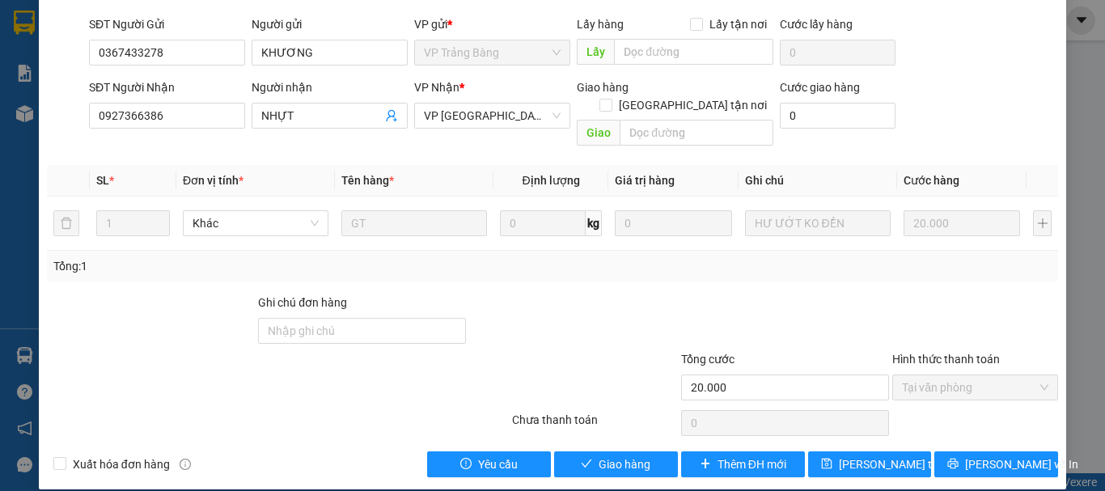
click at [650, 461] on div "SỬA ĐƠN HÀNG Lịch sử Ảnh kiện hàng Yêu cầu xuất hóa đơn điện tử Total Paid Fee …" at bounding box center [552, 184] width 1027 height 610
click at [650, 451] on button "Giao hàng" at bounding box center [616, 464] width 124 height 26
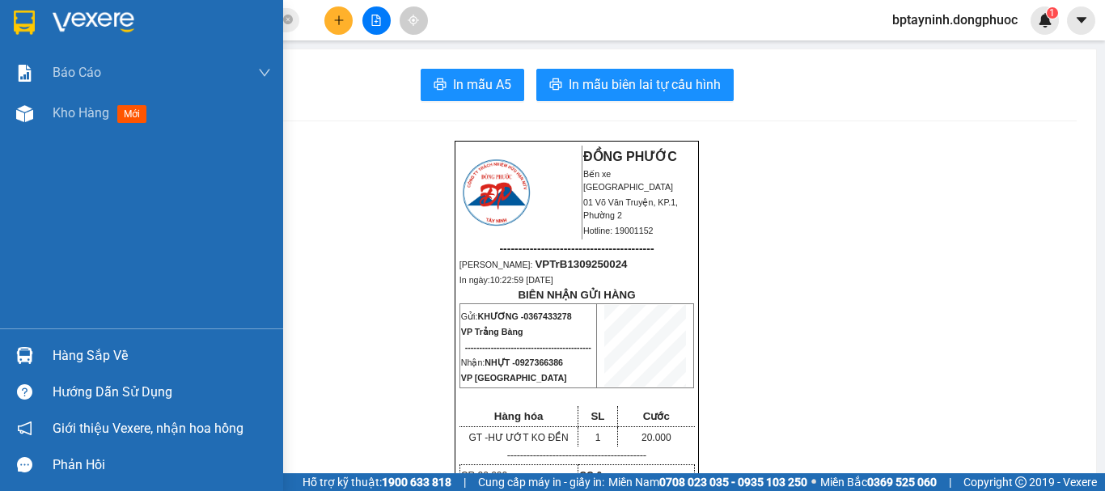
click at [49, 350] on div "Hàng sắp về" at bounding box center [141, 355] width 283 height 36
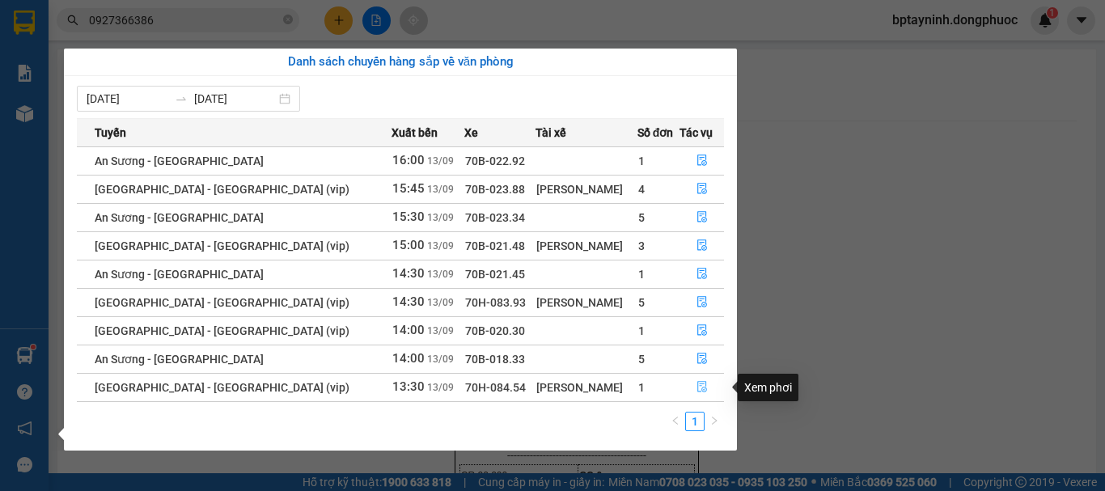
click at [697, 392] on icon "file-done" at bounding box center [702, 386] width 11 height 11
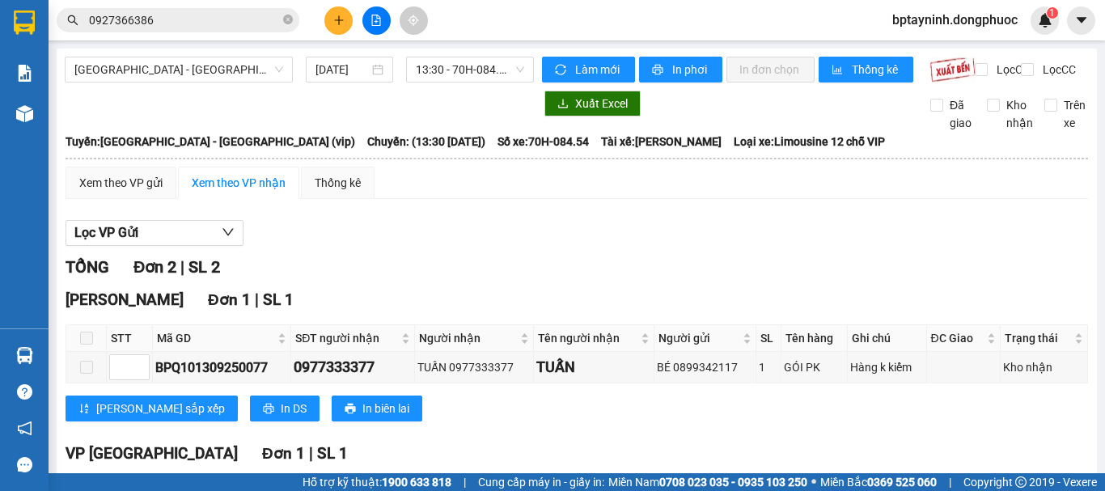
scroll to position [161, 0]
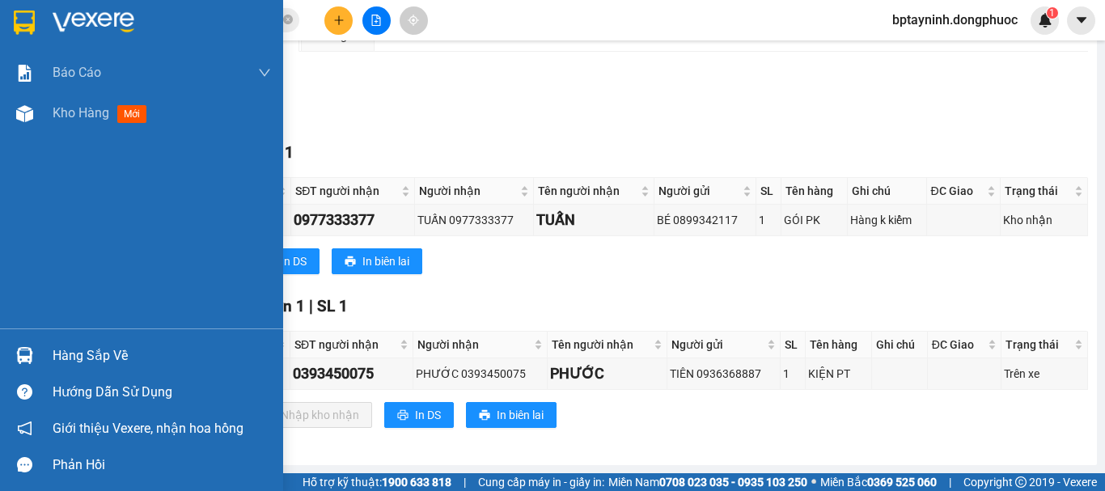
click at [47, 350] on div "Hàng sắp về" at bounding box center [141, 355] width 283 height 36
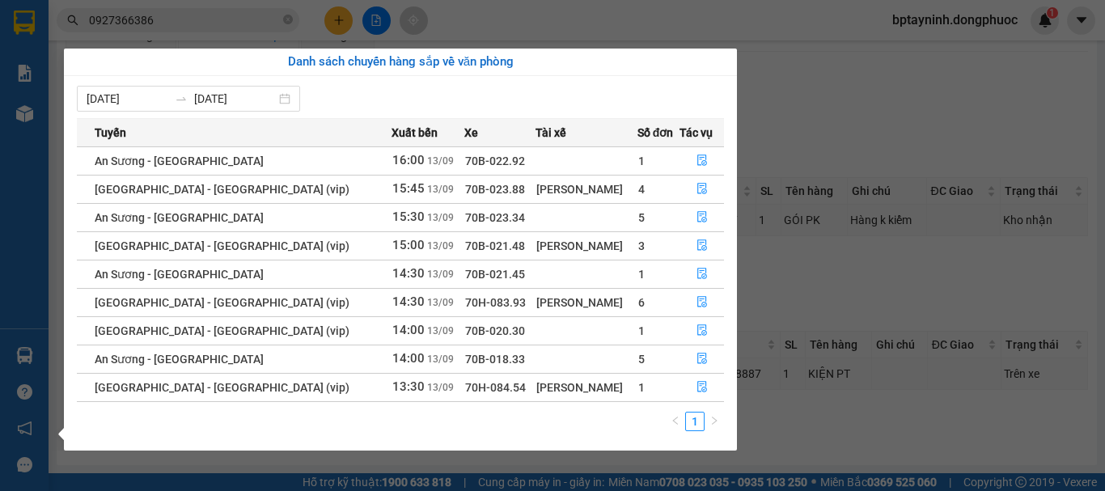
click at [834, 154] on section "Kết quả tìm kiếm ( 1 ) Bộ lọc Mã ĐH Trạng thái Món hàng Tổng cước Chưa cước Nhã…" at bounding box center [552, 245] width 1105 height 491
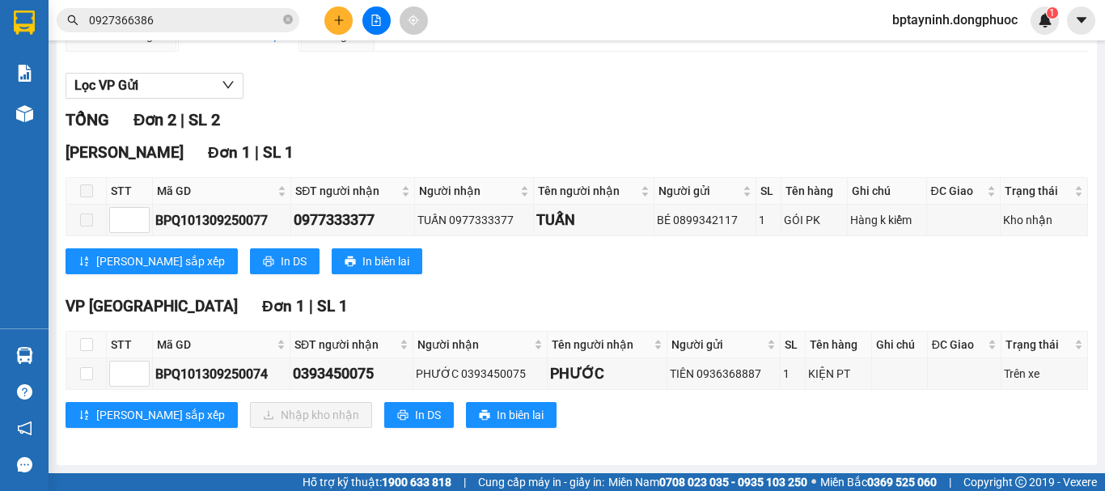
click at [49, 349] on main "[GEOGRAPHIC_DATA] - [GEOGRAPHIC_DATA] (vip) [DATE] 13:30 - 70H-084.54 Làm mới I…" at bounding box center [552, 236] width 1105 height 473
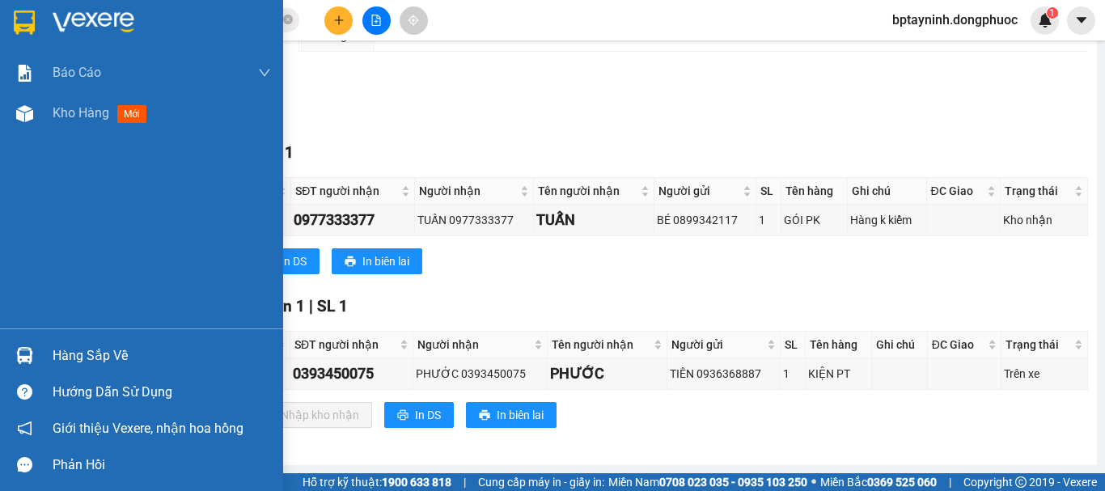
click at [41, 353] on div "Hàng sắp về" at bounding box center [141, 355] width 283 height 36
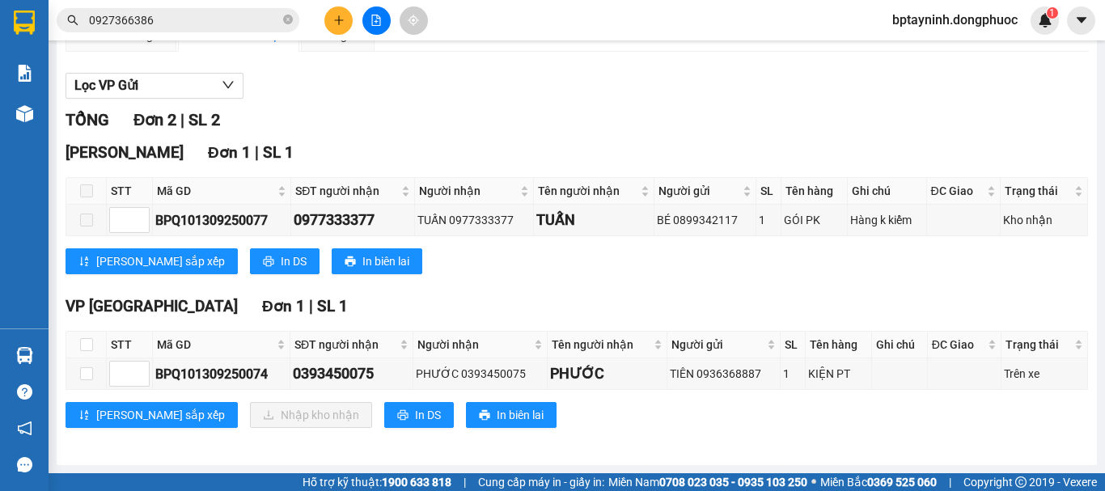
click at [857, 133] on section "Kết quả tìm kiếm ( 1 ) Bộ lọc Mã ĐH Trạng thái Món hàng Tổng cước Chưa cước Nhã…" at bounding box center [552, 245] width 1105 height 491
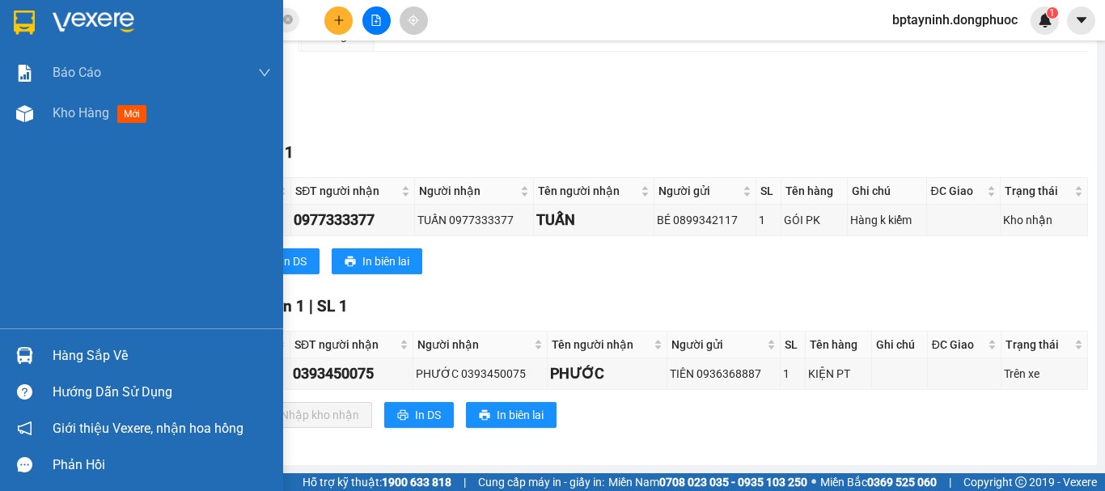
click at [112, 365] on div "Hàng sắp về" at bounding box center [162, 356] width 218 height 24
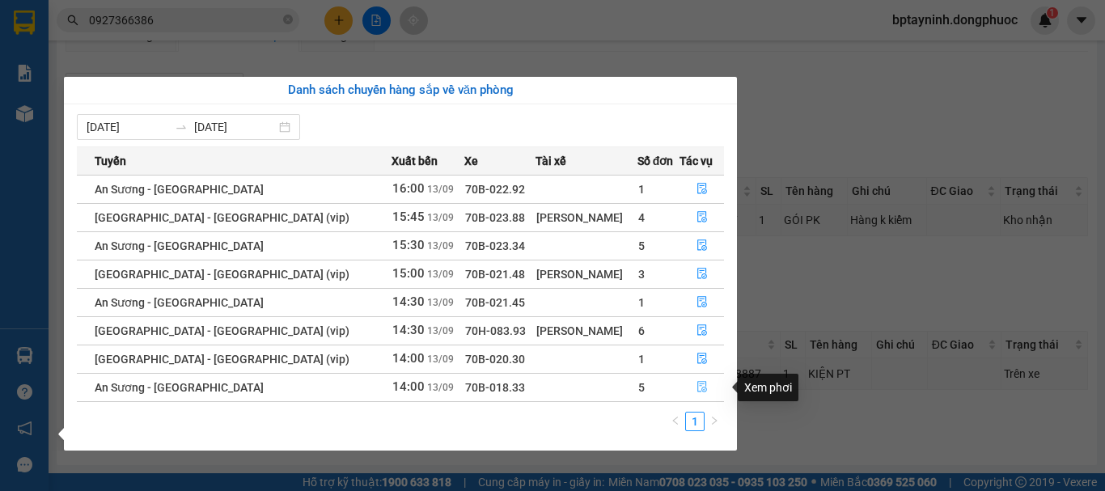
click at [697, 387] on icon "file-done" at bounding box center [702, 386] width 11 height 11
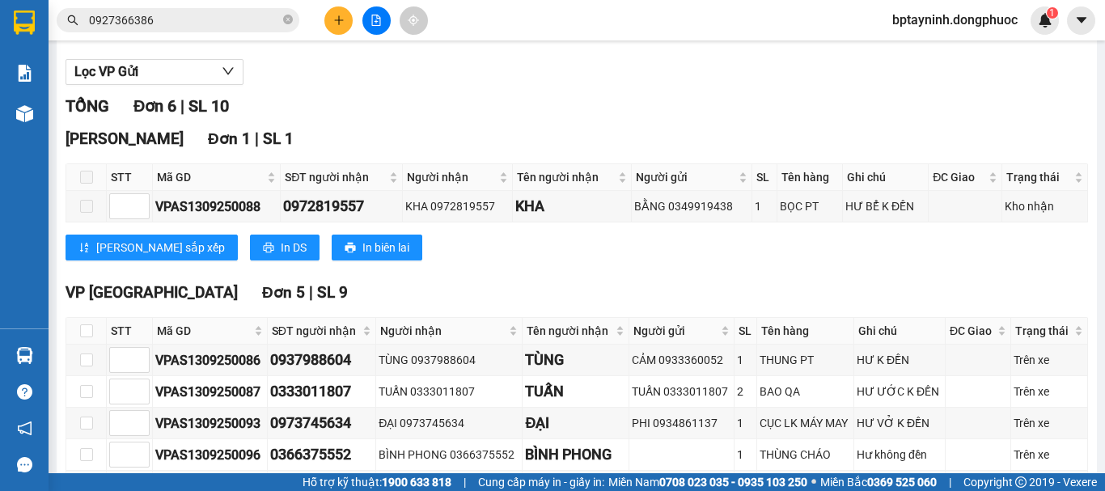
scroll to position [287, 0]
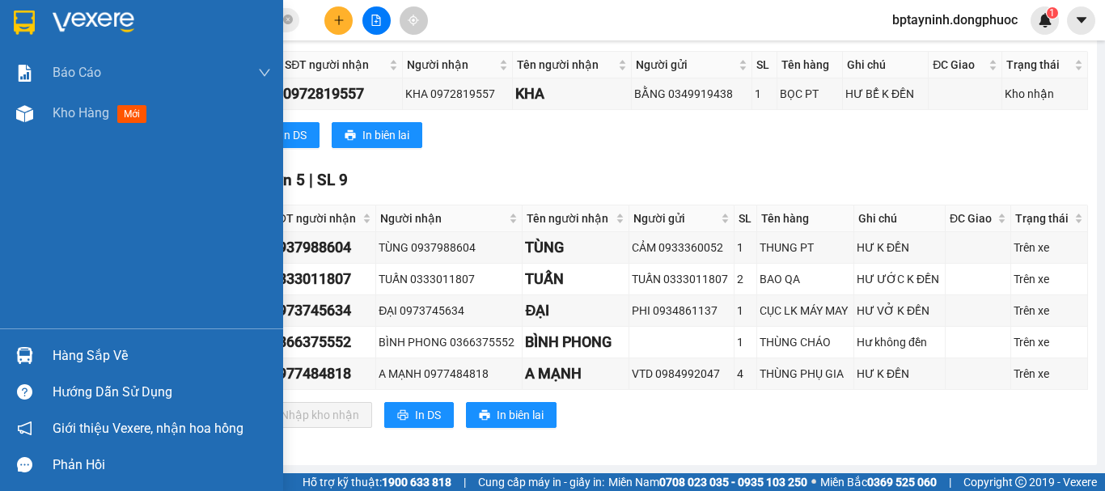
click at [80, 354] on div "Hàng sắp về" at bounding box center [162, 356] width 218 height 24
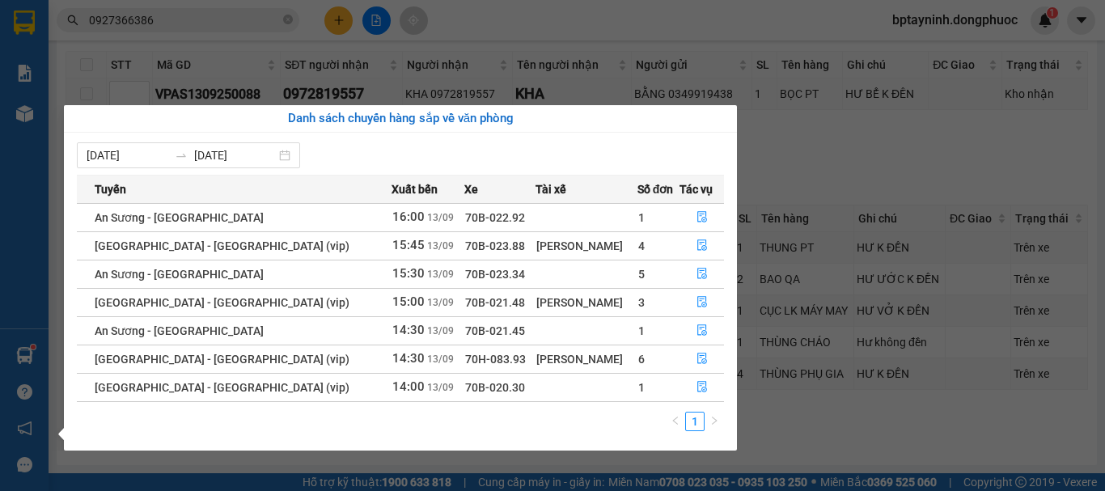
click at [844, 165] on section "Kết quả tìm kiếm ( 1 ) Bộ lọc Mã ĐH Trạng thái Món hàng Tổng cước Chưa cước Nhã…" at bounding box center [552, 245] width 1105 height 491
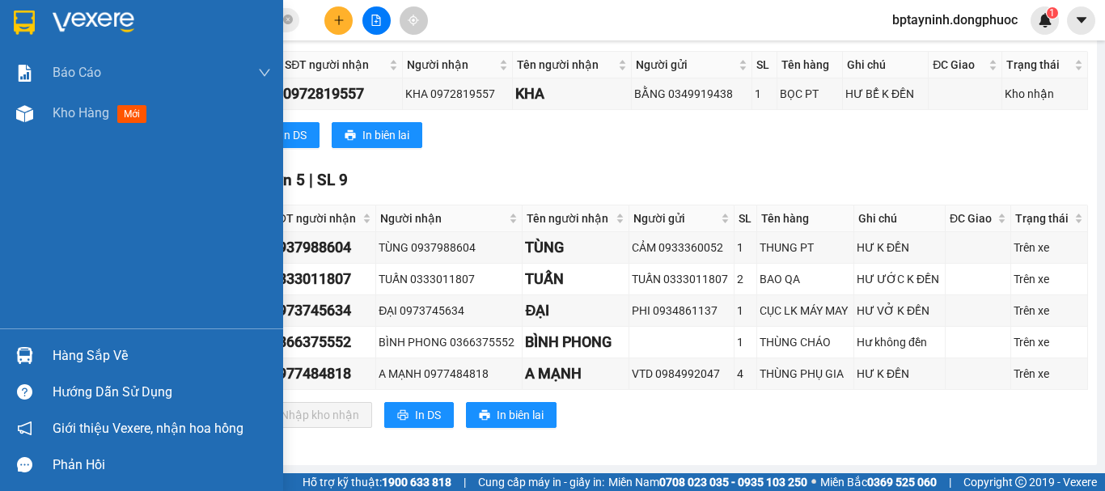
drag, startPoint x: 78, startPoint y: 348, endPoint x: 104, endPoint y: 358, distance: 27.9
click at [80, 347] on div "Hàng sắp về" at bounding box center [162, 356] width 218 height 24
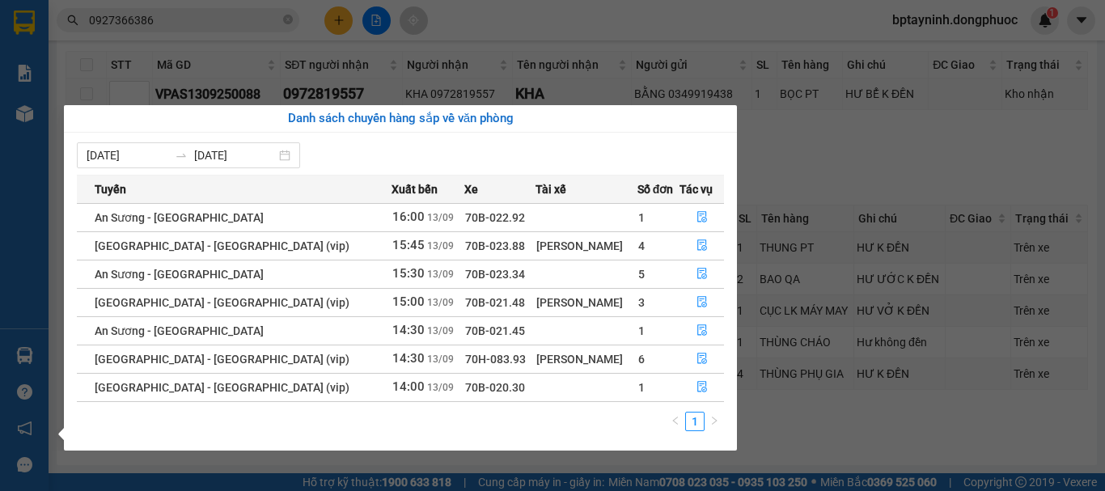
click at [832, 210] on section "Kết quả tìm kiếm ( 1 ) Bộ lọc Mã ĐH Trạng thái Món hàng Tổng cước Chưa cước Nhã…" at bounding box center [552, 245] width 1105 height 491
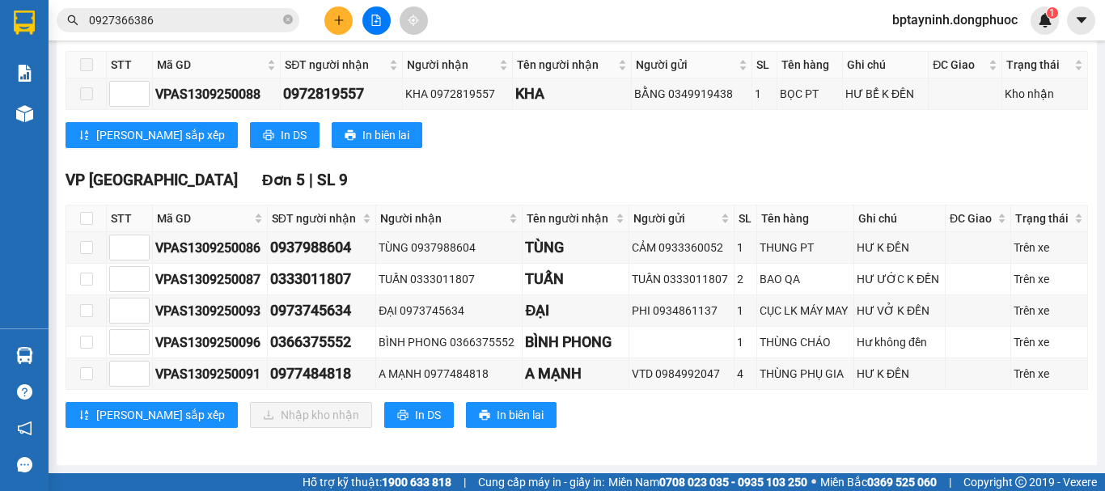
click at [186, 20] on input "0927366386" at bounding box center [184, 20] width 191 height 18
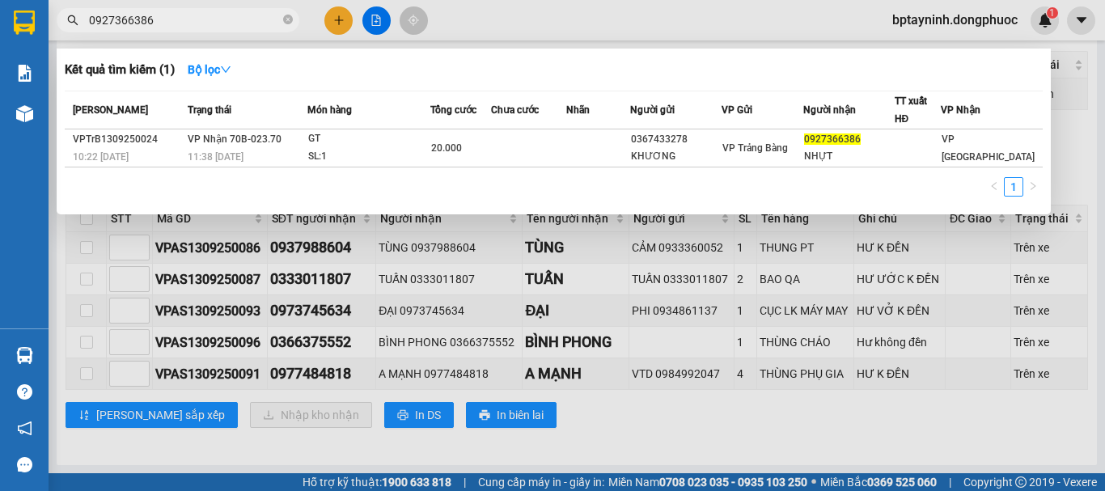
drag, startPoint x: 186, startPoint y: 20, endPoint x: 63, endPoint y: 44, distance: 125.2
click at [66, 35] on div "Kết quả tìm kiếm ( 1 ) Bộ lọc Mã ĐH Trạng thái Món hàng Tổng cước Chưa cước Nhã…" at bounding box center [158, 20] width 316 height 28
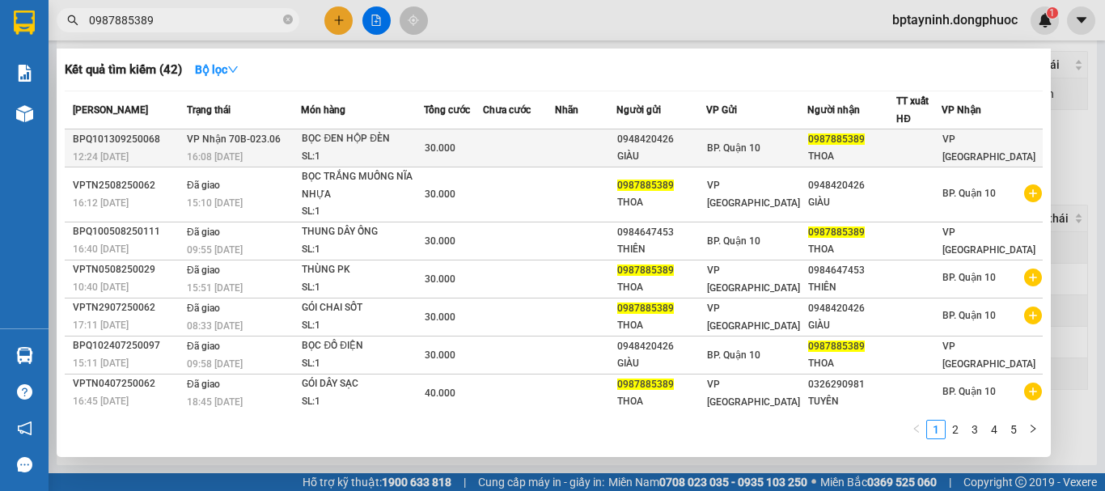
type input "0987885389"
click at [406, 141] on div "BỌC ĐEN HỘP ĐÈN" at bounding box center [362, 139] width 121 height 18
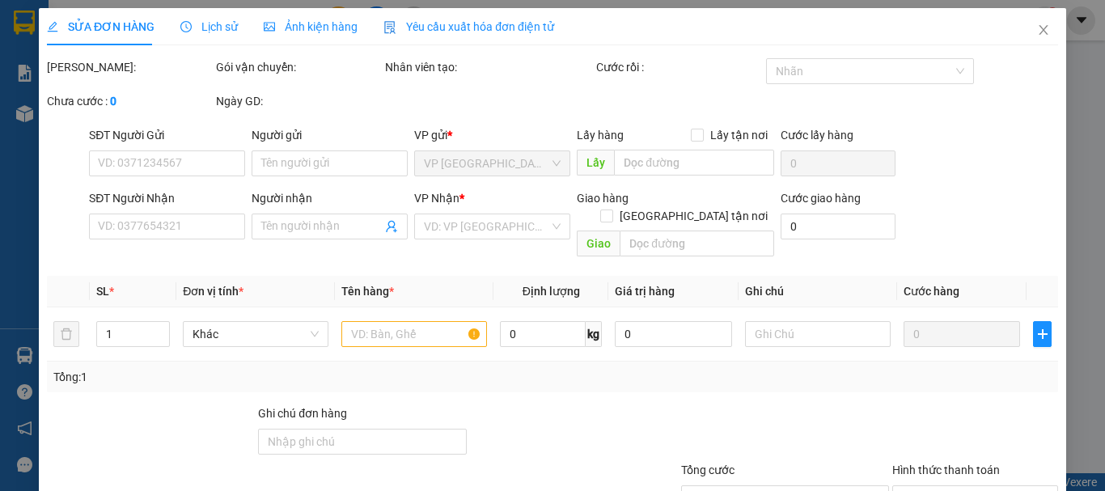
type input "0948420426"
type input "GIÀU"
type input "0987885389"
type input "THOA"
type input "30.000"
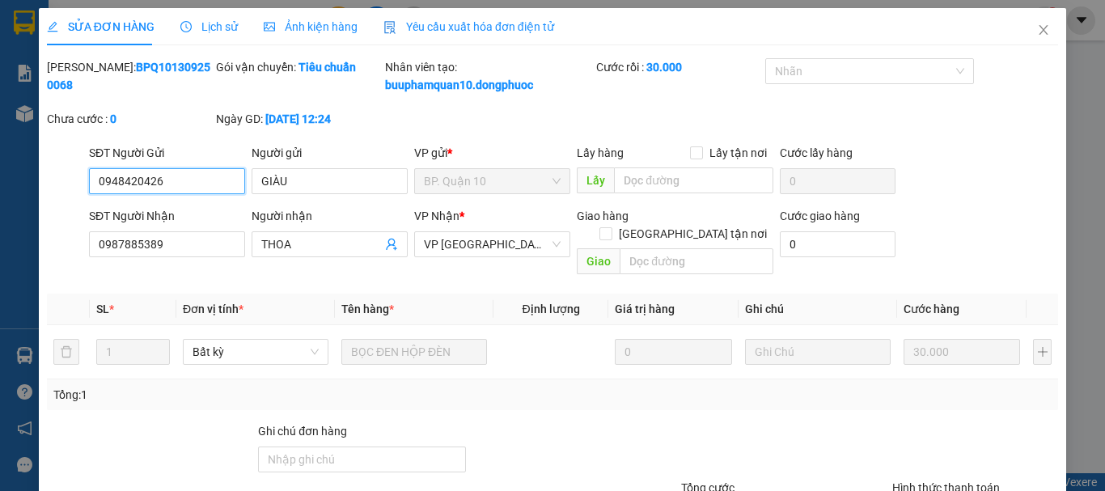
scroll to position [129, 0]
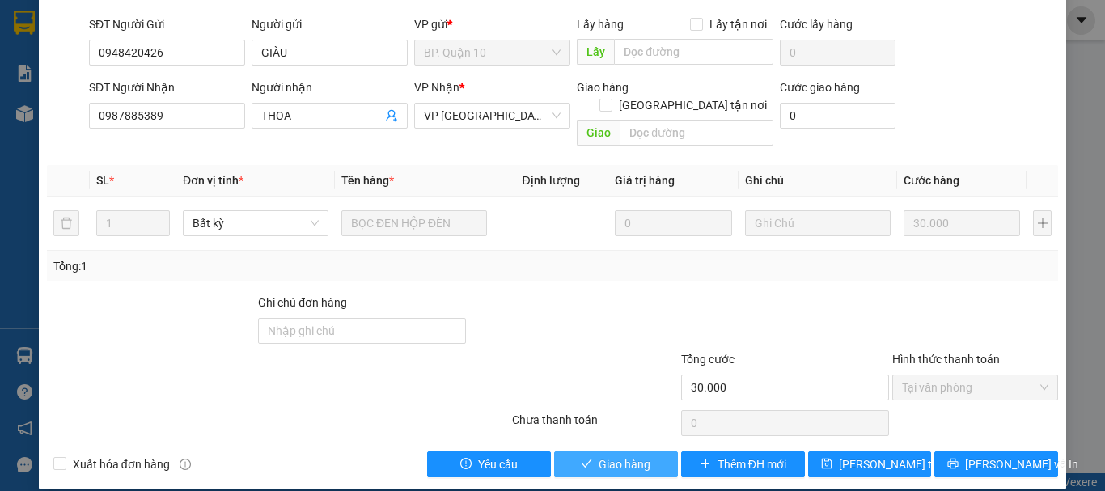
click at [640, 455] on span "Giao hàng" at bounding box center [625, 464] width 52 height 18
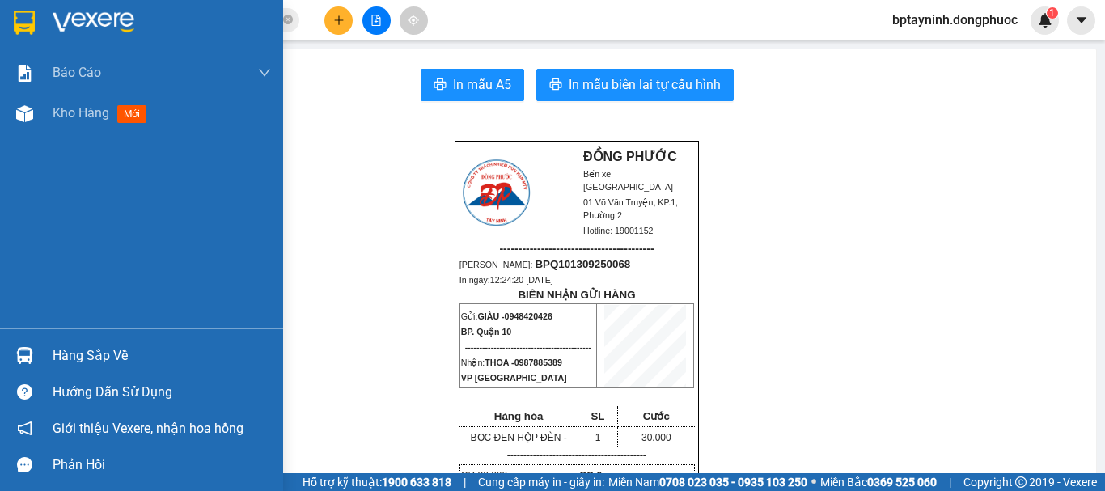
click at [89, 357] on div "Hàng sắp về" at bounding box center [162, 356] width 218 height 24
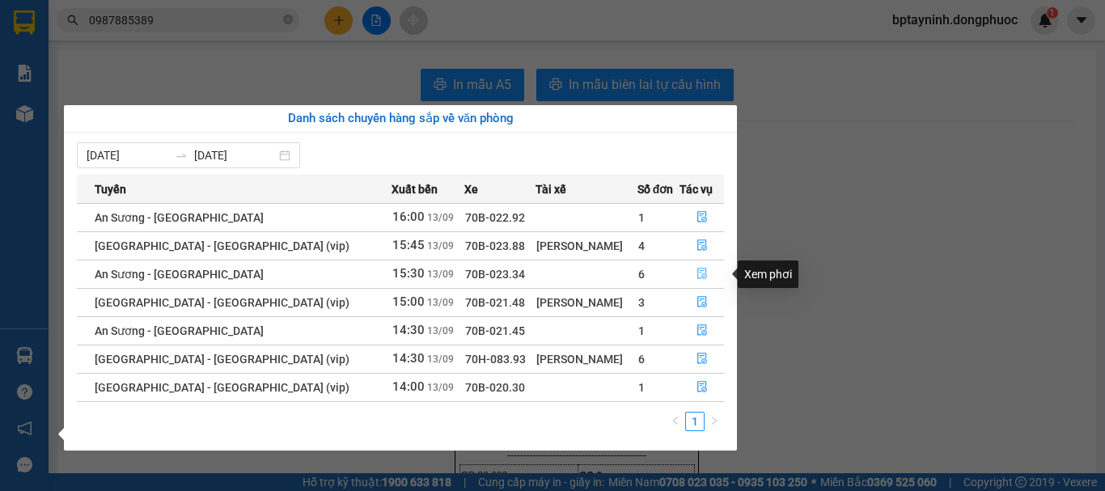
click at [701, 275] on icon "file-done" at bounding box center [702, 273] width 11 height 11
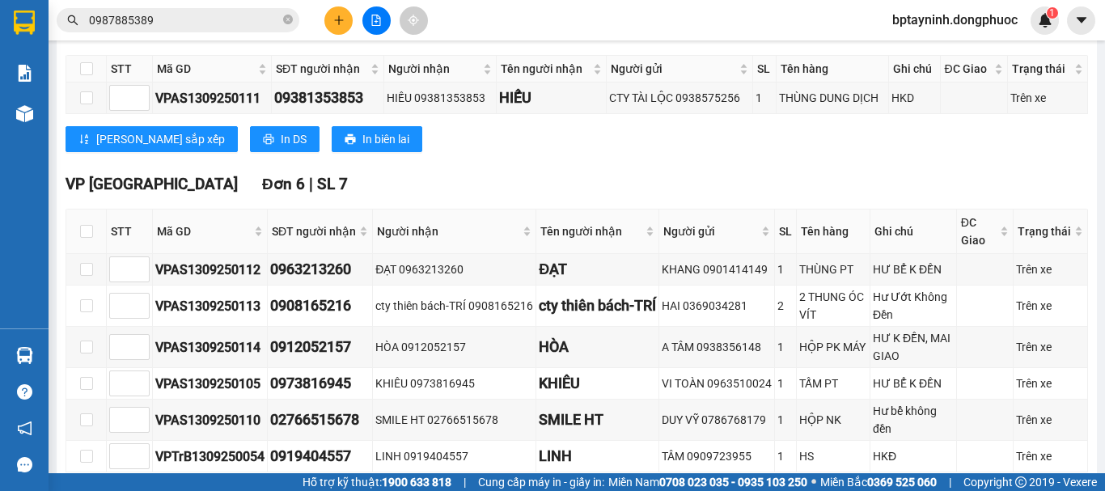
scroll to position [366, 0]
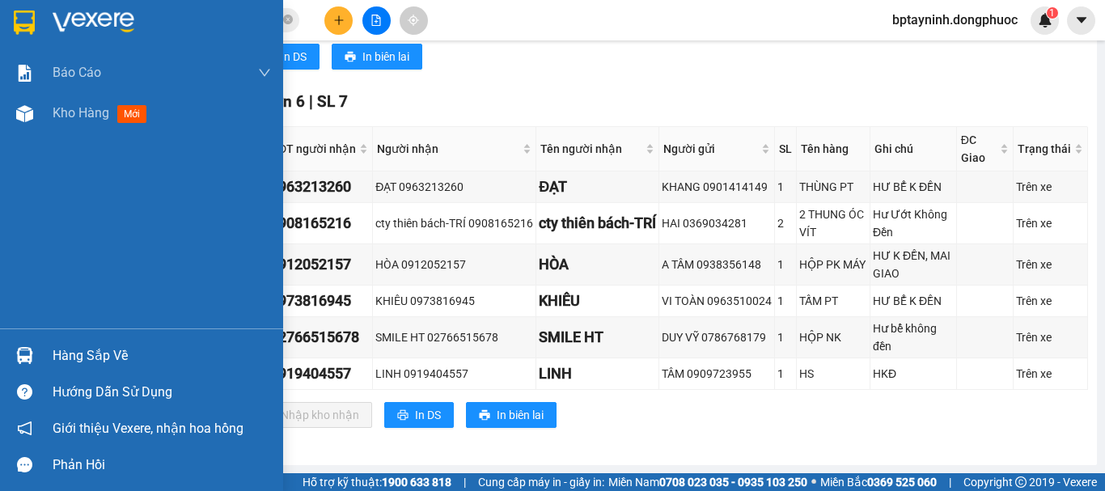
drag, startPoint x: 48, startPoint y: 352, endPoint x: 115, endPoint y: 345, distance: 67.5
click at [49, 350] on div "Hàng sắp về" at bounding box center [141, 355] width 283 height 36
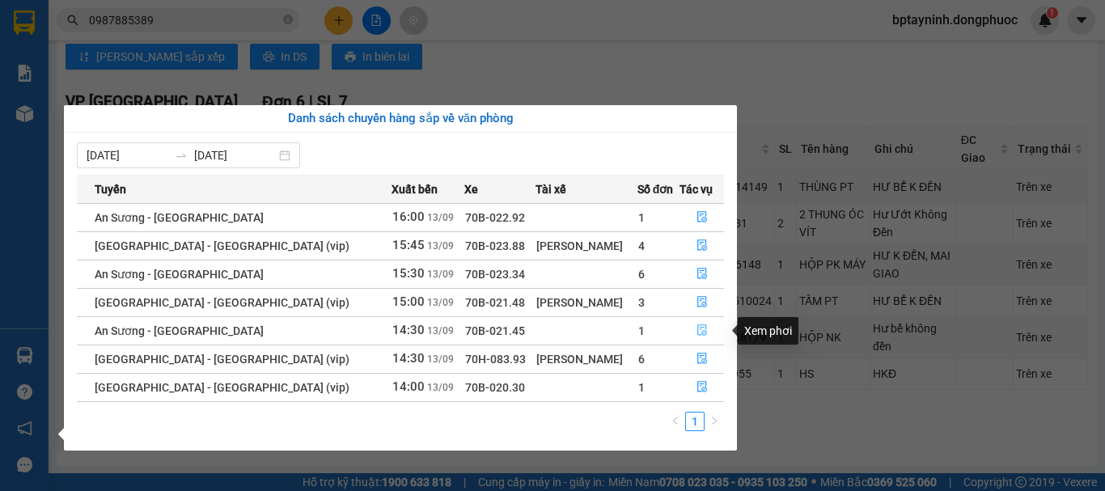
click at [697, 327] on icon "file-done" at bounding box center [702, 329] width 11 height 11
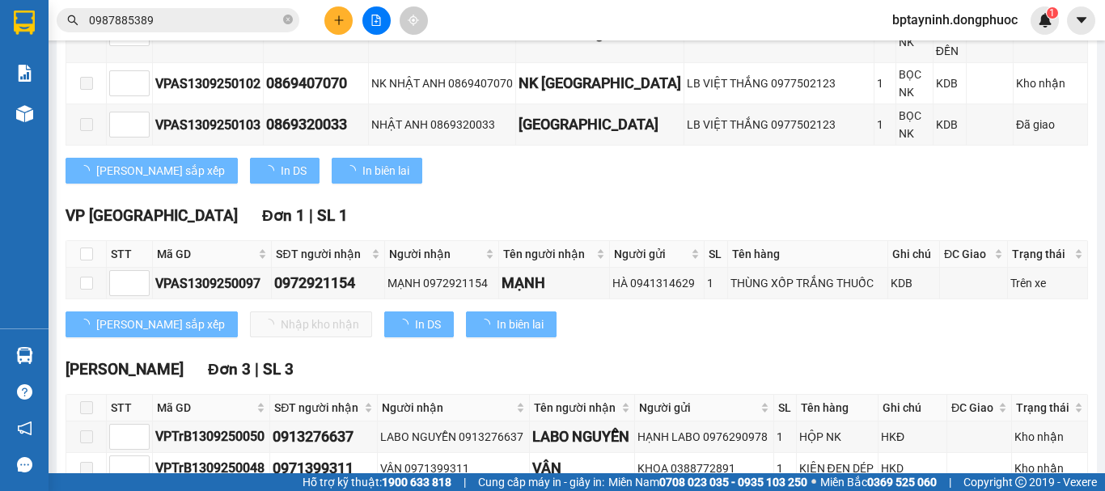
scroll to position [429, 0]
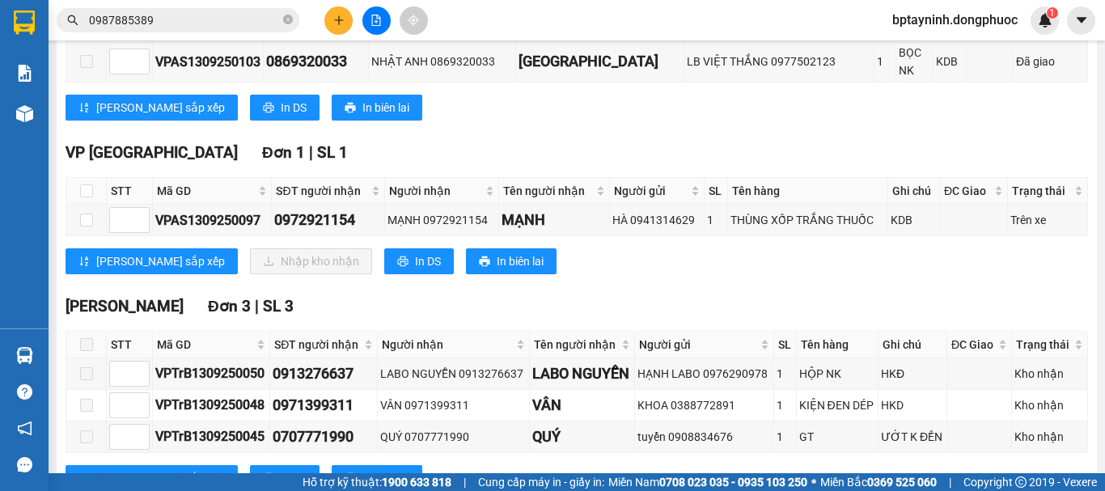
click at [333, 27] on button at bounding box center [338, 20] width 28 height 28
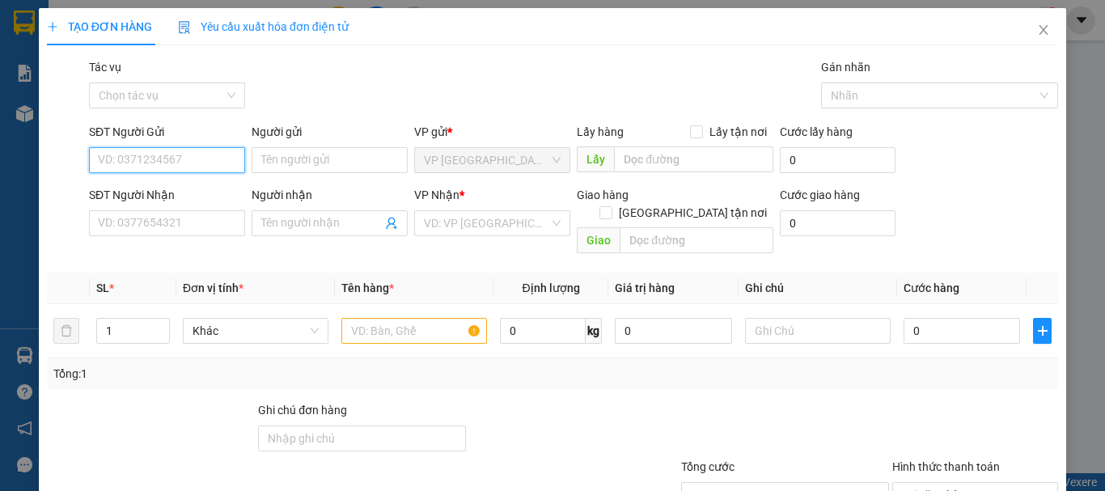
click at [191, 167] on input "SĐT Người Gửi" at bounding box center [167, 160] width 156 height 26
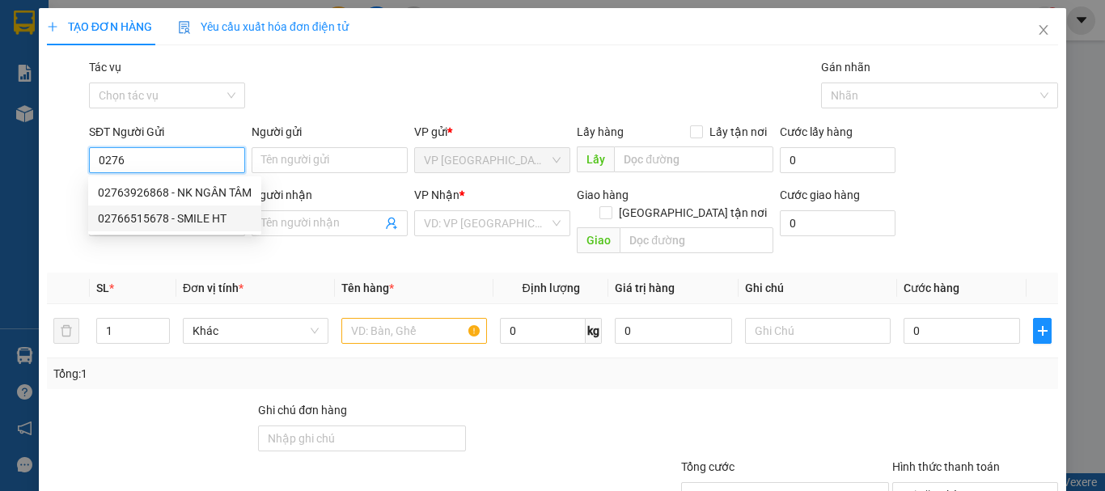
click at [192, 219] on div "02766515678 - SMILE HT" at bounding box center [175, 219] width 154 height 18
type input "02766515678"
type input "SMILE HT"
type input "0786768179"
type input "[PERSON_NAME]"
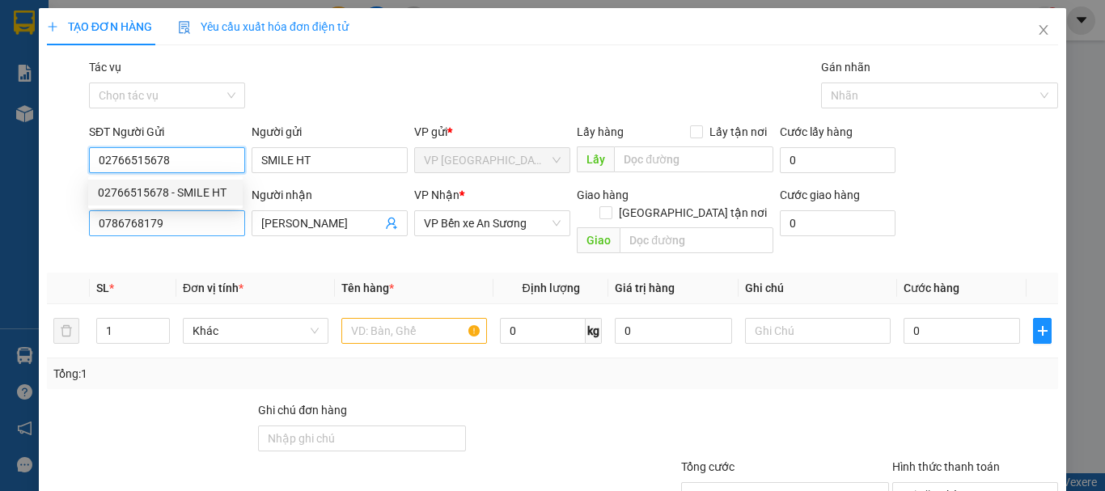
type input "20.000"
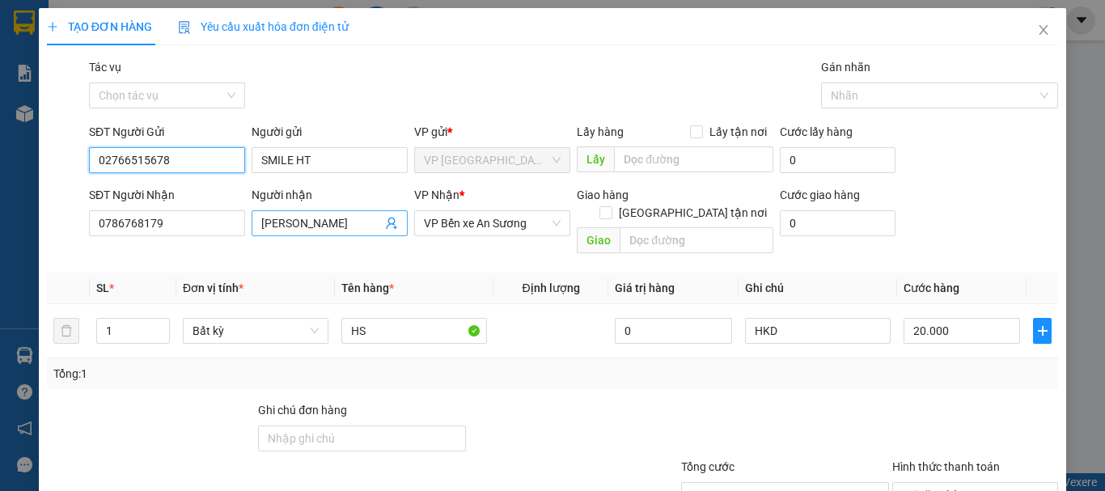
type input "02766515678"
click at [392, 217] on icon "user-add" at bounding box center [391, 223] width 13 height 13
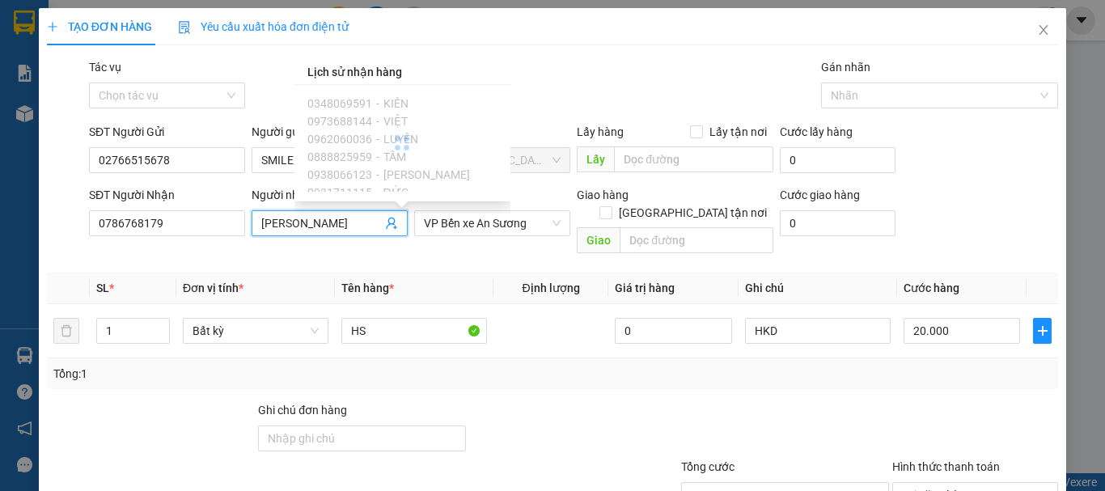
click at [388, 220] on icon "user-add" at bounding box center [391, 223] width 13 height 13
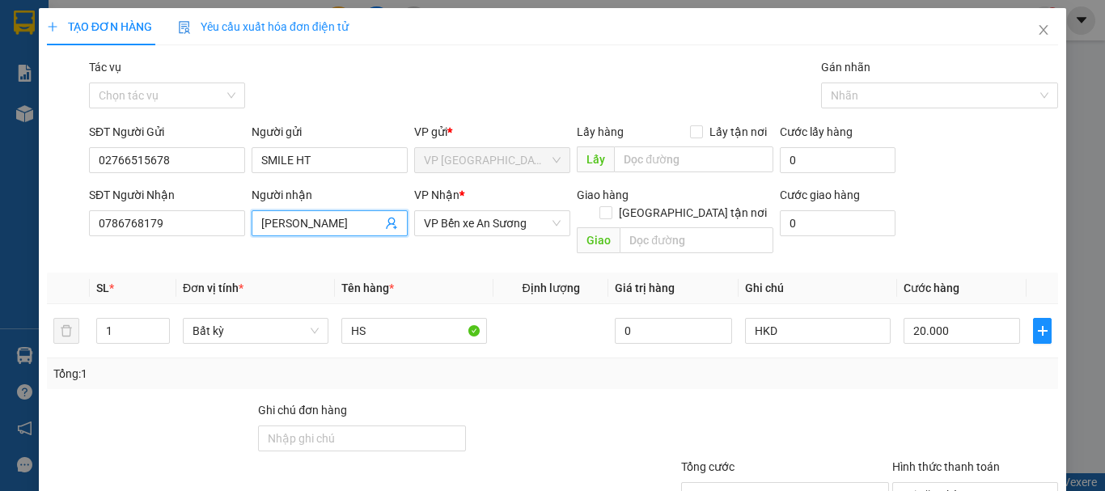
click at [385, 226] on icon "user-add" at bounding box center [391, 223] width 13 height 13
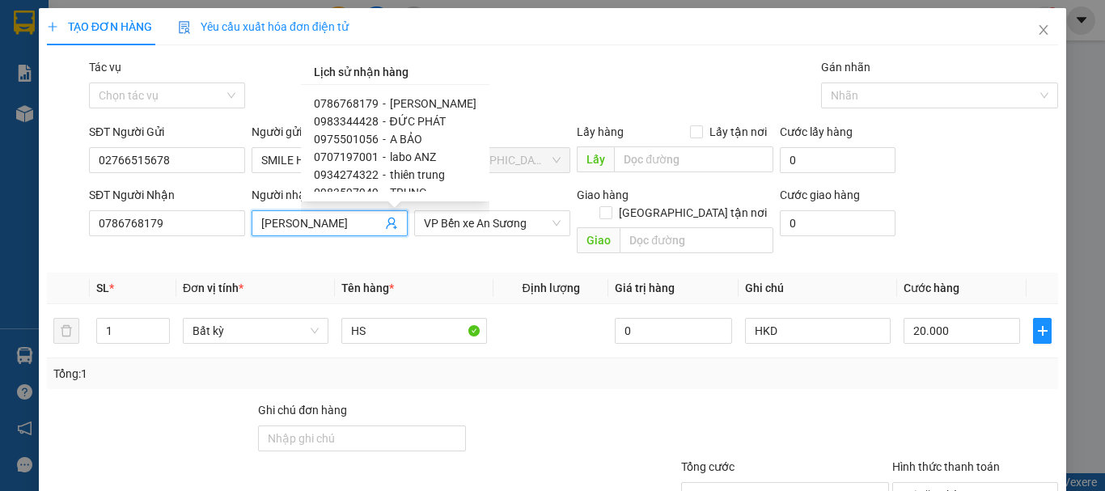
click at [426, 122] on span "ĐỨC PHÁT" at bounding box center [418, 121] width 56 height 13
type input "0983344428"
type input "ĐỨC PHÁT"
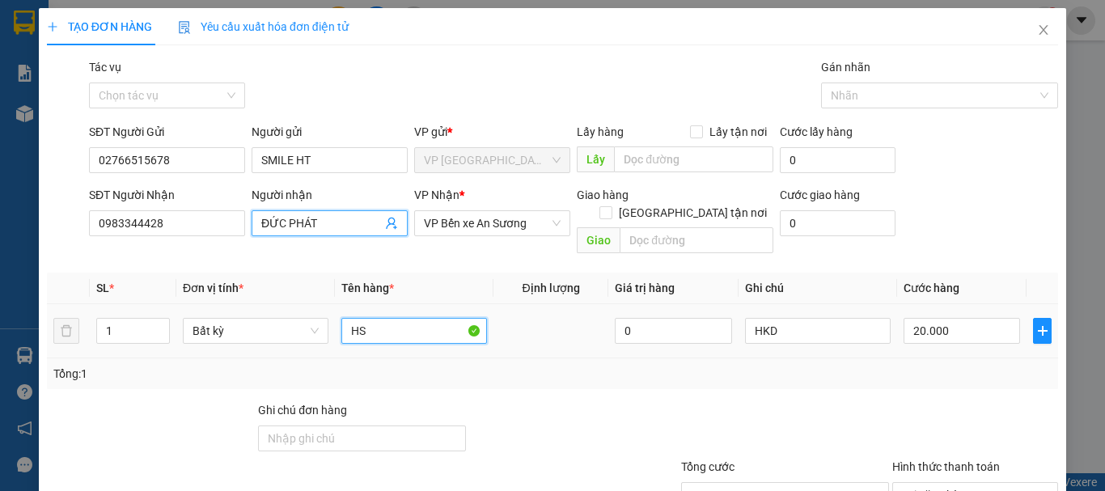
drag, startPoint x: 400, startPoint y: 322, endPoint x: 320, endPoint y: 328, distance: 80.3
click at [324, 328] on tr "1 Bất kỳ HS 0 HKD 20.000" at bounding box center [552, 331] width 1011 height 54
type input "HỘP NK"
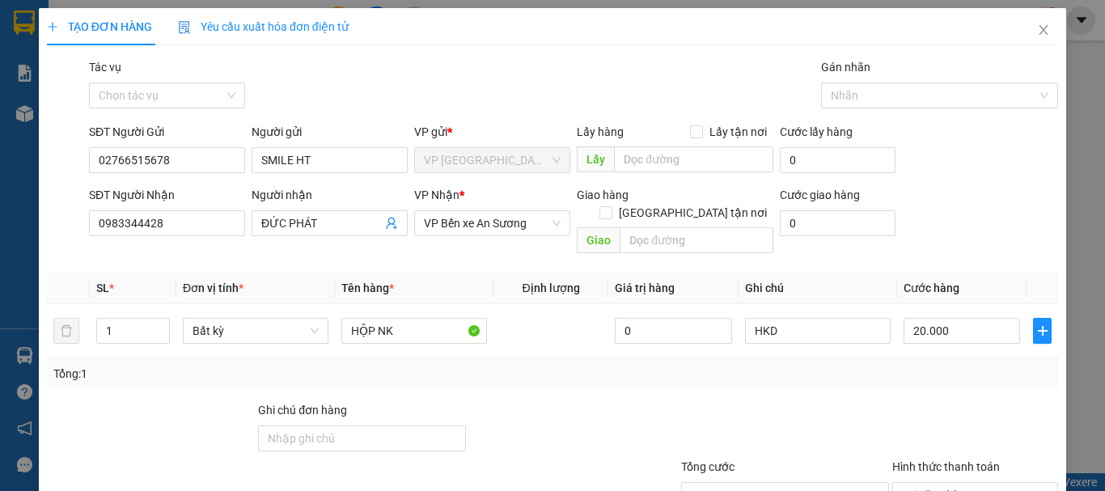
click at [972, 415] on div at bounding box center [975, 429] width 169 height 57
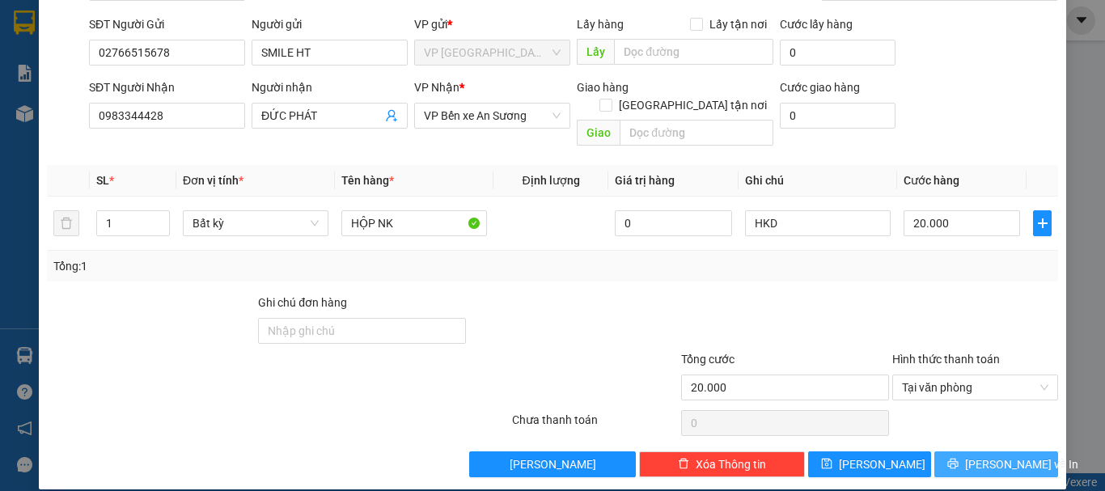
click at [1001, 455] on span "[PERSON_NAME] và In" at bounding box center [1021, 464] width 113 height 18
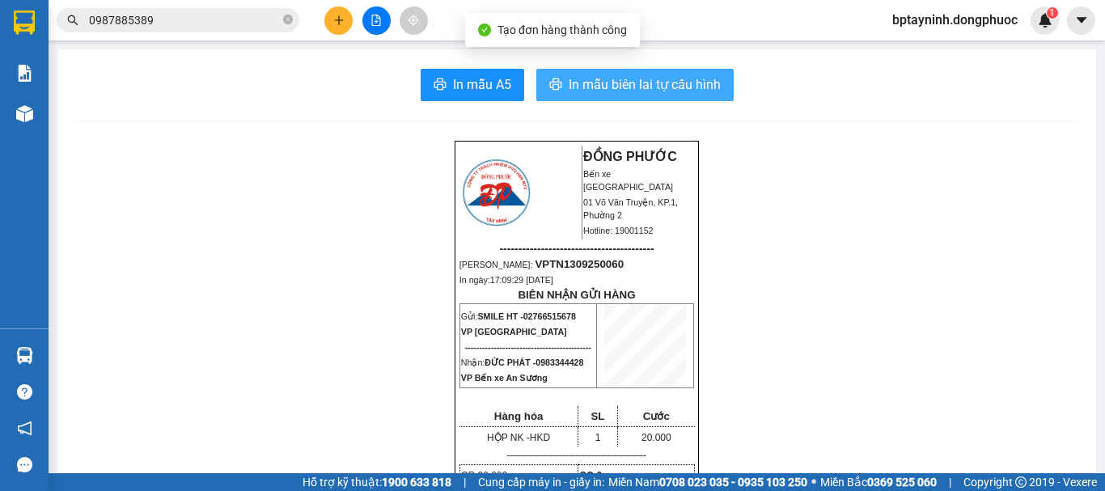
click at [648, 74] on button "In mẫu biên lai tự cấu hình" at bounding box center [634, 85] width 197 height 32
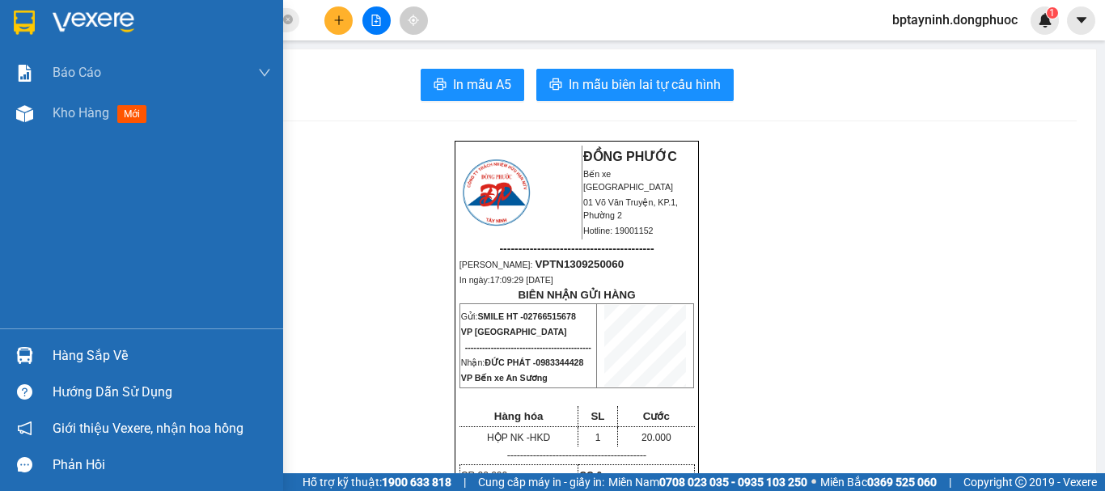
click at [172, 355] on div "Hàng sắp về" at bounding box center [162, 356] width 218 height 24
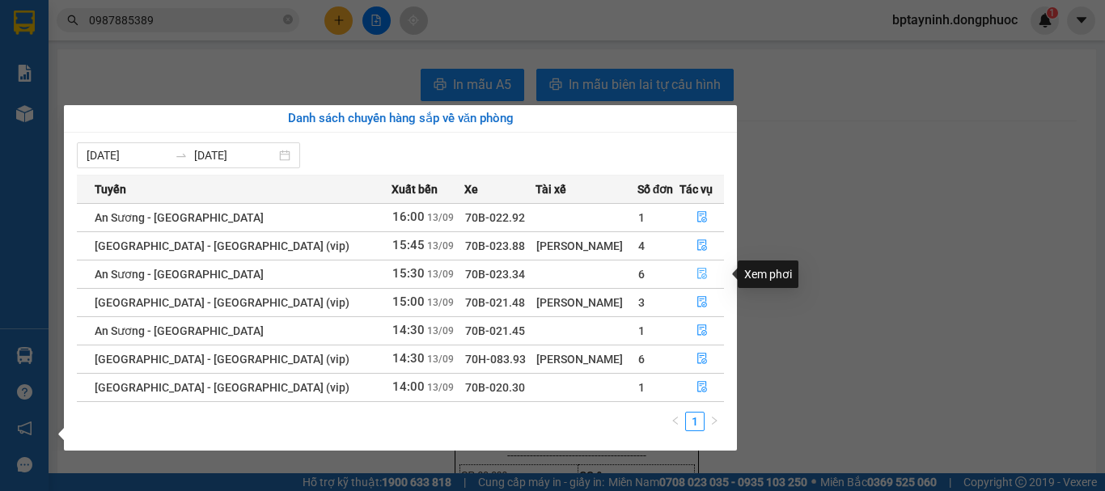
click at [697, 265] on button "button" at bounding box center [701, 274] width 43 height 26
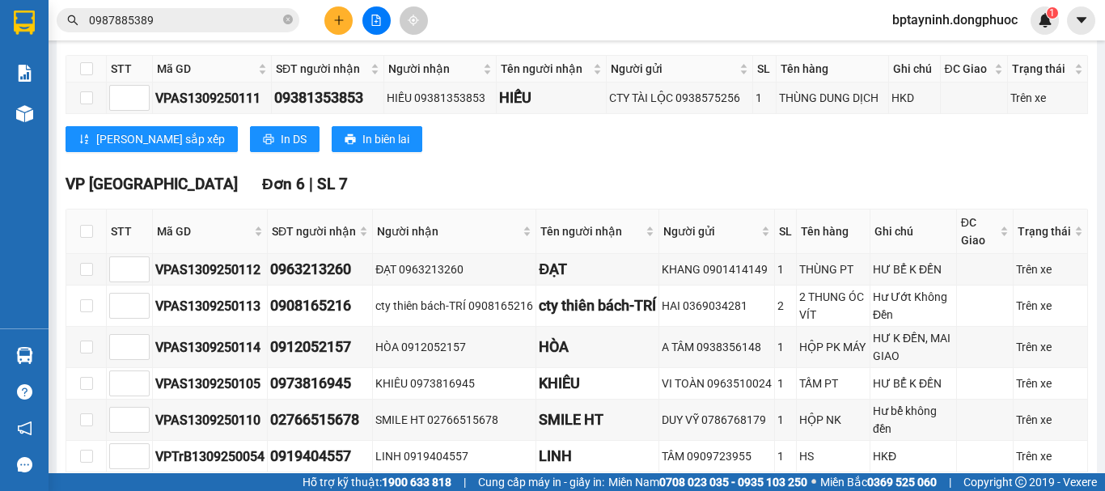
scroll to position [366, 0]
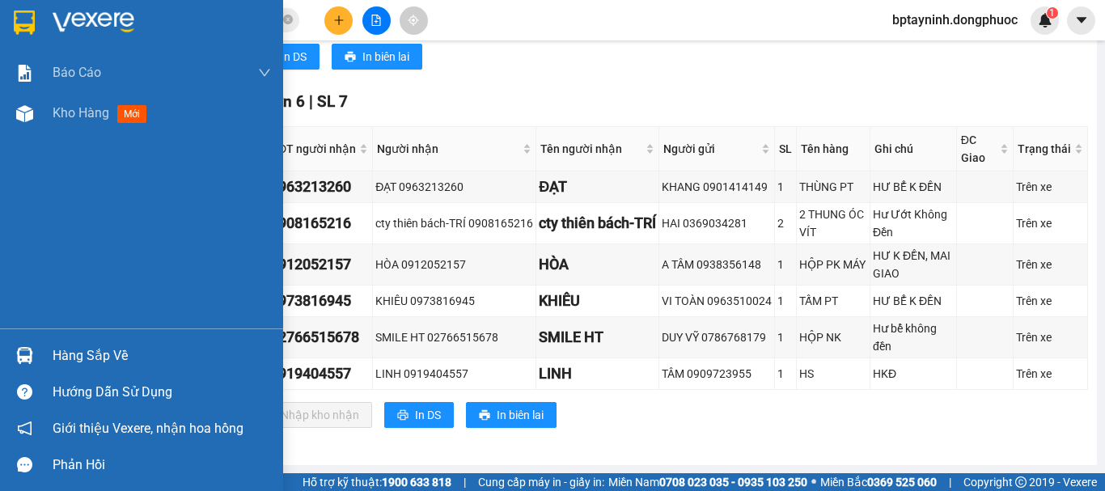
click at [31, 357] on img at bounding box center [24, 355] width 17 height 17
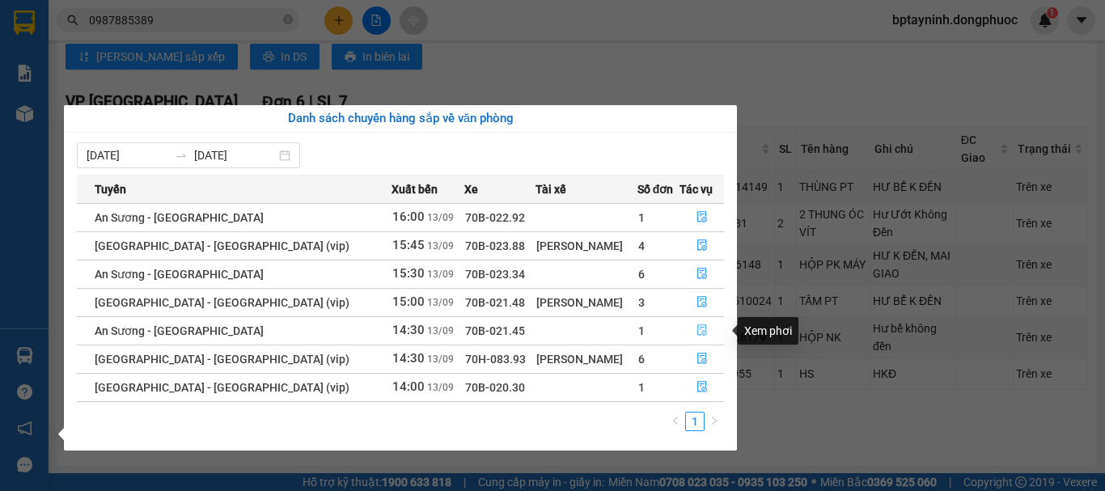
click at [697, 332] on icon "file-done" at bounding box center [702, 329] width 11 height 11
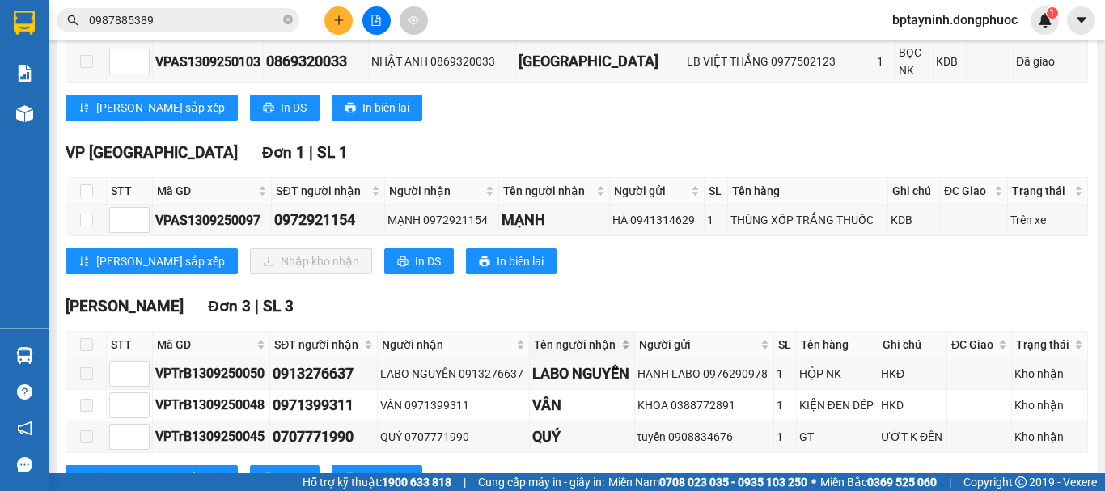
scroll to position [441, 0]
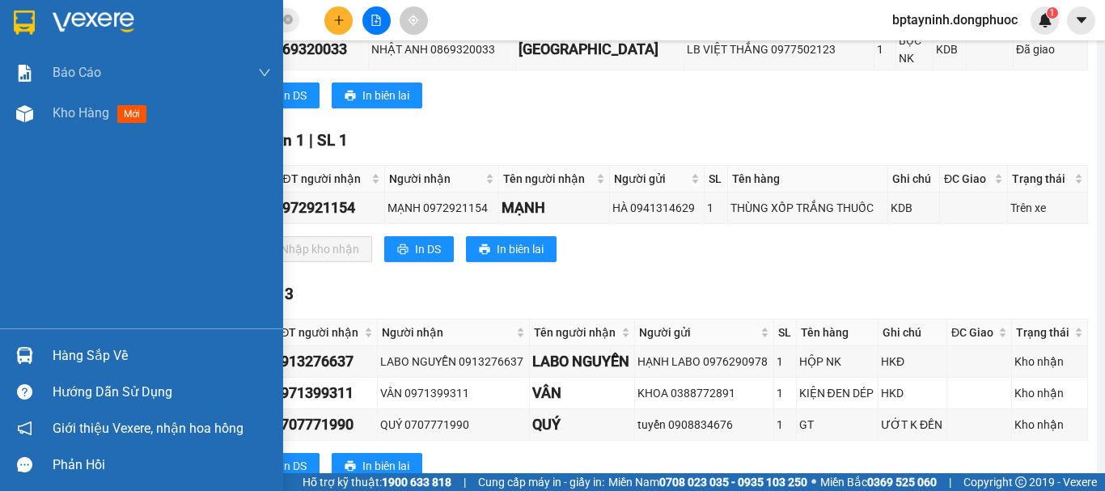
click at [24, 367] on div "Hàng sắp về" at bounding box center [141, 355] width 283 height 36
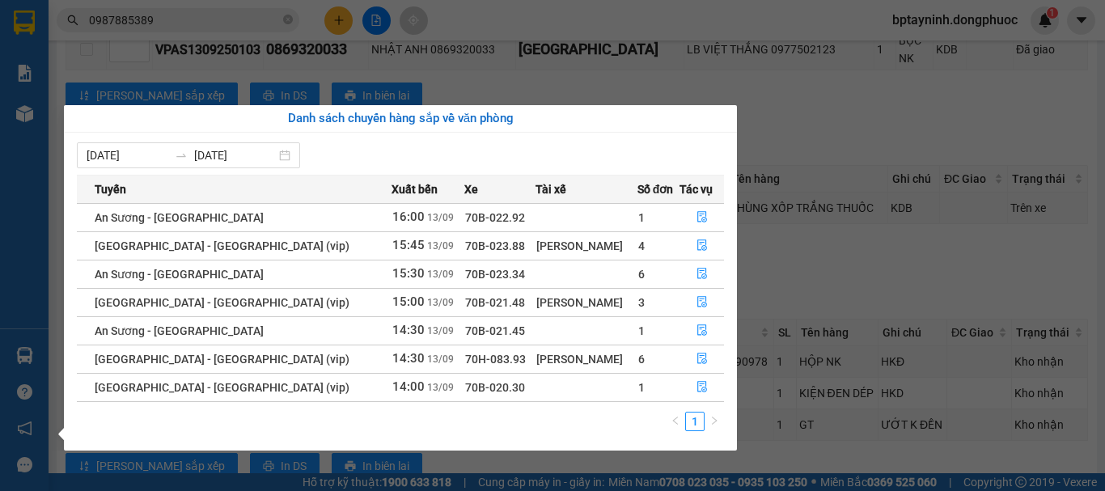
click at [746, 206] on section "Kết quả tìm kiếm ( 42 ) Bộ lọc Mã ĐH Trạng thái Món hàng Tổng cước Chưa cước Nh…" at bounding box center [552, 245] width 1105 height 491
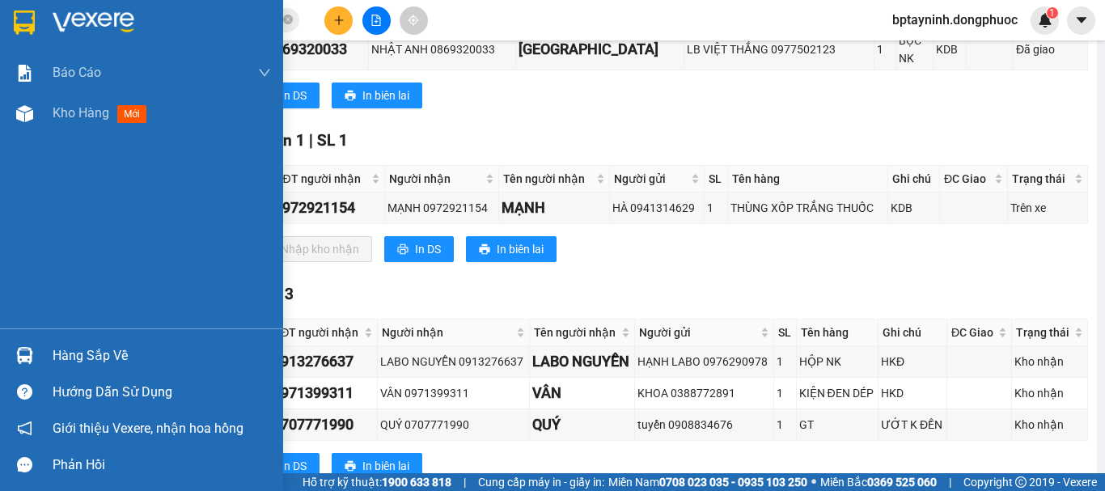
click at [66, 354] on div "Hàng sắp về" at bounding box center [162, 356] width 218 height 24
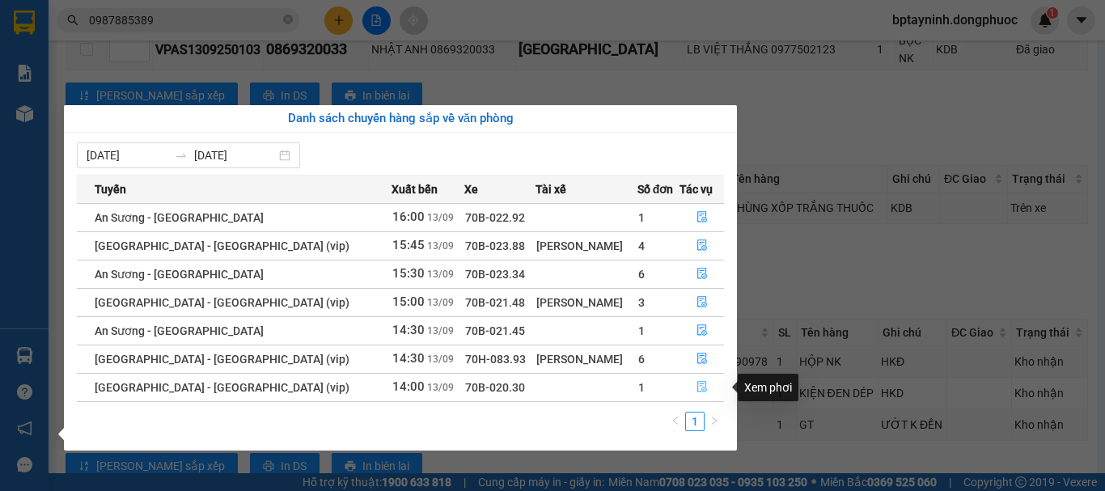
click at [697, 383] on icon "file-done" at bounding box center [702, 386] width 11 height 11
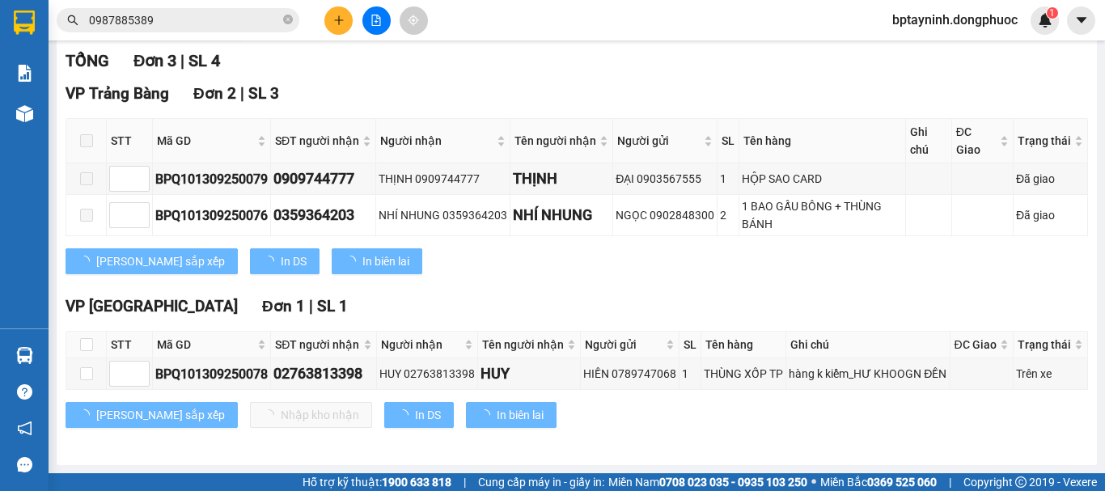
scroll to position [220, 0]
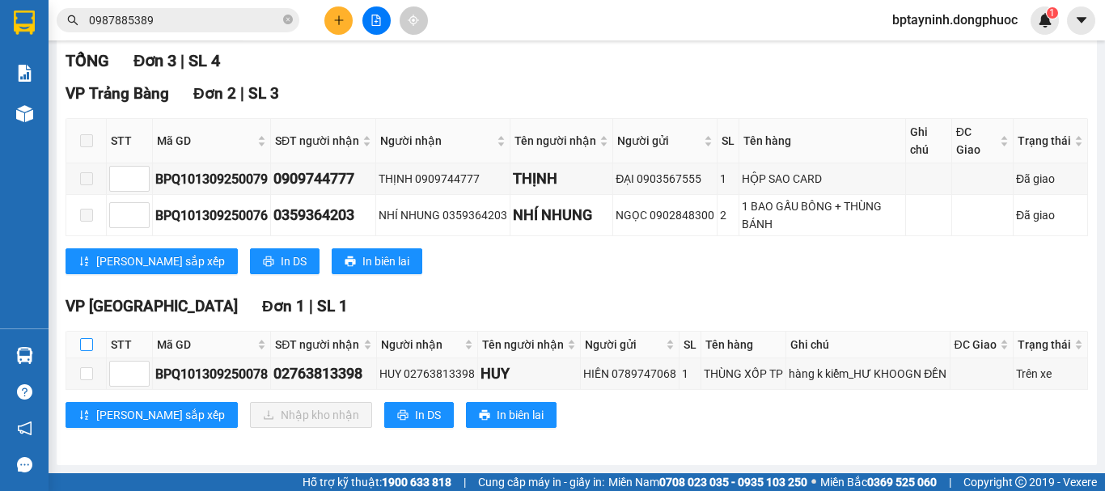
click at [83, 341] on input "checkbox" at bounding box center [86, 344] width 13 height 13
checkbox input "true"
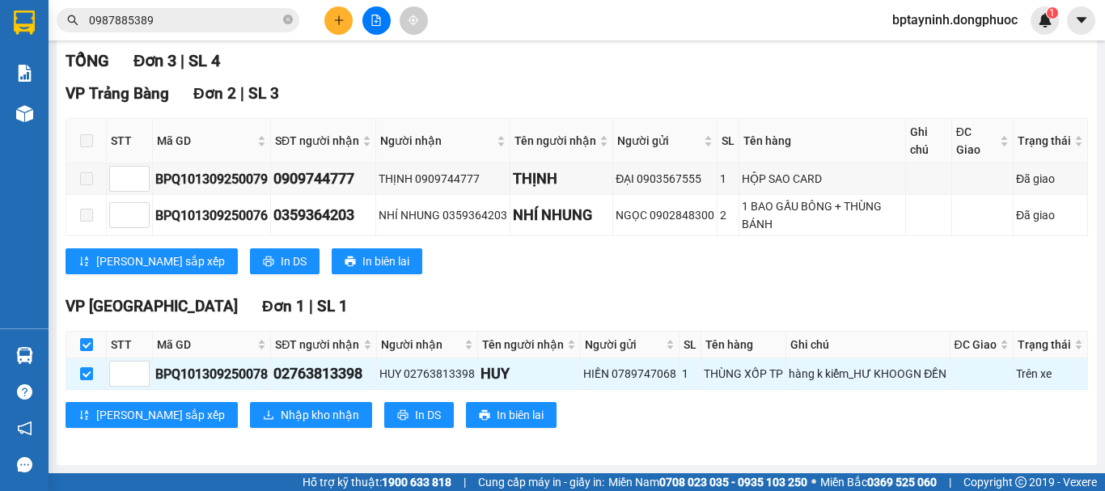
click at [234, 396] on div "VP [GEOGRAPHIC_DATA] 1 | SL 1 STT Mã GD SĐT người nhận Người nhận Tên người nhậ…" at bounding box center [577, 367] width 1023 height 146
click at [250, 404] on button "Nhập kho nhận" at bounding box center [311, 415] width 122 height 26
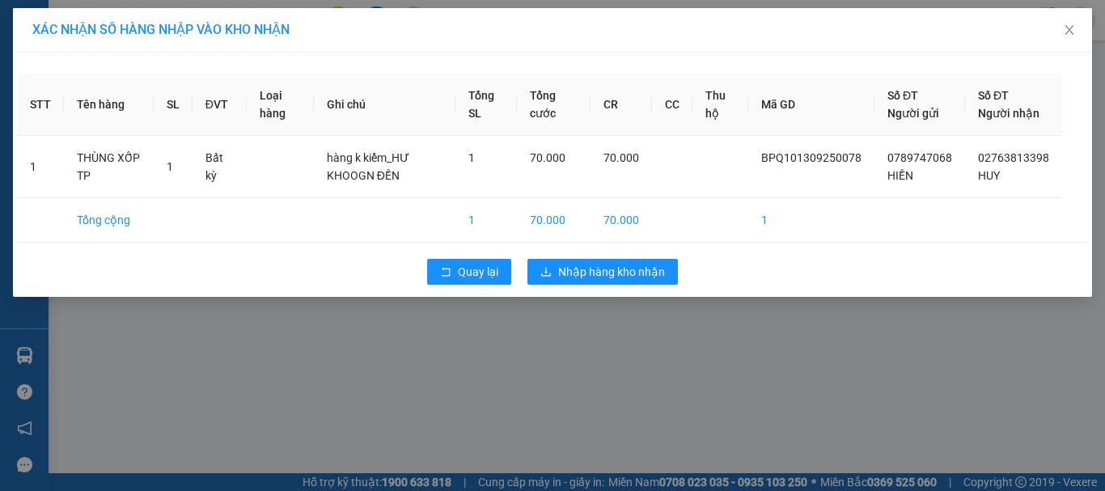
click at [604, 329] on div "XÁC NHẬN SỐ HÀNG NHẬP VÀO KHO NHẬN STT Tên hàng SL ĐVT Loại hàng Ghi chú Tổng S…" at bounding box center [552, 245] width 1105 height 491
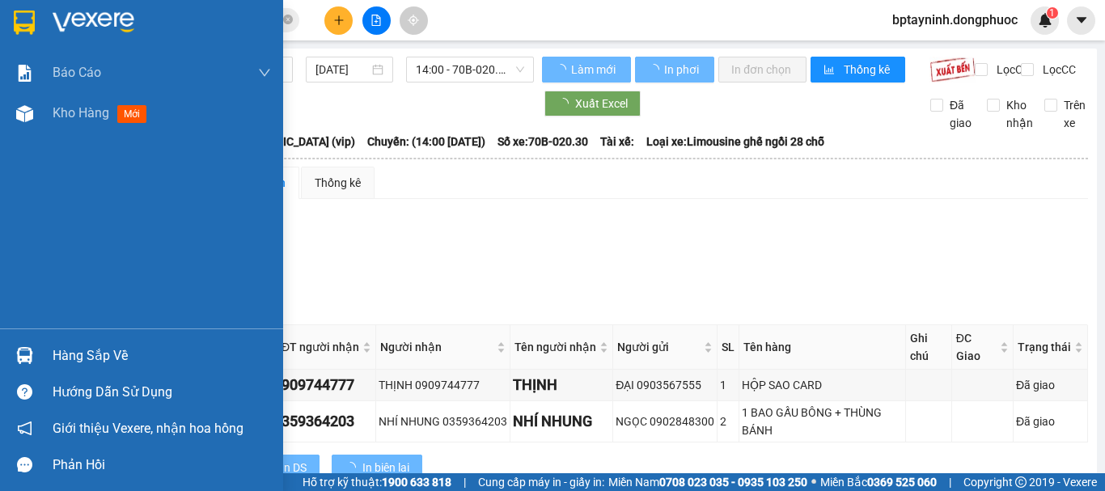
drag, startPoint x: 36, startPoint y: 354, endPoint x: 92, endPoint y: 353, distance: 55.8
click at [37, 354] on div at bounding box center [25, 355] width 28 height 28
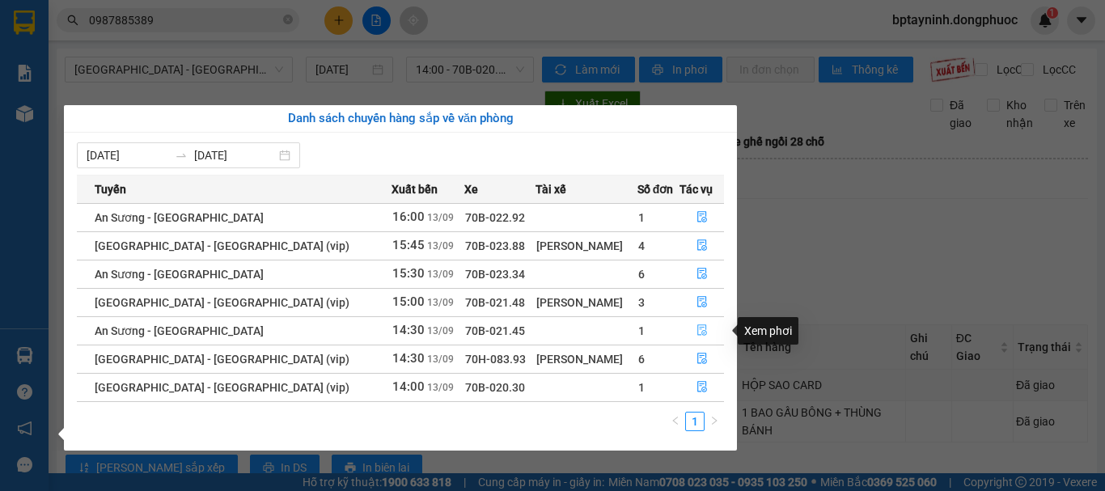
click at [706, 335] on button "button" at bounding box center [701, 331] width 43 height 26
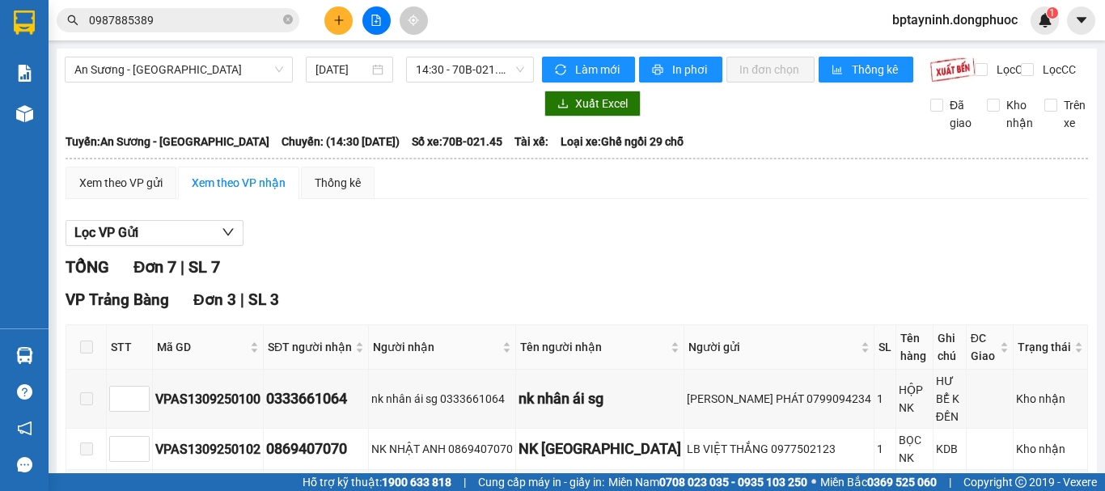
scroll to position [404, 0]
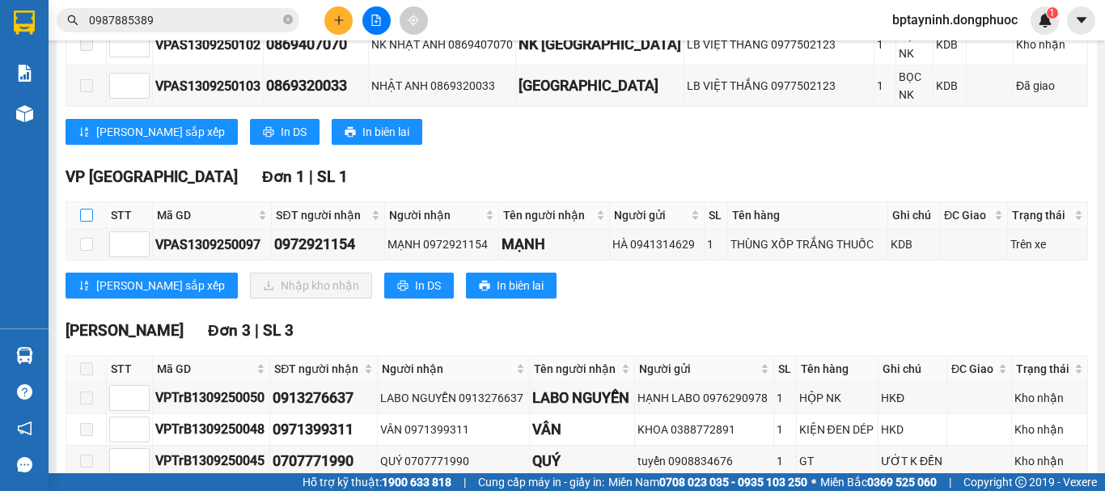
click at [87, 209] on input "checkbox" at bounding box center [86, 215] width 13 height 13
checkbox input "true"
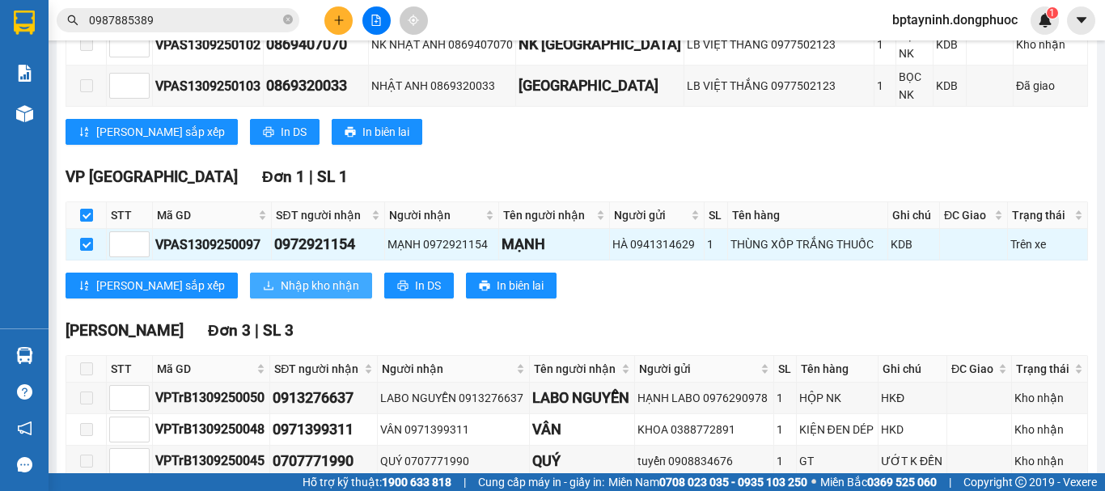
click at [250, 273] on button "Nhập kho nhận" at bounding box center [311, 286] width 122 height 26
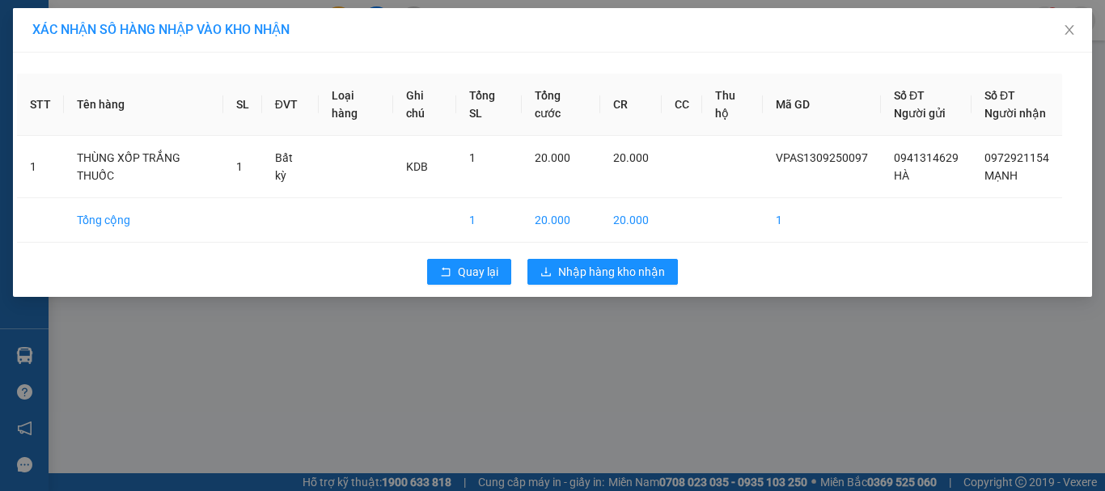
click at [749, 315] on div "XÁC NHẬN SỐ HÀNG NHẬP VÀO KHO NHẬN STT Tên hàng SL ĐVT Loại hàng Ghi chú Tổng S…" at bounding box center [552, 245] width 1105 height 491
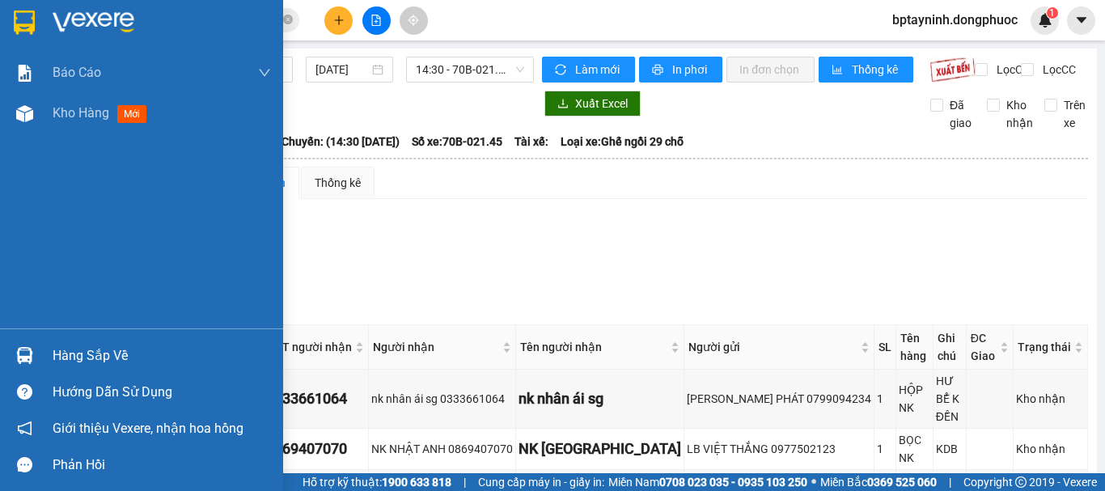
click at [94, 352] on div "Hàng sắp về" at bounding box center [162, 356] width 218 height 24
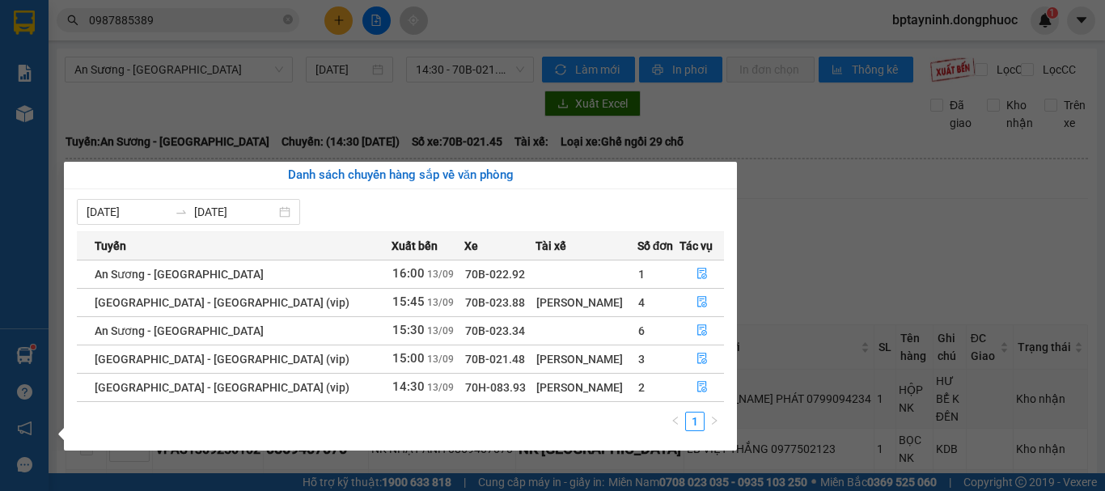
click at [269, 69] on section "Kết quả tìm kiếm ( 42 ) Bộ lọc Mã ĐH Trạng thái Món hàng Tổng cước Chưa cước Nh…" at bounding box center [552, 245] width 1105 height 491
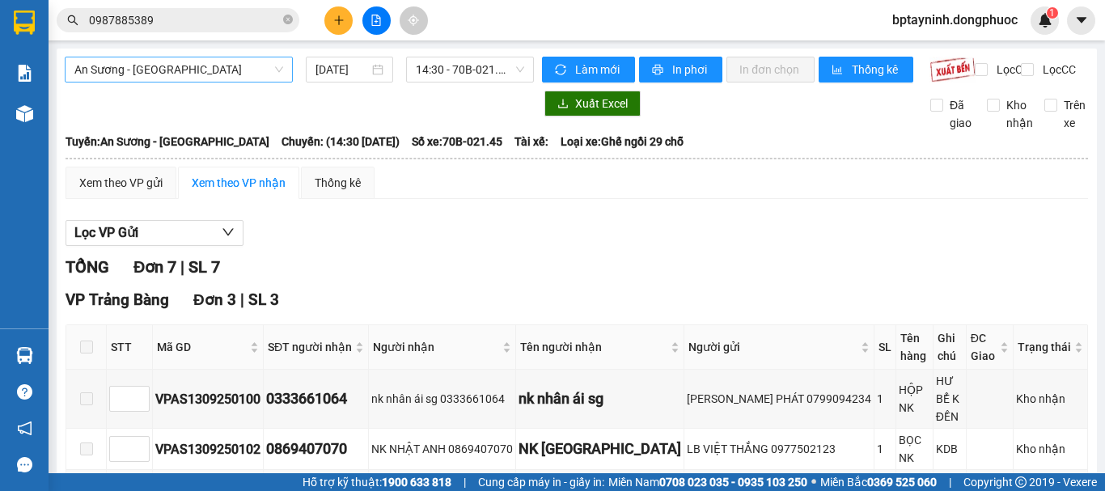
click at [267, 71] on span "An Sương - [GEOGRAPHIC_DATA]" at bounding box center [178, 69] width 209 height 24
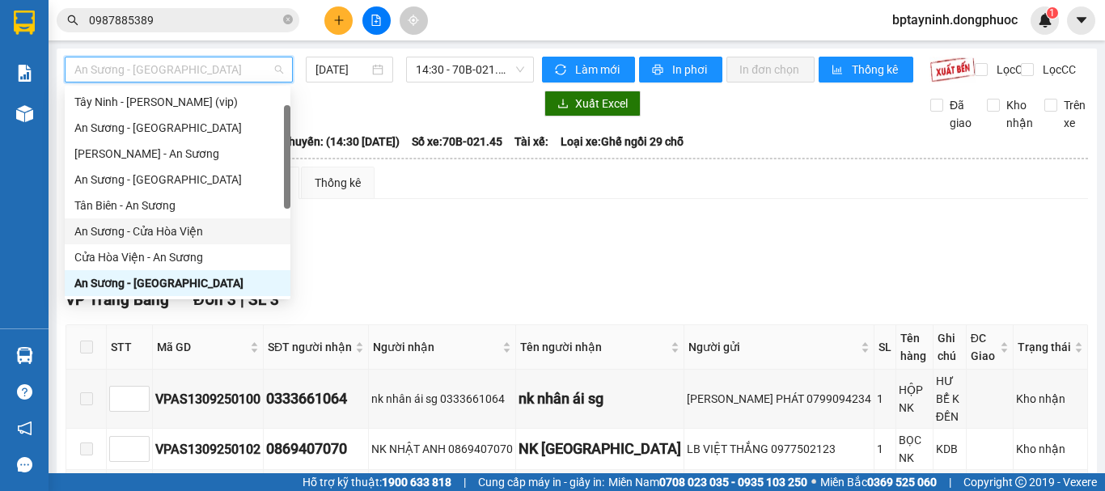
scroll to position [181, 0]
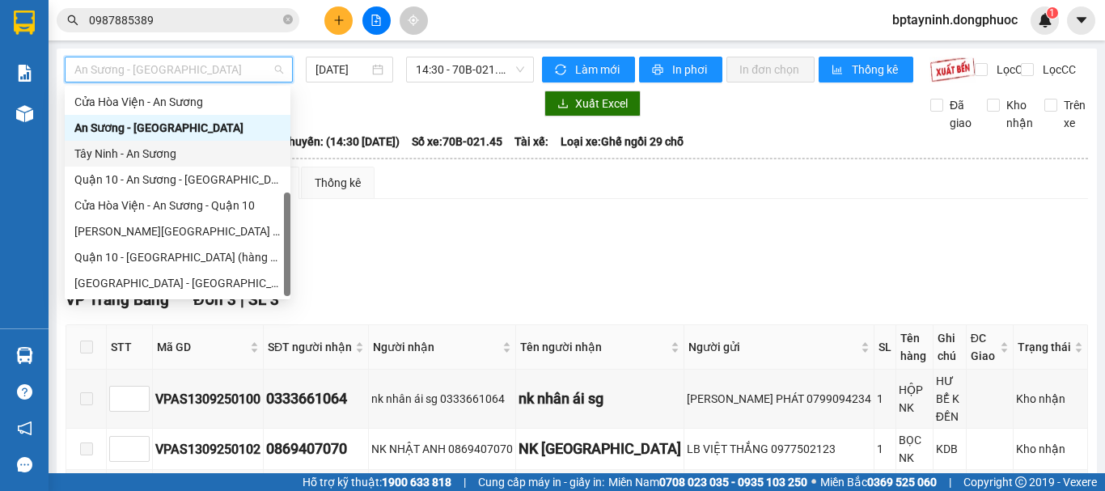
click at [181, 150] on div "Tây Ninh - An Sương" at bounding box center [177, 154] width 206 height 18
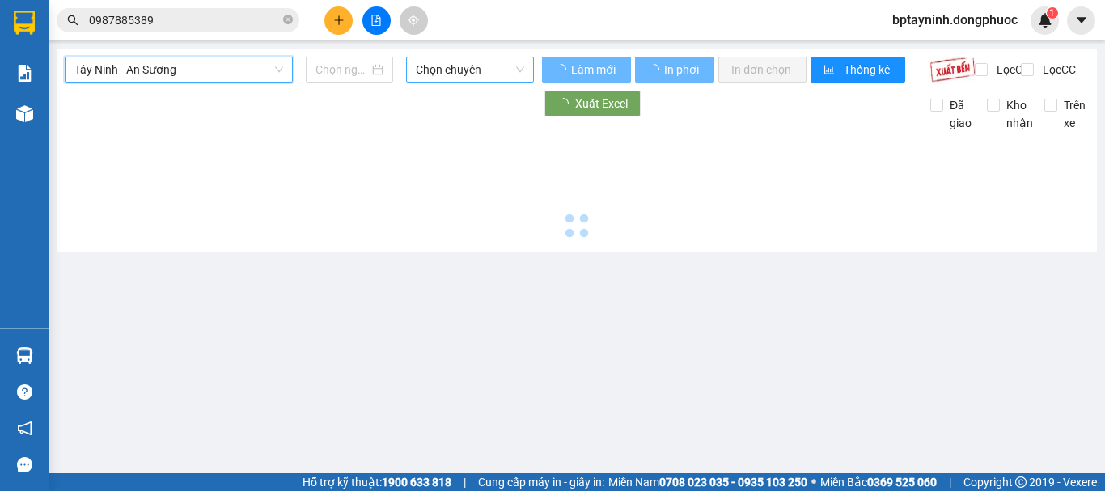
type input "[DATE]"
drag, startPoint x: 466, startPoint y: 75, endPoint x: 469, endPoint y: 84, distance: 9.5
click at [468, 74] on span "Chọn chuyến" at bounding box center [470, 69] width 108 height 24
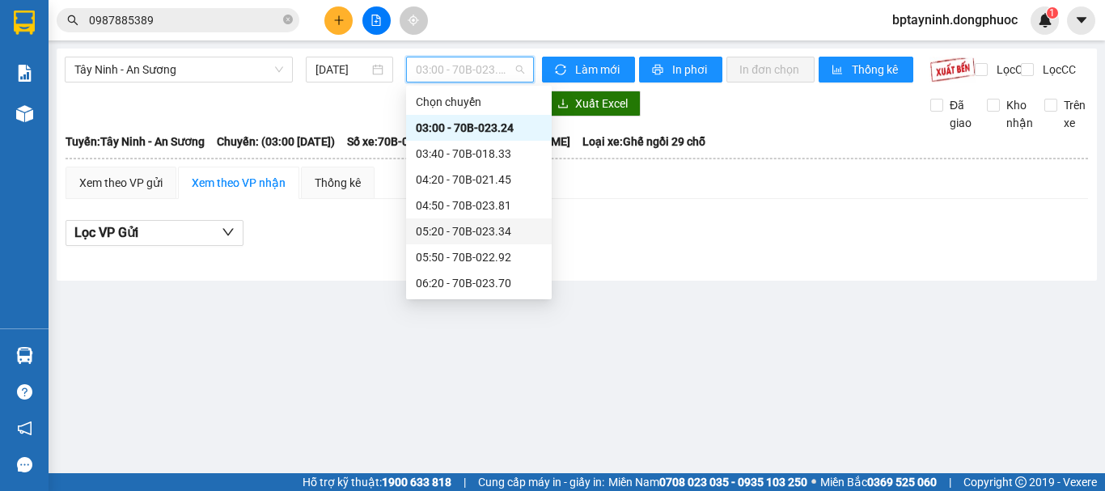
scroll to position [595, 0]
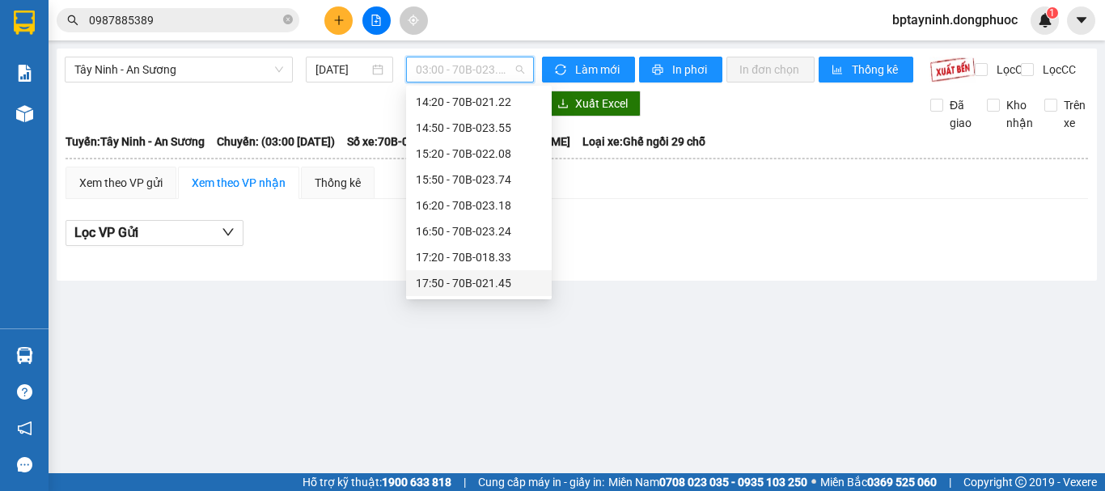
click at [703, 264] on div "Lọc VP Gửi" at bounding box center [577, 238] width 1023 height 52
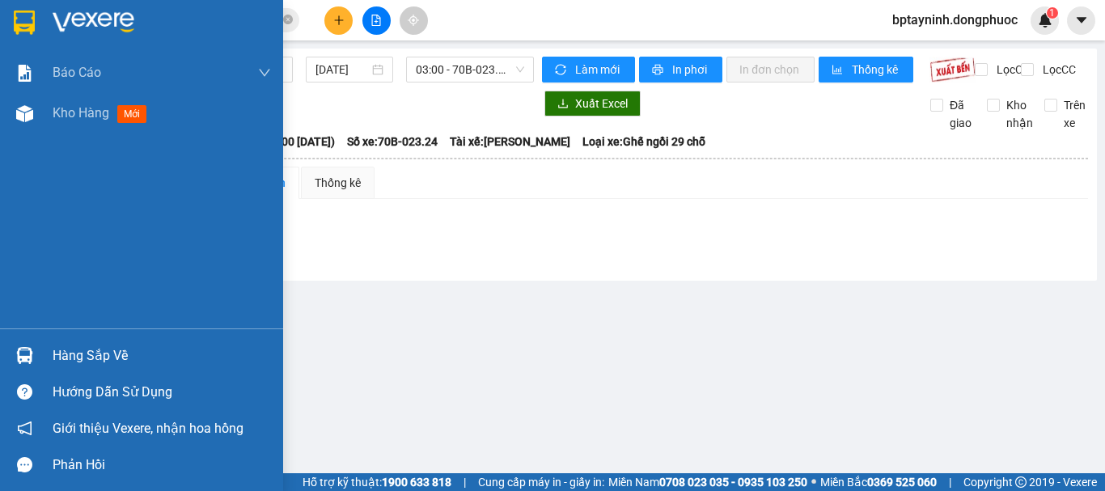
click at [100, 364] on div "Hàng sắp về" at bounding box center [162, 356] width 218 height 24
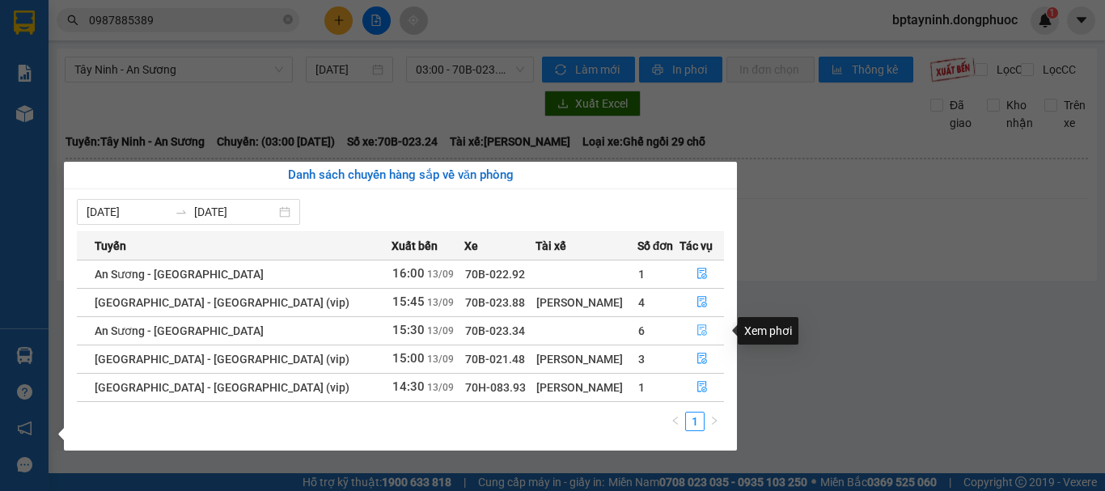
click at [698, 334] on icon "file-done" at bounding box center [702, 329] width 11 height 11
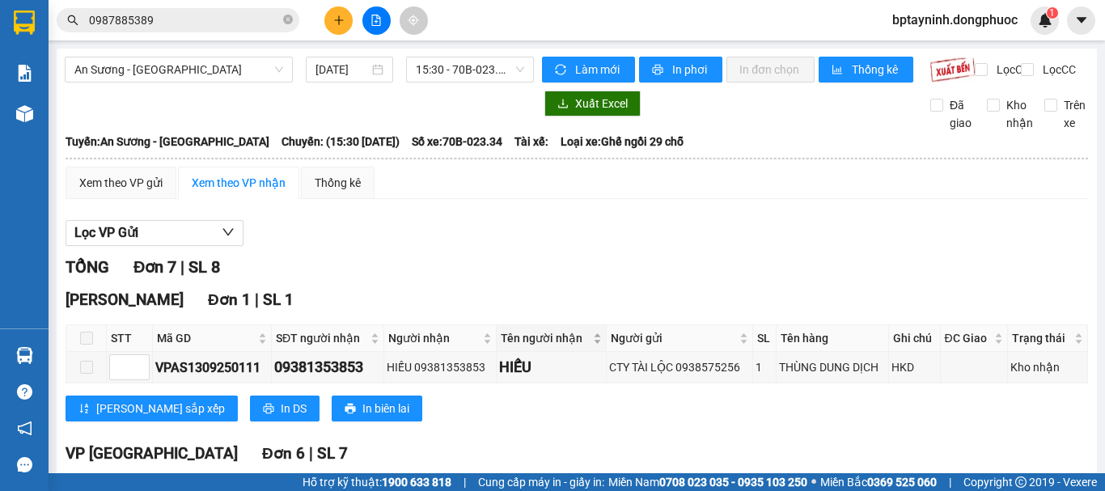
scroll to position [366, 0]
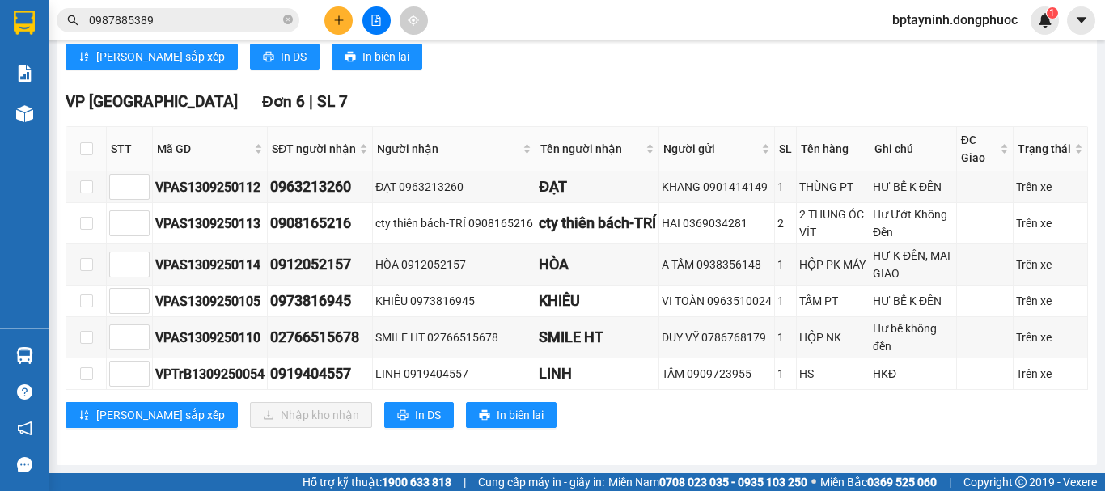
click at [186, 28] on span "0987885389" at bounding box center [178, 20] width 243 height 24
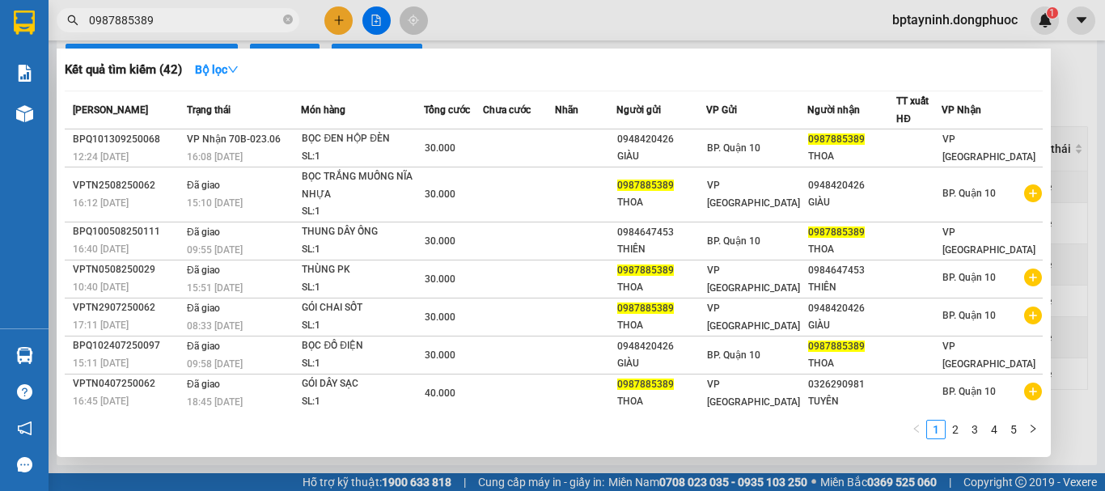
click at [182, 24] on input "0987885389" at bounding box center [184, 20] width 191 height 18
click at [0, 42] on section "Kết quả tìm kiếm ( 42 ) Bộ lọc Mã ĐH Trạng thái Món hàng Tổng cước Chưa cước Nh…" at bounding box center [552, 245] width 1105 height 491
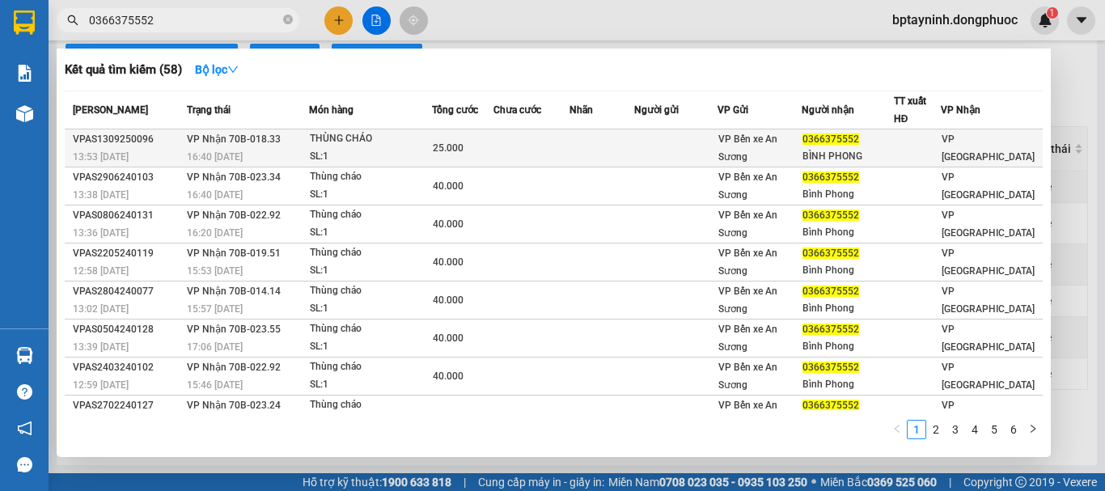
type input "0366375552"
click at [469, 142] on div "25.000" at bounding box center [463, 148] width 60 height 18
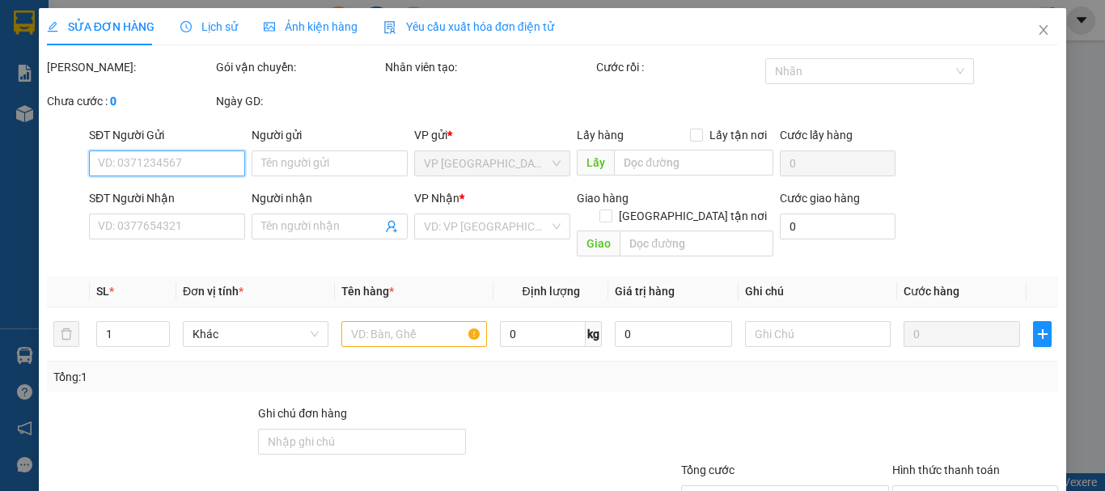
type input "0366375552"
type input "BÌNH PHONG"
type input "25.000"
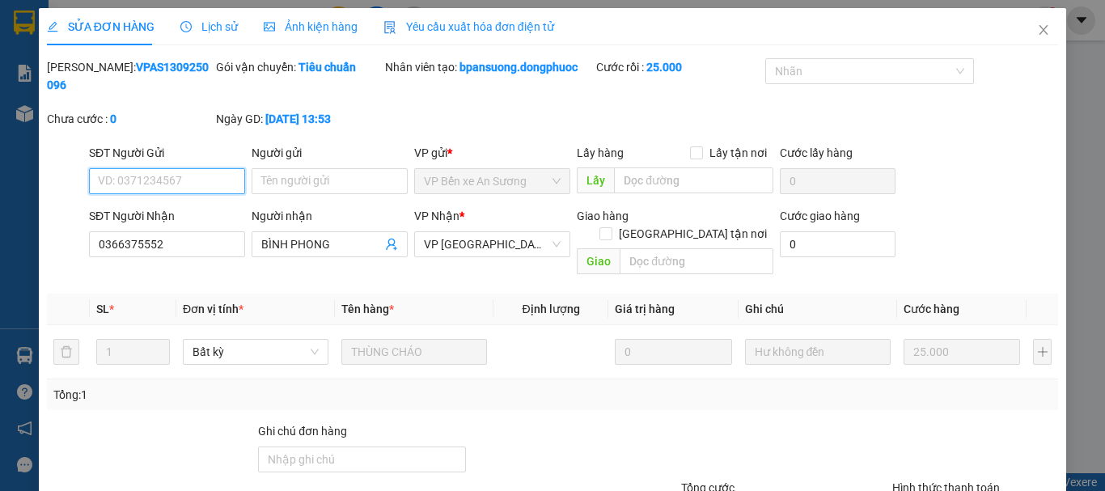
scroll to position [111, 0]
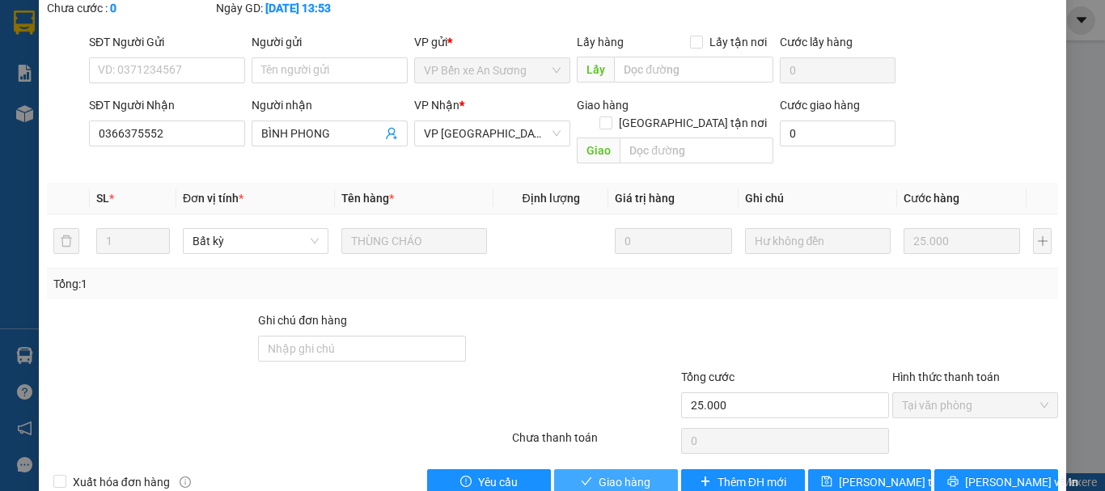
click at [616, 473] on span "Giao hàng" at bounding box center [625, 482] width 52 height 18
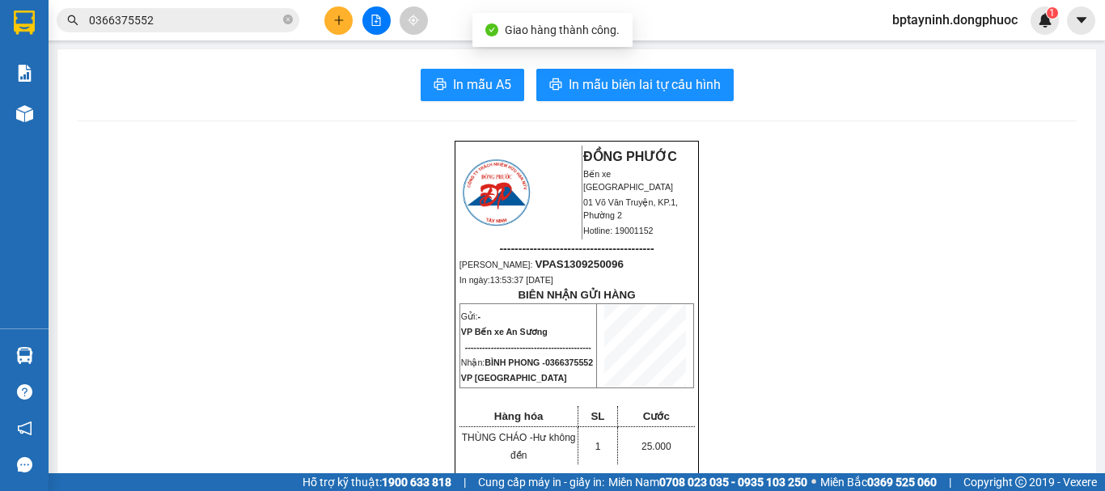
click at [248, 23] on input "0366375552" at bounding box center [184, 20] width 191 height 18
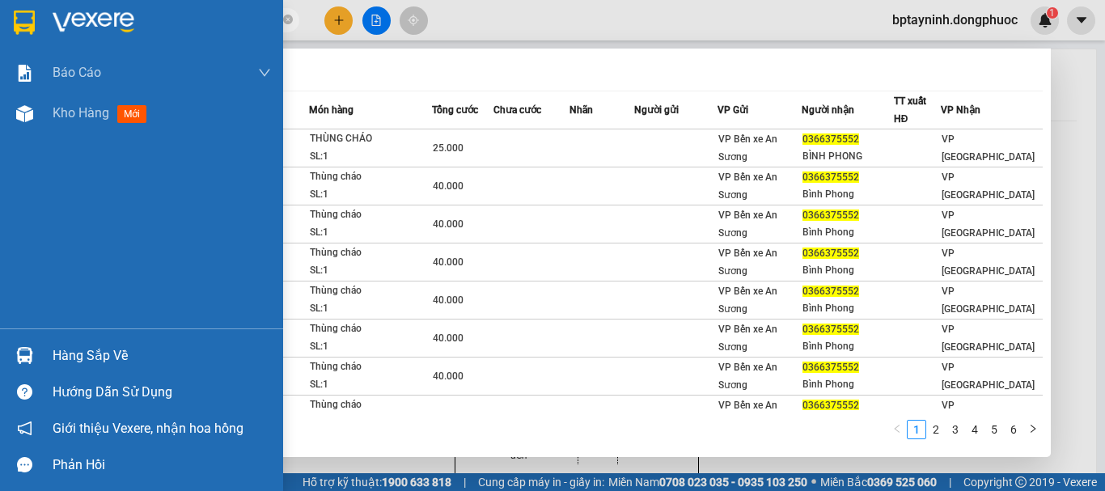
click at [33, 354] on div at bounding box center [25, 355] width 28 height 28
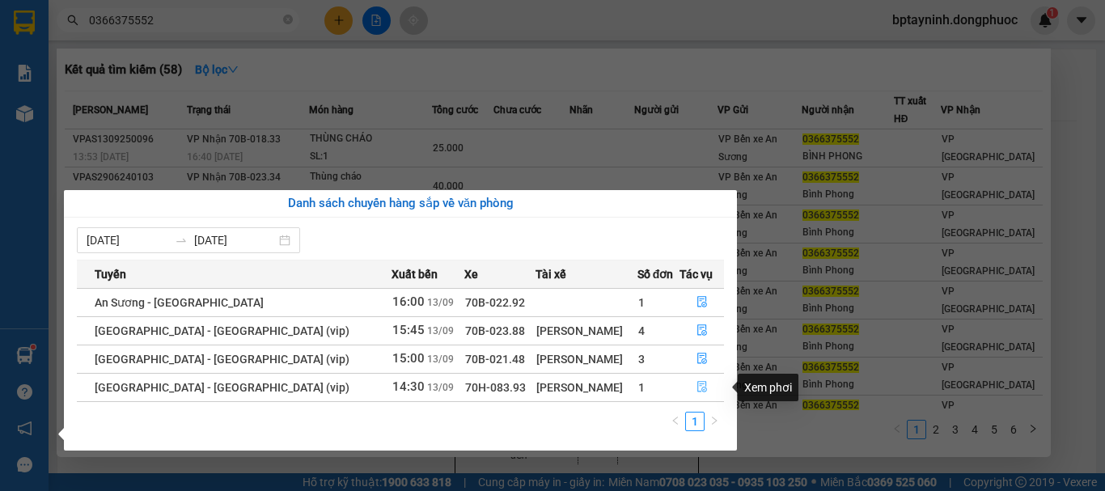
click at [697, 388] on icon "file-done" at bounding box center [702, 387] width 10 height 11
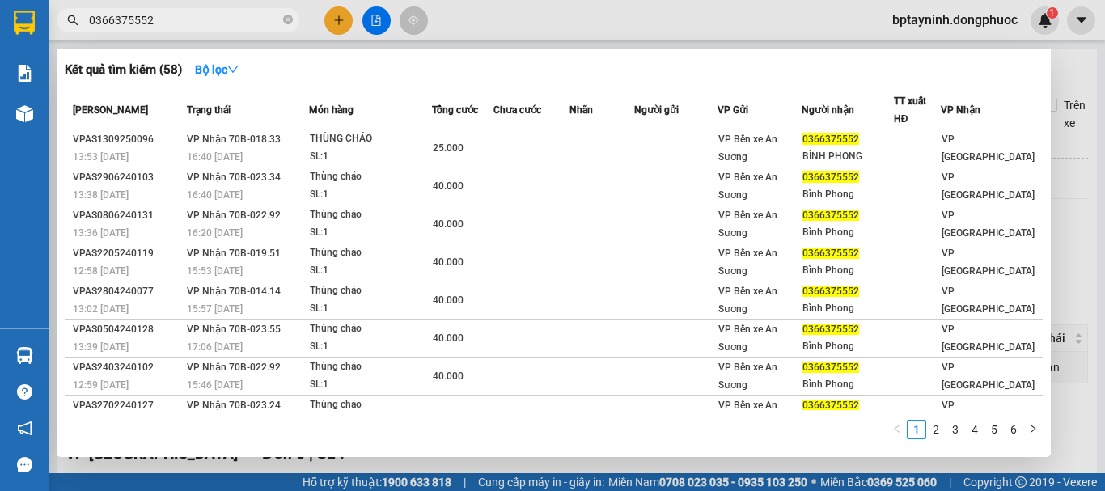
click at [1074, 197] on div at bounding box center [552, 245] width 1105 height 491
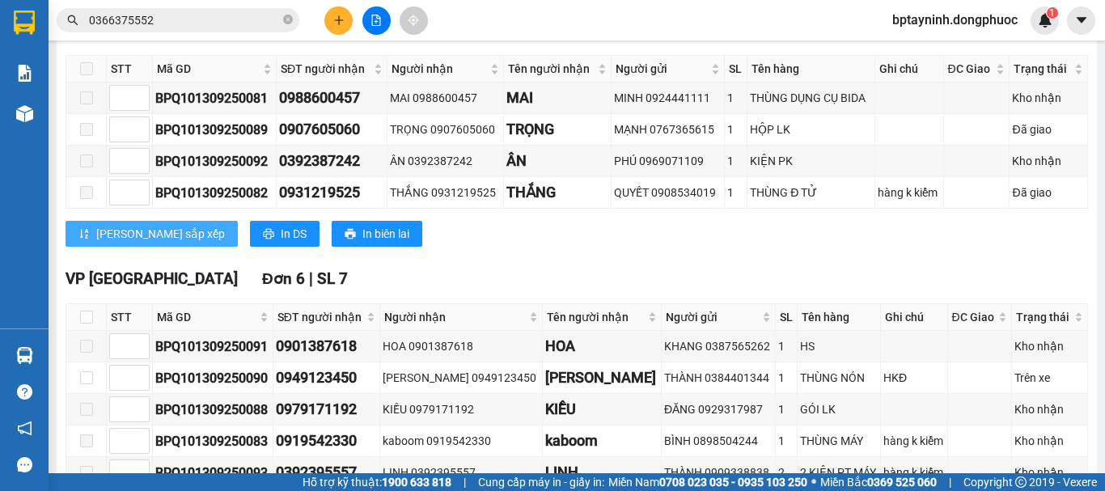
scroll to position [404, 0]
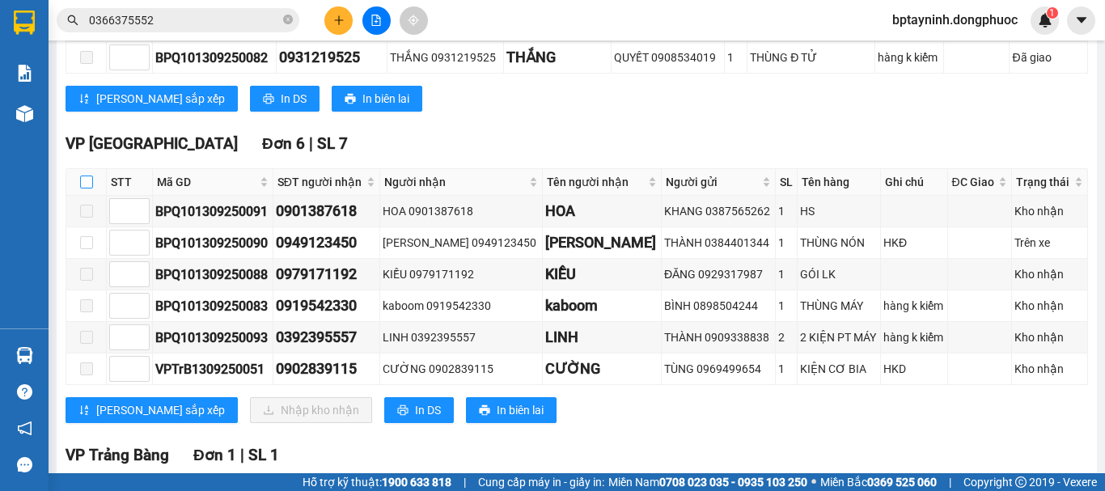
click at [87, 188] on input "checkbox" at bounding box center [86, 182] width 13 height 13
checkbox input "true"
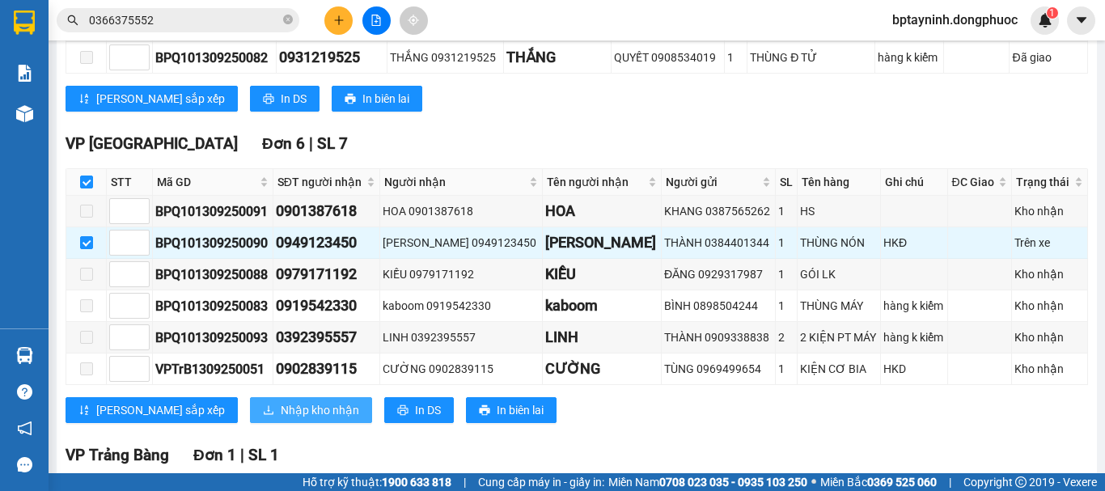
click at [281, 415] on span "Nhập kho nhận" at bounding box center [320, 410] width 78 height 18
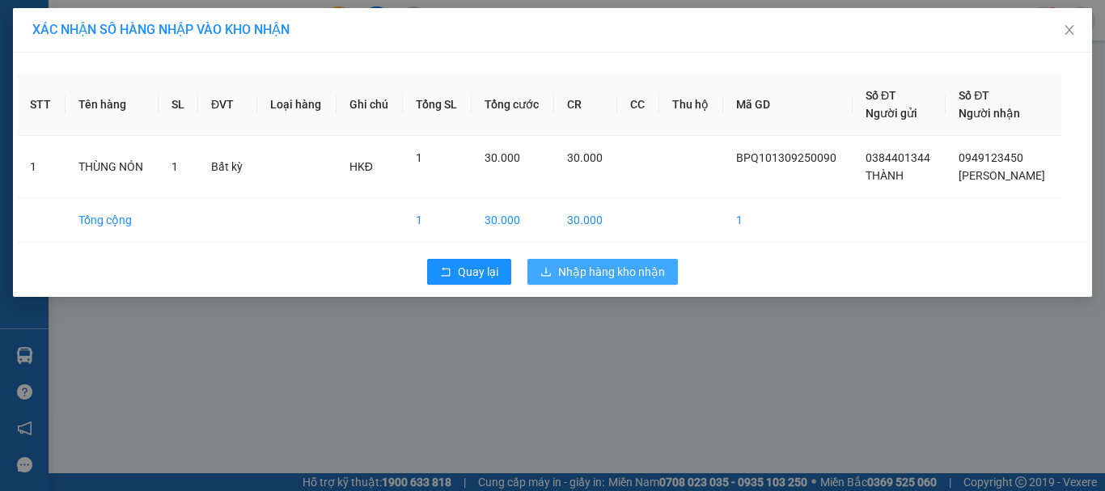
click at [603, 265] on span "Nhập hàng kho nhận" at bounding box center [611, 272] width 107 height 18
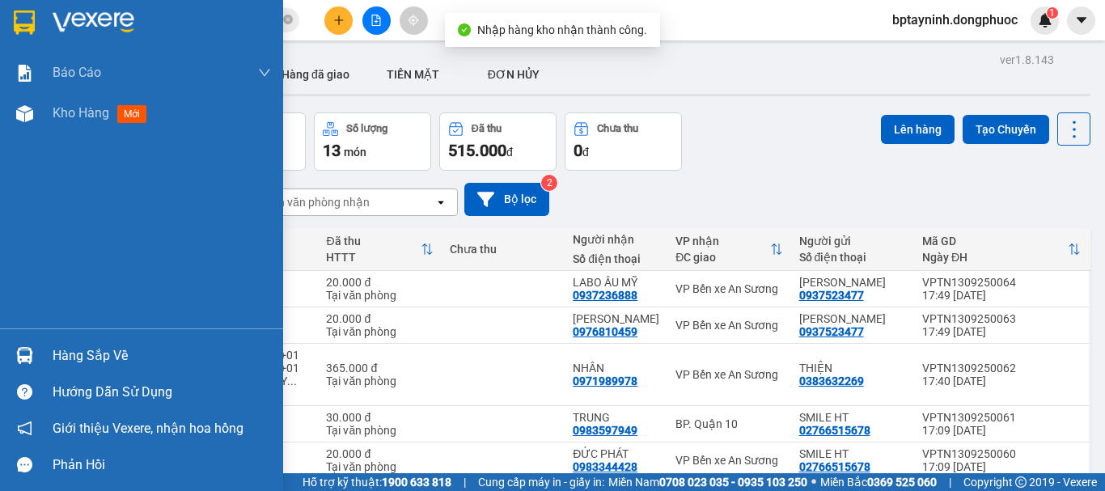
drag, startPoint x: 33, startPoint y: 358, endPoint x: 85, endPoint y: 356, distance: 51.8
click at [33, 358] on div at bounding box center [25, 355] width 28 height 28
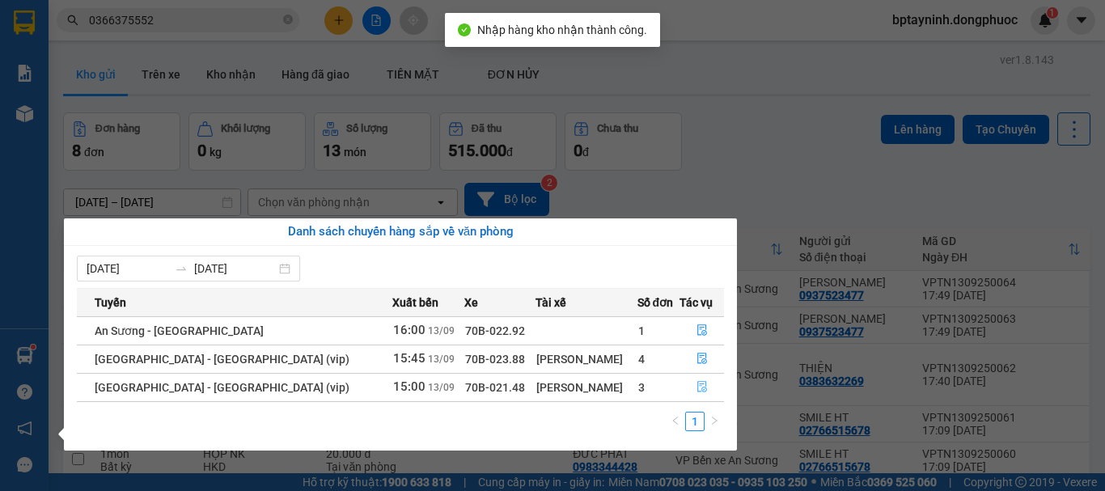
click at [700, 380] on button "button" at bounding box center [701, 388] width 43 height 26
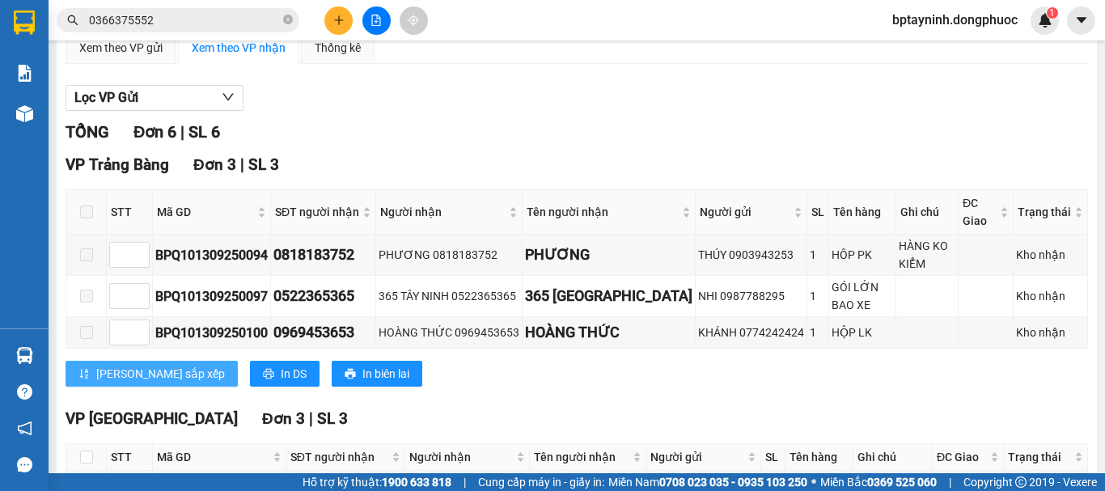
scroll to position [287, 0]
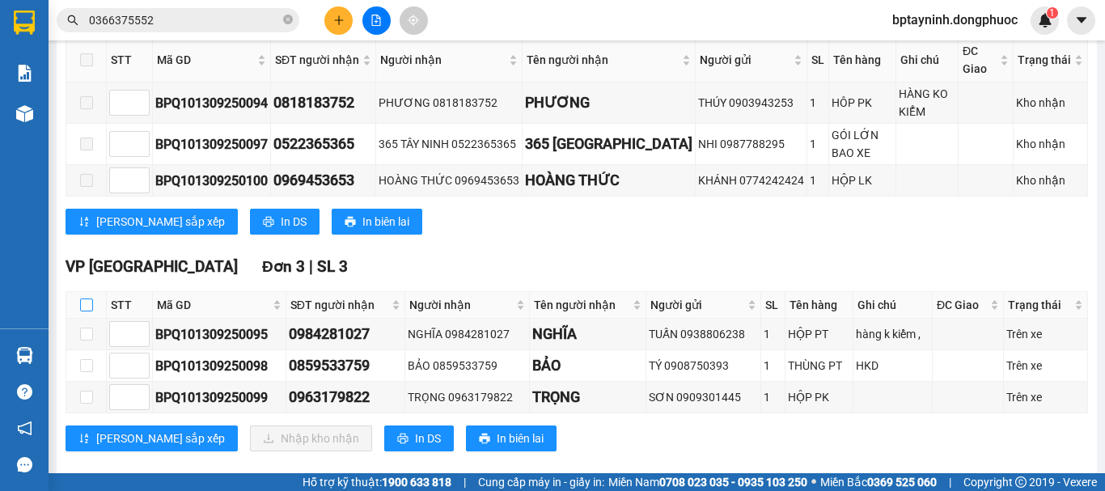
click at [87, 296] on label at bounding box center [86, 305] width 13 height 18
click at [87, 299] on input "checkbox" at bounding box center [86, 305] width 13 height 13
checkbox input "true"
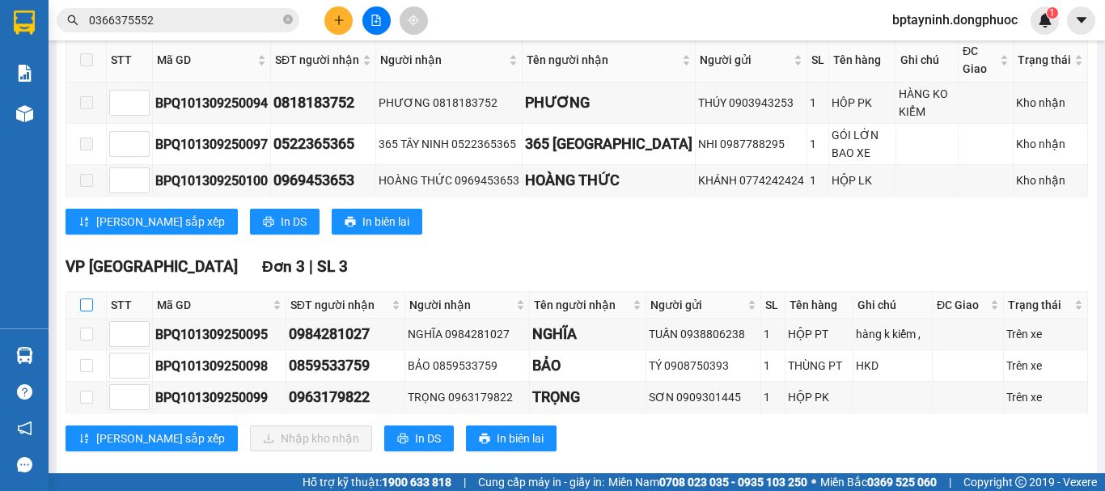
checkbox input "true"
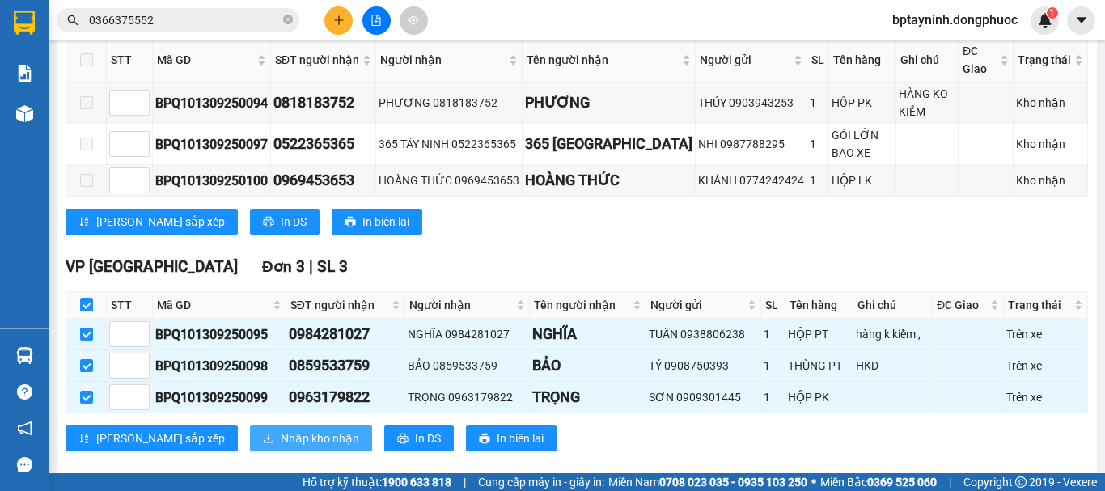
click at [281, 430] on span "Nhập kho nhận" at bounding box center [320, 439] width 78 height 18
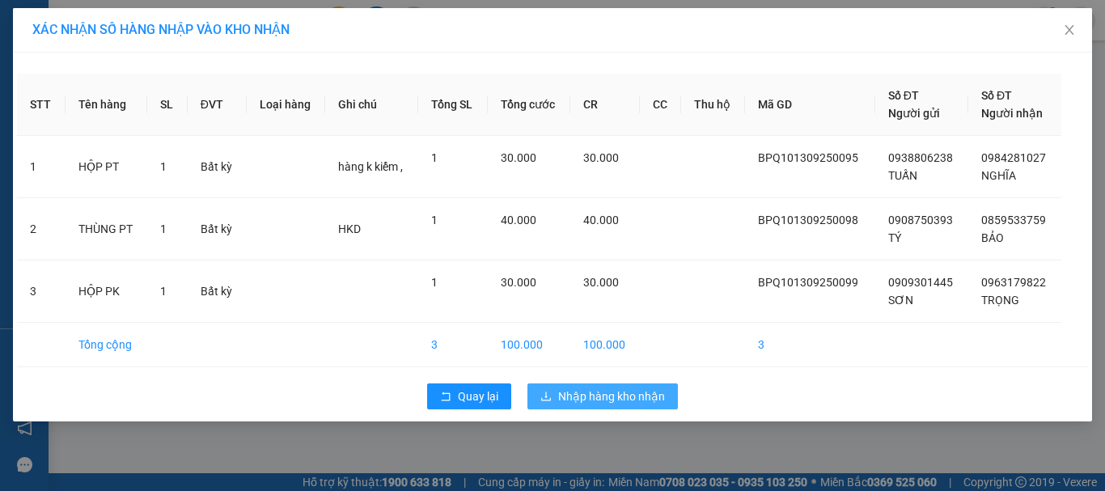
click at [607, 393] on span "Nhập hàng kho nhận" at bounding box center [611, 397] width 107 height 18
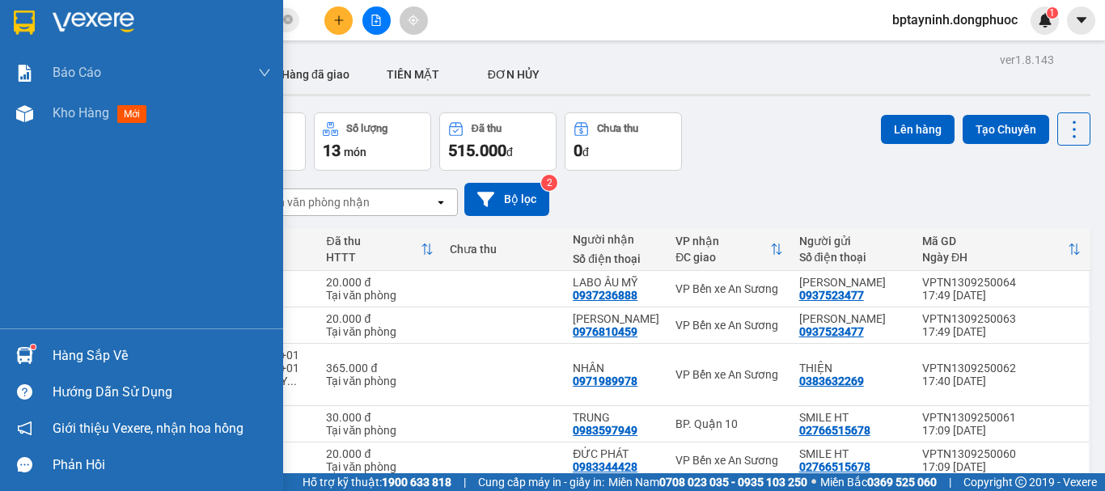
click at [66, 358] on div "Hàng sắp về" at bounding box center [162, 356] width 218 height 24
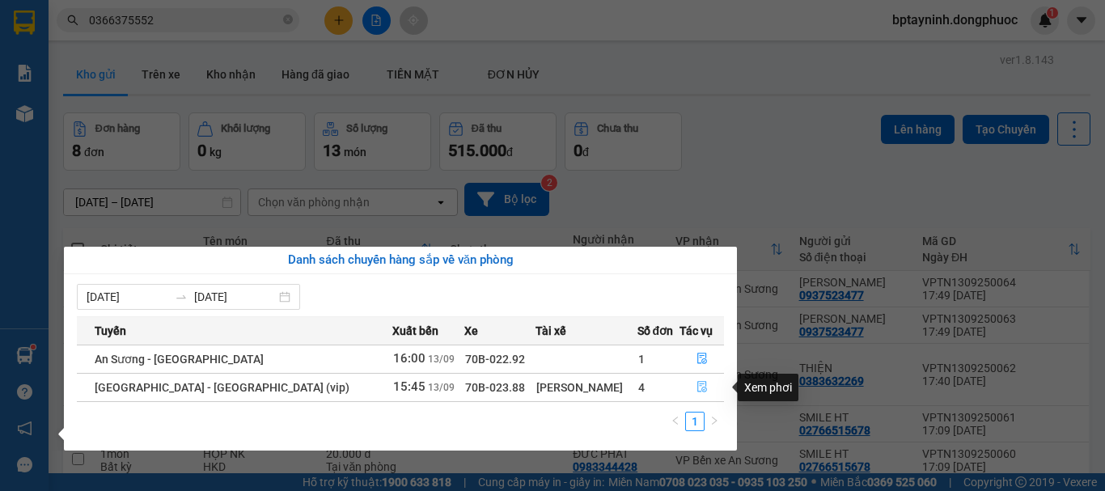
click at [697, 384] on icon "file-done" at bounding box center [702, 387] width 10 height 11
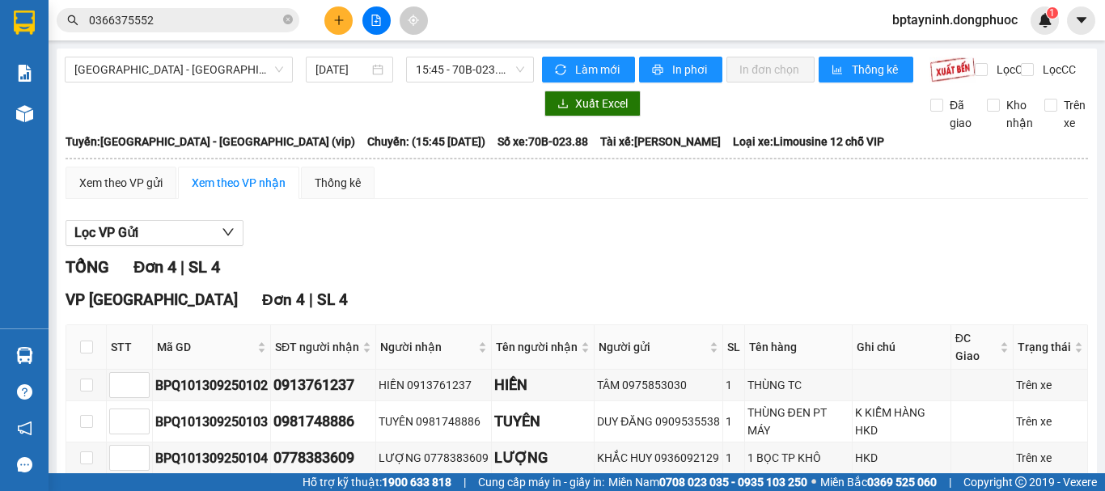
scroll to position [129, 0]
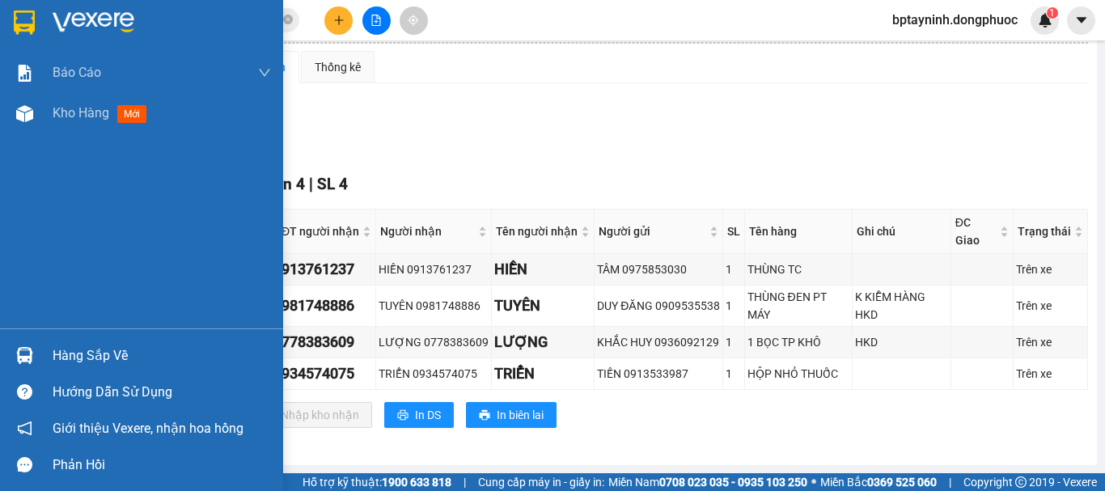
click at [32, 354] on img at bounding box center [24, 355] width 17 height 17
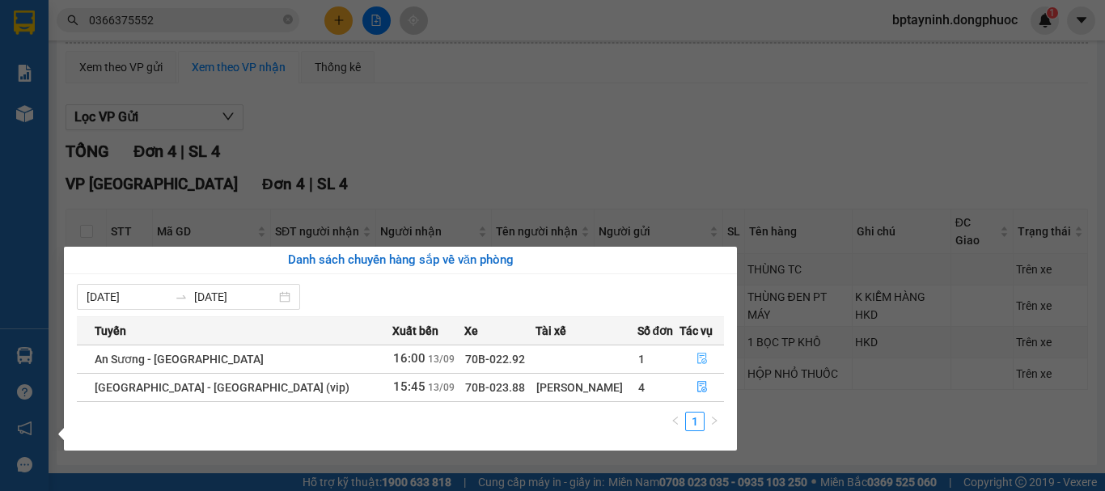
click at [698, 356] on icon "file-done" at bounding box center [702, 359] width 10 height 11
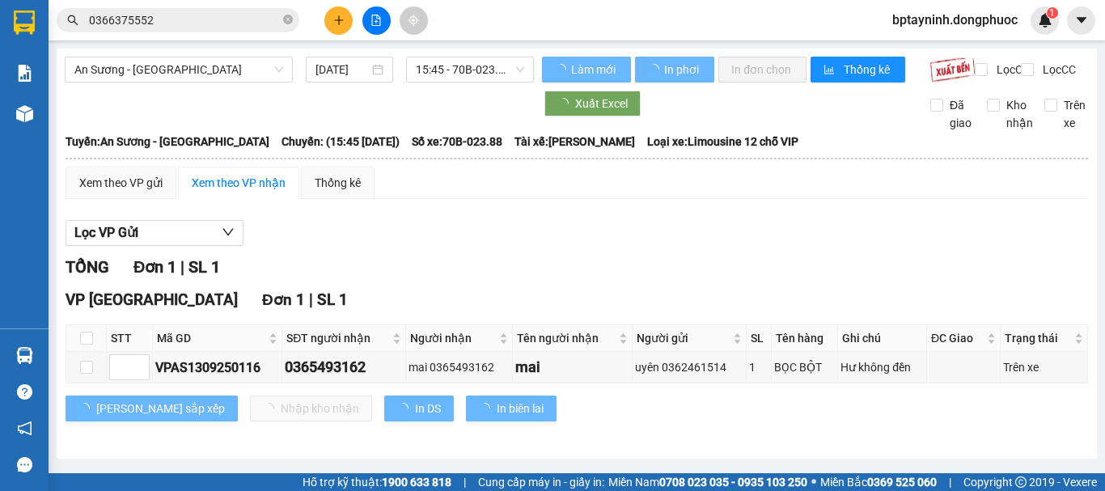
scroll to position [7, 0]
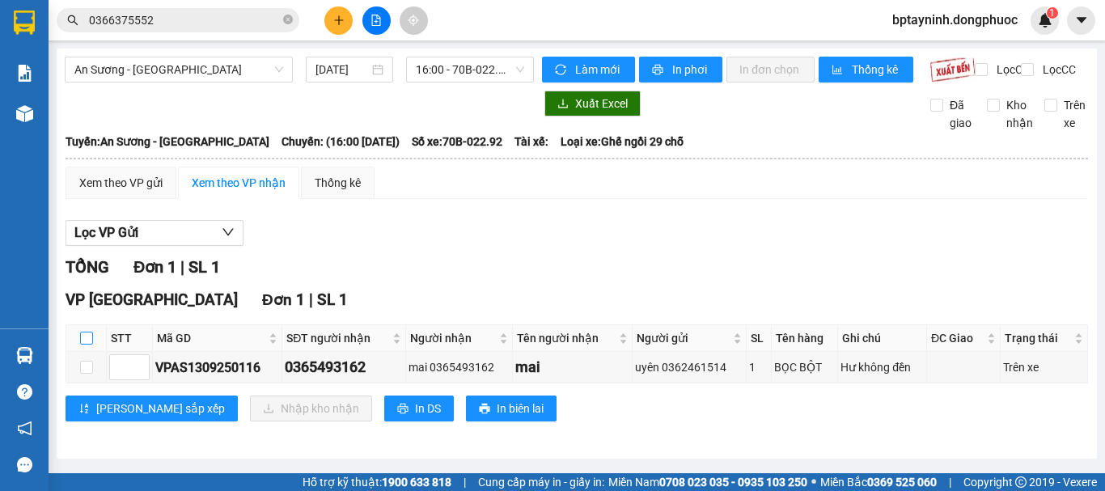
click at [83, 345] on input "checkbox" at bounding box center [86, 338] width 13 height 13
checkbox input "true"
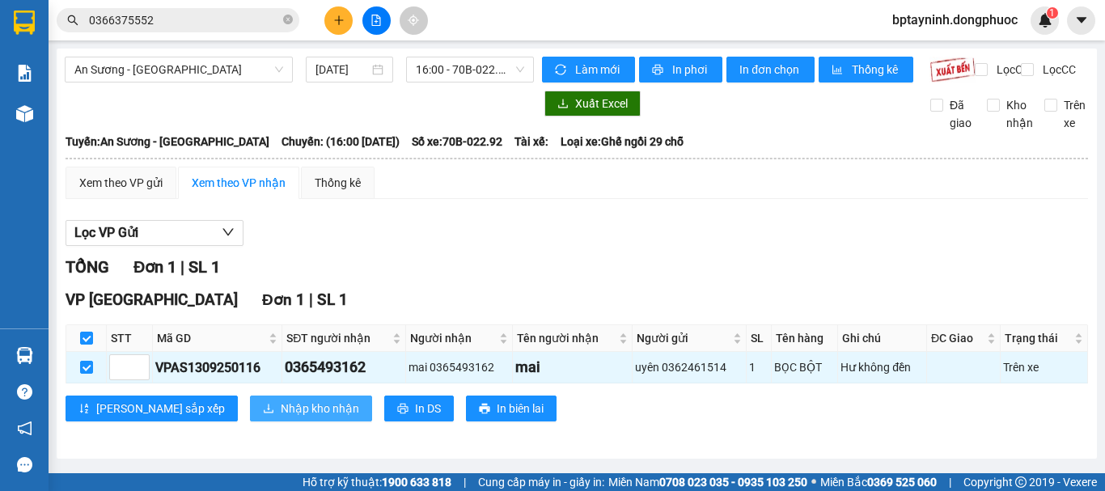
click at [283, 415] on span "Nhập kho nhận" at bounding box center [320, 409] width 78 height 18
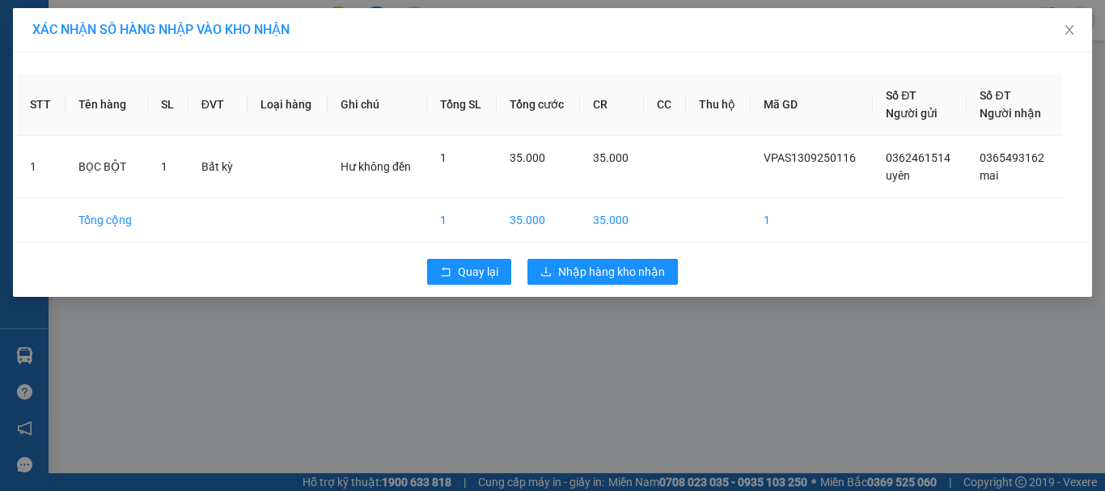
click at [673, 343] on div "XÁC NHẬN SỐ HÀNG NHẬP VÀO KHO NHẬN STT Tên hàng SL ĐVT Loại hàng Ghi chú Tổng S…" at bounding box center [552, 245] width 1105 height 491
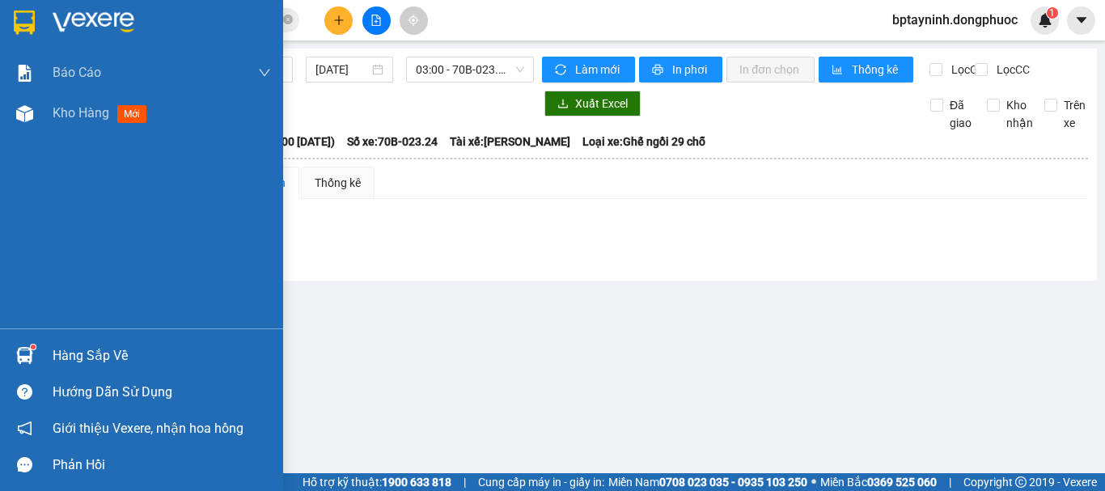
click at [36, 366] on div at bounding box center [25, 355] width 28 height 28
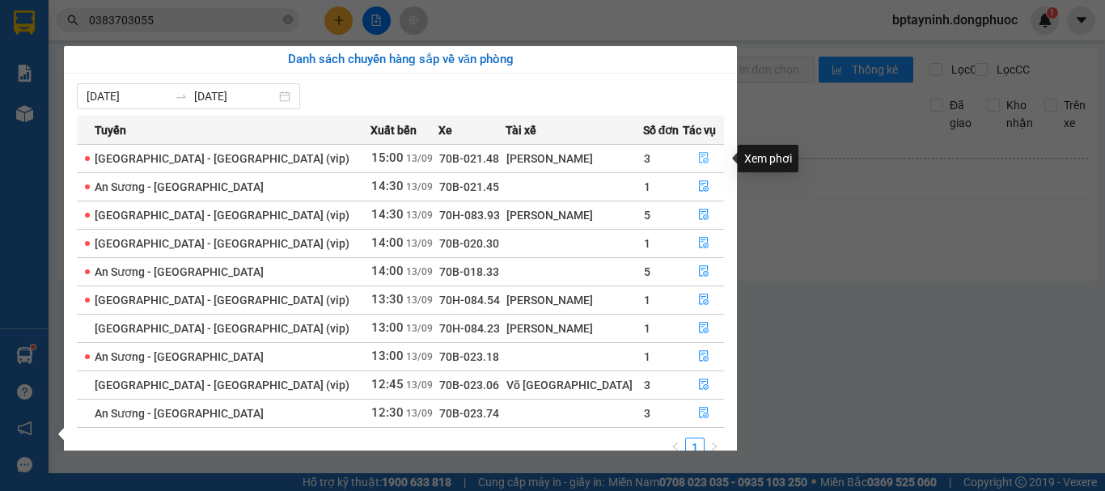
click at [698, 159] on icon "file-done" at bounding box center [703, 157] width 11 height 11
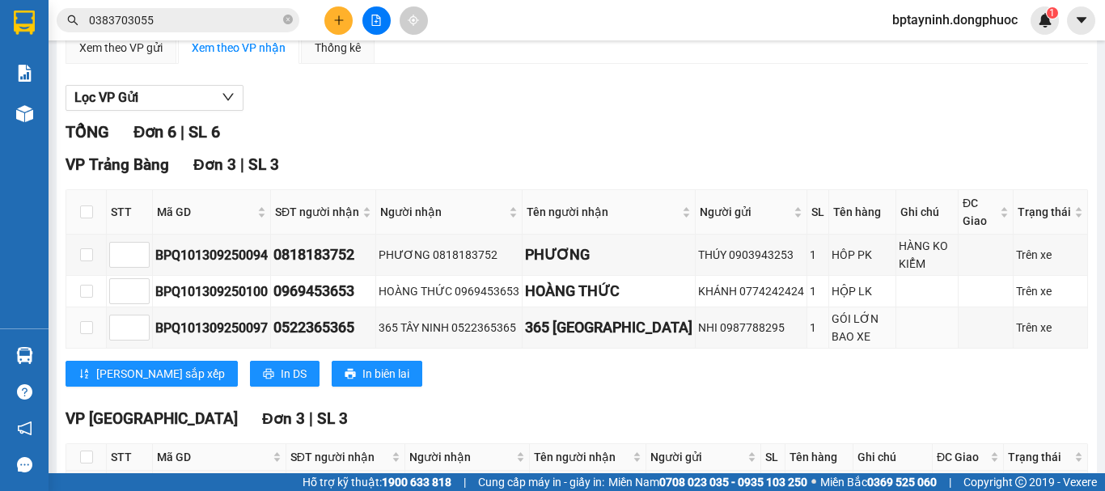
scroll to position [287, 0]
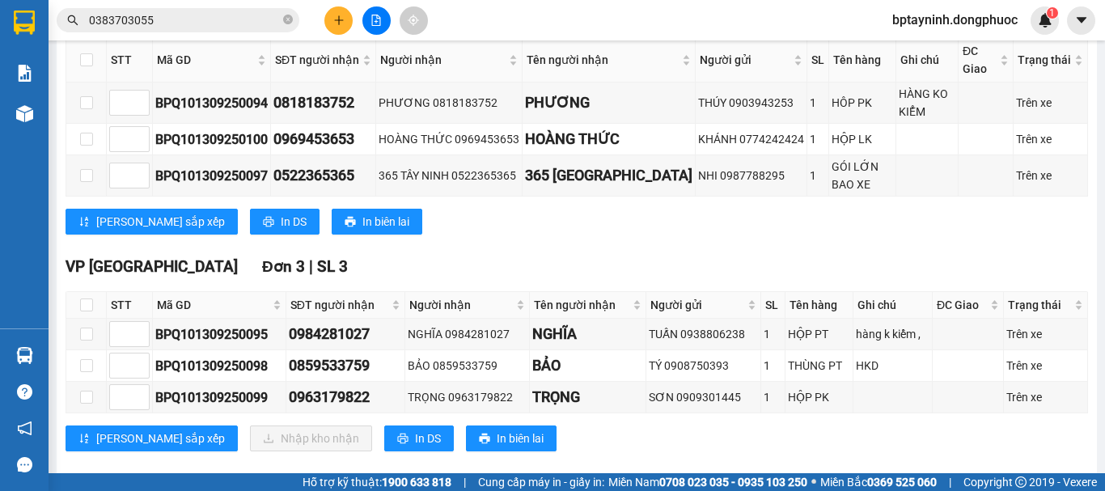
click at [50, 354] on main "Hồ Chí Minh - Tây Ninh (vip) 13/09/2025 15:00 - 70B-021.48 Làm mới In phơi In đ…" at bounding box center [552, 236] width 1105 height 473
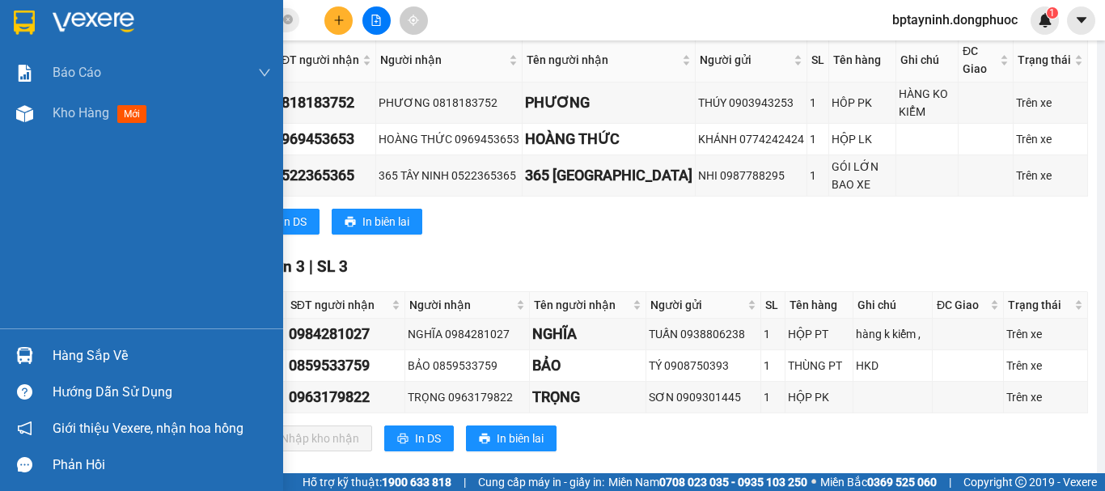
click at [37, 354] on div at bounding box center [25, 355] width 28 height 28
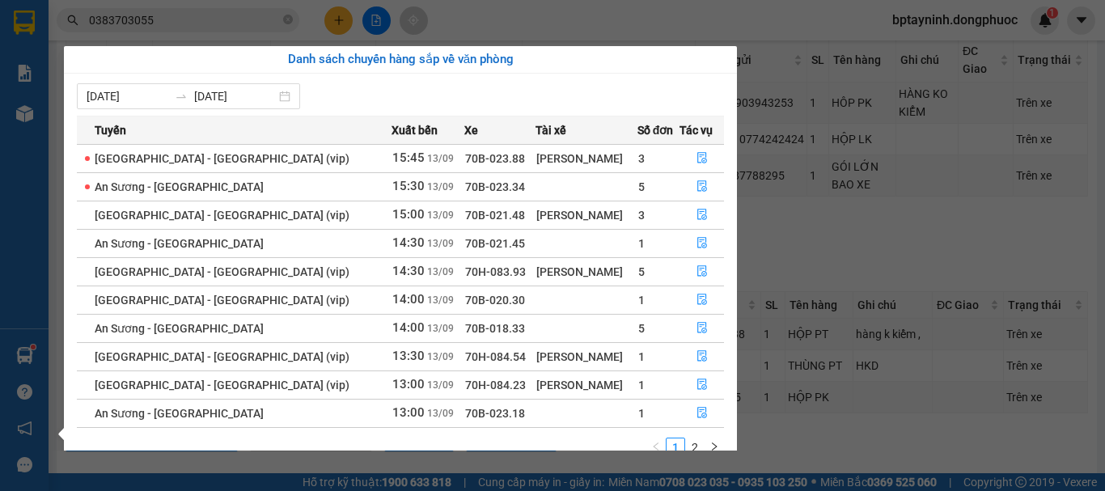
click at [336, 27] on section "Kết quả tìm kiếm ( 33 ) Bộ lọc Mã ĐH Trạng thái Món hàng Tổng cước Chưa cước Nh…" at bounding box center [552, 245] width 1105 height 491
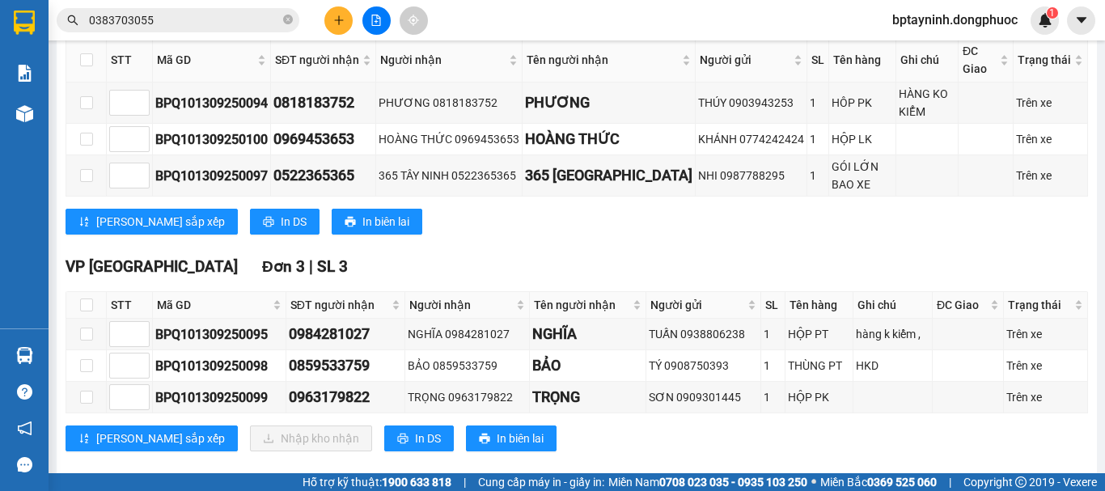
click at [337, 27] on button at bounding box center [338, 20] width 28 height 28
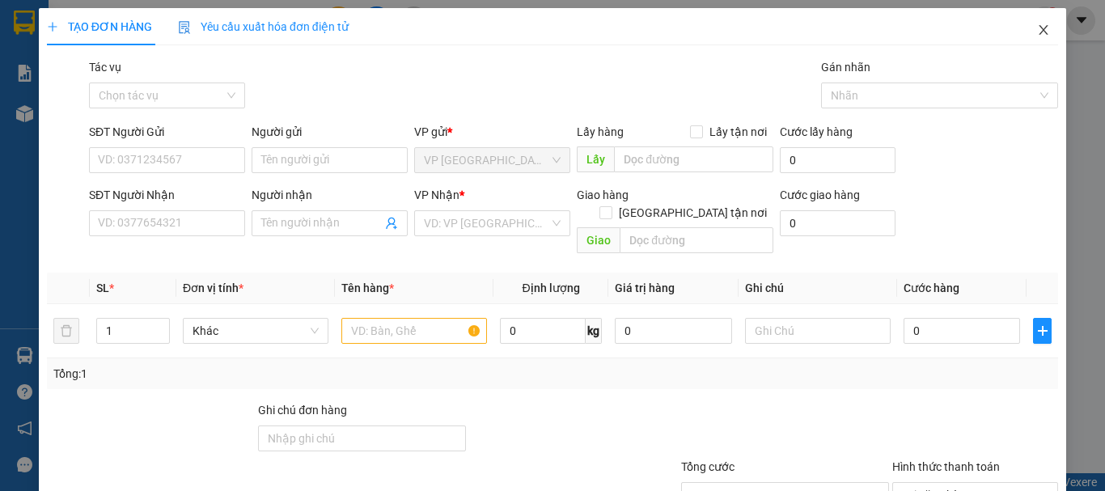
click at [1040, 35] on icon "close" at bounding box center [1044, 30] width 9 height 10
click at [159, 161] on input "SĐT Người Gửi" at bounding box center [167, 160] width 156 height 26
type input "0971989978"
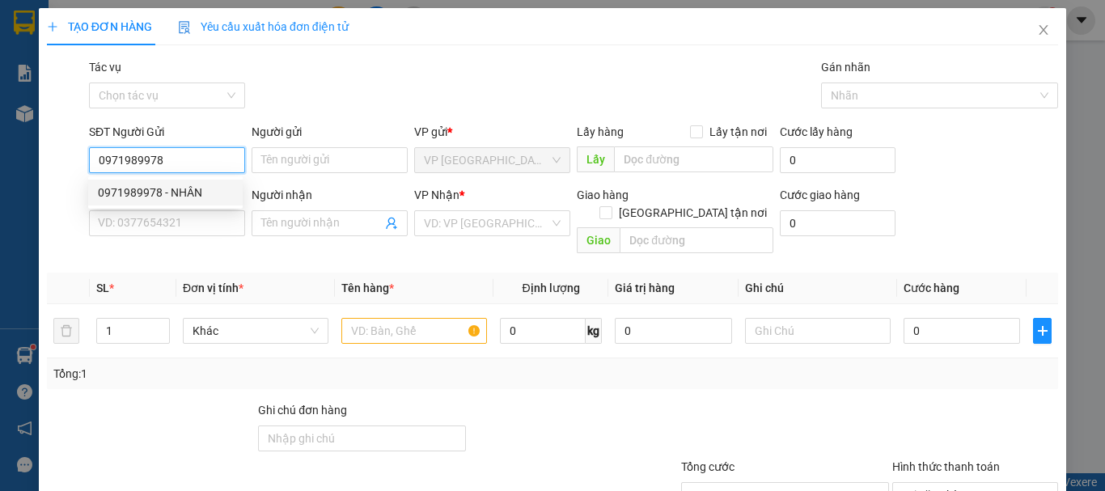
click at [188, 189] on div "0971989978 - NHÂN" at bounding box center [165, 193] width 135 height 18
type input "NHÂN"
type input "0964311336"
type input "HOÀNG ANH"
type input "20.000"
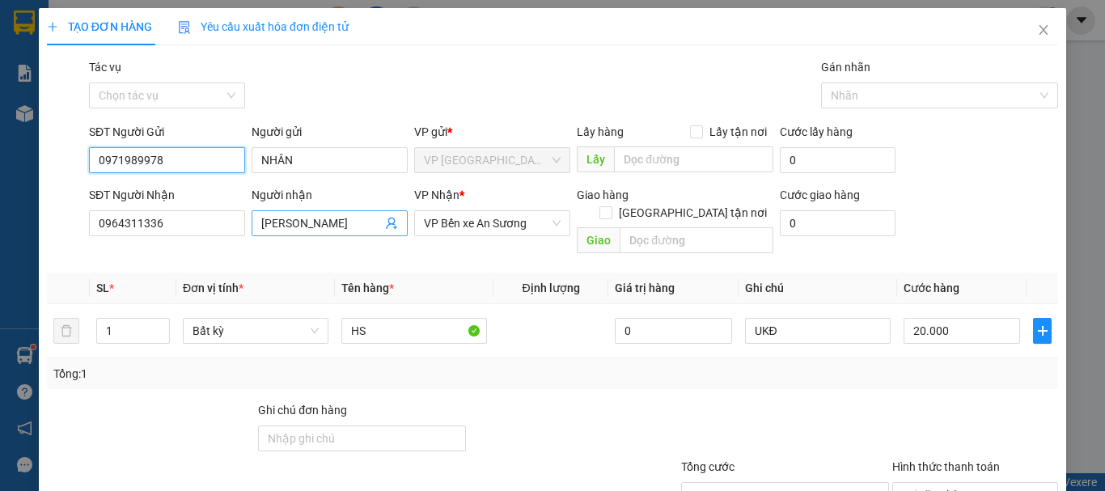
type input "0971989978"
click at [388, 227] on icon "user-add" at bounding box center [391, 223] width 13 height 13
drag, startPoint x: 184, startPoint y: 159, endPoint x: 67, endPoint y: 174, distance: 118.2
click at [67, 174] on div "SĐT Người Gửi 0971989978 Người gửi NHÂN VP gửi * VP Tây Ninh Lấy hàng Lấy tận n…" at bounding box center [552, 151] width 1014 height 57
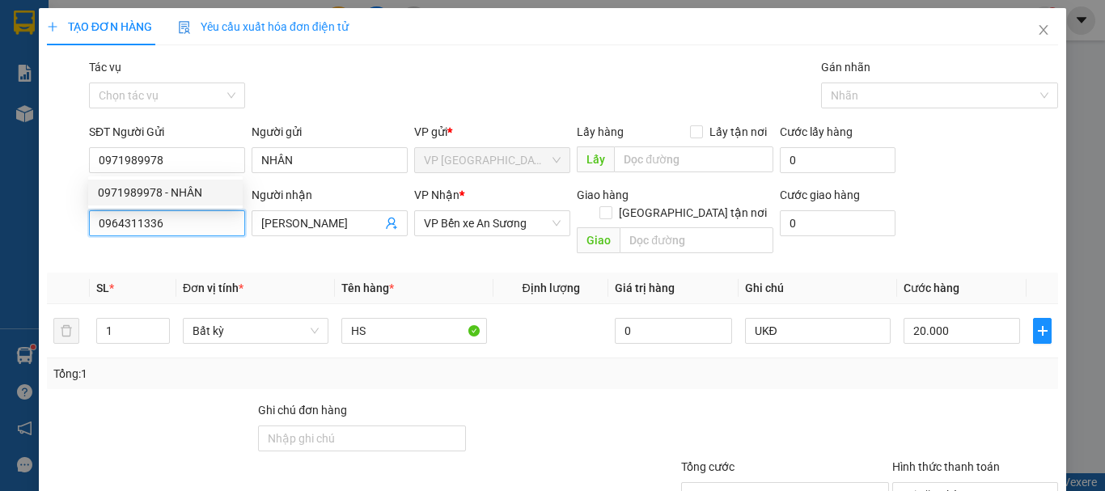
drag, startPoint x: 173, startPoint y: 218, endPoint x: 120, endPoint y: 230, distance: 54.6
click at [133, 229] on input "0964311336" at bounding box center [167, 223] width 156 height 26
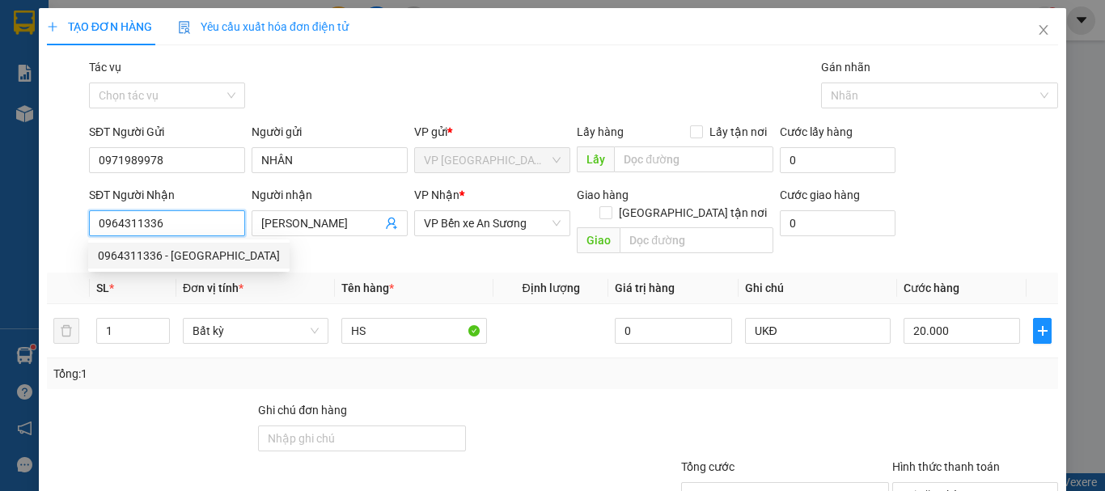
click at [179, 222] on input "0964311336" at bounding box center [167, 223] width 156 height 26
drag, startPoint x: 179, startPoint y: 222, endPoint x: 44, endPoint y: 234, distance: 135.6
click at [39, 234] on div "TẠO ĐƠN HÀNG Yêu cầu xuất hóa đơn điện tử Transit Pickup Surcharge Ids Transit …" at bounding box center [552, 302] width 1027 height 589
paste input "71989978"
type input "0971989978"
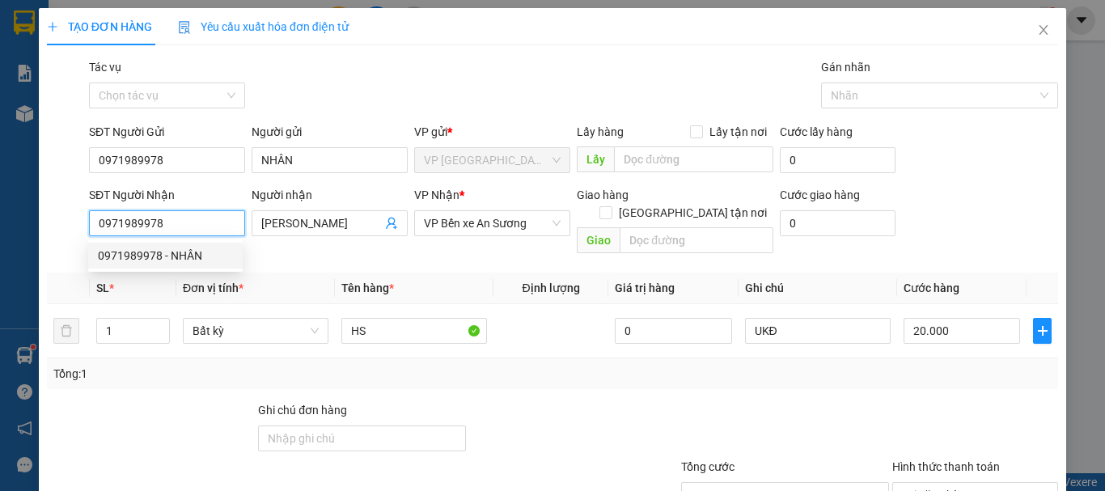
click at [191, 252] on div "0971989978 - NHÂN" at bounding box center [165, 256] width 135 height 18
type input "NHÂN"
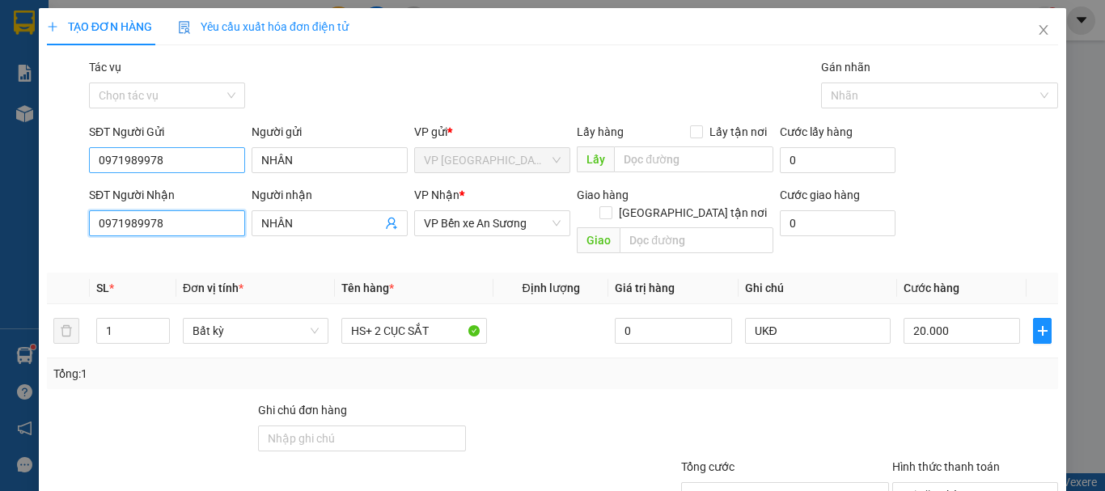
type input "0971989978"
click at [183, 156] on input "0971989978" at bounding box center [167, 160] width 156 height 26
drag, startPoint x: 183, startPoint y: 156, endPoint x: 447, endPoint y: 176, distance: 264.4
click at [0, 200] on div "TẠO ĐƠN HÀNG Yêu cầu xuất hóa đơn điện tử Transit Pickup Surcharge Ids Transit …" at bounding box center [552, 245] width 1105 height 491
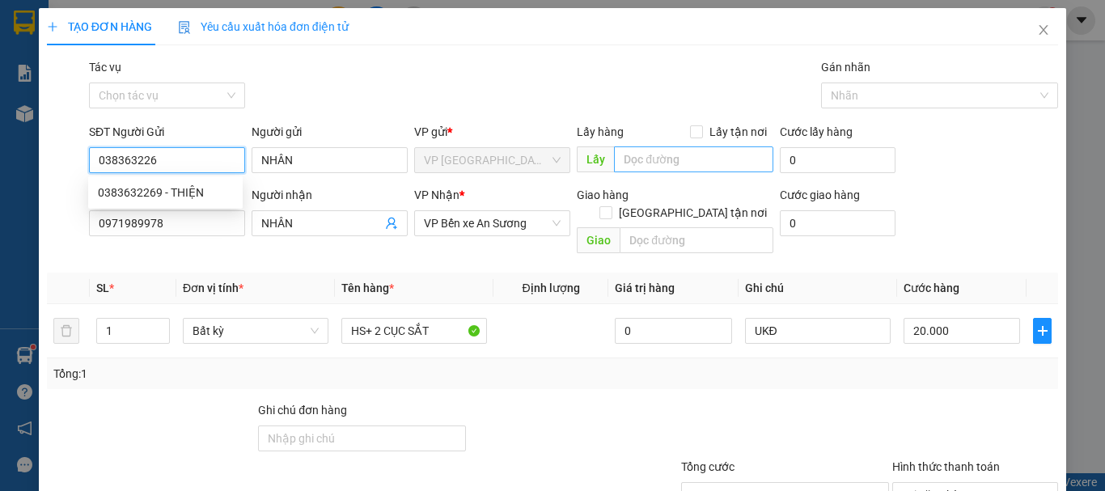
type input "0383632269"
drag, startPoint x: 165, startPoint y: 198, endPoint x: 155, endPoint y: 180, distance: 21.0
click at [164, 198] on div "0383632269 - THIỆN" at bounding box center [165, 193] width 135 height 18
type input "THIỆN"
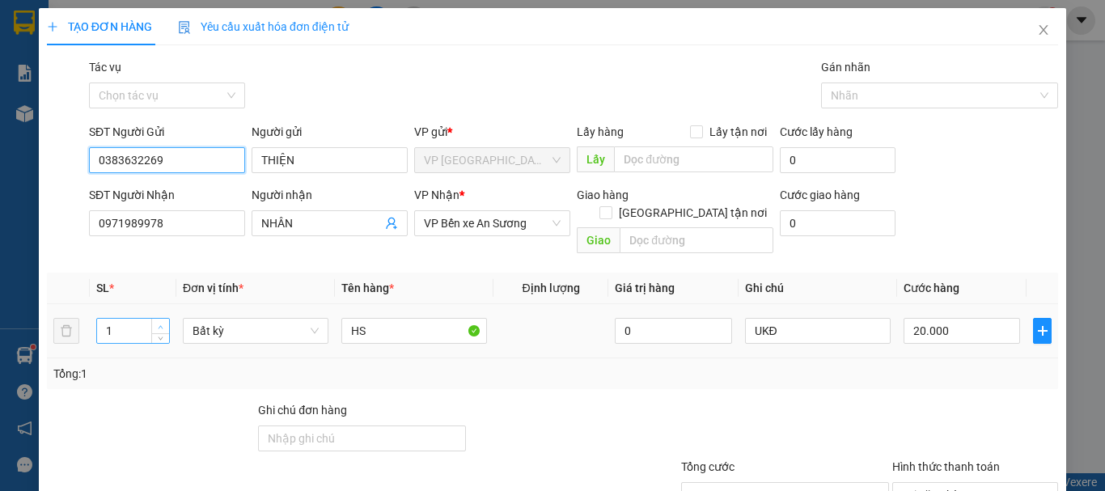
type input "0383632269"
click at [164, 322] on span "up" at bounding box center [161, 327] width 10 height 10
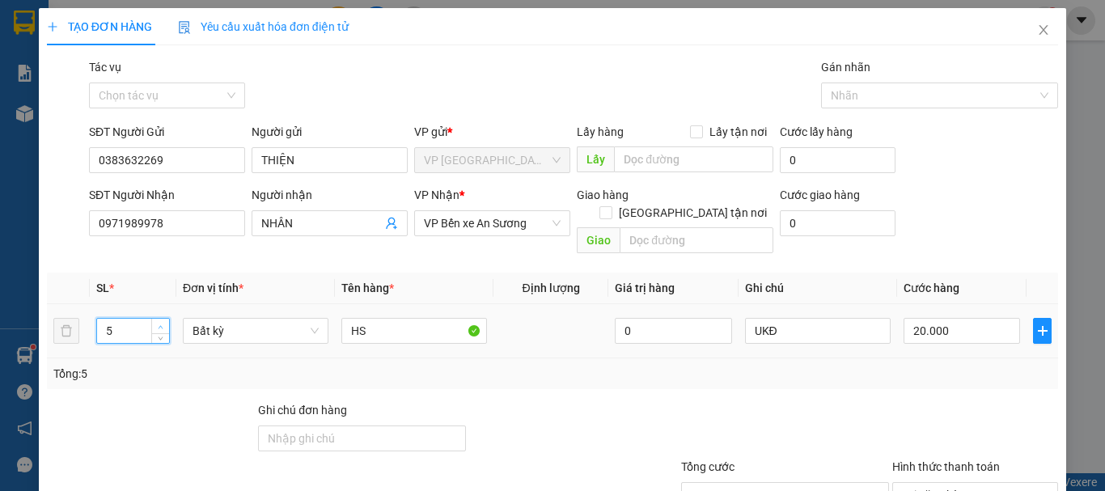
click at [164, 322] on span "up" at bounding box center [161, 327] width 10 height 10
type input "6"
click at [370, 318] on input "HS" at bounding box center [414, 331] width 146 height 26
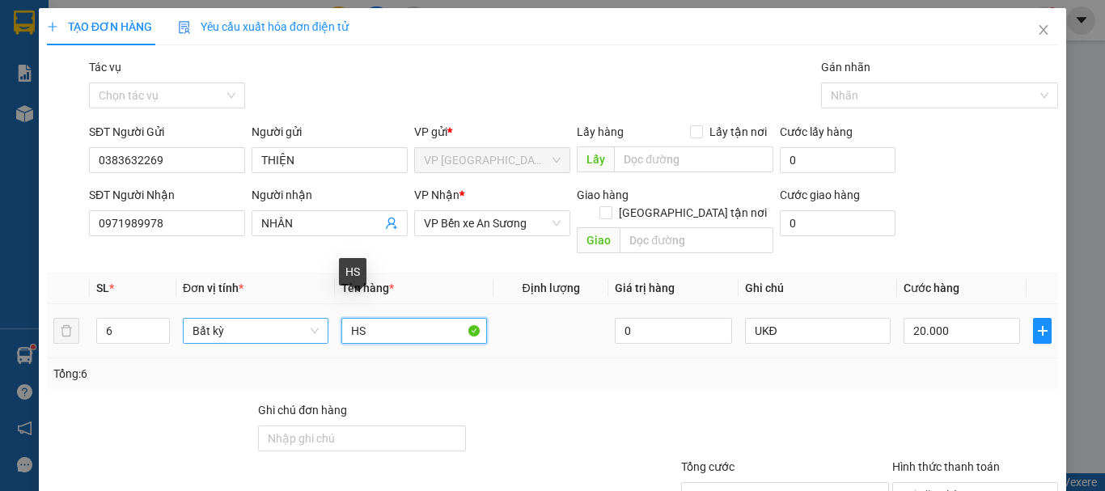
click at [321, 324] on tr "6 Bất kỳ HS 0 UKĐ 20.000" at bounding box center [552, 331] width 1011 height 54
type input "0"
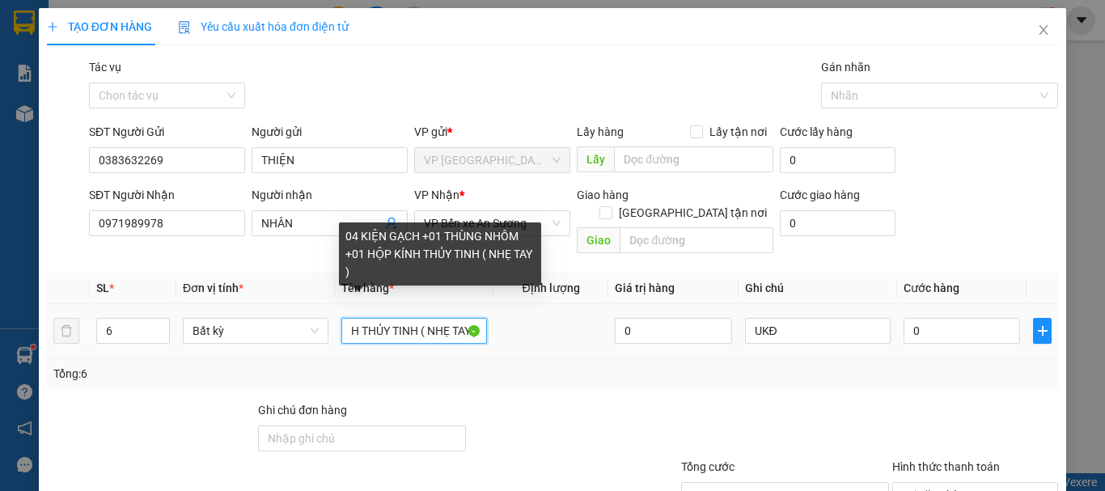
scroll to position [0, 248]
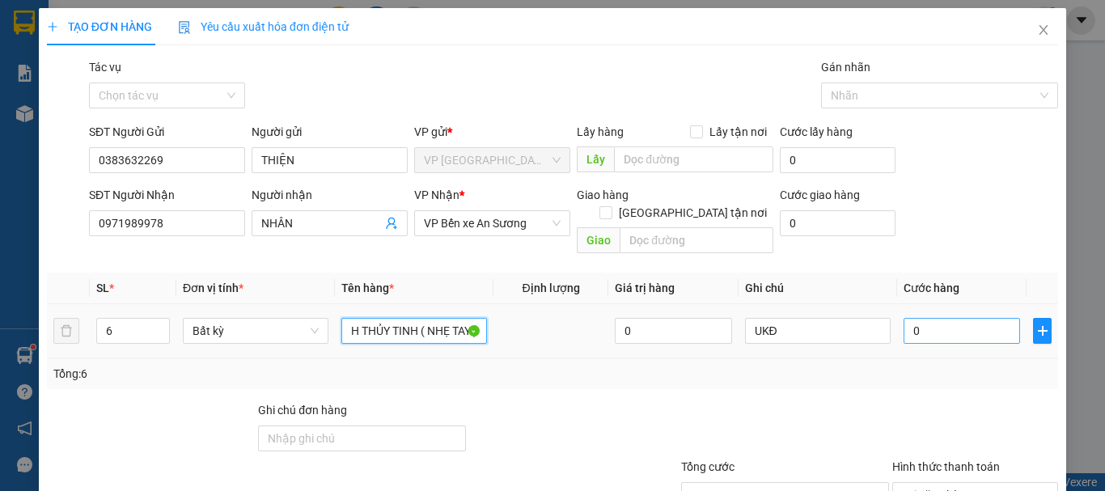
type input "04 KIỆN GẠCH +01 THÙNG NHÔM +01 HỘP KÍNH THỦY TINH ( NHẸ TAY )"
click at [942, 318] on input "0" at bounding box center [962, 331] width 116 height 26
type input "3"
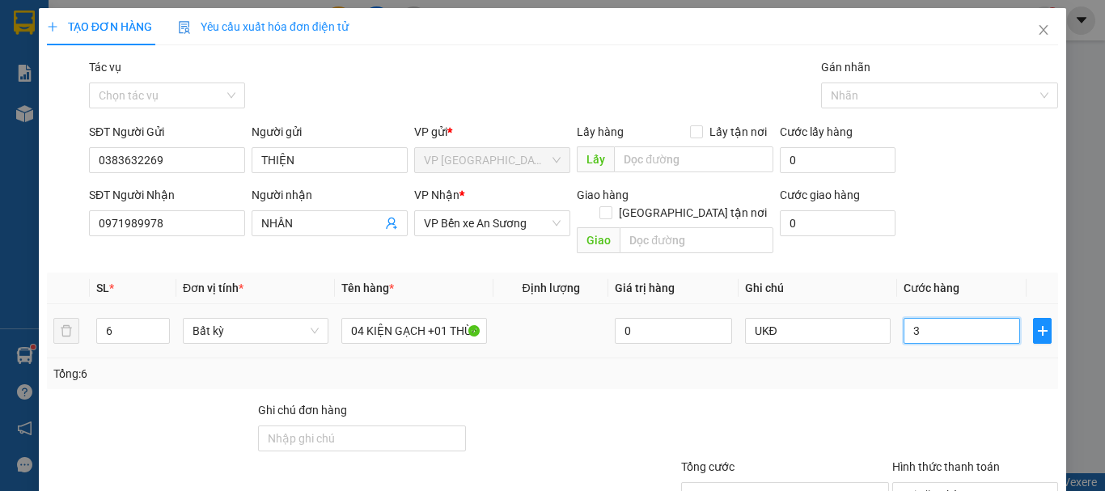
type input "36"
type input "365"
click at [957, 365] on div "Tổng: 6" at bounding box center [552, 374] width 998 height 18
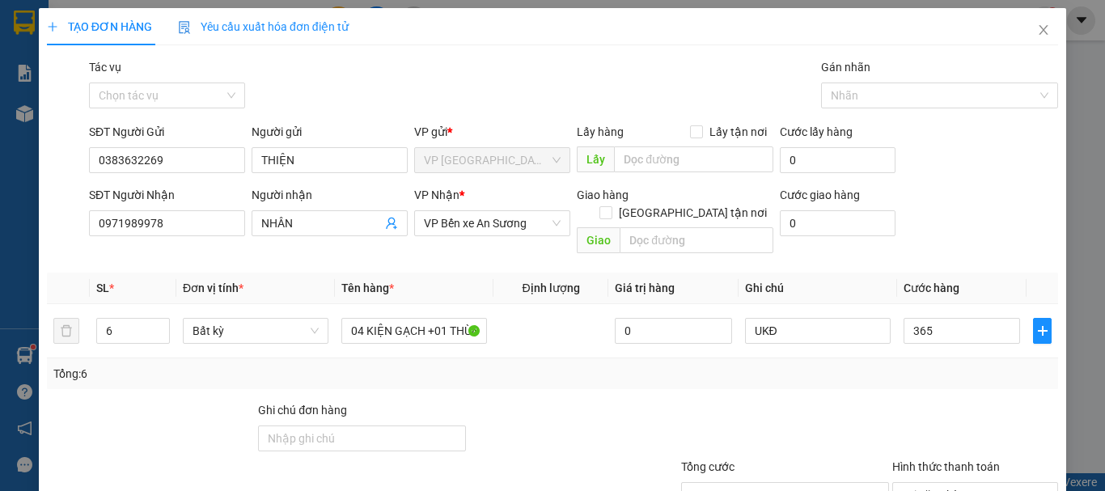
type input "365.000"
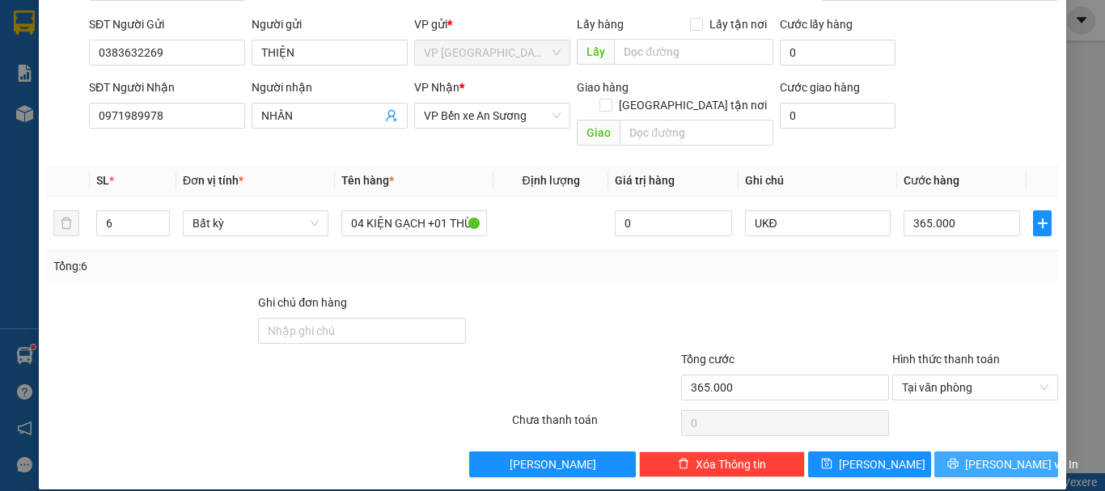
click at [974, 455] on span "[PERSON_NAME] và In" at bounding box center [1021, 464] width 113 height 18
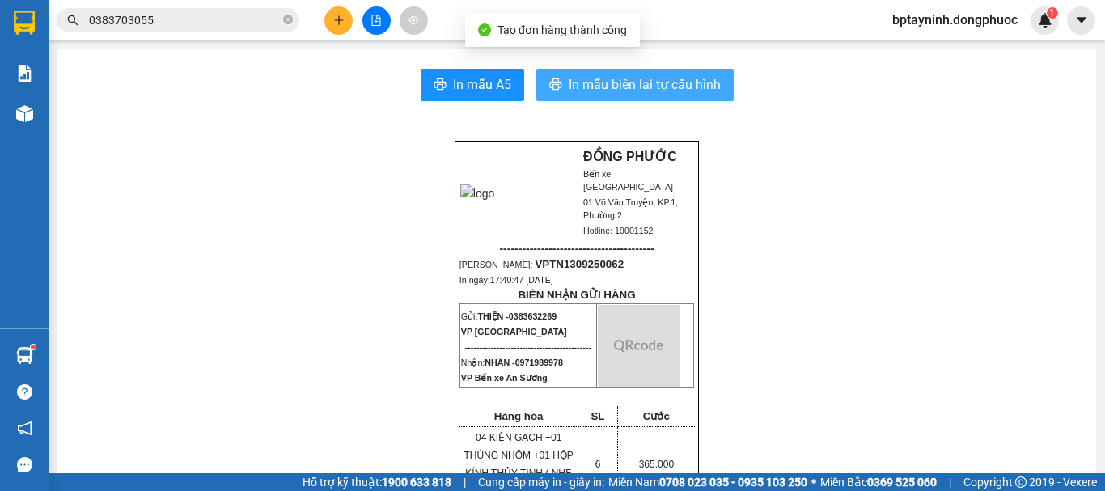
click at [646, 91] on span "In mẫu biên lai tự cấu hình" at bounding box center [645, 84] width 152 height 20
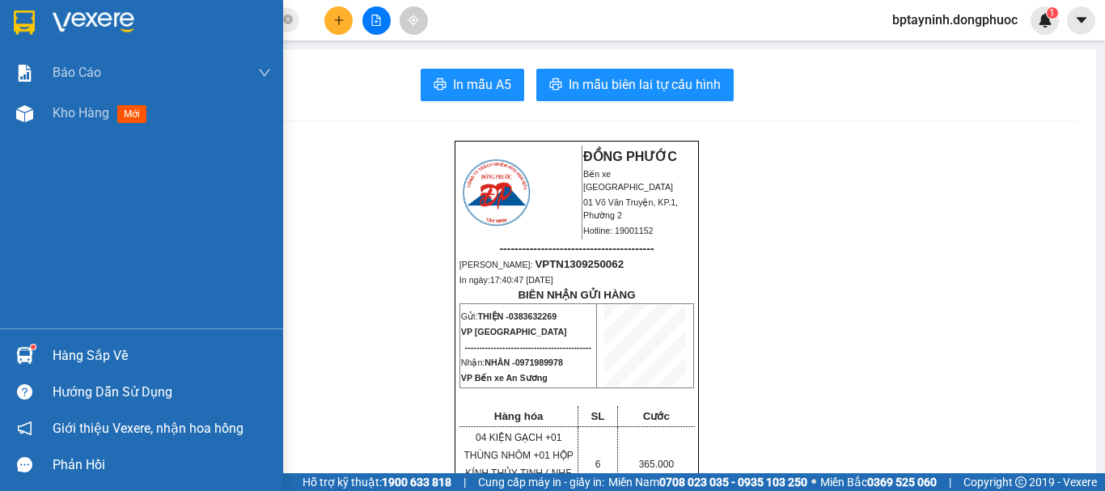
click at [101, 355] on div "Hàng sắp về" at bounding box center [162, 356] width 218 height 24
